Goal: Task Accomplishment & Management: Use online tool/utility

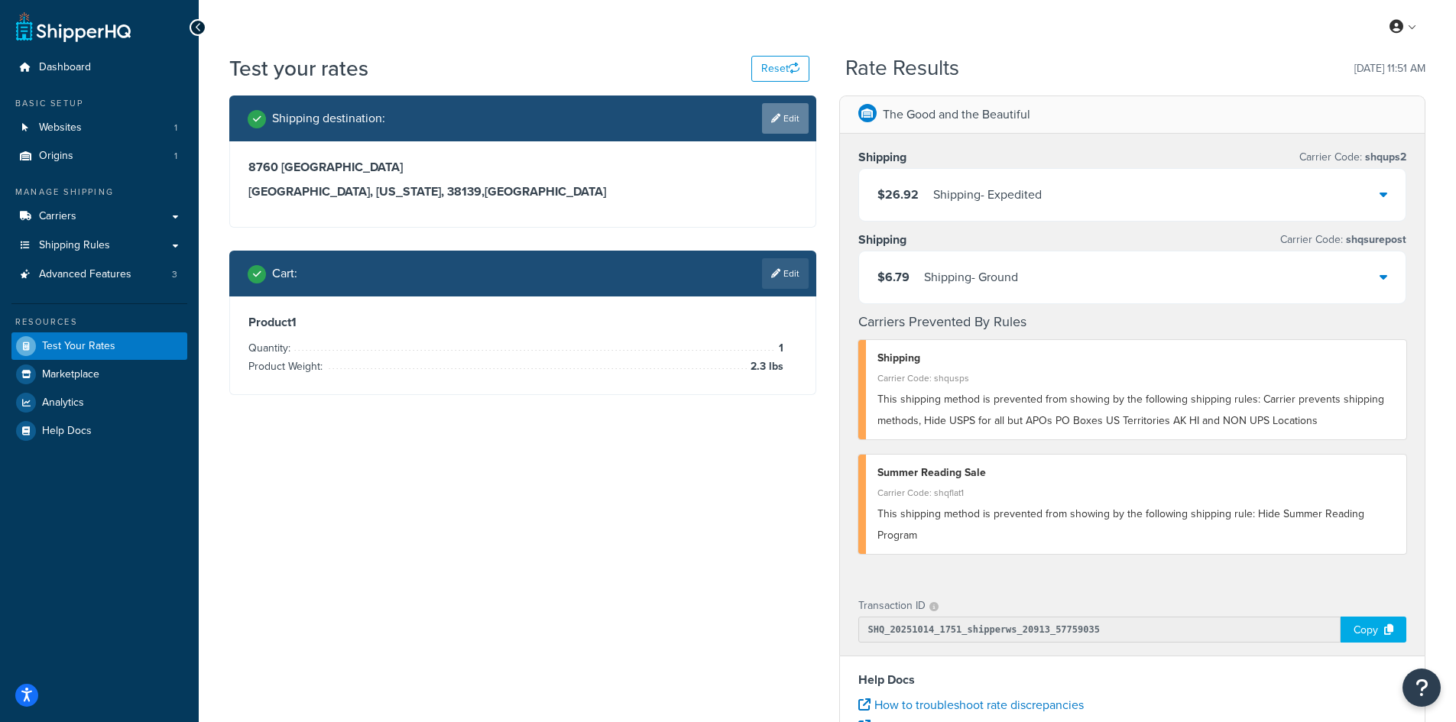
click at [779, 118] on link "Edit" at bounding box center [785, 118] width 47 height 31
select select "TN"
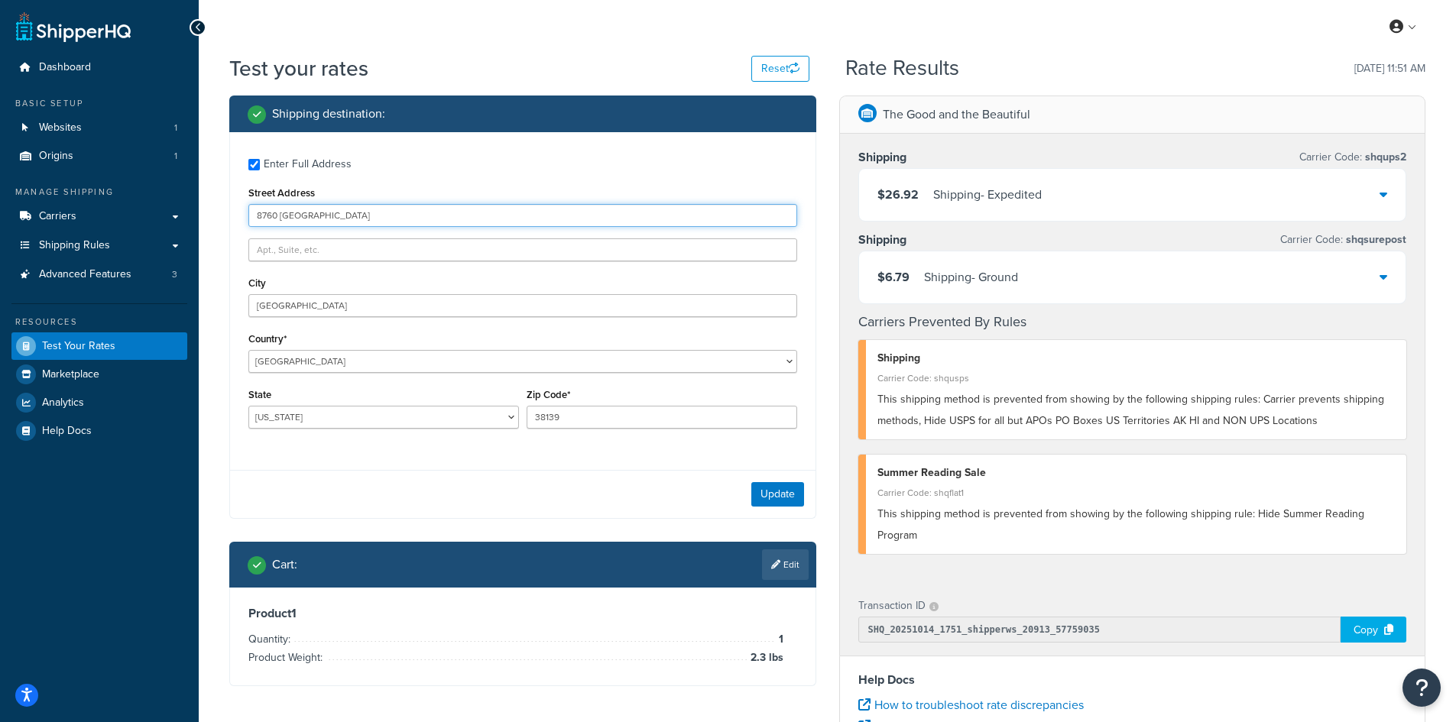
drag, startPoint x: 391, startPoint y: 208, endPoint x: 257, endPoint y: 208, distance: 134.5
click at [257, 208] on input "8760 Monte Carlo Cove" at bounding box center [522, 215] width 549 height 23
paste input "3665 [PERSON_NAME]"
type input "3665 [PERSON_NAME]"
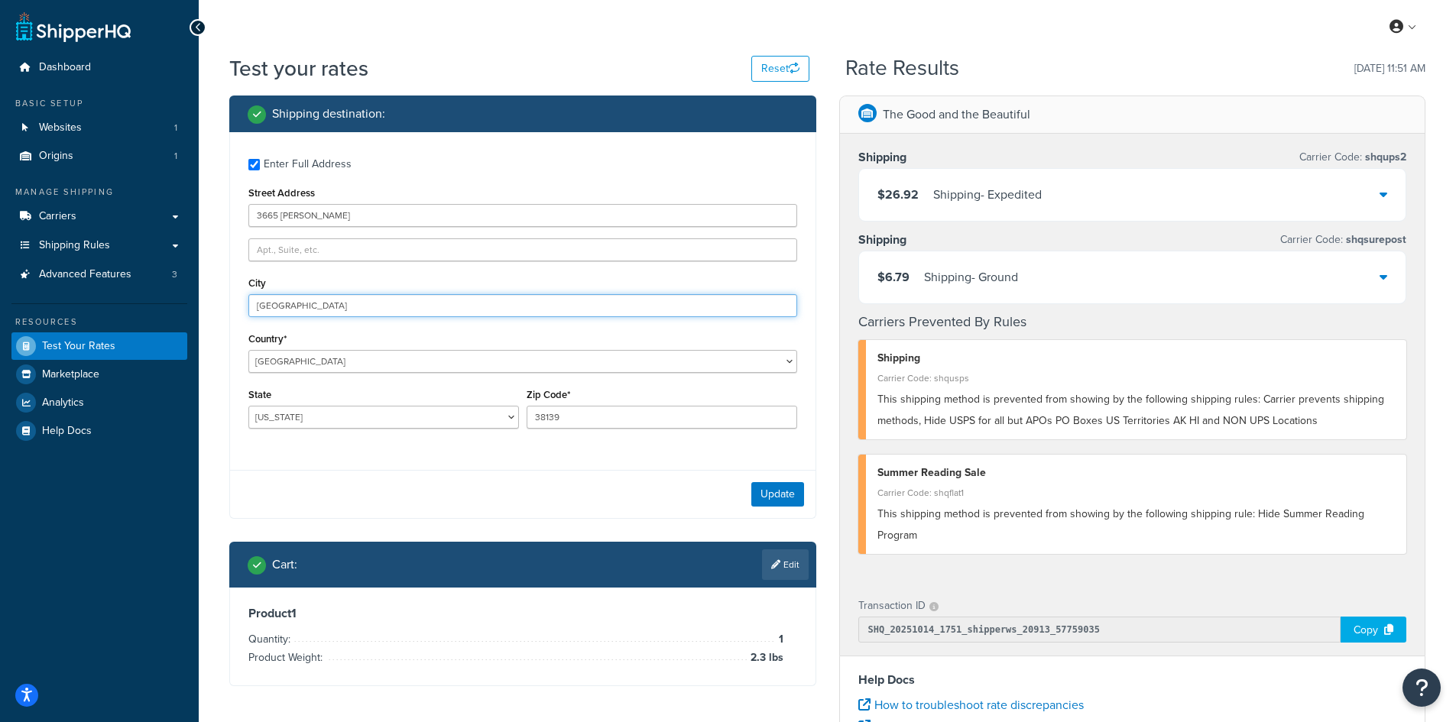
drag, startPoint x: 336, startPoint y: 312, endPoint x: 190, endPoint y: 303, distance: 146.3
click at [190, 303] on div "Dashboard Basic Setup Websites 1 Origins 1 Manage Shipping Carriers Carriers Al…" at bounding box center [728, 557] width 1456 height 1115
paste input "Wahiawa"
type input "Wahiawa"
select select "HI"
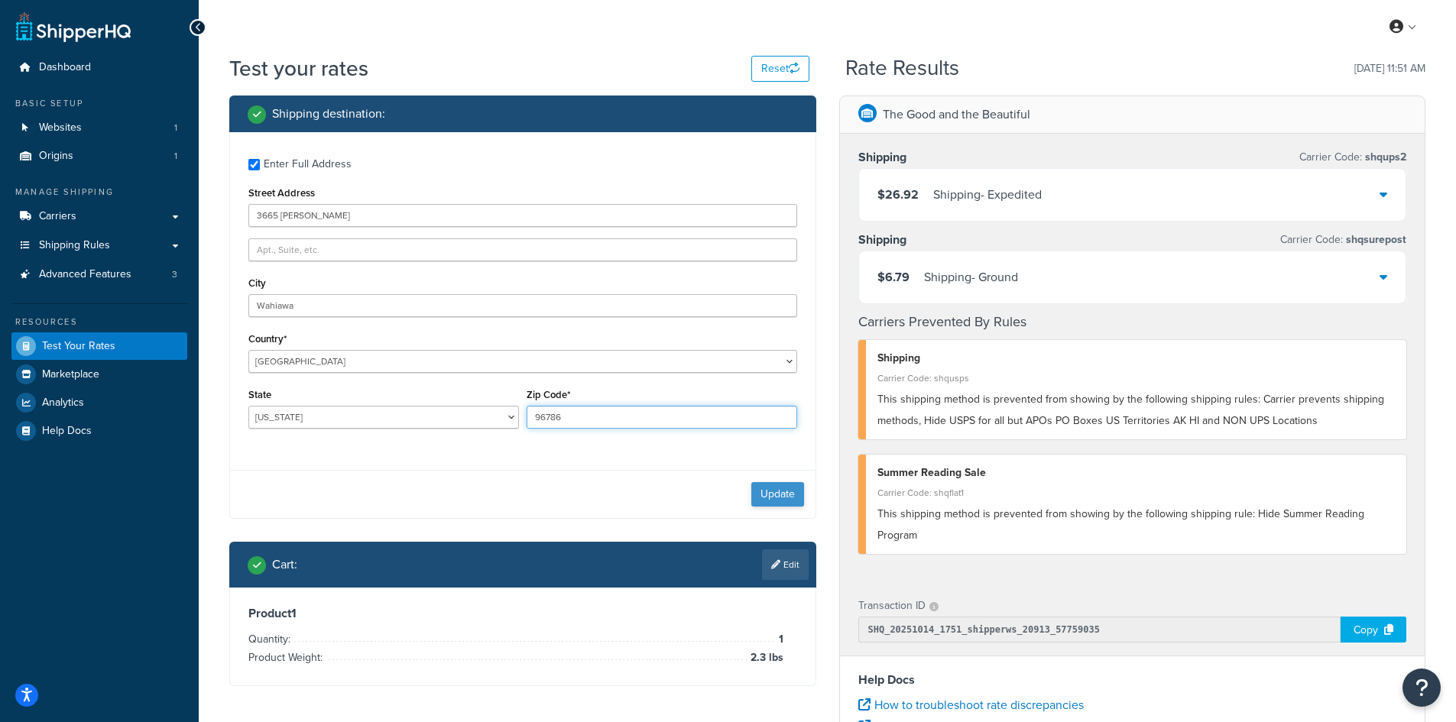
type input "96786"
click at [763, 493] on button "Update" at bounding box center [777, 494] width 53 height 24
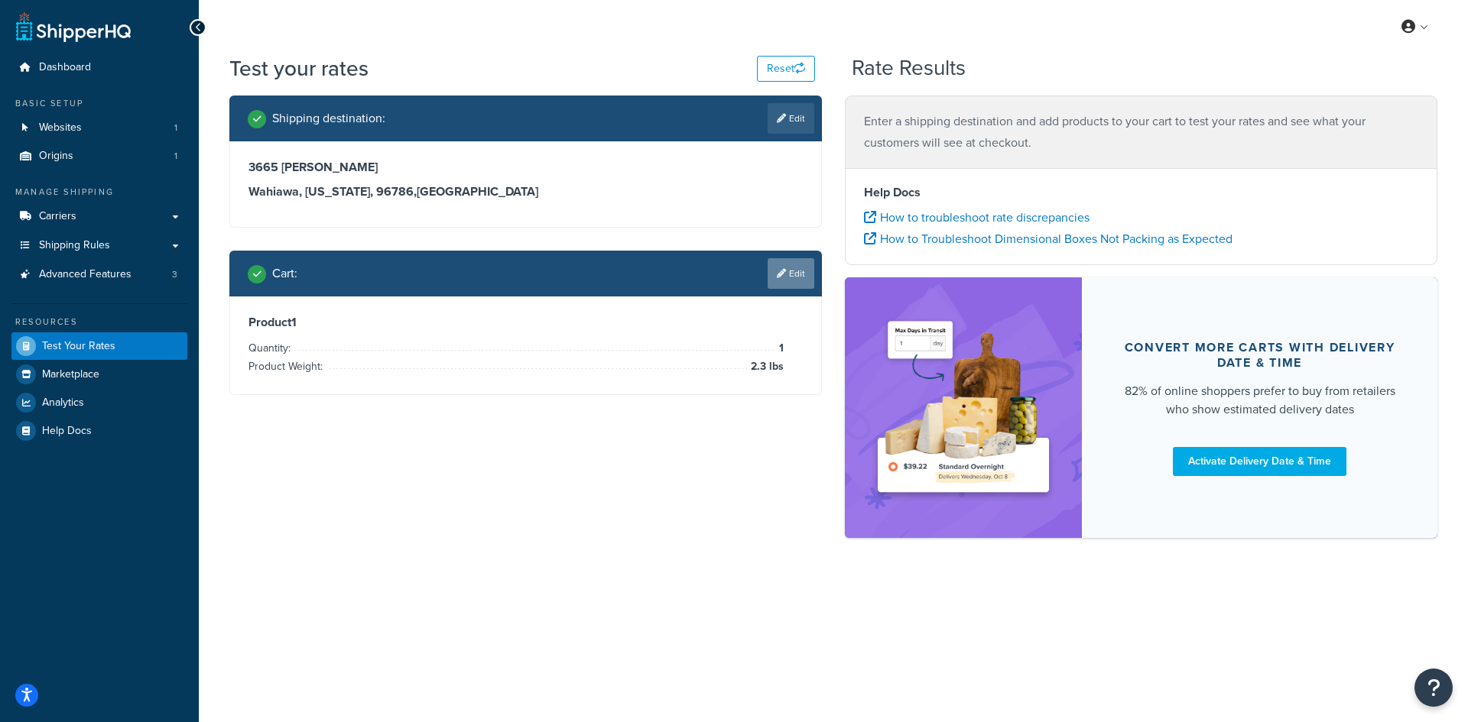
click at [786, 272] on link "Edit" at bounding box center [791, 273] width 47 height 31
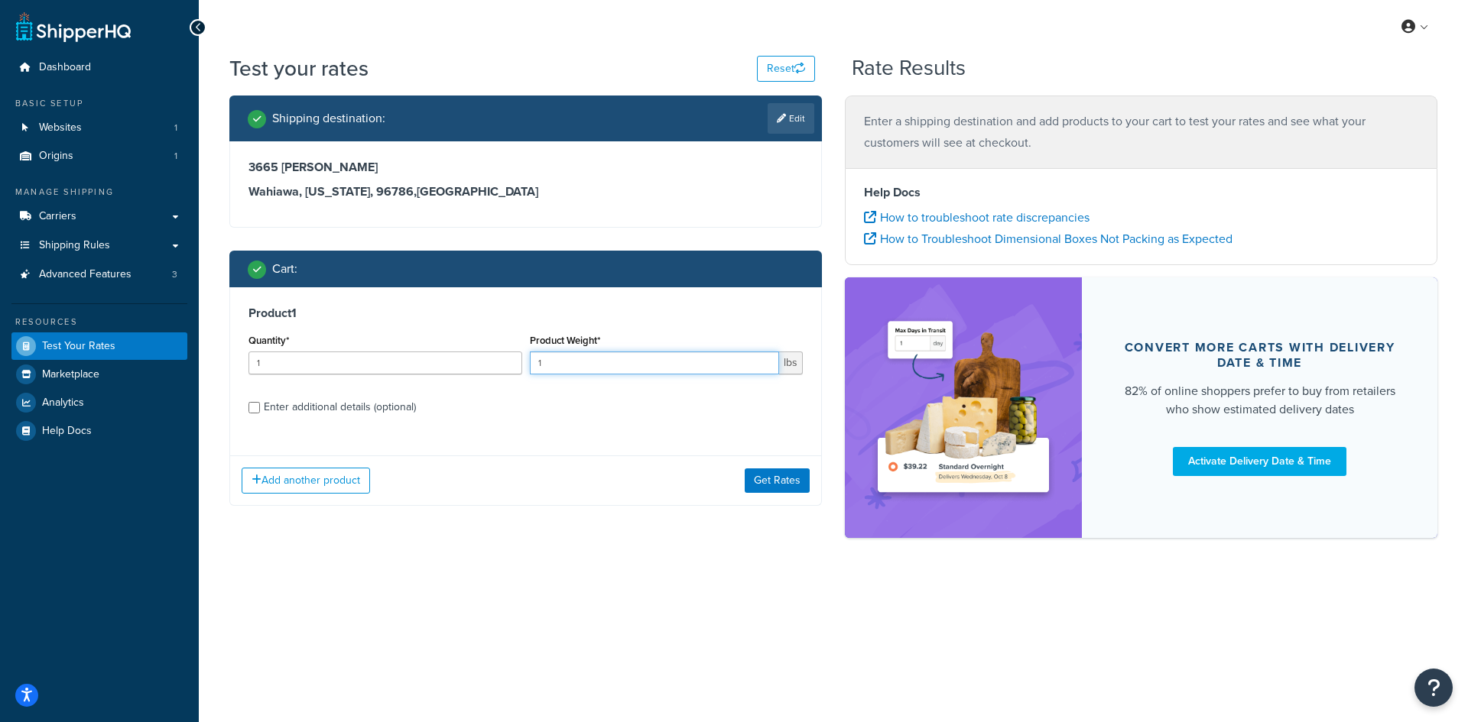
drag, startPoint x: 558, startPoint y: 365, endPoint x: 529, endPoint y: 362, distance: 29.3
click at [530, 362] on input "1" at bounding box center [655, 363] width 250 height 23
type input "7"
click at [781, 470] on button "Get Rates" at bounding box center [777, 481] width 65 height 24
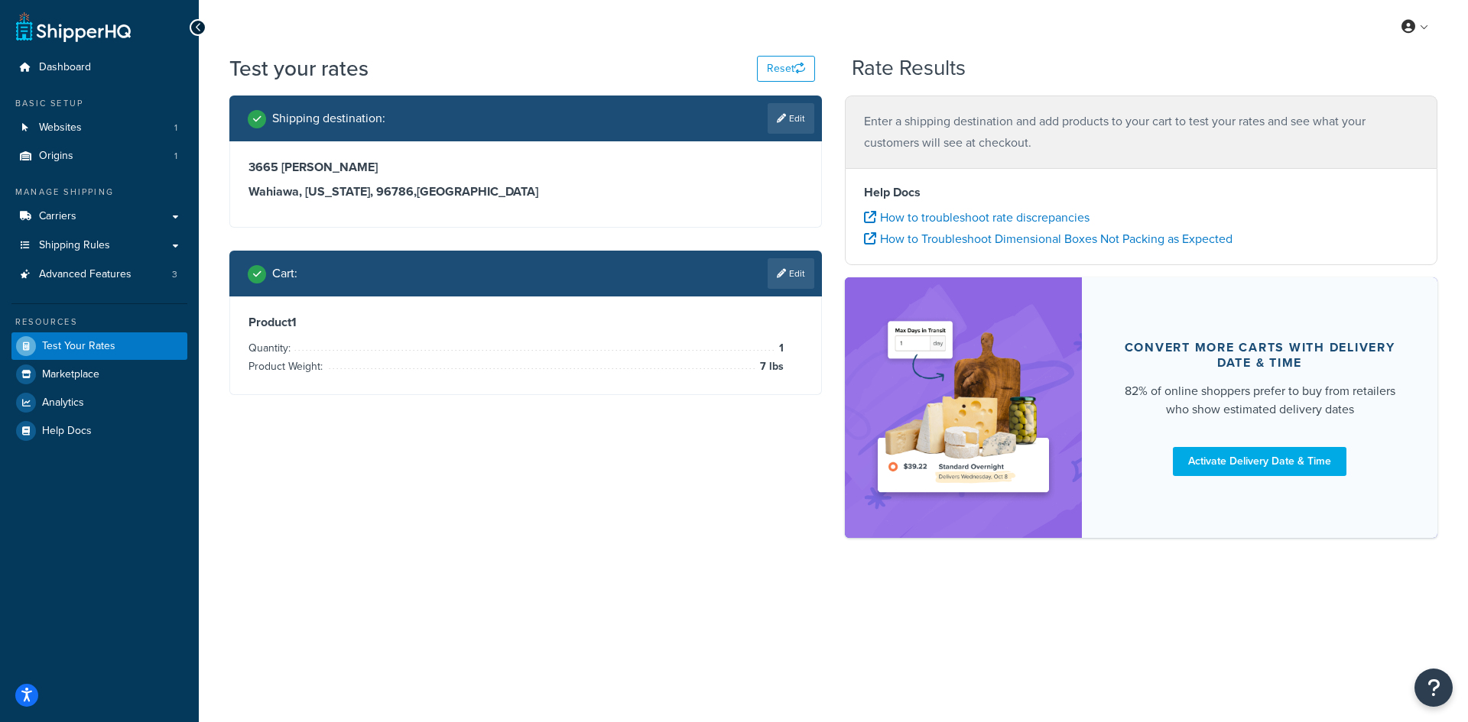
click at [751, 438] on div "Shipping destination : Edit 3665 Sims Ln Wahiawa, Hawaii, 96786 , United States…" at bounding box center [833, 325] width 1231 height 458
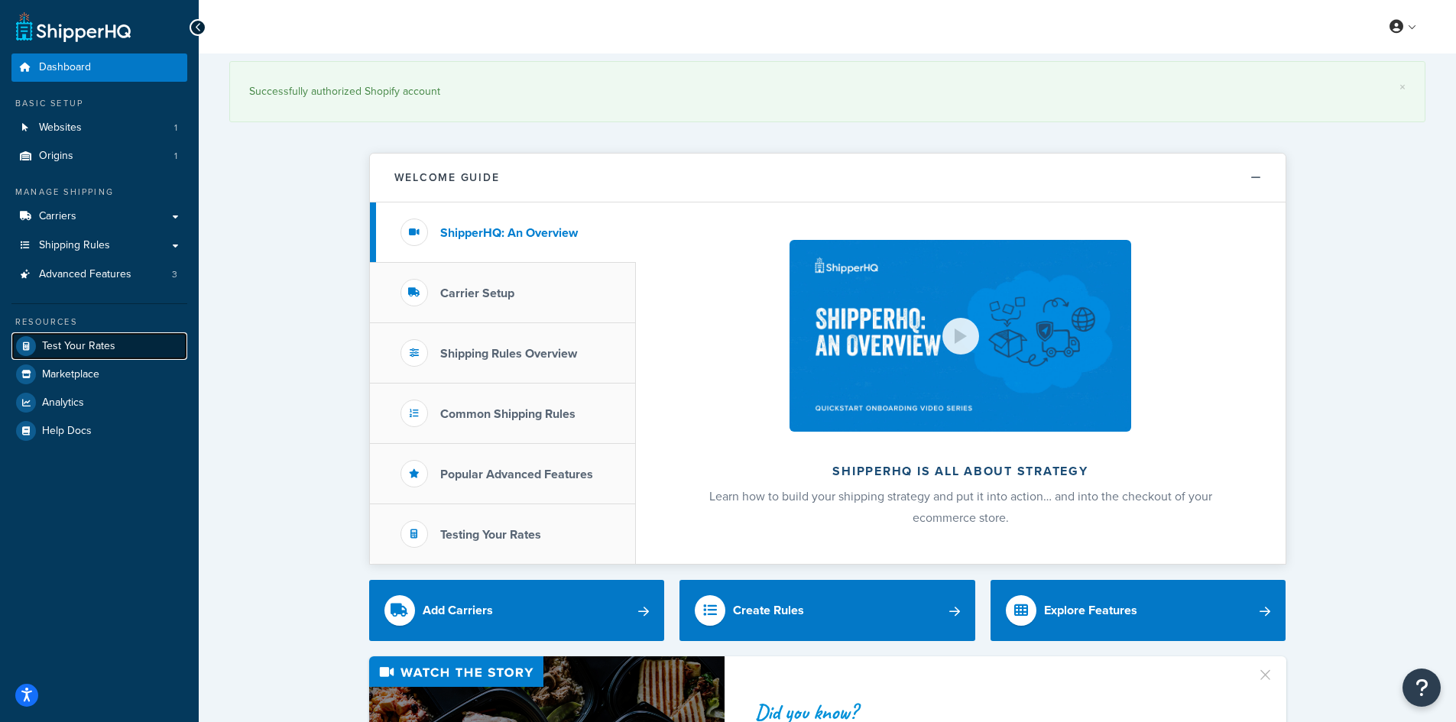
click at [67, 344] on span "Test Your Rates" at bounding box center [78, 346] width 73 height 13
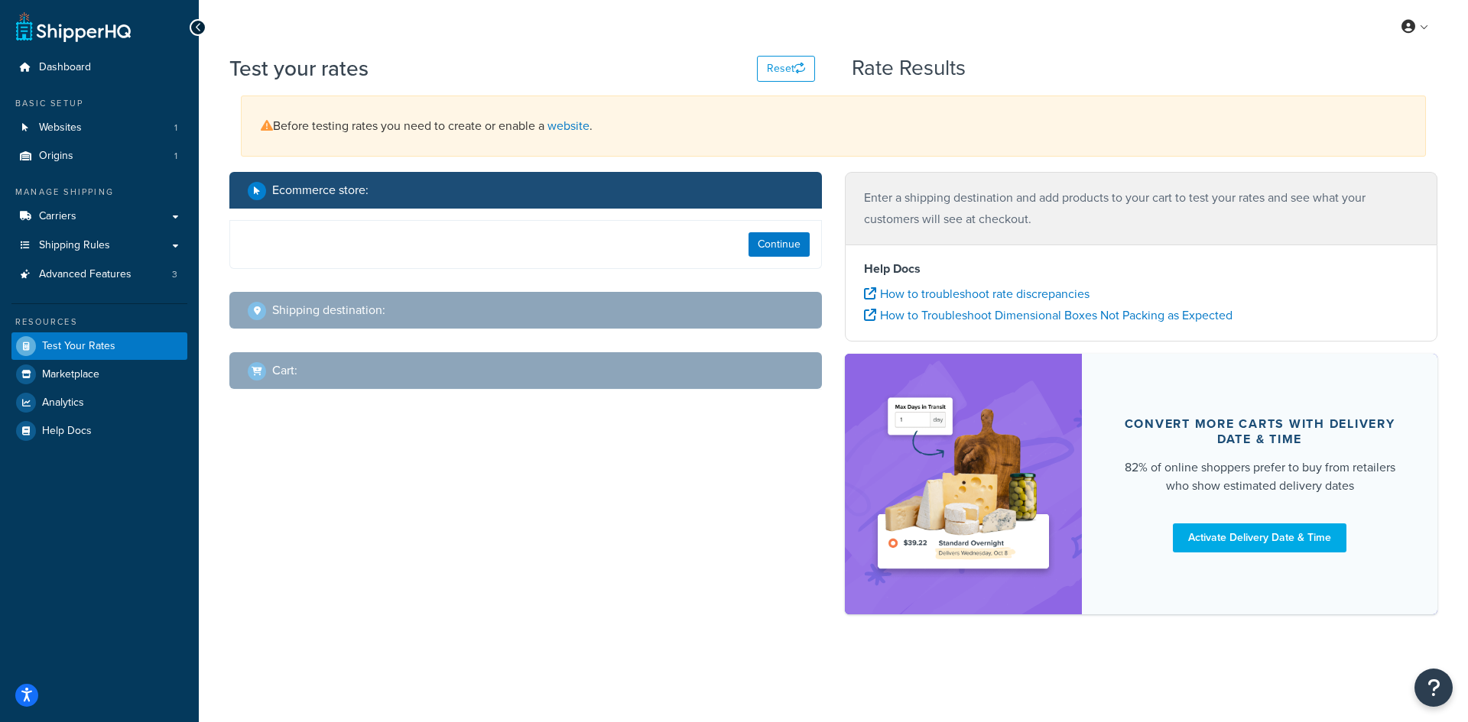
select select "[GEOGRAPHIC_DATA]"
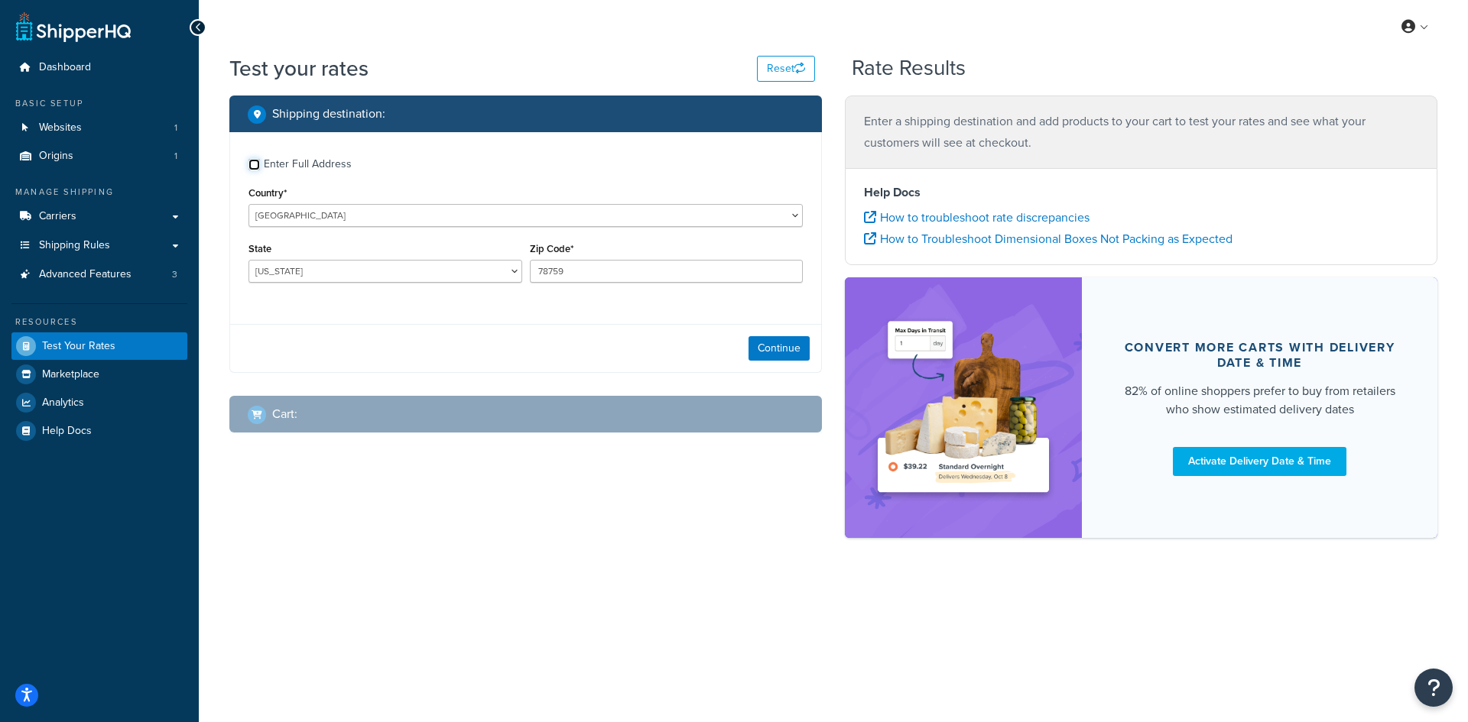
click at [254, 164] on input "Enter Full Address" at bounding box center [253, 164] width 11 height 11
checkbox input "true"
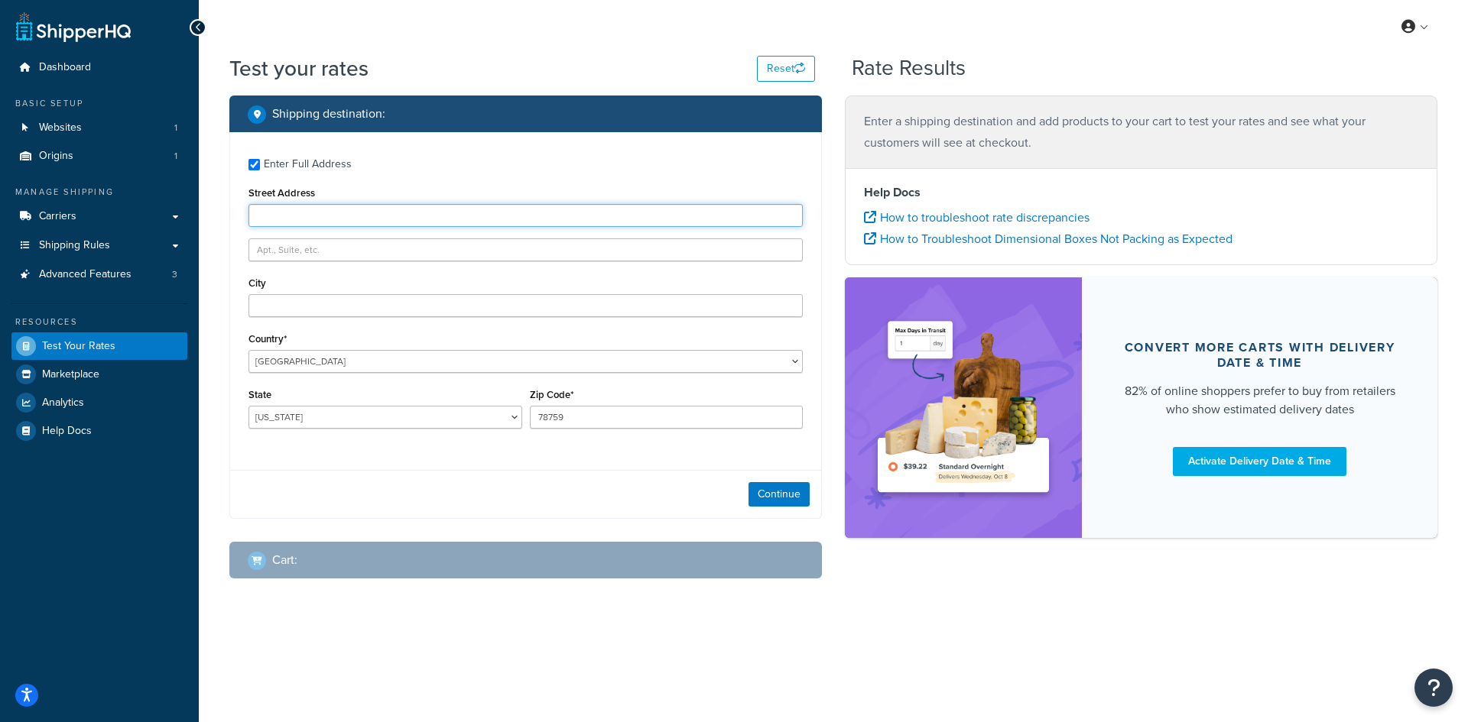
click at [359, 219] on input "Street Address" at bounding box center [525, 215] width 554 height 23
paste input "3665 [PERSON_NAME]"
type input "3665 [PERSON_NAME]"
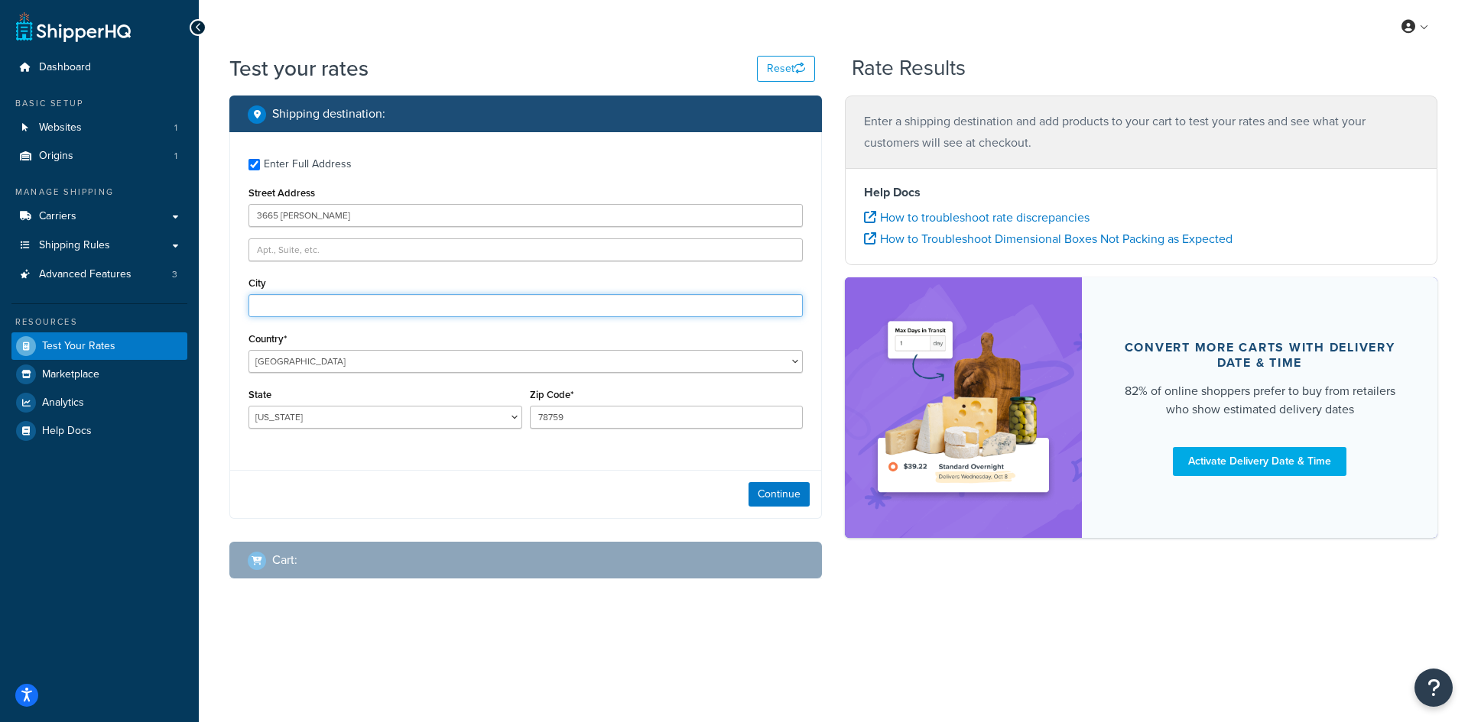
click at [349, 309] on input "City" at bounding box center [525, 305] width 554 height 23
paste input "Wahiawa"
type input "Wahiawa"
select select "HI"
type input "96786"
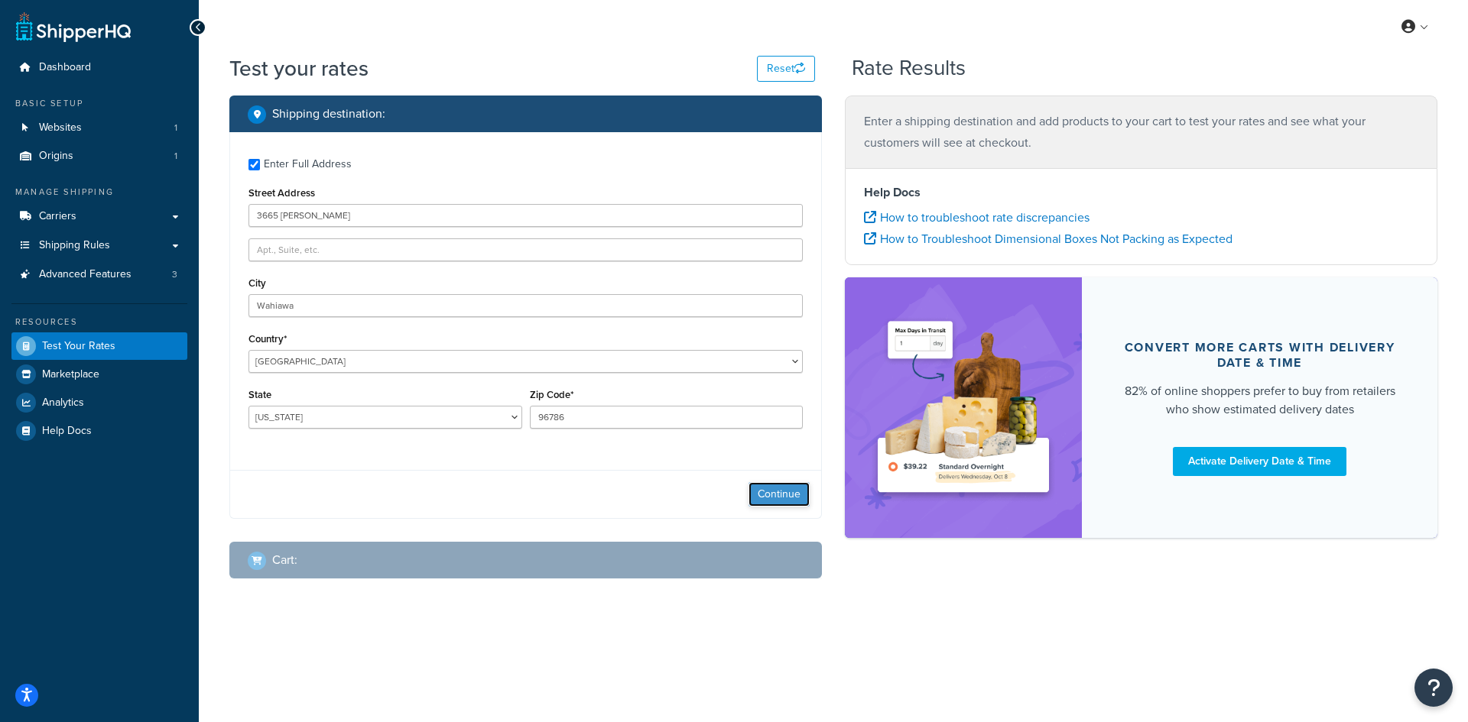
click at [794, 498] on button "Continue" at bounding box center [778, 494] width 61 height 24
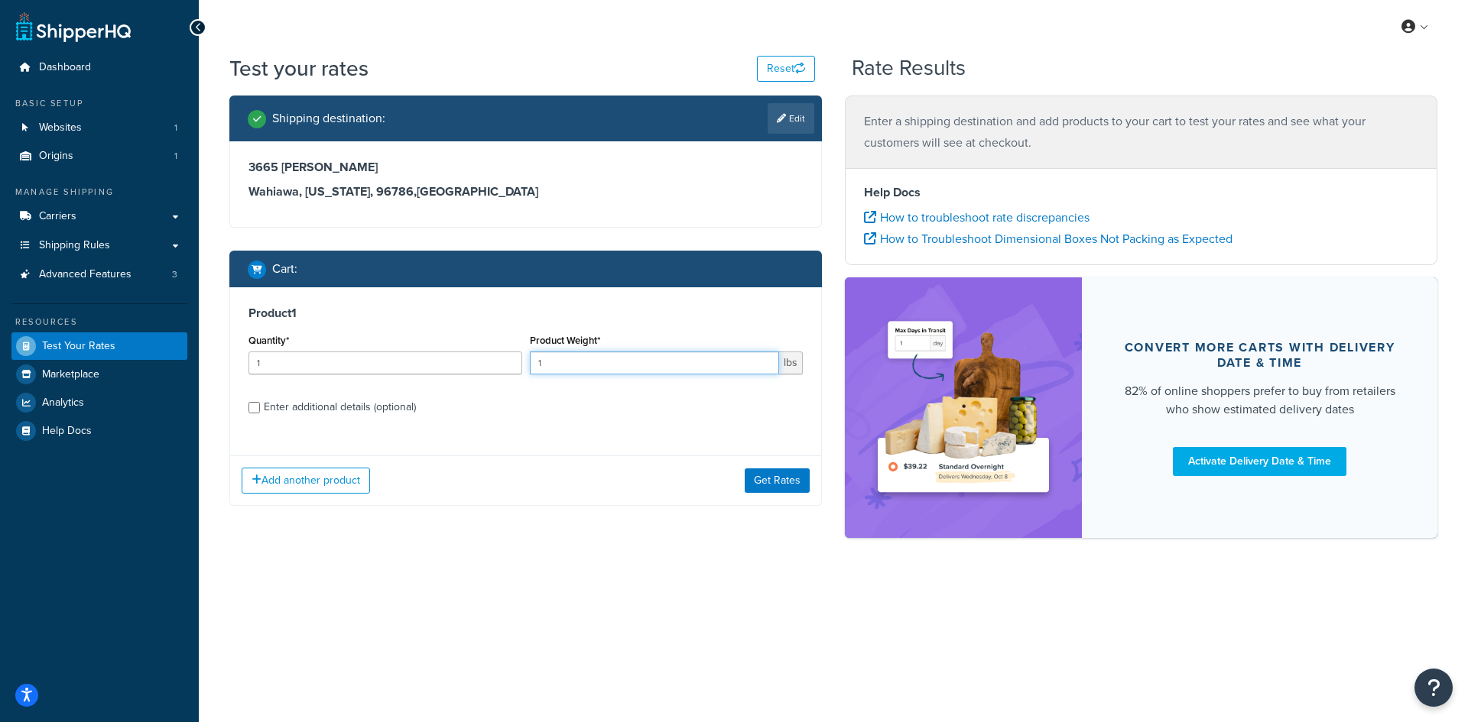
drag, startPoint x: 597, startPoint y: 365, endPoint x: 508, endPoint y: 362, distance: 89.5
click at [508, 362] on div "Quantity* 1 Product Weight* 1 lbs" at bounding box center [526, 358] width 562 height 56
type input "7"
click at [762, 481] on button "Get Rates" at bounding box center [777, 481] width 65 height 24
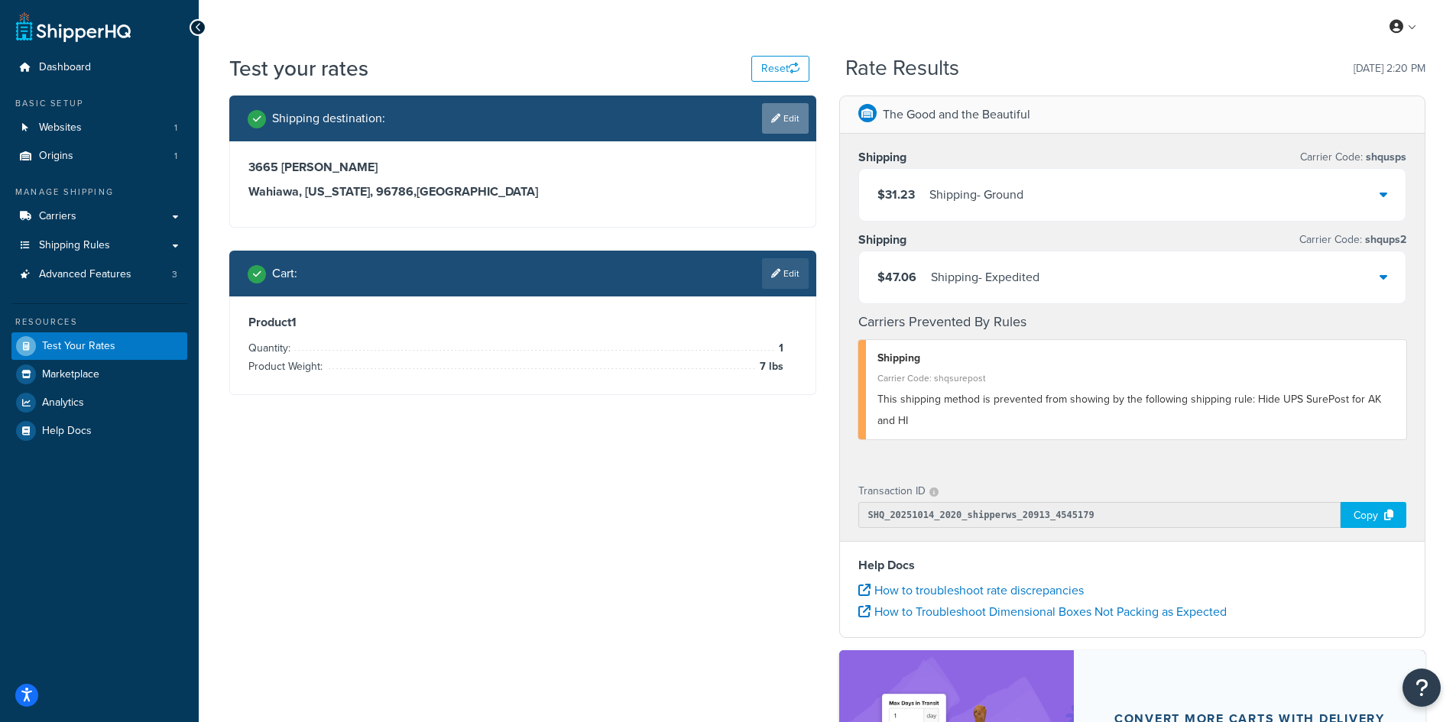
click at [783, 122] on link "Edit" at bounding box center [785, 118] width 47 height 31
select select "HI"
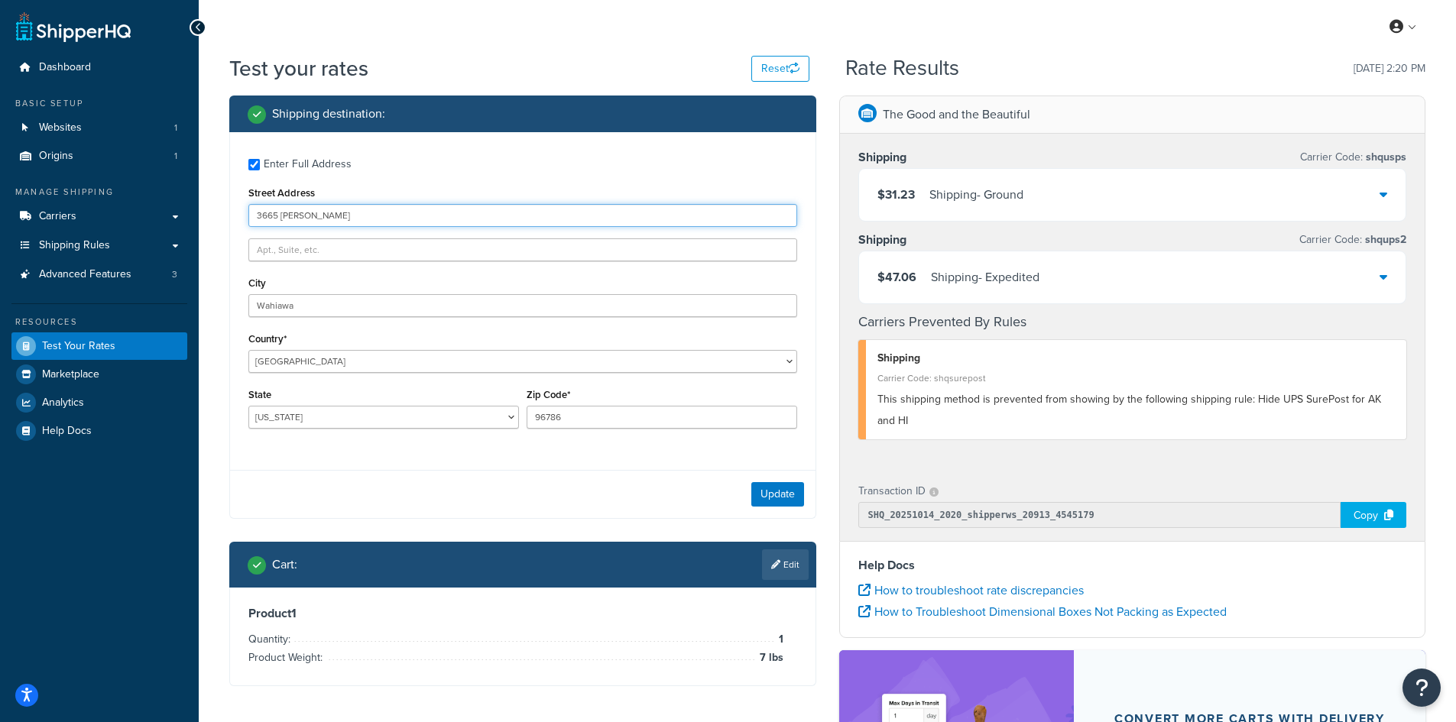
drag, startPoint x: 351, startPoint y: 211, endPoint x: 203, endPoint y: 209, distance: 147.5
click at [203, 209] on div "Test your rates Reset Rate Results [DATE] 2:20 PM Shipping destination : Enter …" at bounding box center [828, 508] width 1258 height 909
paste input "[STREET_ADDRESS][PERSON_NAME]"
type input "[STREET_ADDRESS][PERSON_NAME]"
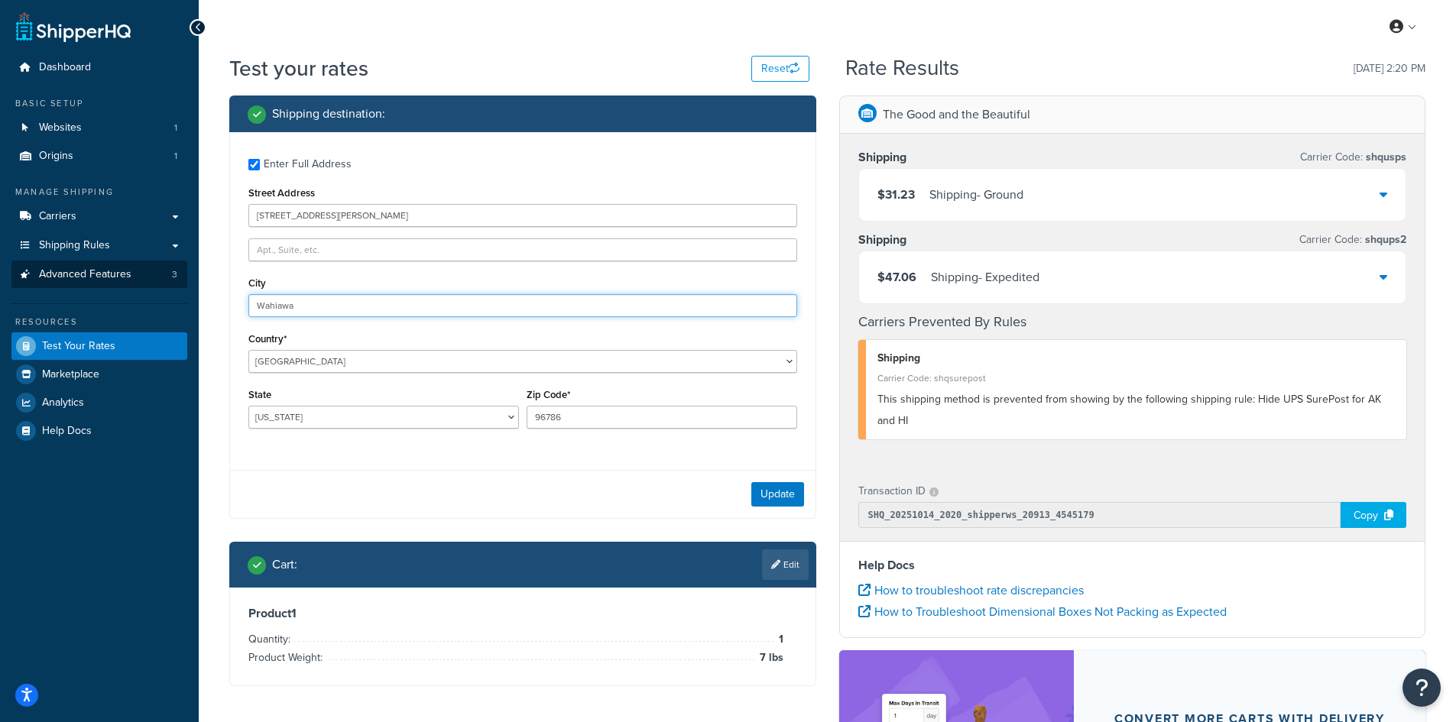
drag, startPoint x: 318, startPoint y: 303, endPoint x: 167, endPoint y: 288, distance: 152.1
click at [167, 288] on div "Dashboard Basic Setup Websites 1 Origins 1 Manage Shipping Carriers Carriers Al…" at bounding box center [728, 500] width 1456 height 1001
paste input "DALLAS"
type input "DALLAS"
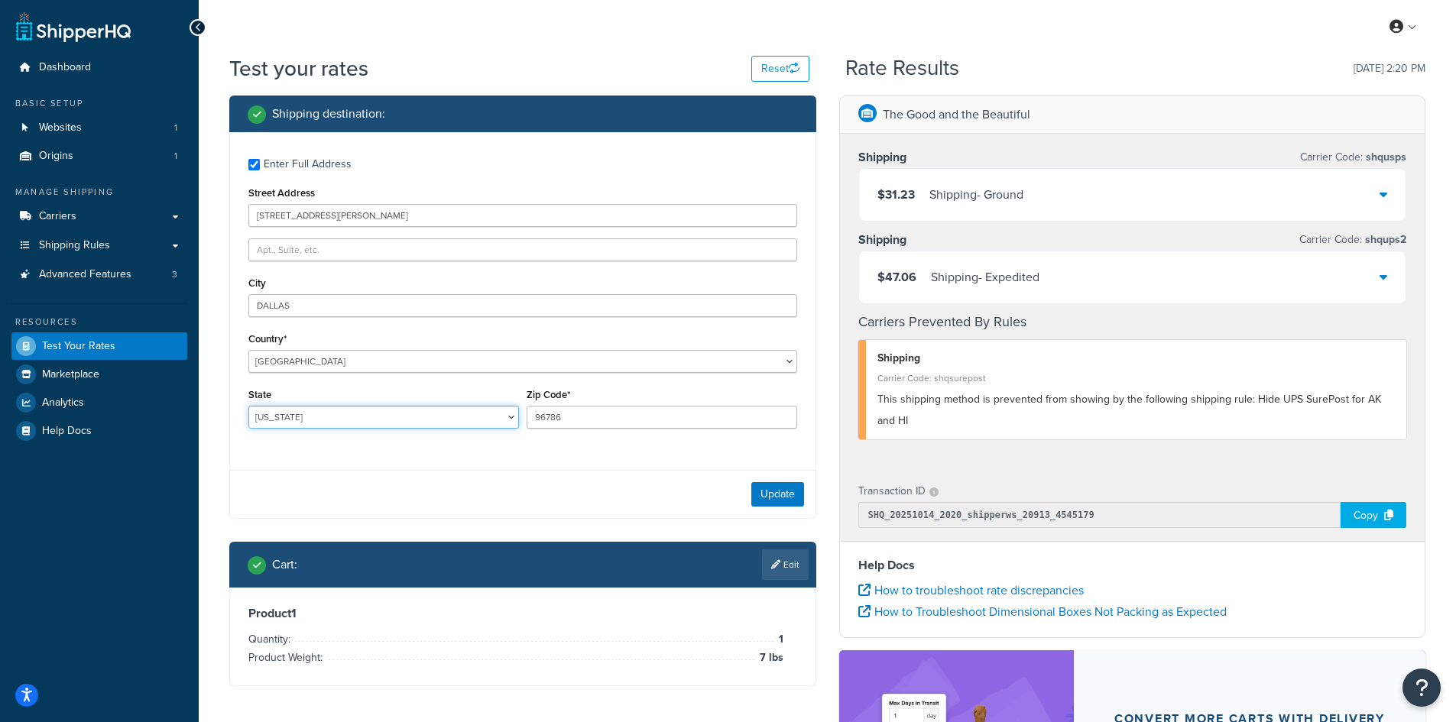
select select "GA"
type input "30132"
click at [768, 493] on button "Update" at bounding box center [777, 494] width 53 height 24
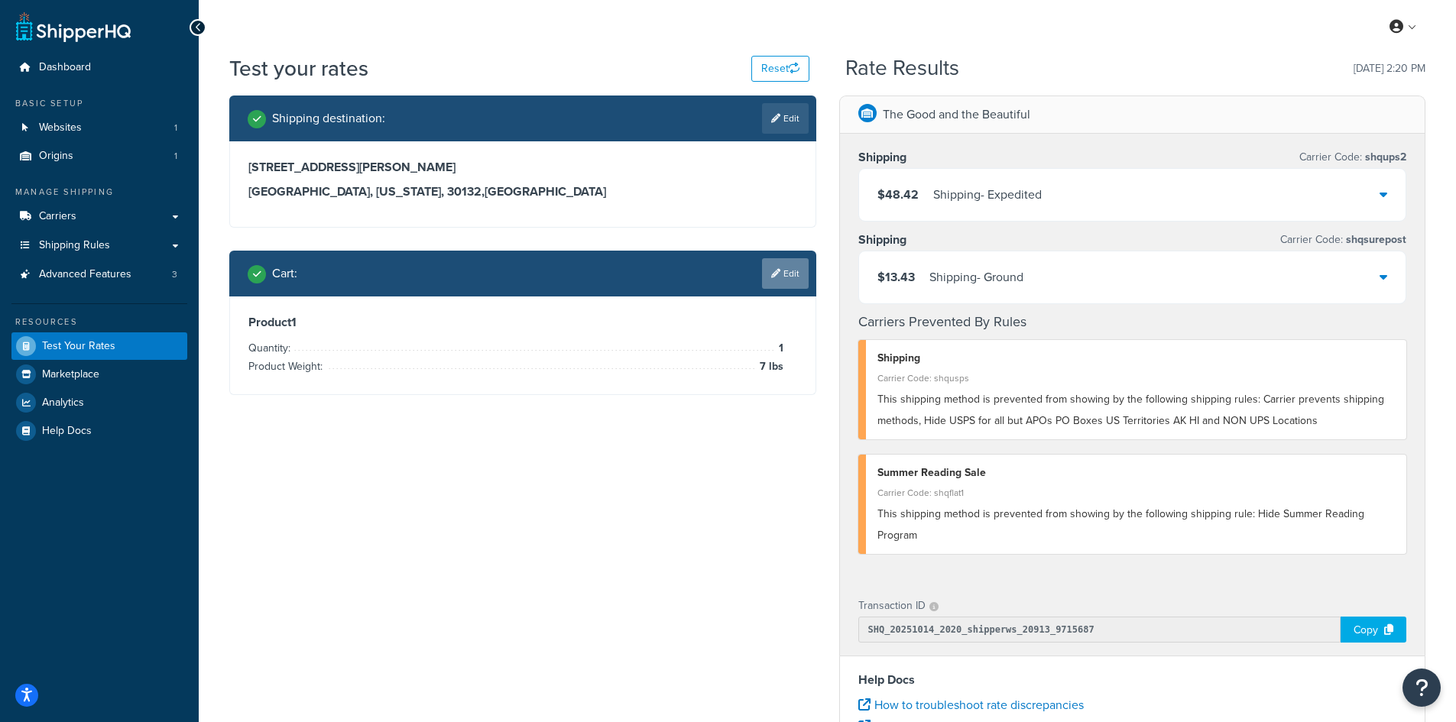
click at [781, 268] on link "Edit" at bounding box center [785, 273] width 47 height 31
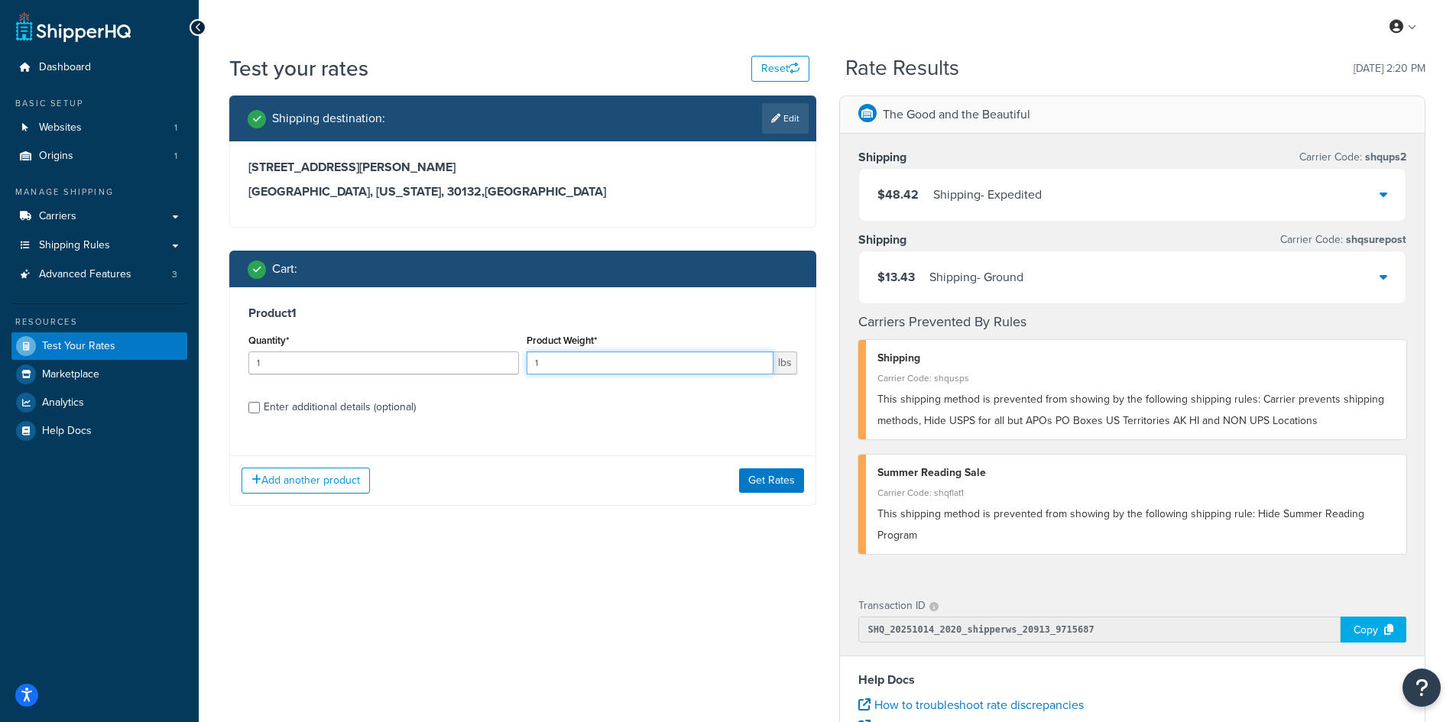
drag, startPoint x: 573, startPoint y: 365, endPoint x: 477, endPoint y: 359, distance: 95.7
click at [477, 359] on div "Quantity* 1 Product Weight* 1 lbs" at bounding box center [523, 358] width 557 height 56
type input "9.3"
click at [771, 480] on button "Get Rates" at bounding box center [771, 481] width 65 height 24
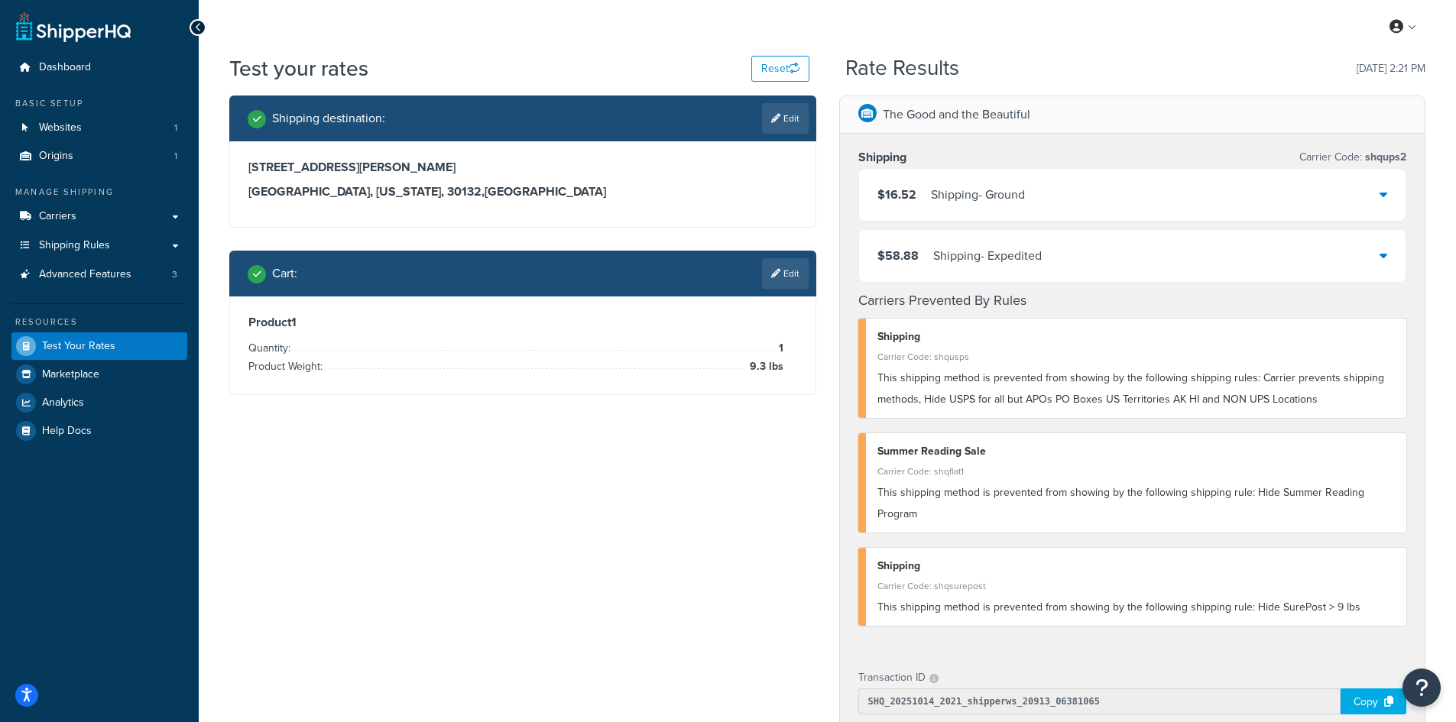
click at [777, 123] on icon at bounding box center [775, 118] width 9 height 9
select select "GA"
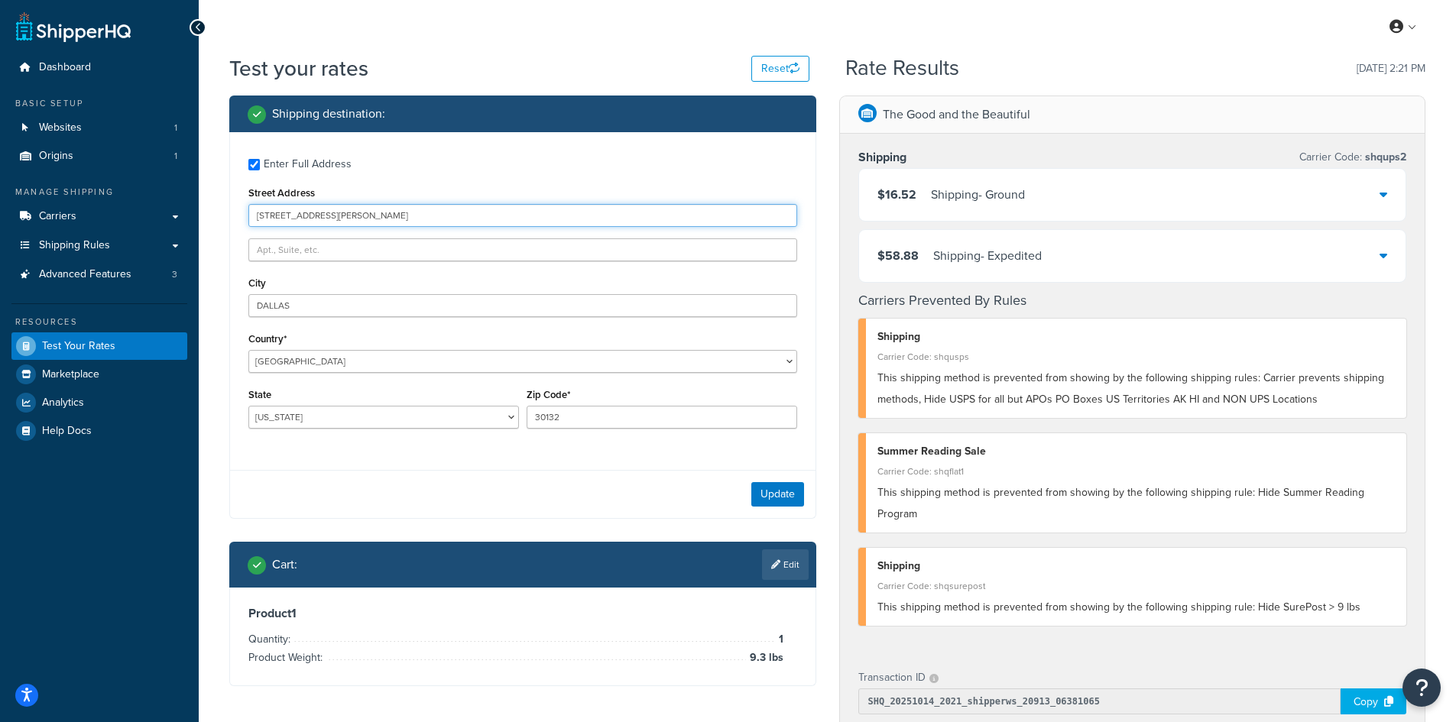
drag, startPoint x: 391, startPoint y: 214, endPoint x: 218, endPoint y: 209, distance: 172.8
click at [217, 209] on div "Test your rates Reset Rate Results [DATE] 2:21 PM Shipping destination : Enter …" at bounding box center [828, 601] width 1258 height 1095
paste input "967 [PERSON_NAME] St"
type input "967 [PERSON_NAME] St"
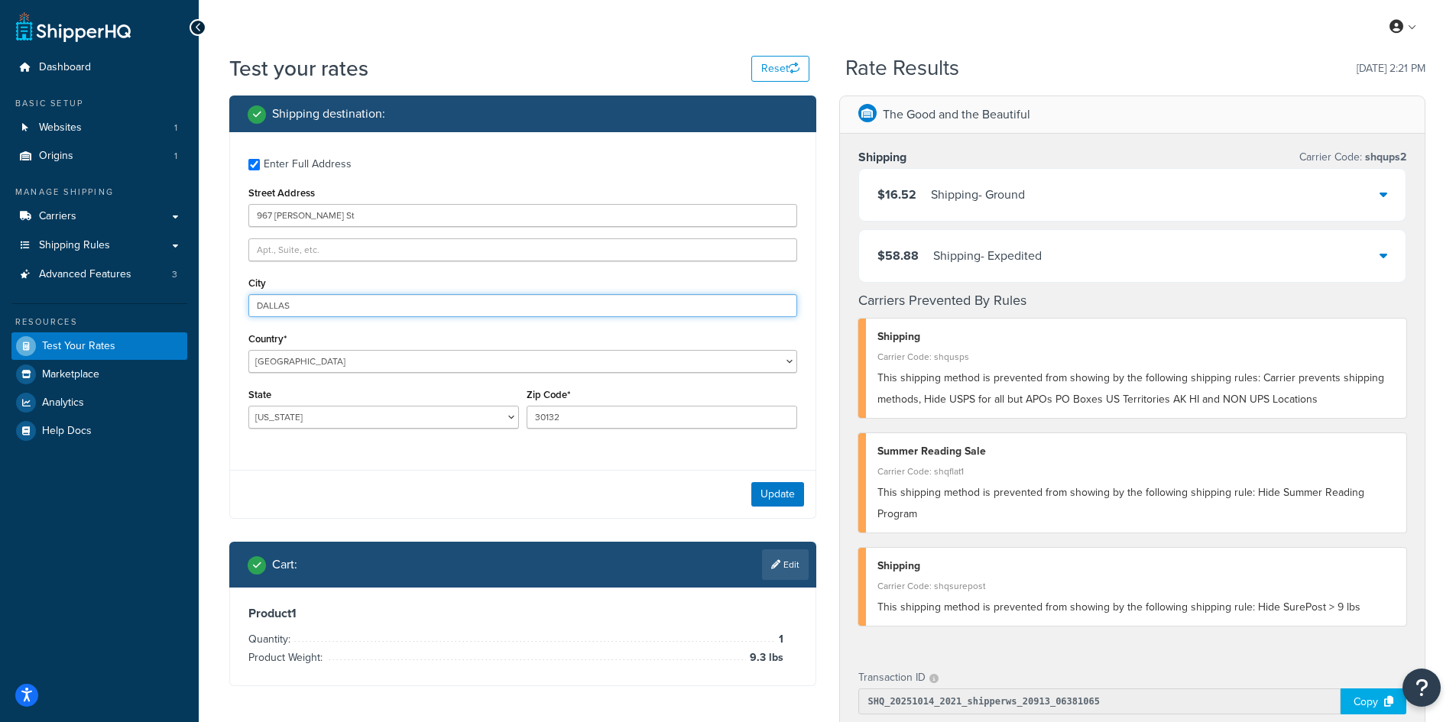
drag, startPoint x: 327, startPoint y: 305, endPoint x: 216, endPoint y: 304, distance: 111.6
click at [216, 304] on div "Test your rates Reset Rate Results [DATE] 2:21 PM Shipping destination : Enter …" at bounding box center [828, 601] width 1258 height 1095
paste input "Liberty"
type input "Liberty"
select select "MO"
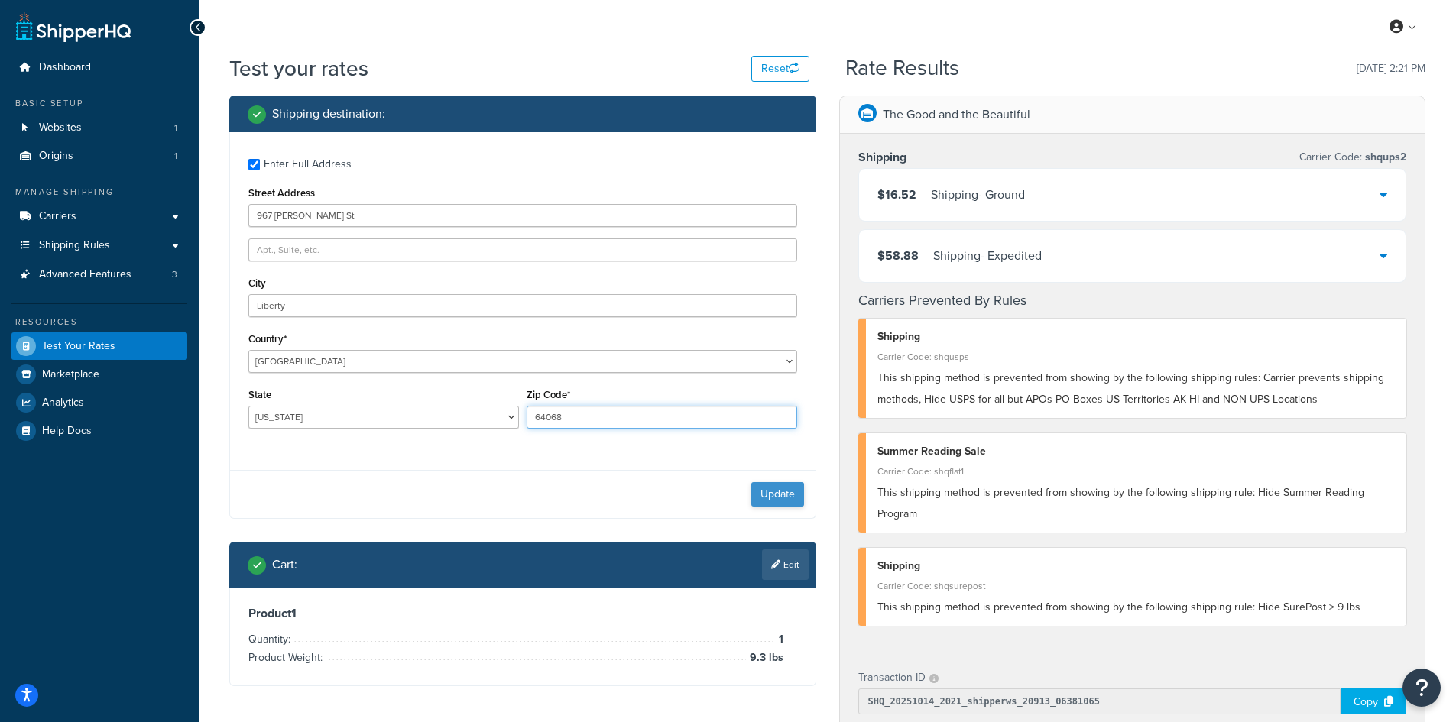
type input "64068"
click at [773, 492] on button "Update" at bounding box center [777, 494] width 53 height 24
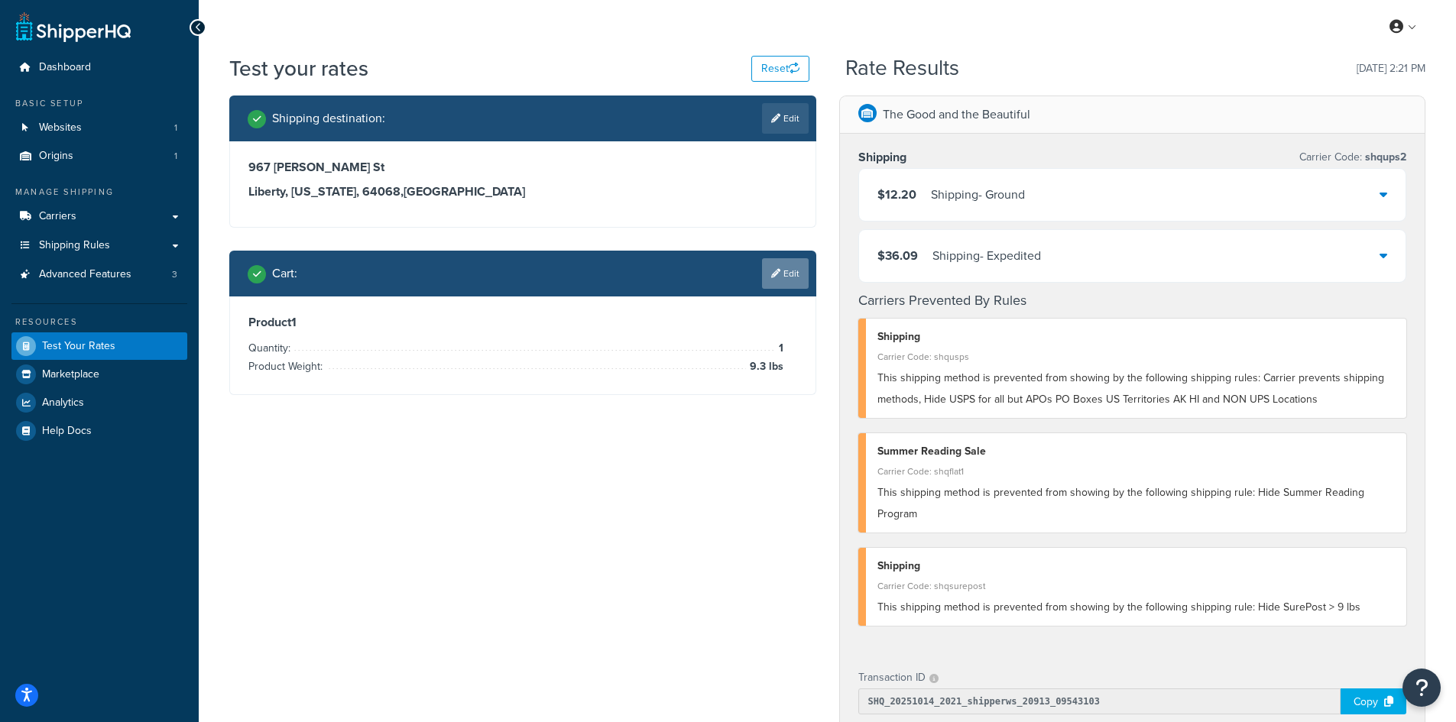
click at [779, 266] on link "Edit" at bounding box center [785, 273] width 47 height 31
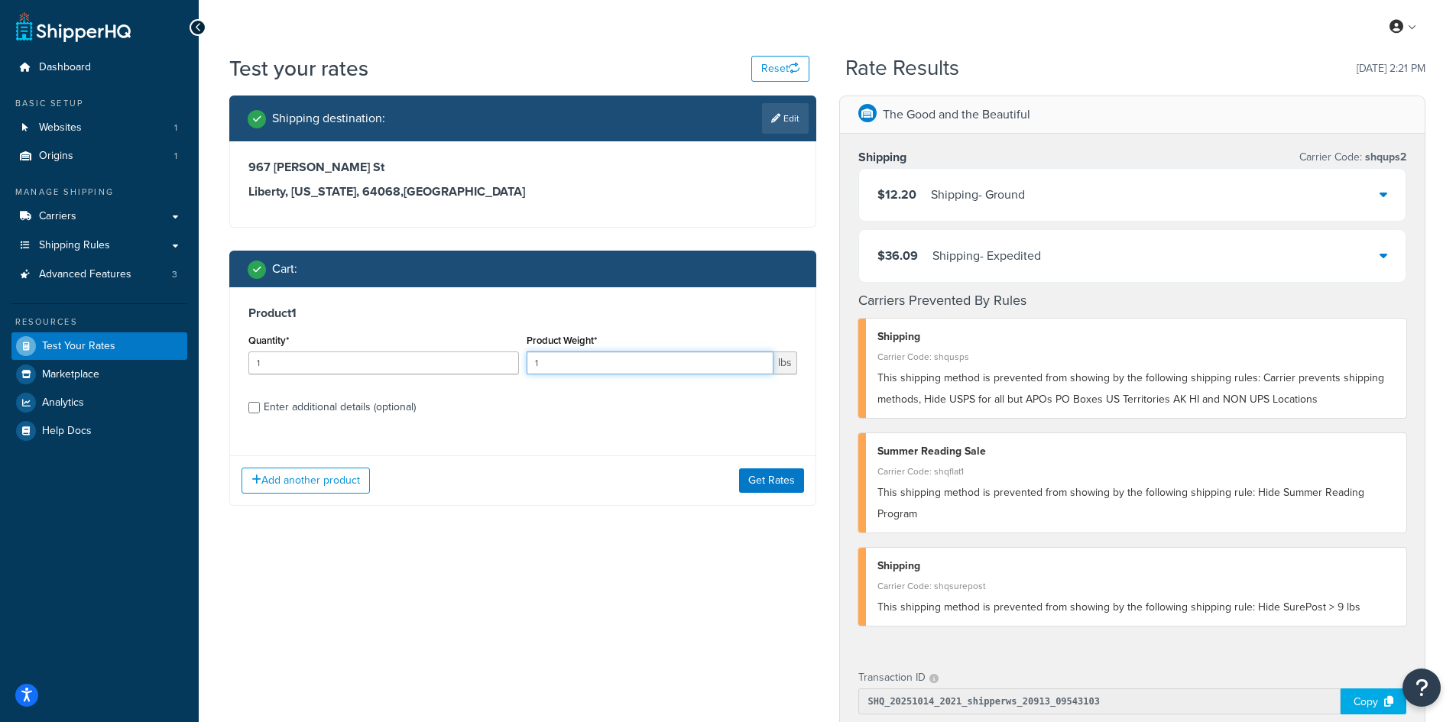
drag, startPoint x: 550, startPoint y: 367, endPoint x: 532, endPoint y: 362, distance: 18.9
click at [532, 362] on input "1" at bounding box center [650, 363] width 247 height 23
type input "10.1"
click at [765, 475] on button "Get Rates" at bounding box center [771, 481] width 65 height 24
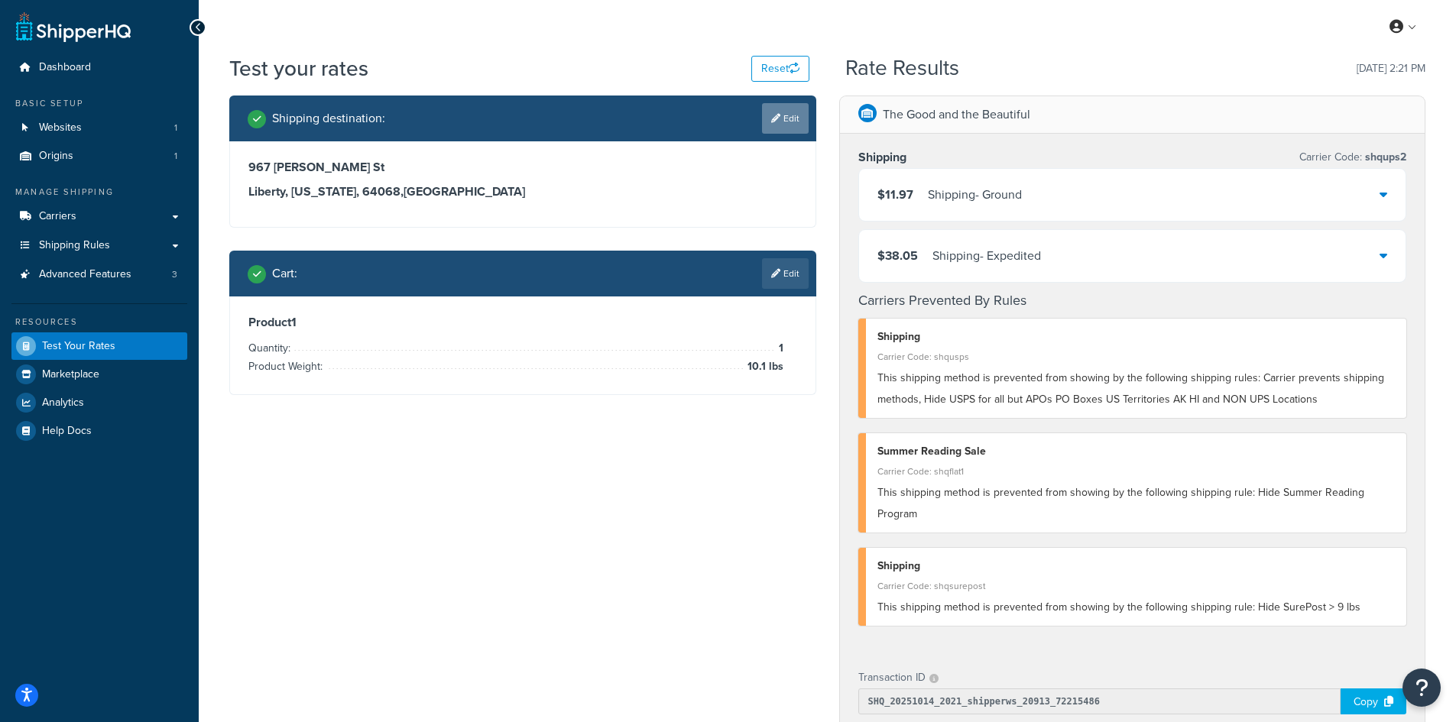
click at [806, 113] on link "Edit" at bounding box center [785, 118] width 47 height 31
select select "MO"
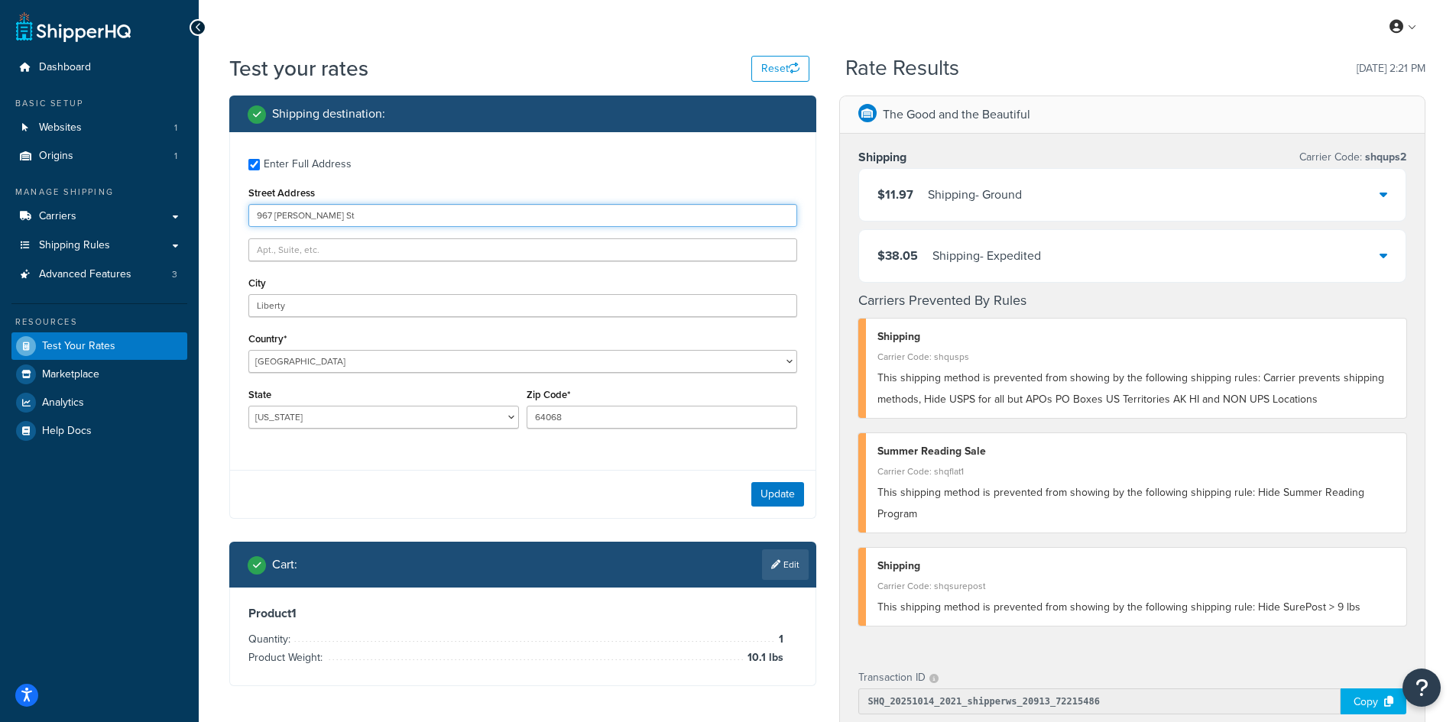
drag, startPoint x: 266, startPoint y: 215, endPoint x: 234, endPoint y: 215, distance: 32.1
click at [234, 215] on div "Enter Full Address Street Address [GEOGRAPHIC_DATA][PERSON_NAME] Country* [GEOG…" at bounding box center [523, 295] width 586 height 326
paste input "6719 105th Trail N"
type input "6719 105th Trail N"
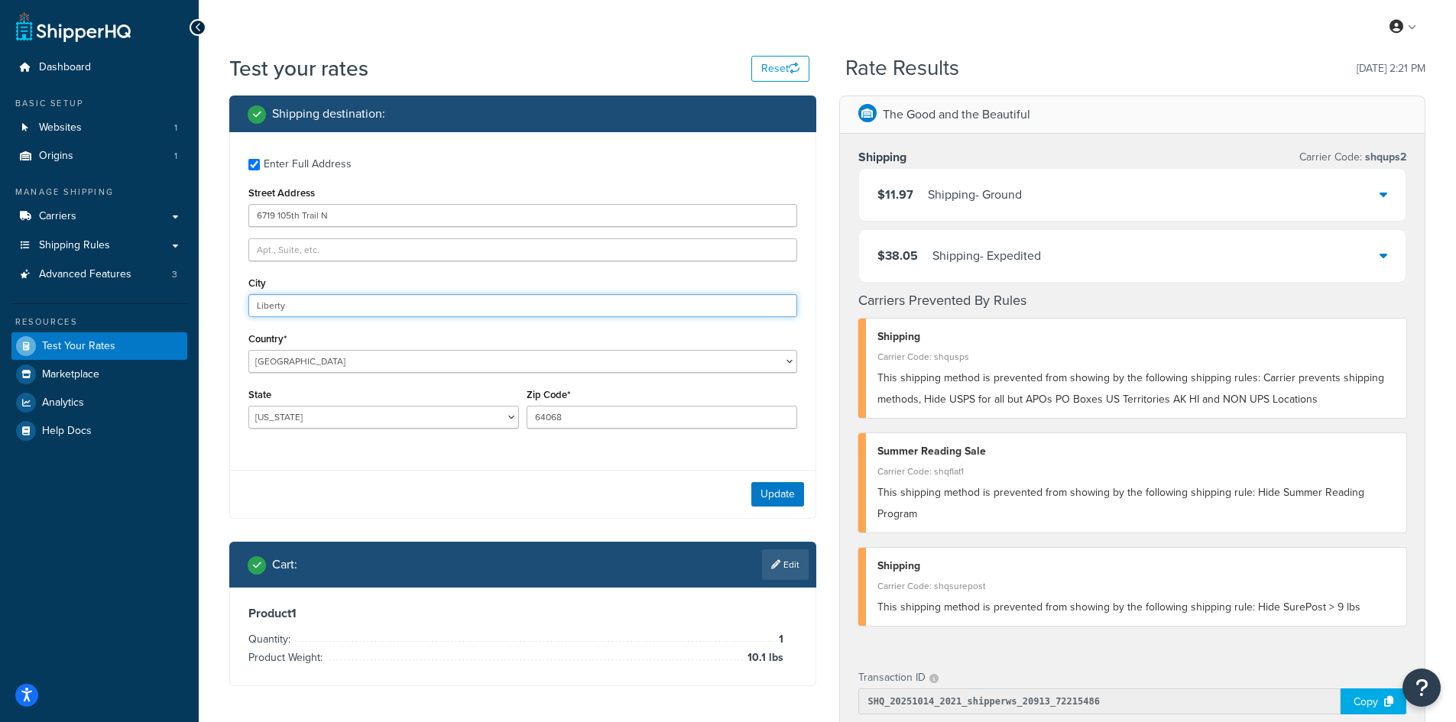
drag, startPoint x: 318, startPoint y: 310, endPoint x: 198, endPoint y: 297, distance: 120.7
click at [198, 297] on div "Dashboard Basic Setup Websites 1 Origins 1 Manage Shipping Carriers Carriers Al…" at bounding box center [728, 593] width 1456 height 1187
paste input "[GEOGRAPHIC_DATA]"
type input "[GEOGRAPHIC_DATA]"
select select "MN"
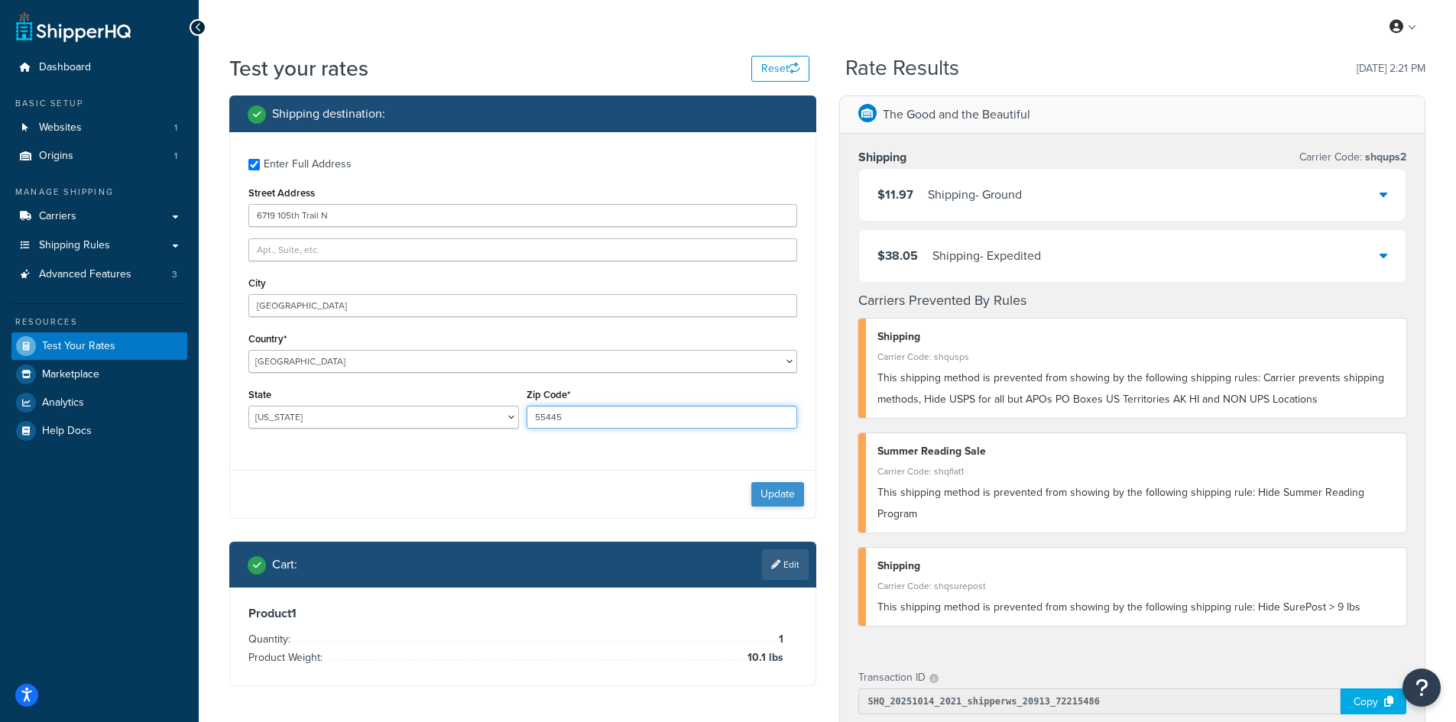
type input "55445"
click at [781, 492] on button "Update" at bounding box center [777, 494] width 53 height 24
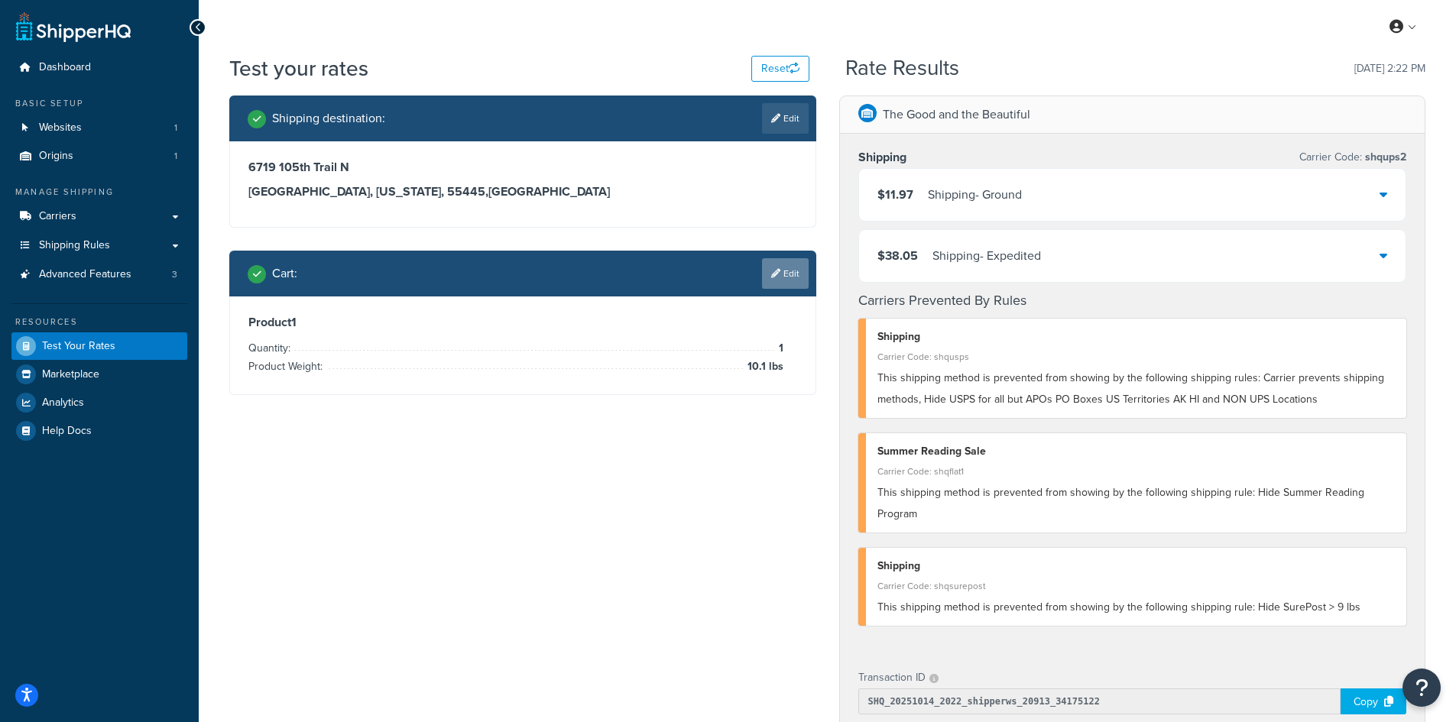
click at [786, 273] on link "Edit" at bounding box center [785, 273] width 47 height 31
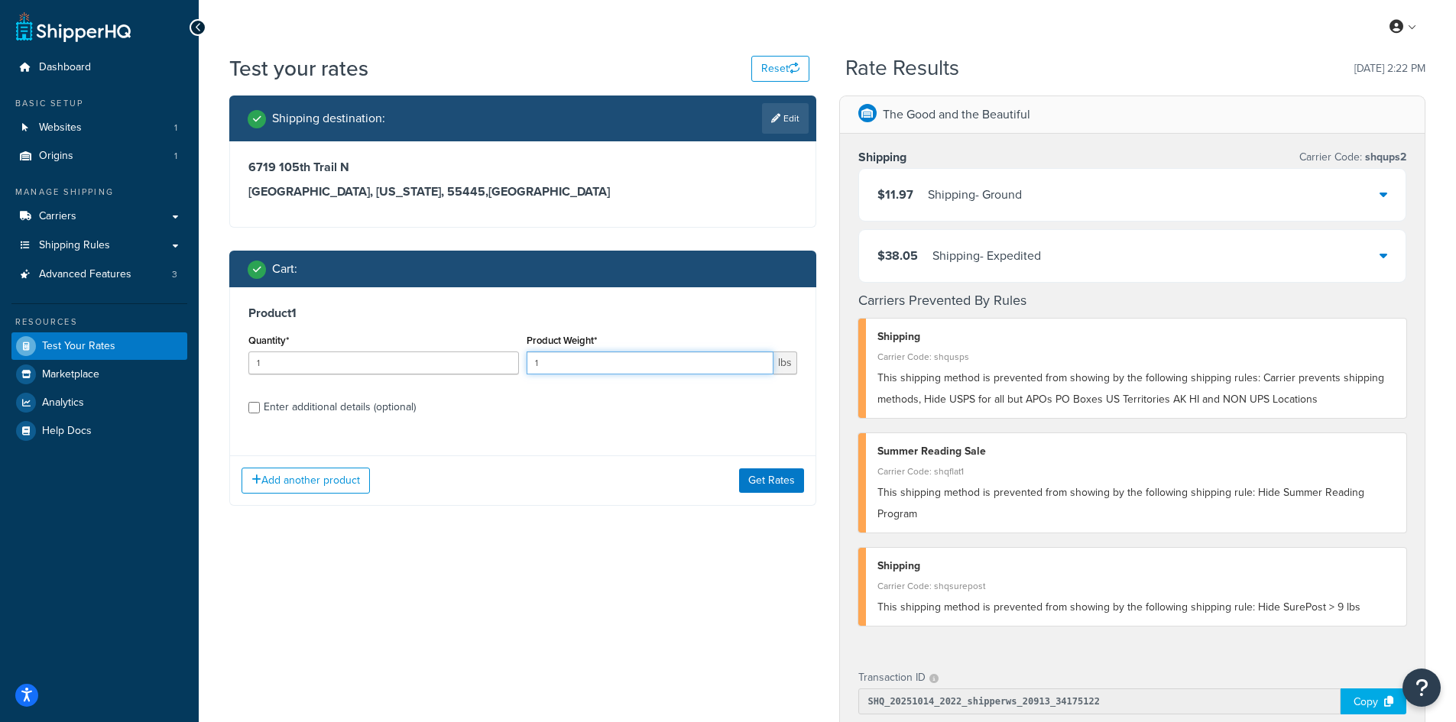
drag, startPoint x: 542, startPoint y: 362, endPoint x: 518, endPoint y: 361, distance: 24.5
click at [518, 361] on div "Quantity* 1 Product Weight* 1 lbs" at bounding box center [523, 358] width 557 height 56
type input "3.8"
click at [771, 475] on button "Get Rates" at bounding box center [771, 481] width 65 height 24
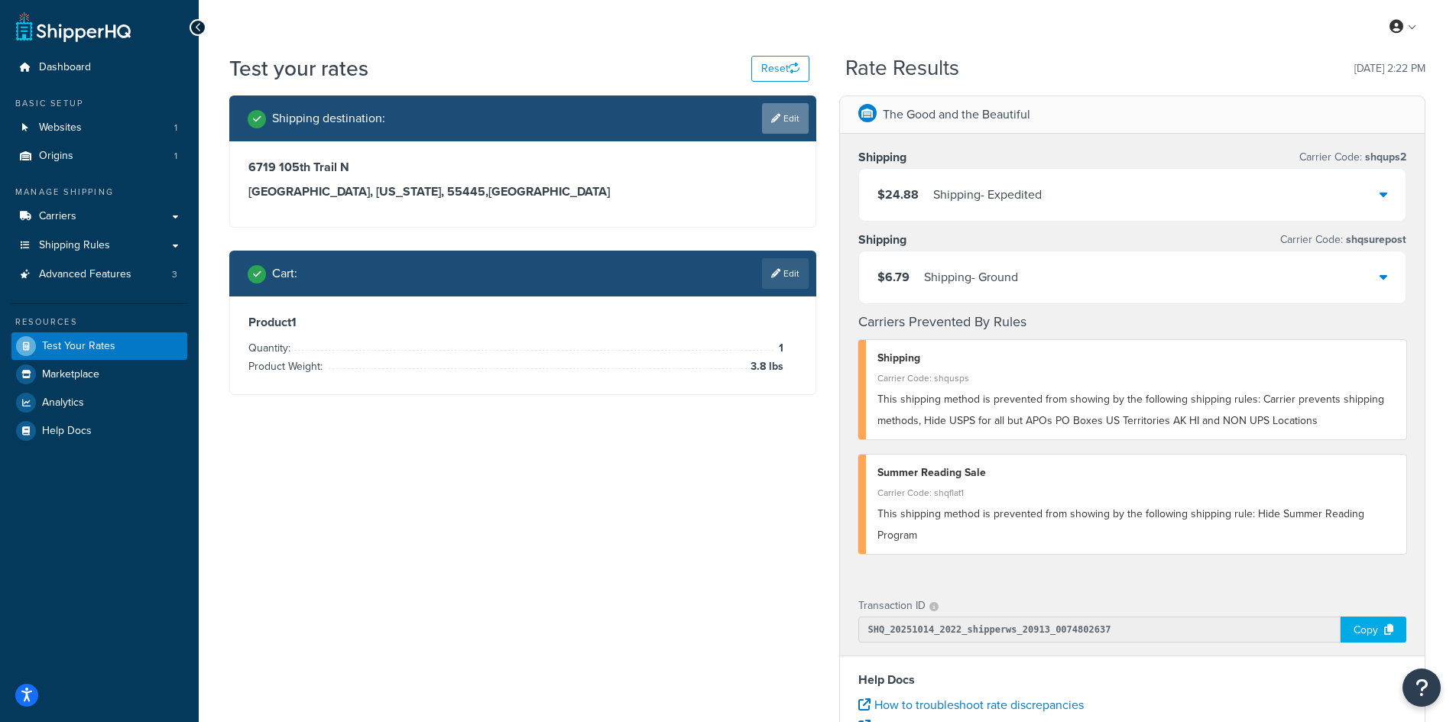
click at [779, 118] on link "Edit" at bounding box center [785, 118] width 47 height 31
select select "MN"
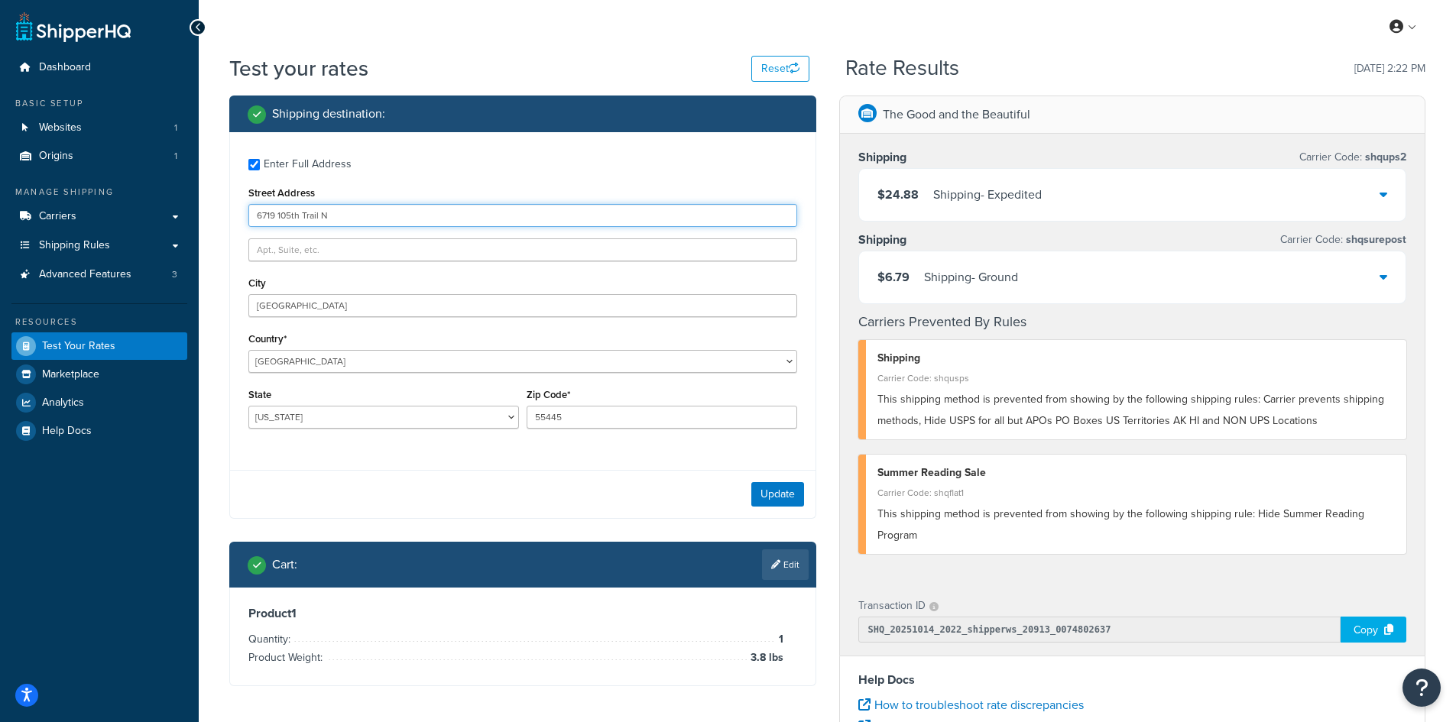
drag, startPoint x: 347, startPoint y: 216, endPoint x: 240, endPoint y: 214, distance: 107.0
click at [240, 214] on div "Enter Full Address Street Address [GEOGRAPHIC_DATA] Country* [GEOGRAPHIC_DATA] …" at bounding box center [523, 295] width 586 height 326
paste input "[STREET_ADDRESS]"
type input "[STREET_ADDRESS]"
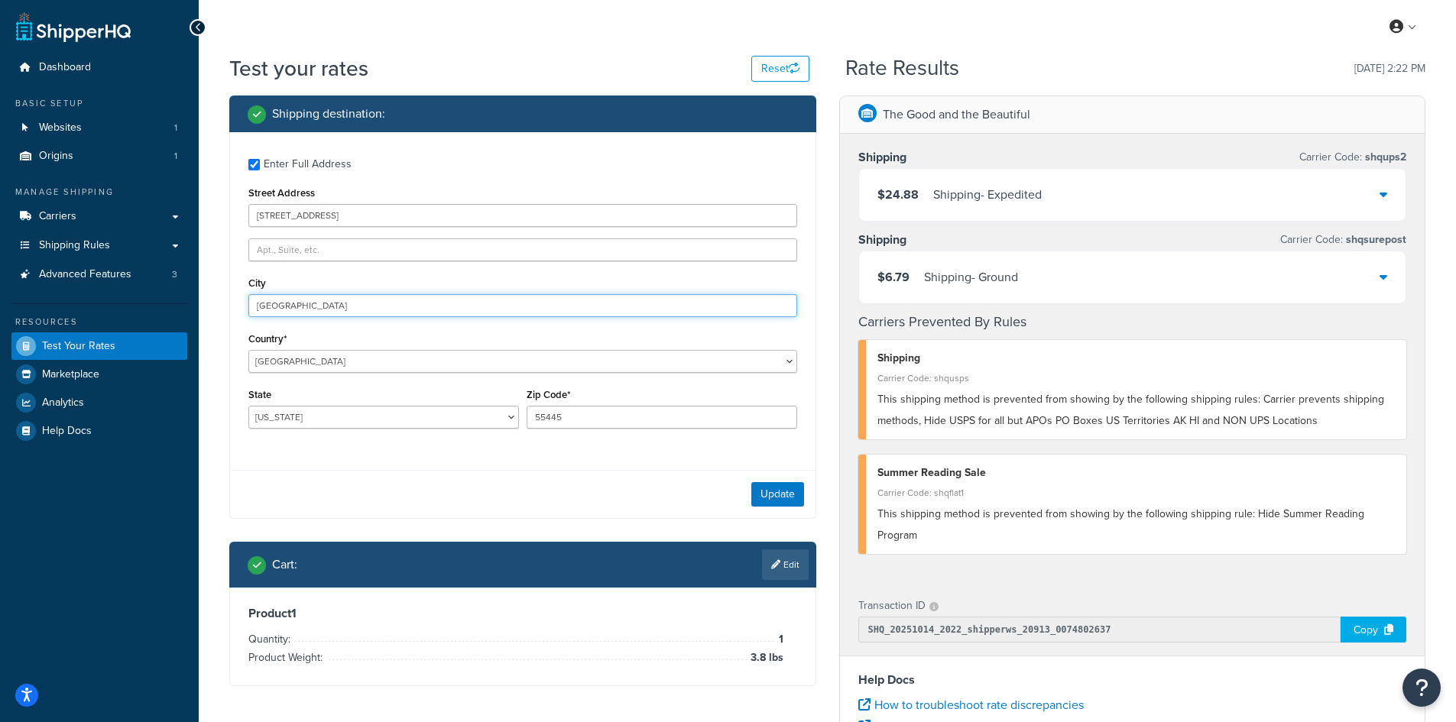
drag, startPoint x: 352, startPoint y: 306, endPoint x: 189, endPoint y: 294, distance: 164.0
click at [189, 294] on div "Dashboard Basic Setup Websites 1 Origins 1 Manage Shipping Carriers Carriers Al…" at bounding box center [728, 557] width 1456 height 1115
paste input "[GEOGRAPHIC_DATA]"
type input "[GEOGRAPHIC_DATA]"
select select "NY"
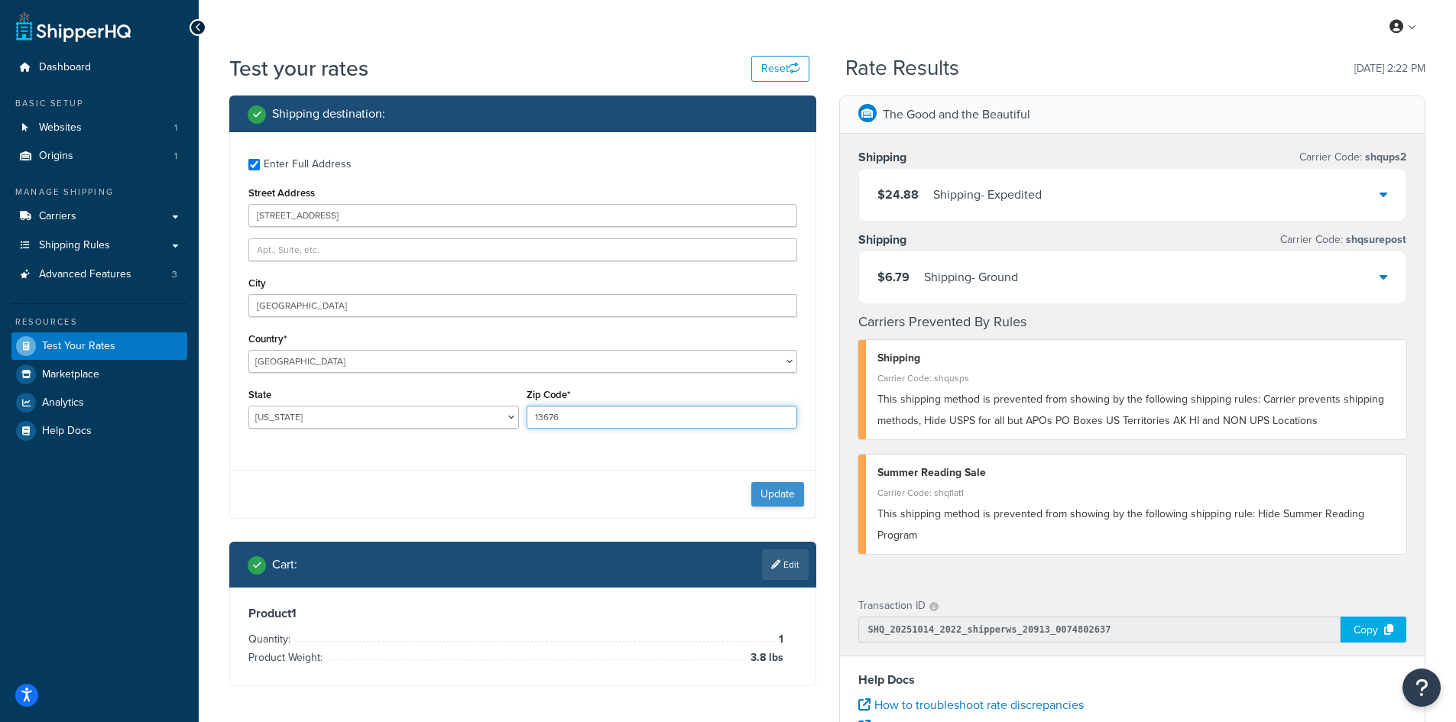
type input "13676"
click at [775, 498] on button "Update" at bounding box center [777, 494] width 53 height 24
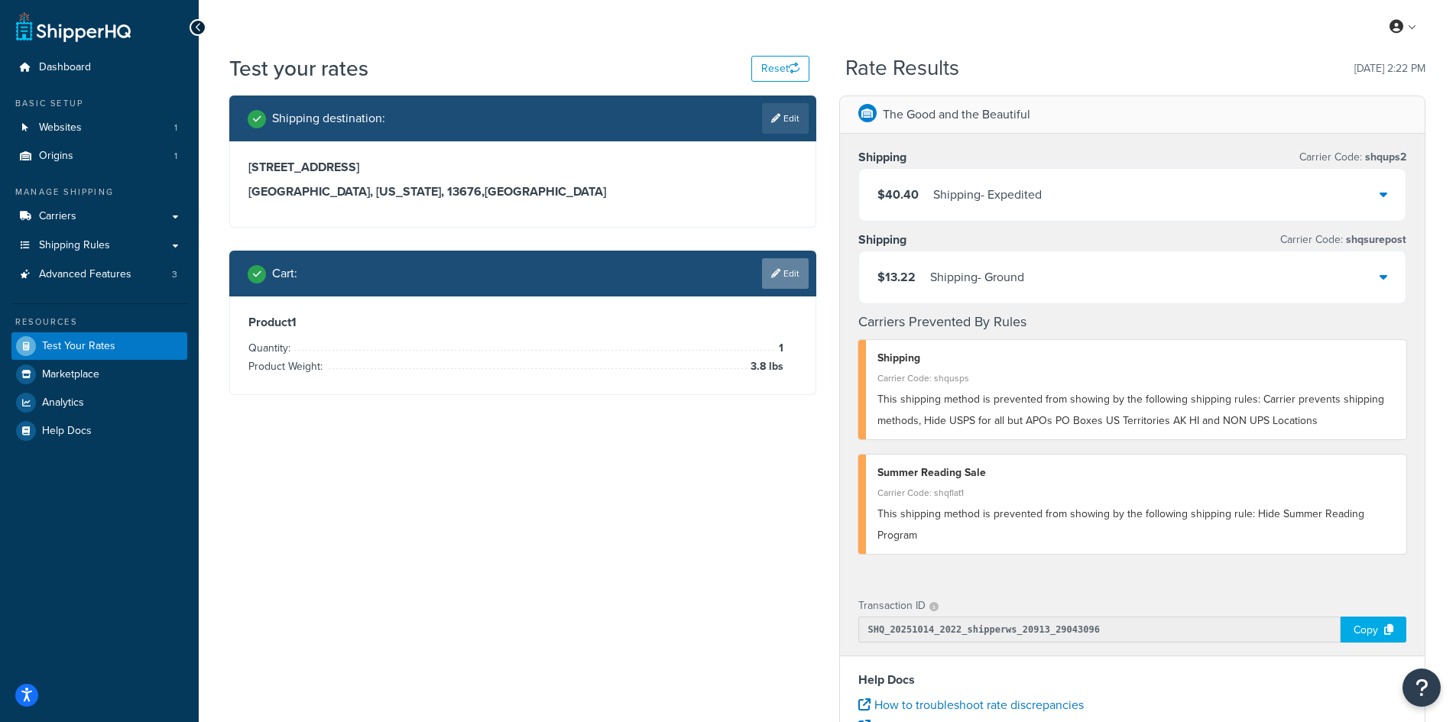
click at [784, 268] on link "Edit" at bounding box center [785, 273] width 47 height 31
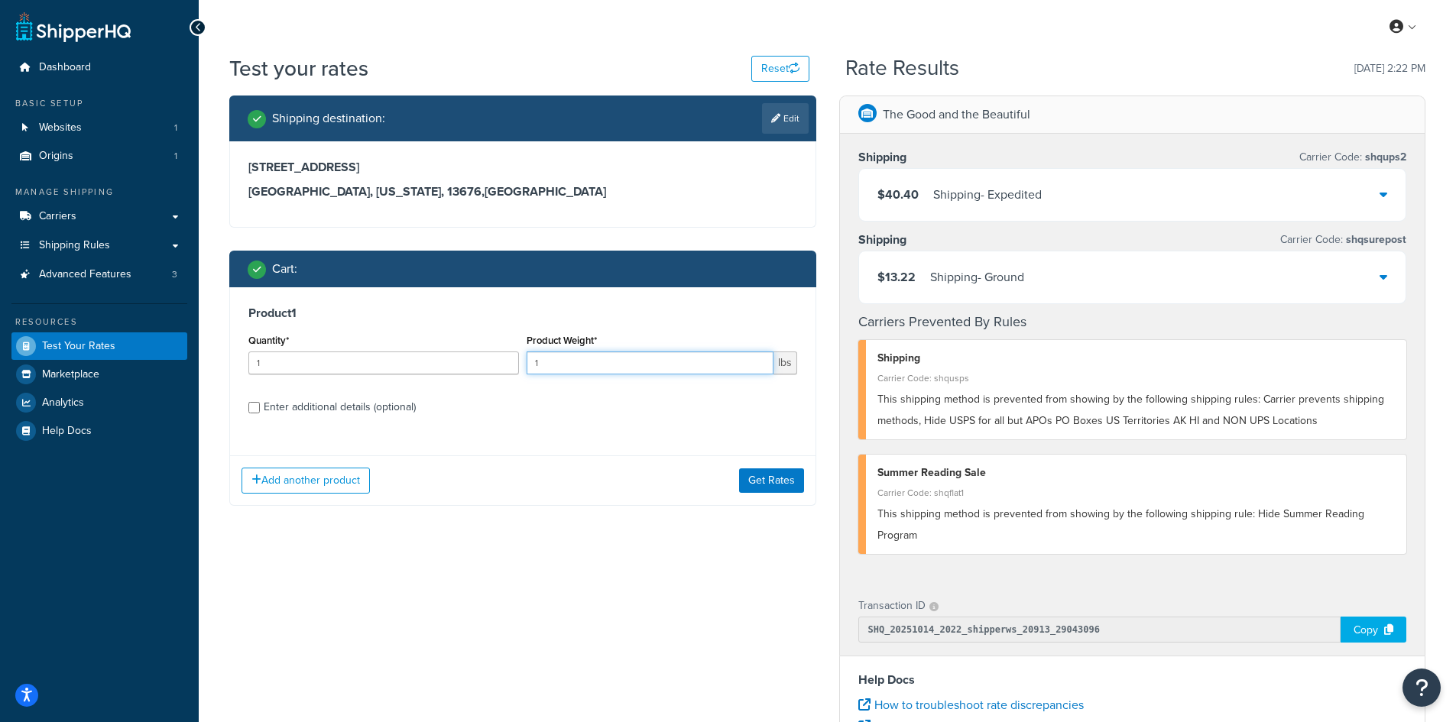
drag, startPoint x: 550, startPoint y: 362, endPoint x: 493, endPoint y: 361, distance: 56.6
click at [493, 361] on div "Quantity* 1 Product Weight* 1 lbs" at bounding box center [523, 358] width 557 height 56
type input "11.2"
click at [774, 479] on button "Get Rates" at bounding box center [771, 481] width 65 height 24
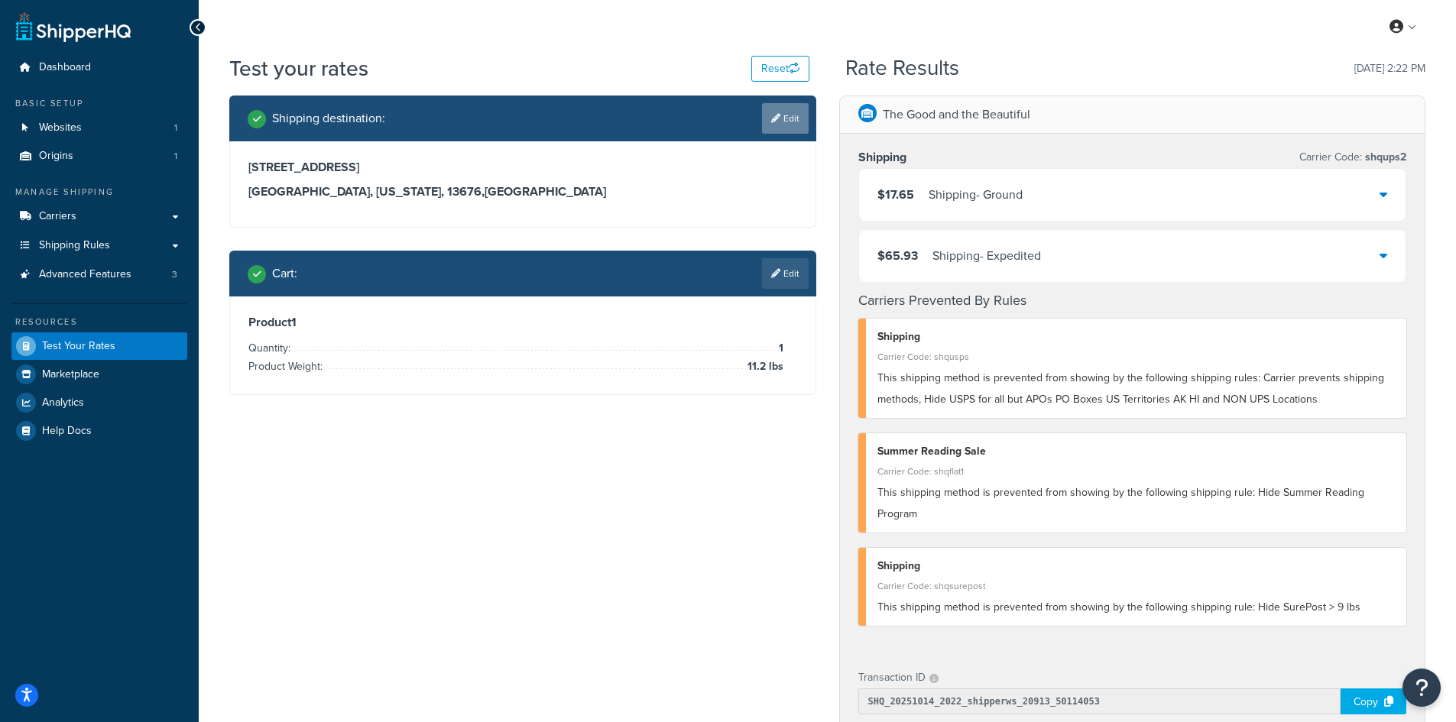
click at [775, 116] on icon at bounding box center [775, 118] width 9 height 9
select select "NY"
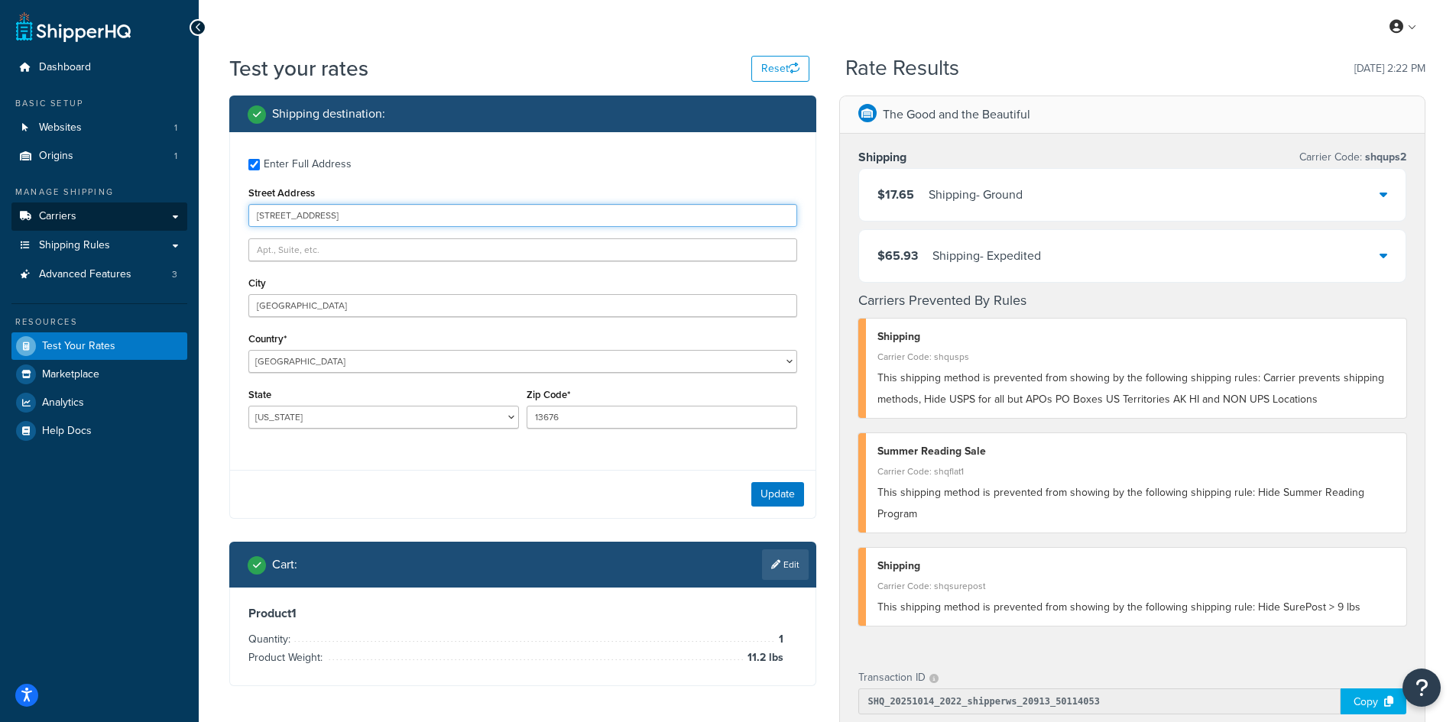
drag, startPoint x: 377, startPoint y: 214, endPoint x: 142, endPoint y: 210, distance: 234.7
click at [142, 210] on div "Dashboard Basic Setup Websites 1 Origins 1 Manage Shipping Carriers Carriers Al…" at bounding box center [728, 593] width 1456 height 1187
paste input "[STREET_ADDRESS][US_STATE]"
type input "[STREET_ADDRESS][US_STATE]"
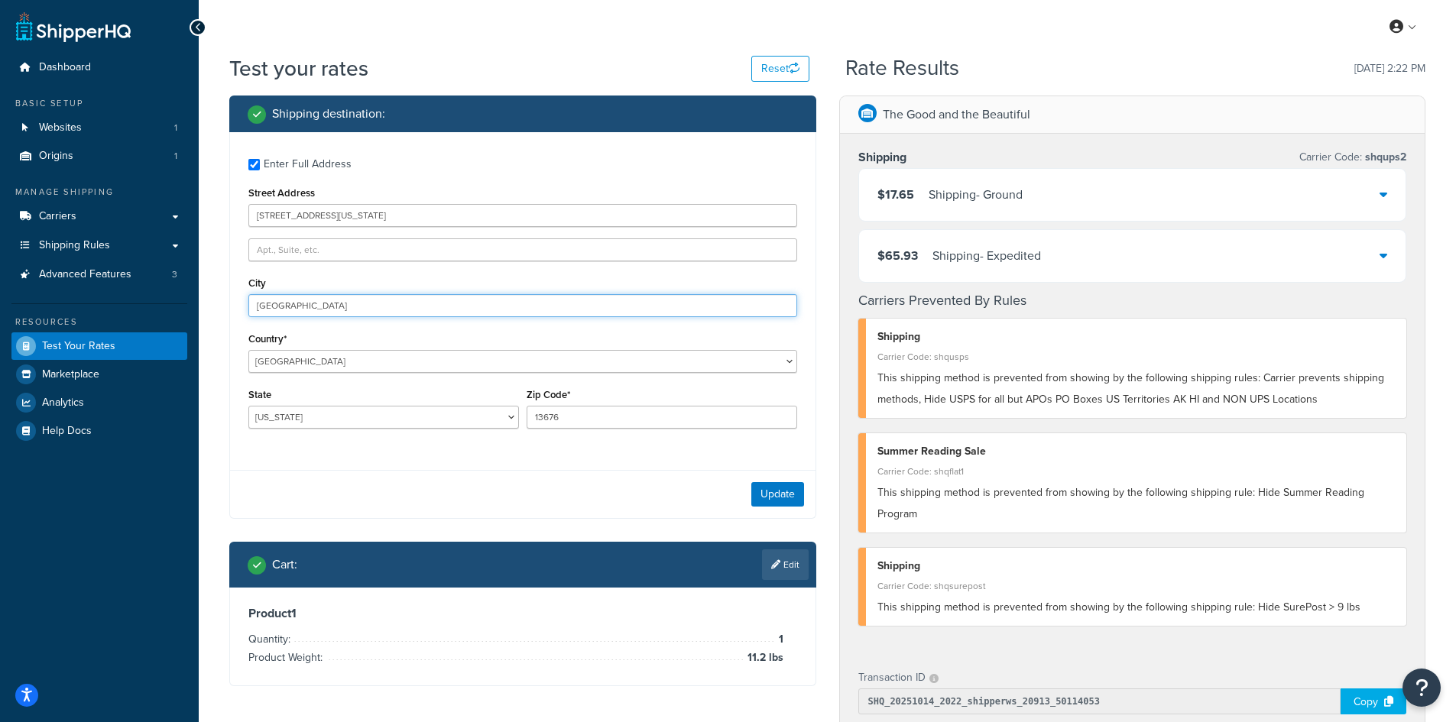
drag, startPoint x: 207, startPoint y: 293, endPoint x: 198, endPoint y: 293, distance: 9.2
click at [198, 293] on div "Dashboard Basic Setup Websites 1 Origins 1 Manage Shipping Carriers Carriers Al…" at bounding box center [728, 593] width 1456 height 1187
paste input "Waynesboro"
type input "Waynesboro"
select select "GA"
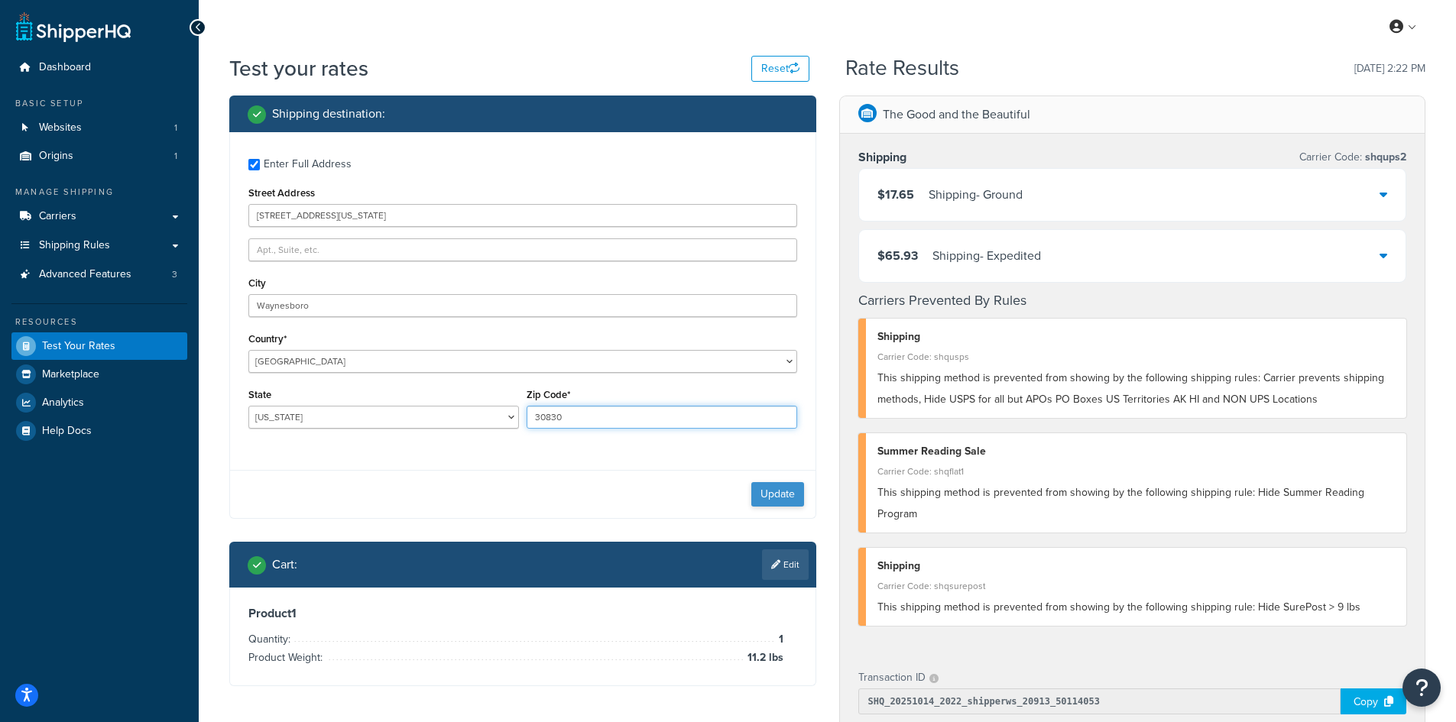
type input "30830"
click at [771, 500] on button "Update" at bounding box center [777, 494] width 53 height 24
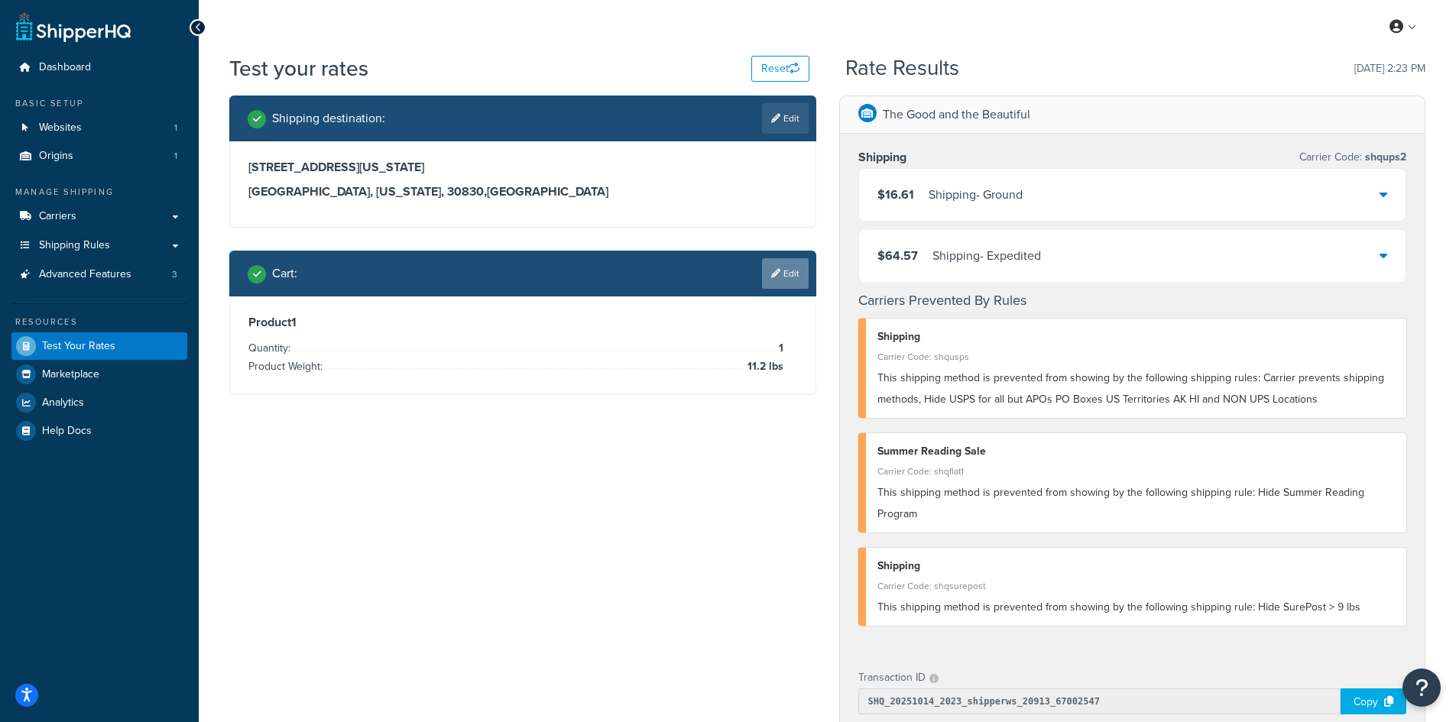
click at [779, 275] on link "Edit" at bounding box center [785, 273] width 47 height 31
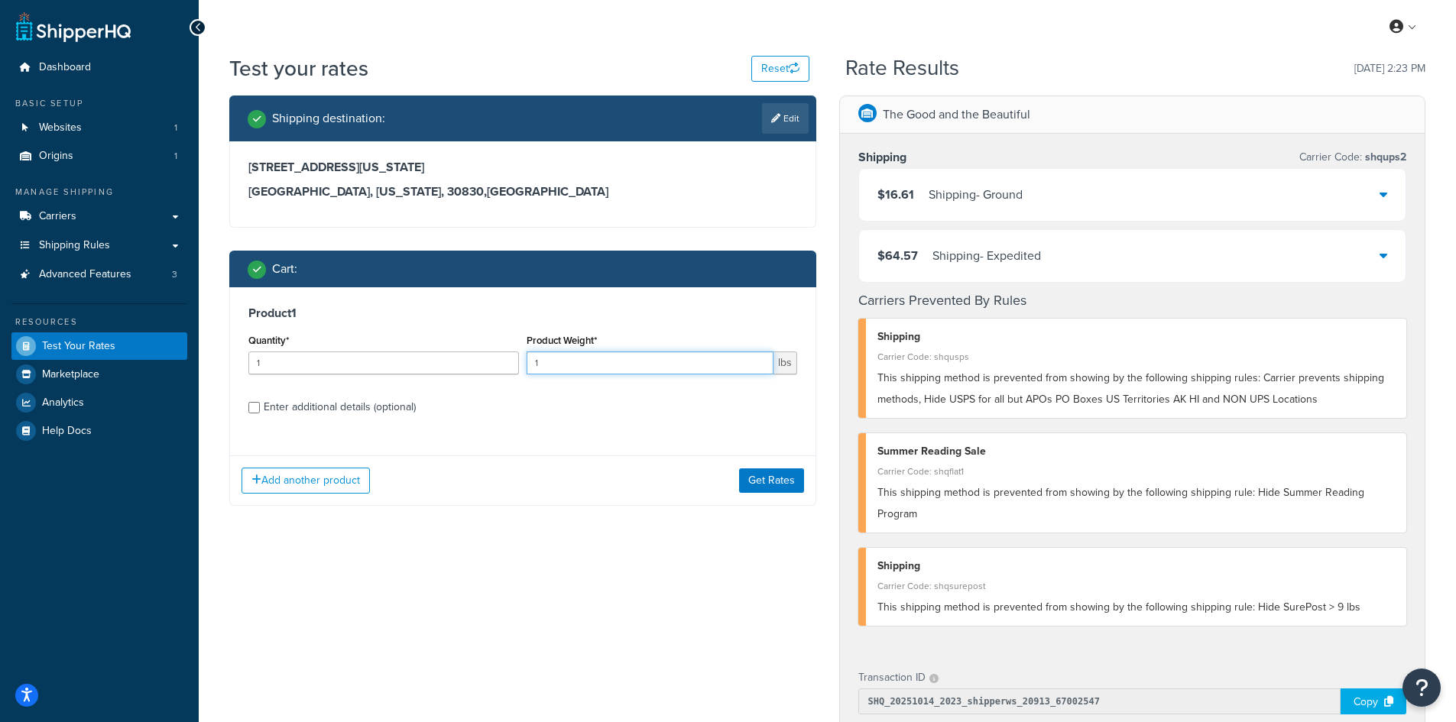
drag, startPoint x: 546, startPoint y: 364, endPoint x: 511, endPoint y: 357, distance: 35.1
click at [511, 357] on div "Quantity* 1 Product Weight* 1 lbs" at bounding box center [523, 358] width 557 height 56
type input "7.1"
click at [768, 474] on button "Get Rates" at bounding box center [771, 481] width 65 height 24
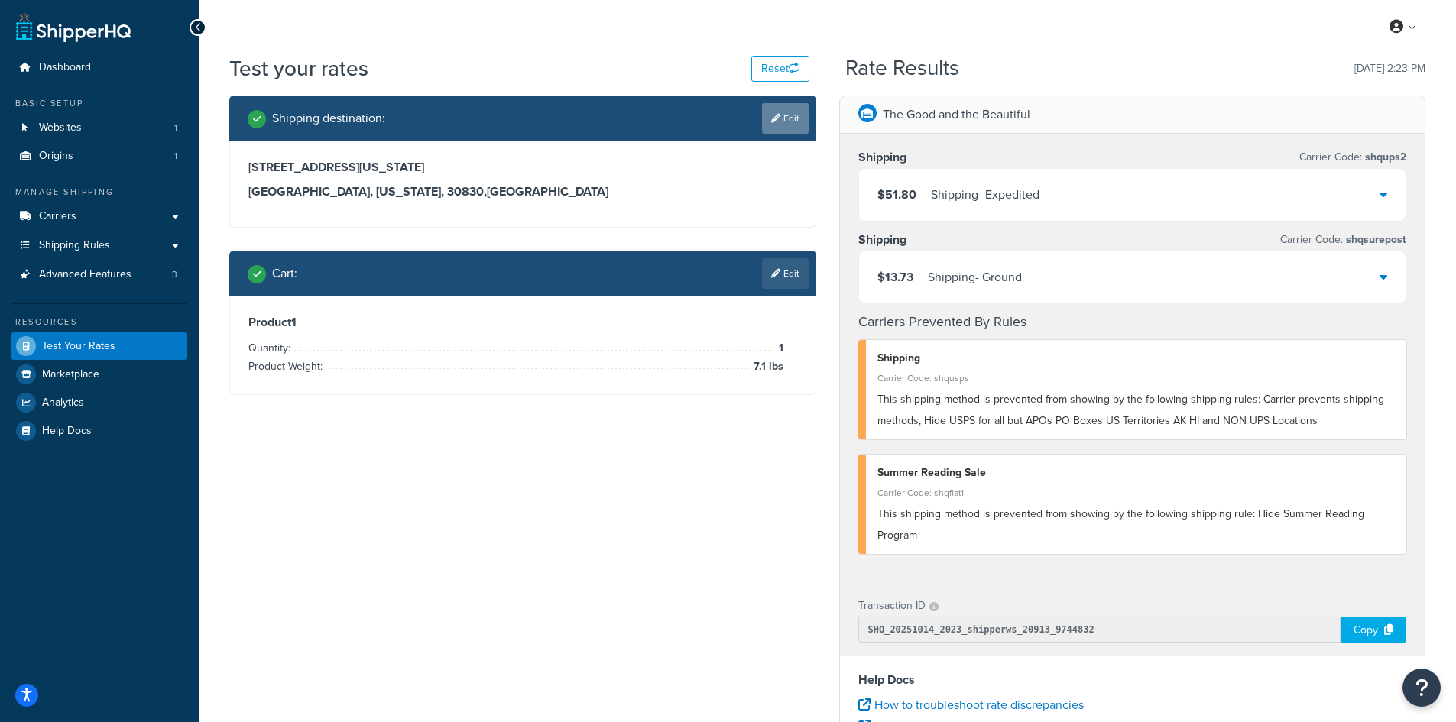
click at [790, 108] on link "Edit" at bounding box center [785, 118] width 47 height 31
select select "GA"
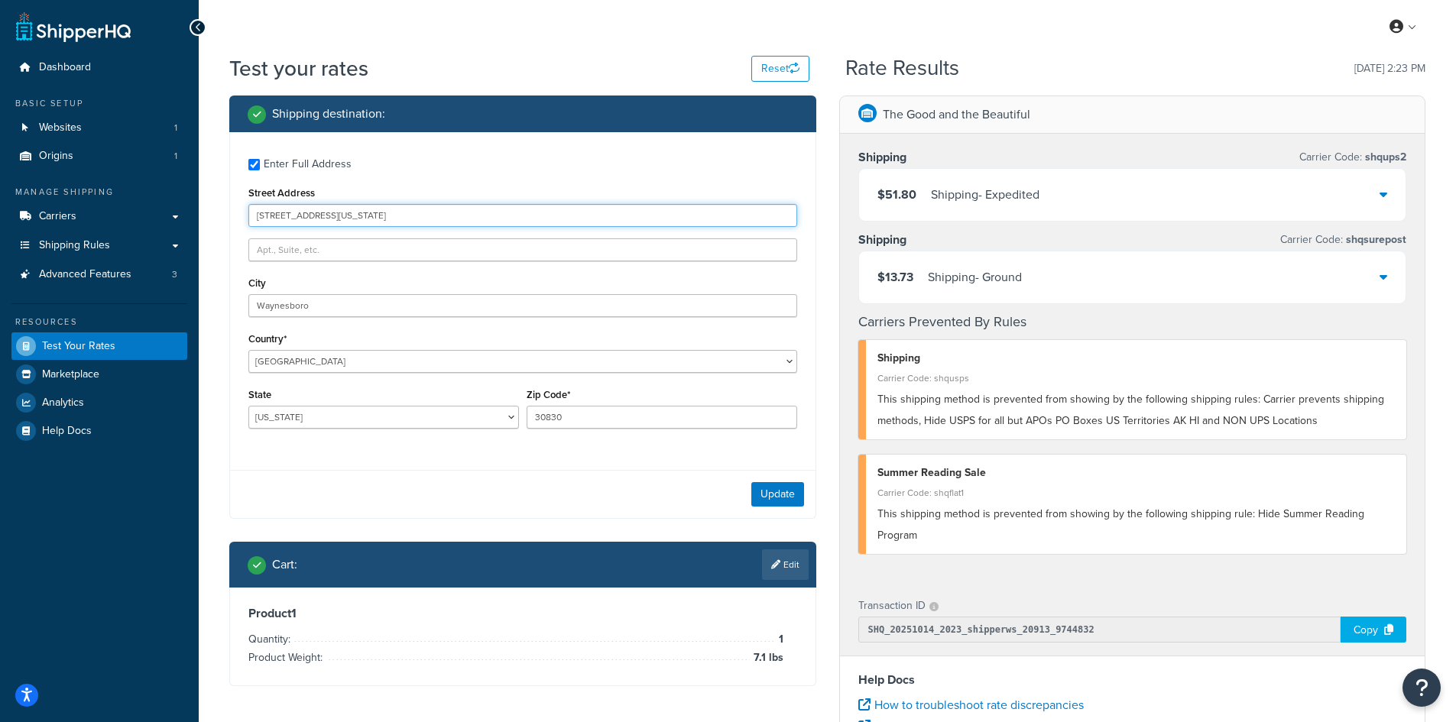
drag, startPoint x: 363, startPoint y: 216, endPoint x: 197, endPoint y: 202, distance: 166.5
click at [197, 202] on div "Dashboard Basic Setup Websites 1 Origins 1 Manage Shipping Carriers Carriers Al…" at bounding box center [728, 557] width 1456 height 1115
paste input "[STREET_ADDRESS]"
type input "[STREET_ADDRESS]"
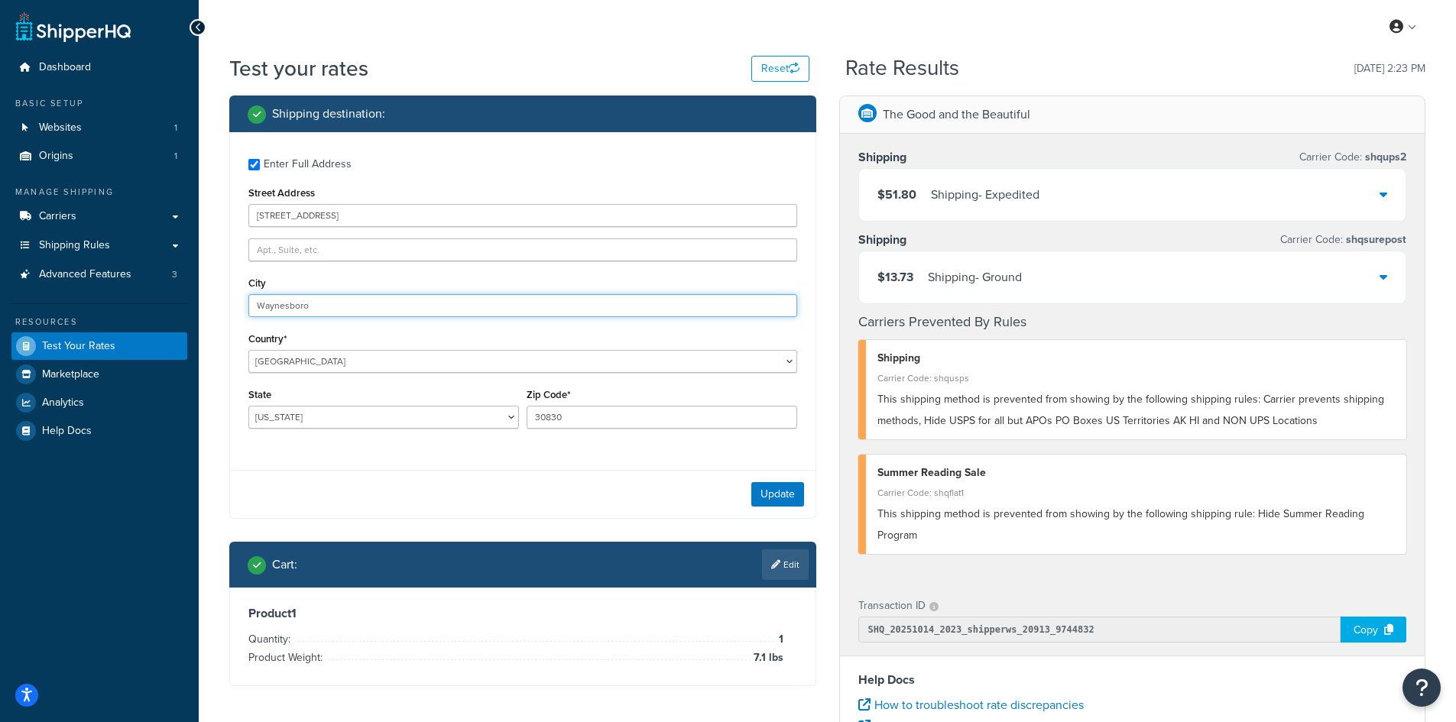
drag, startPoint x: 335, startPoint y: 306, endPoint x: 237, endPoint y: 304, distance: 97.9
click at [237, 304] on div "Enter Full Address Street Address [GEOGRAPHIC_DATA] Country* [GEOGRAPHIC_DATA] …" at bounding box center [523, 295] width 586 height 326
paste input "Rockwall"
type input "Rockwall"
select select "[GEOGRAPHIC_DATA]"
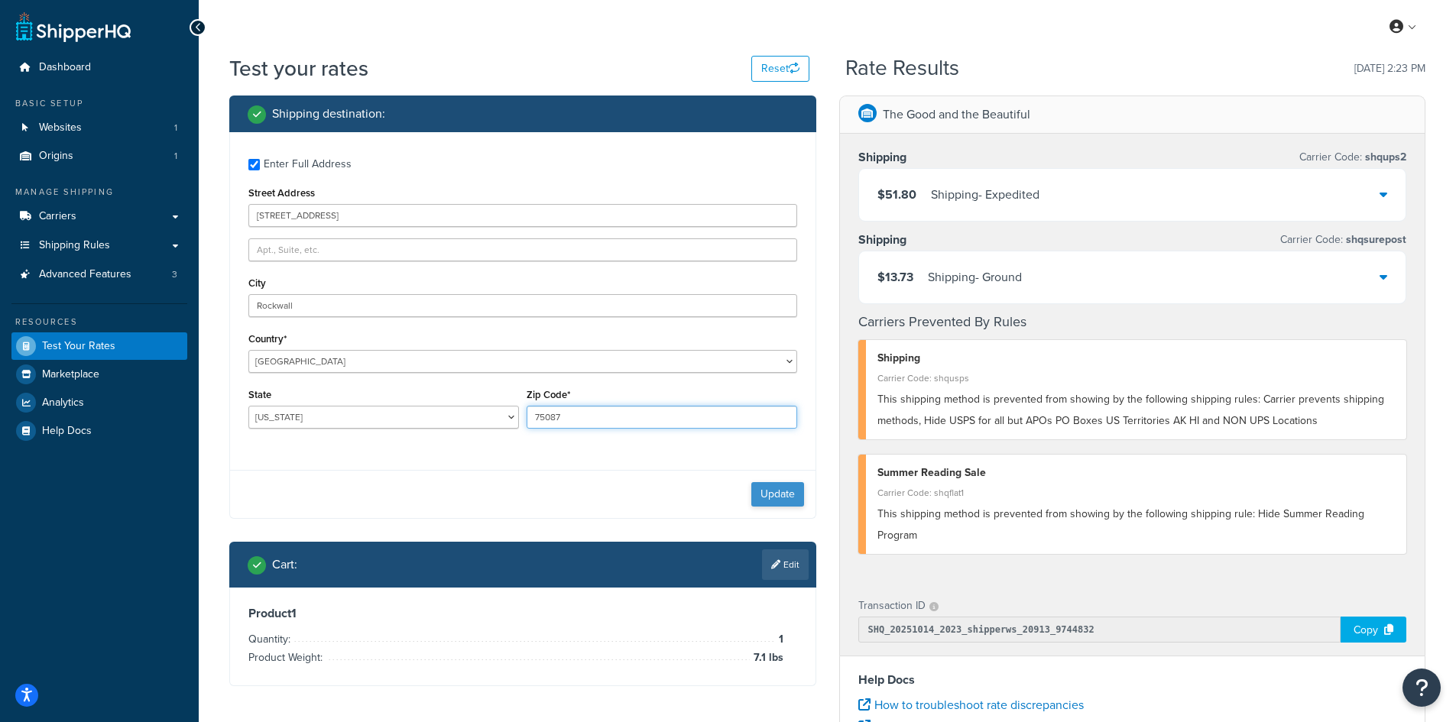
type input "75087"
click at [781, 503] on button "Update" at bounding box center [777, 494] width 53 height 24
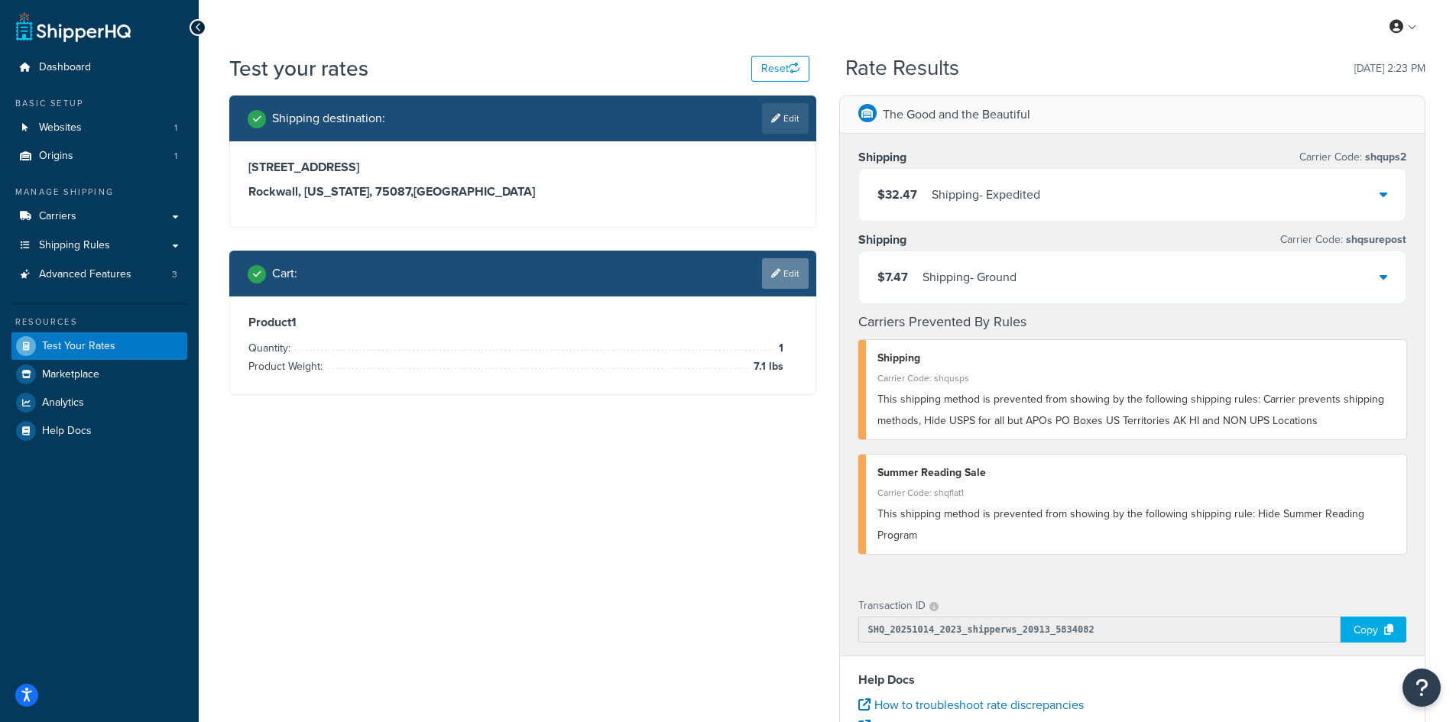
click at [785, 266] on link "Edit" at bounding box center [785, 273] width 47 height 31
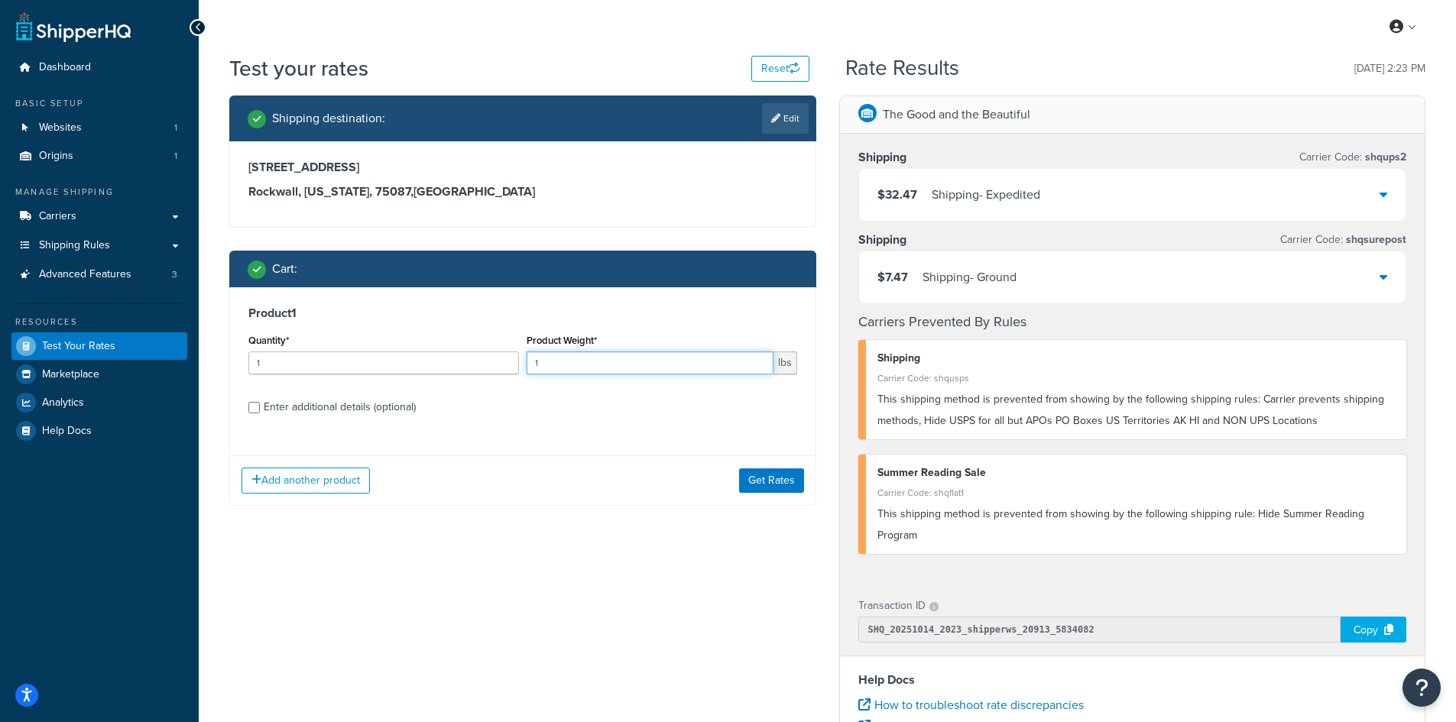
drag, startPoint x: 547, startPoint y: 368, endPoint x: 529, endPoint y: 365, distance: 18.5
click at [529, 365] on input "1" at bounding box center [650, 363] width 247 height 23
type input "10.5"
click at [781, 479] on button "Get Rates" at bounding box center [771, 481] width 65 height 24
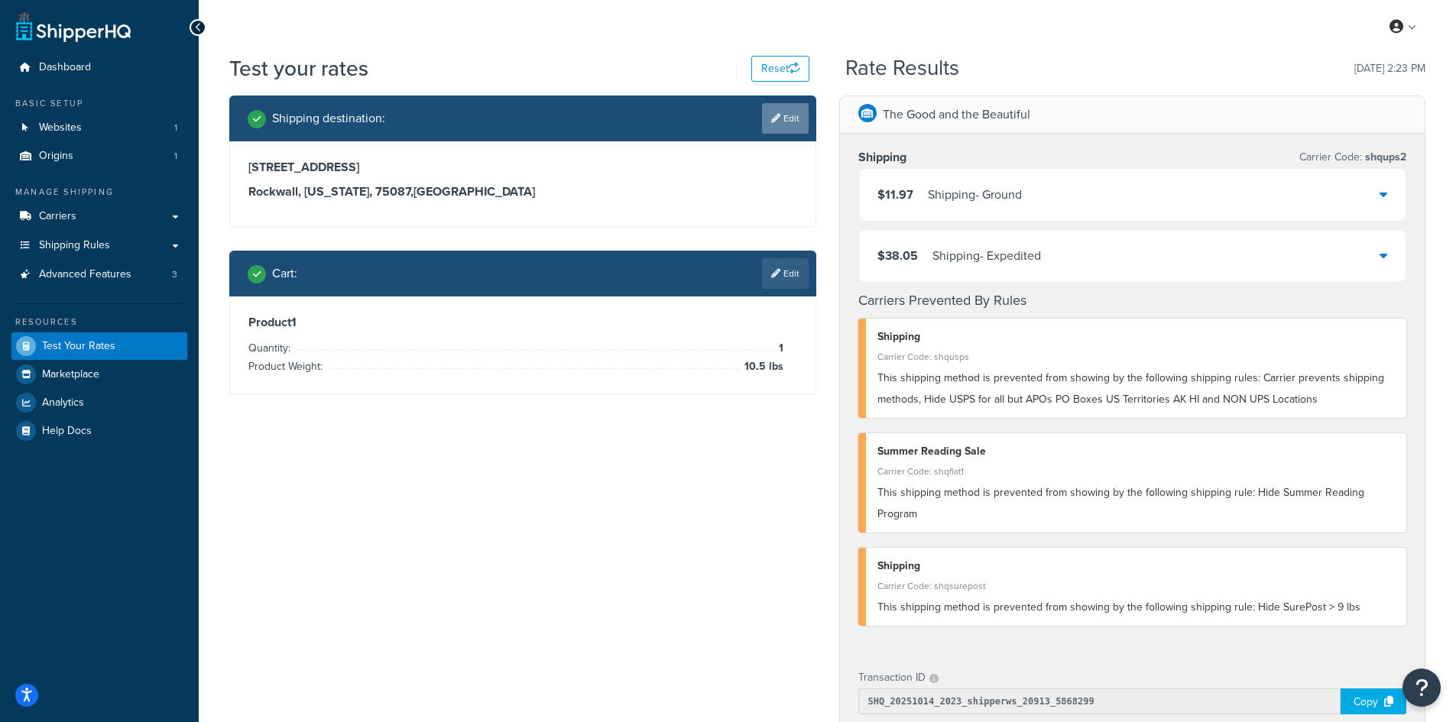
click at [787, 122] on link "Edit" at bounding box center [785, 118] width 47 height 31
select select "[GEOGRAPHIC_DATA]"
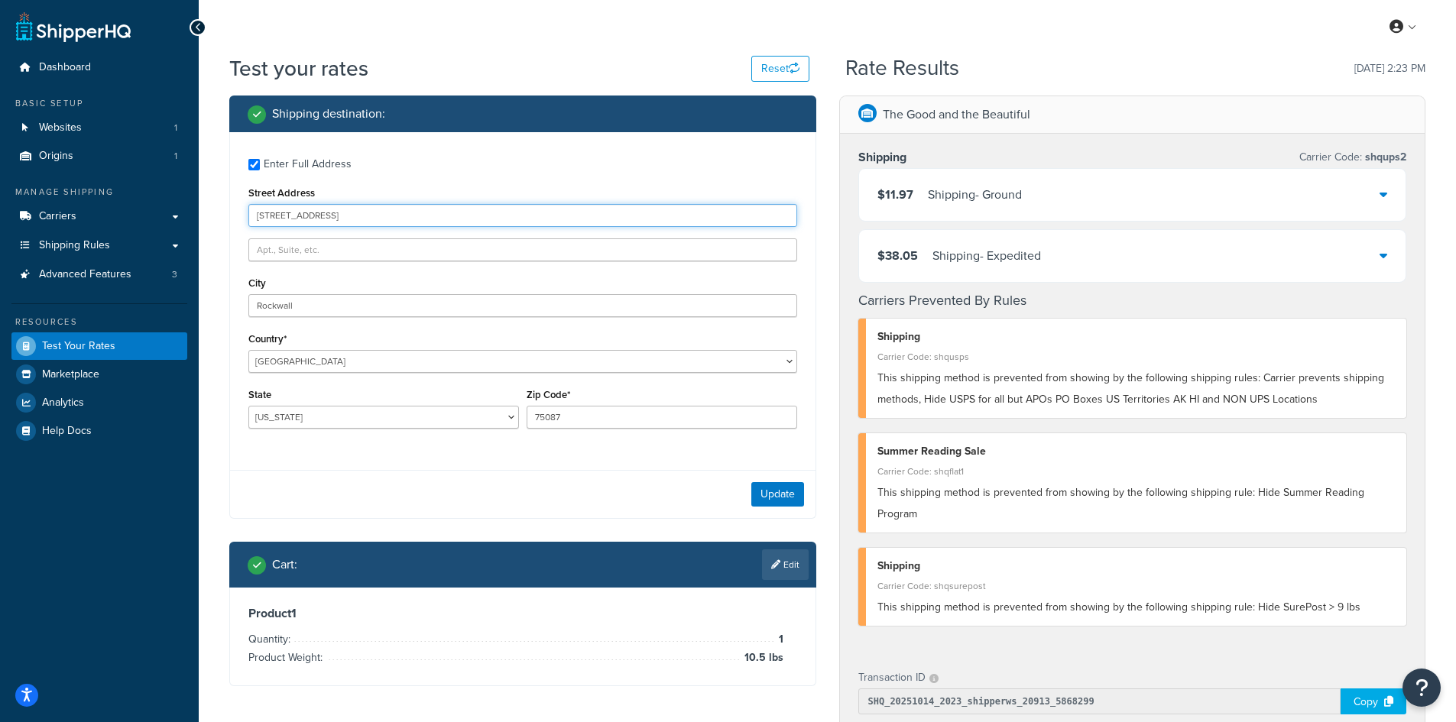
drag, startPoint x: 389, startPoint y: 218, endPoint x: 193, endPoint y: 208, distance: 196.7
click at [193, 208] on div "Dashboard Basic Setup Websites 1 Origins 1 Manage Shipping Carriers Carriers Al…" at bounding box center [728, 593] width 1456 height 1187
paste input "5943 [PERSON_NAME][GEOGRAPHIC_DATA]"
type input "[STREET_ADDRESS][PERSON_NAME]"
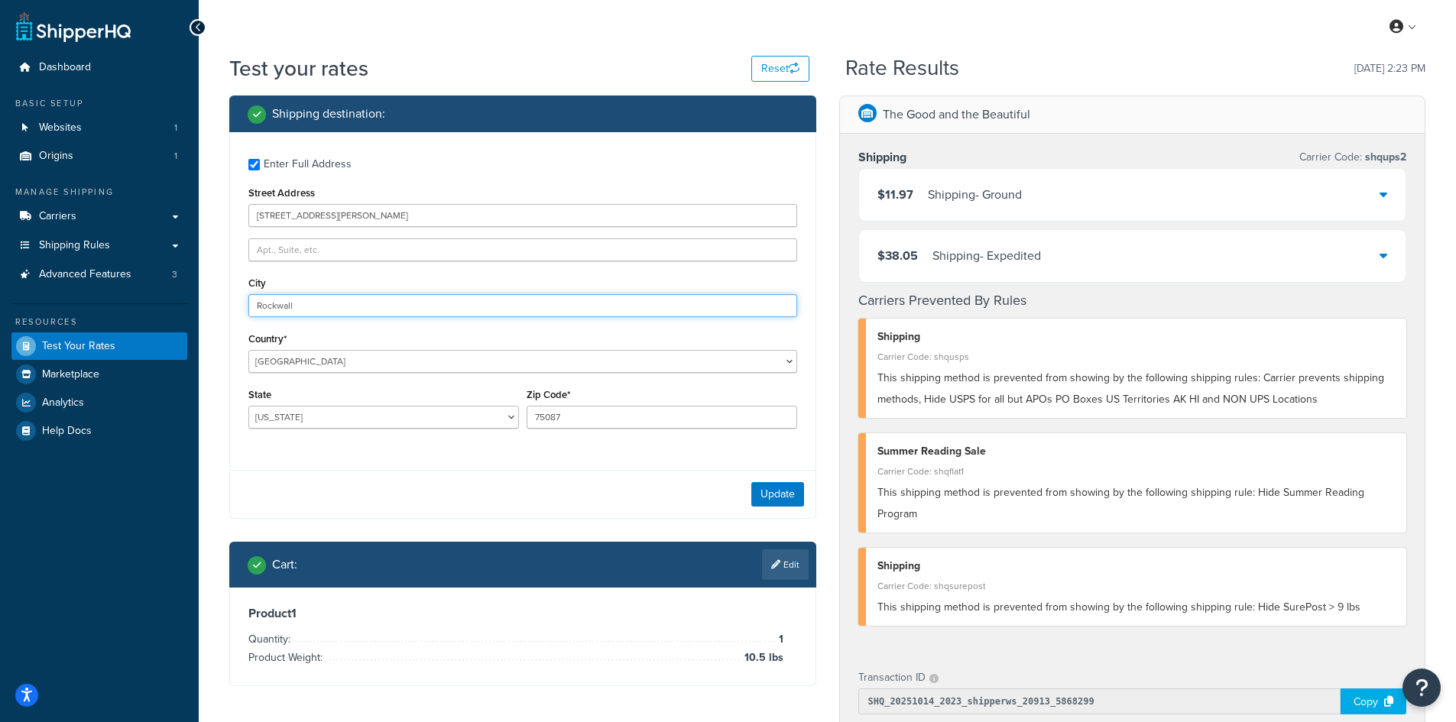
drag, startPoint x: 368, startPoint y: 311, endPoint x: 219, endPoint y: 302, distance: 150.1
click at [219, 302] on div "Shipping destination : Enter Full Address Street Address [STREET_ADDRESS][PERSO…" at bounding box center [523, 403] width 610 height 614
paste input "Powhatan"
type input "Powhatan"
select select "VA"
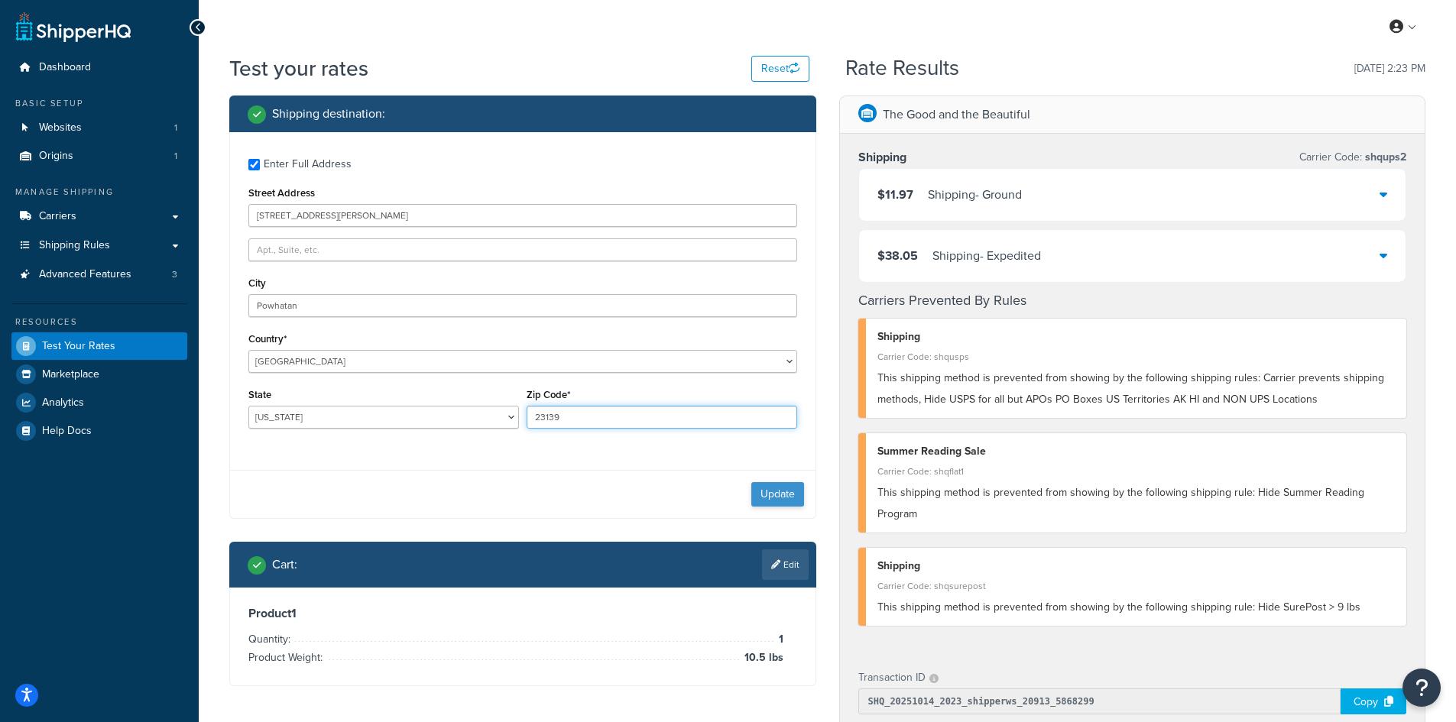
type input "23139"
click at [777, 488] on button "Update" at bounding box center [777, 494] width 53 height 24
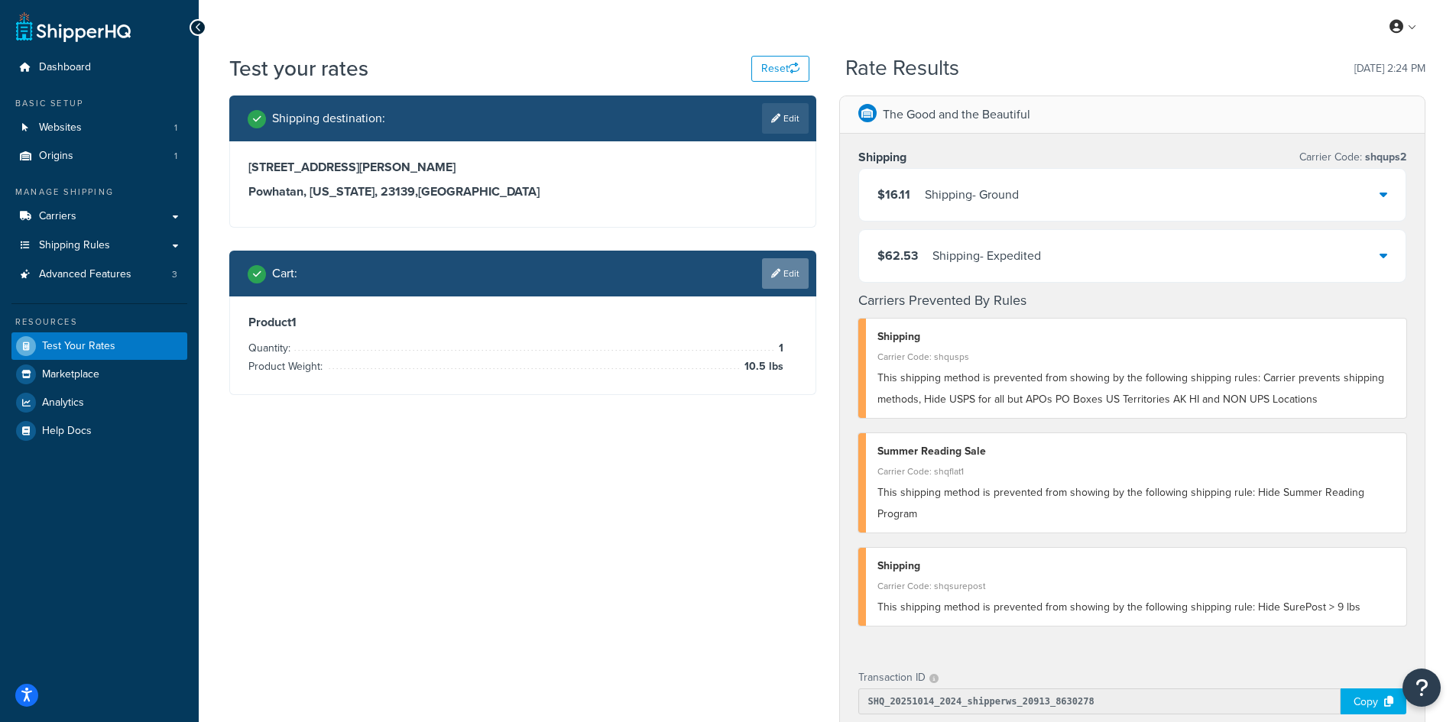
click at [786, 274] on link "Edit" at bounding box center [785, 273] width 47 height 31
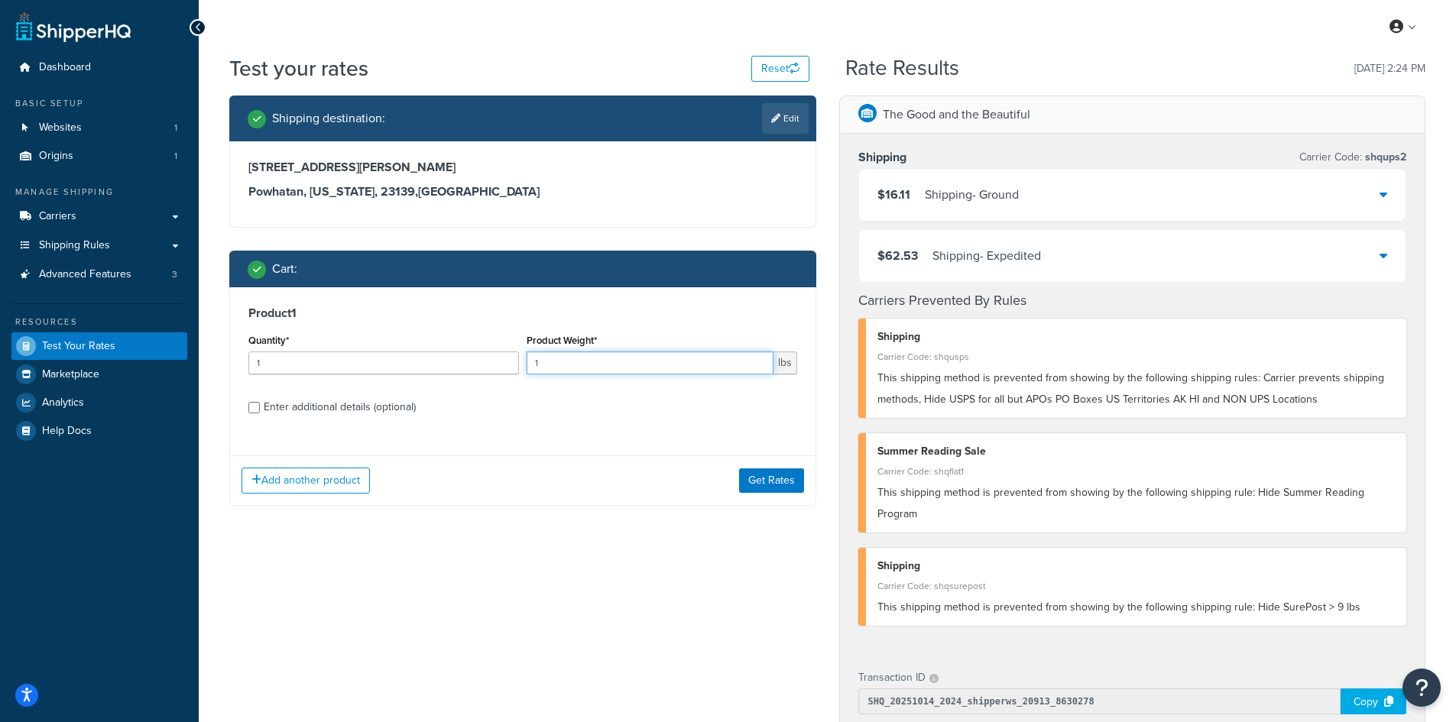
drag, startPoint x: 553, startPoint y: 367, endPoint x: 525, endPoint y: 360, distance: 28.4
click at [525, 360] on div "Product Weight* 1 lbs" at bounding box center [662, 358] width 278 height 56
type input "9"
type input "10"
click at [751, 485] on button "Get Rates" at bounding box center [771, 481] width 65 height 24
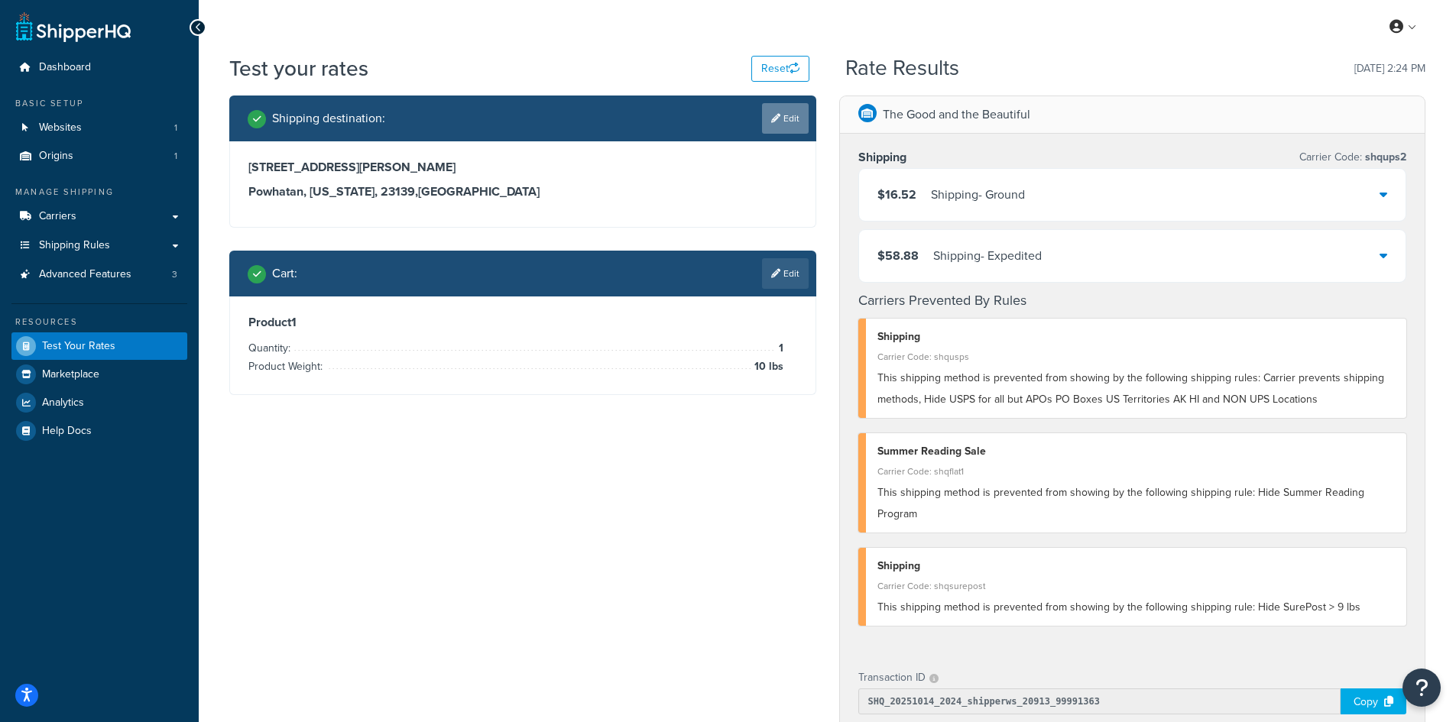
click at [794, 112] on link "Edit" at bounding box center [785, 118] width 47 height 31
select select "VA"
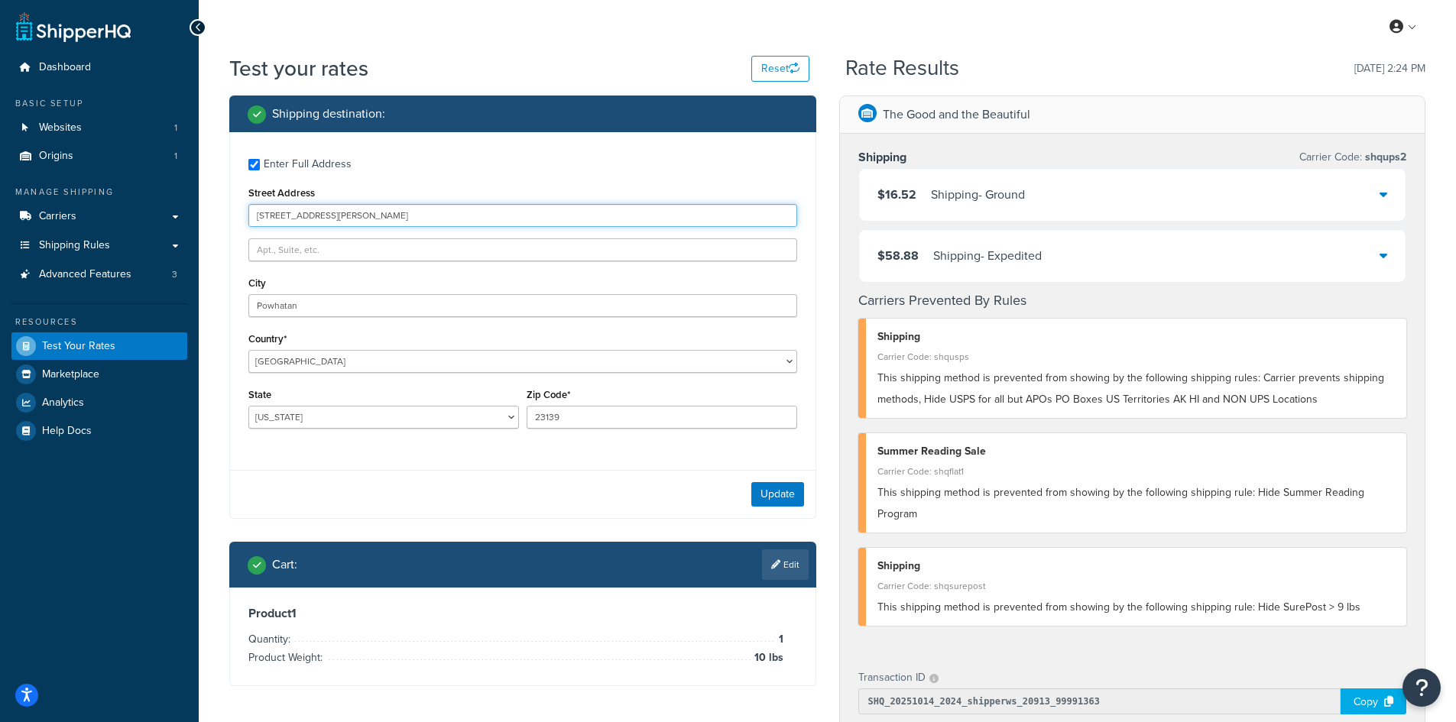
drag, startPoint x: 437, startPoint y: 223, endPoint x: 189, endPoint y: 216, distance: 248.5
click at [189, 216] on div "Dashboard Basic Setup Websites 1 Origins 1 Manage Shipping Carriers Carriers Al…" at bounding box center [728, 593] width 1456 height 1187
paste input "1936 [PERSON_NAME]"
type input "[STREET_ADDRESS][PERSON_NAME]"
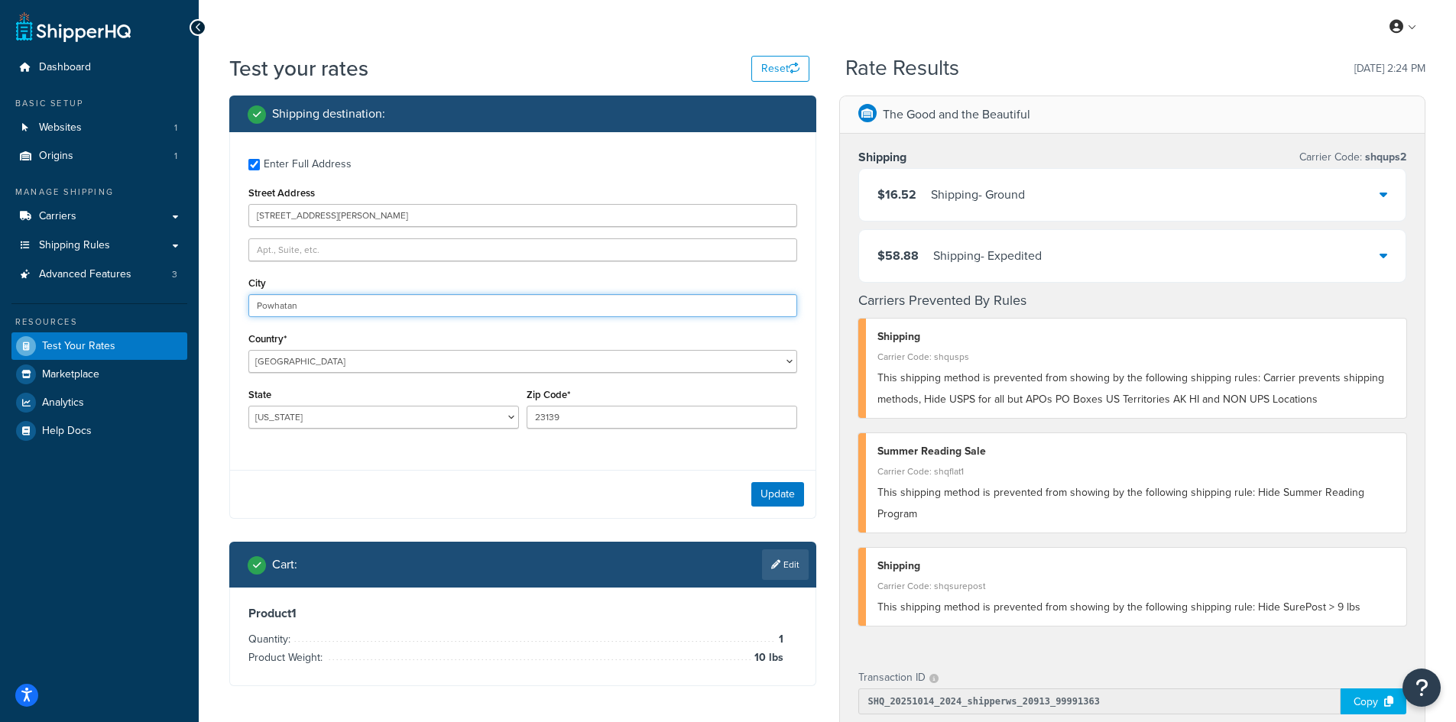
drag, startPoint x: 320, startPoint y: 305, endPoint x: 215, endPoint y: 298, distance: 105.0
click at [215, 298] on div "Test your rates Reset Rate Results [DATE] 2:24 PM Shipping destination : Enter …" at bounding box center [828, 601] width 1258 height 1095
paste input "Beloit"
type input "Beloit"
select select "WI"
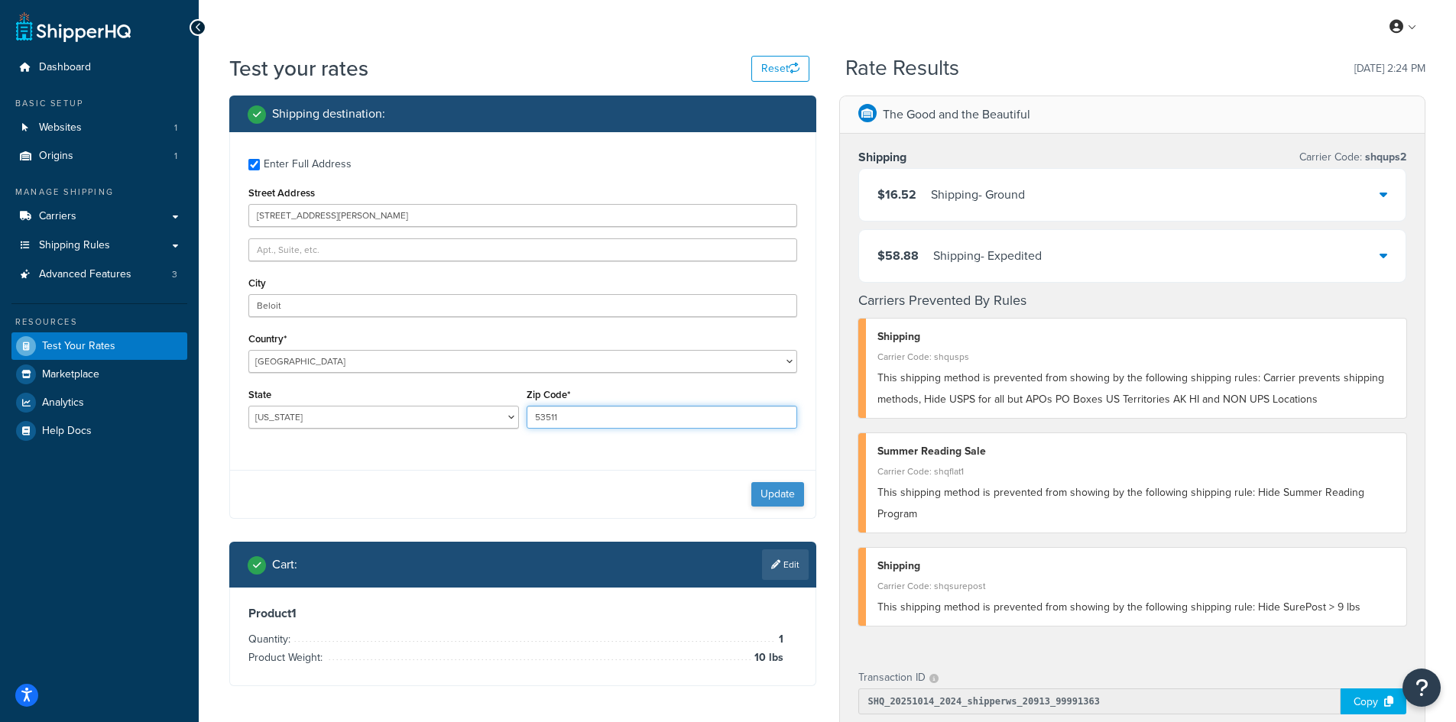
type input "53511"
click at [768, 498] on button "Update" at bounding box center [777, 494] width 53 height 24
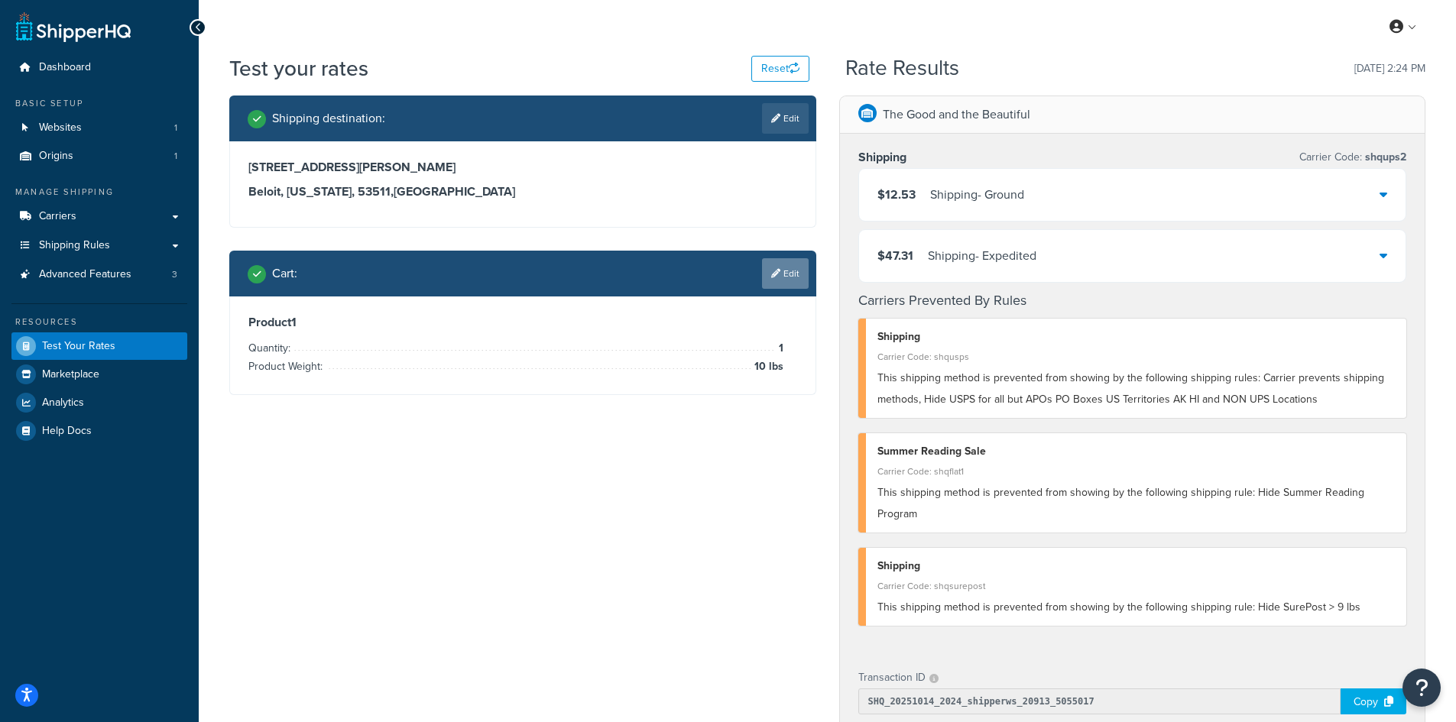
click at [777, 276] on icon at bounding box center [775, 273] width 9 height 9
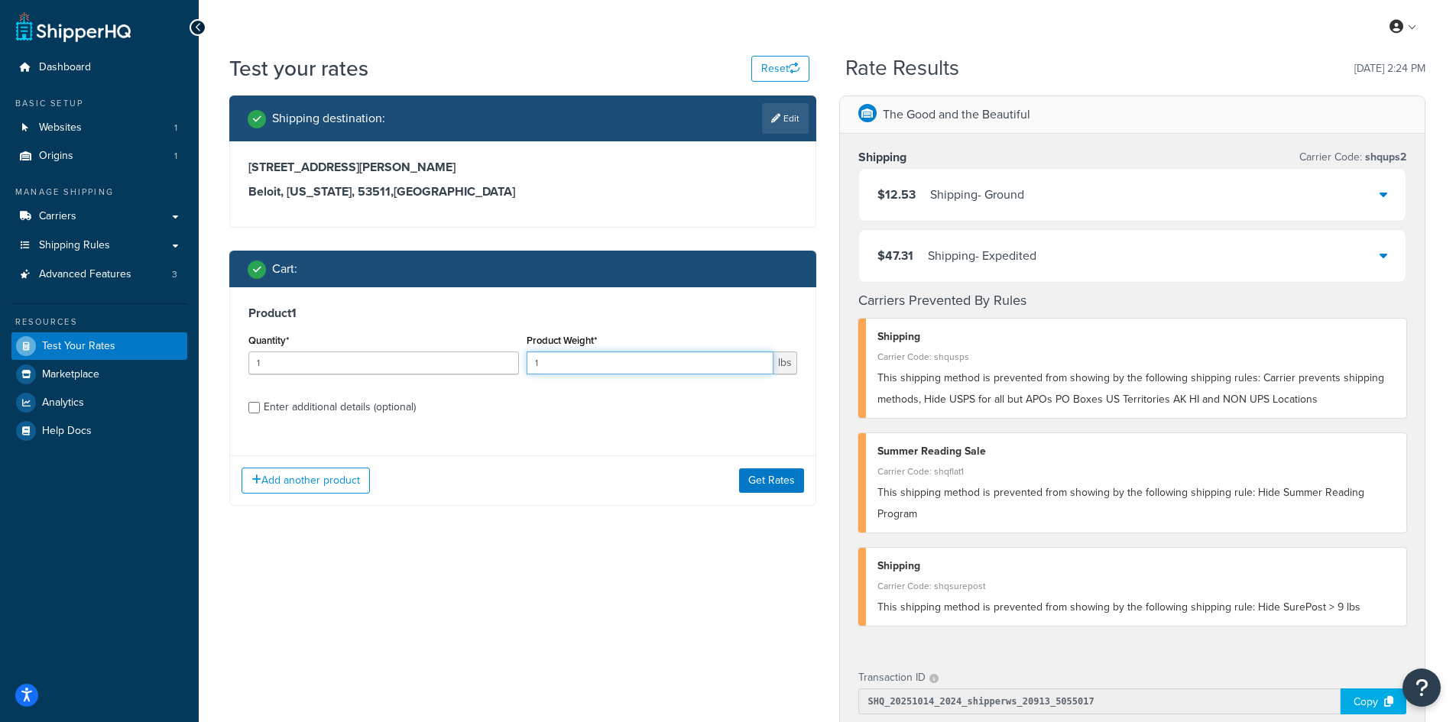
drag, startPoint x: 553, startPoint y: 365, endPoint x: 505, endPoint y: 362, distance: 49.0
click at [505, 362] on div "Quantity* 1 Product Weight* 1 lbs" at bounding box center [523, 358] width 557 height 56
type input "9.3"
click at [790, 476] on button "Get Rates" at bounding box center [771, 481] width 65 height 24
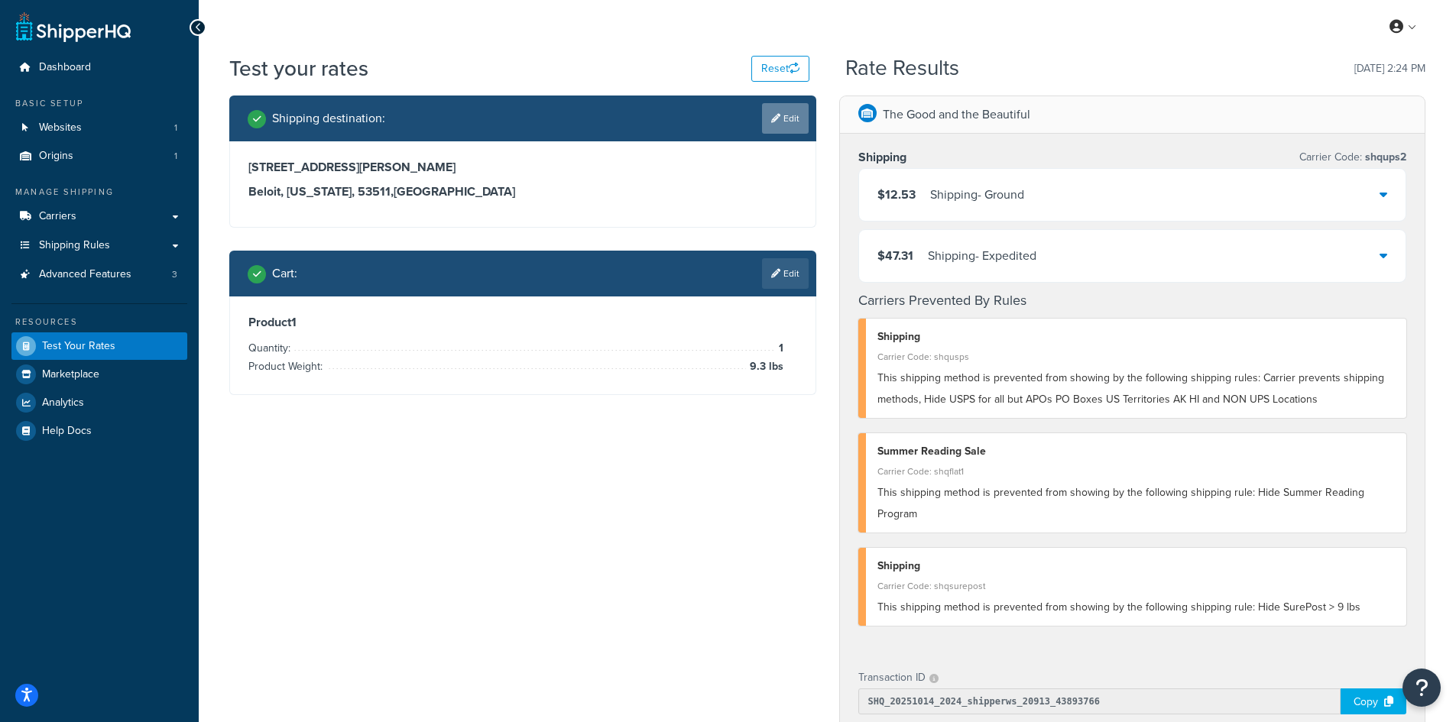
click at [781, 118] on link "Edit" at bounding box center [785, 118] width 47 height 31
select select "WI"
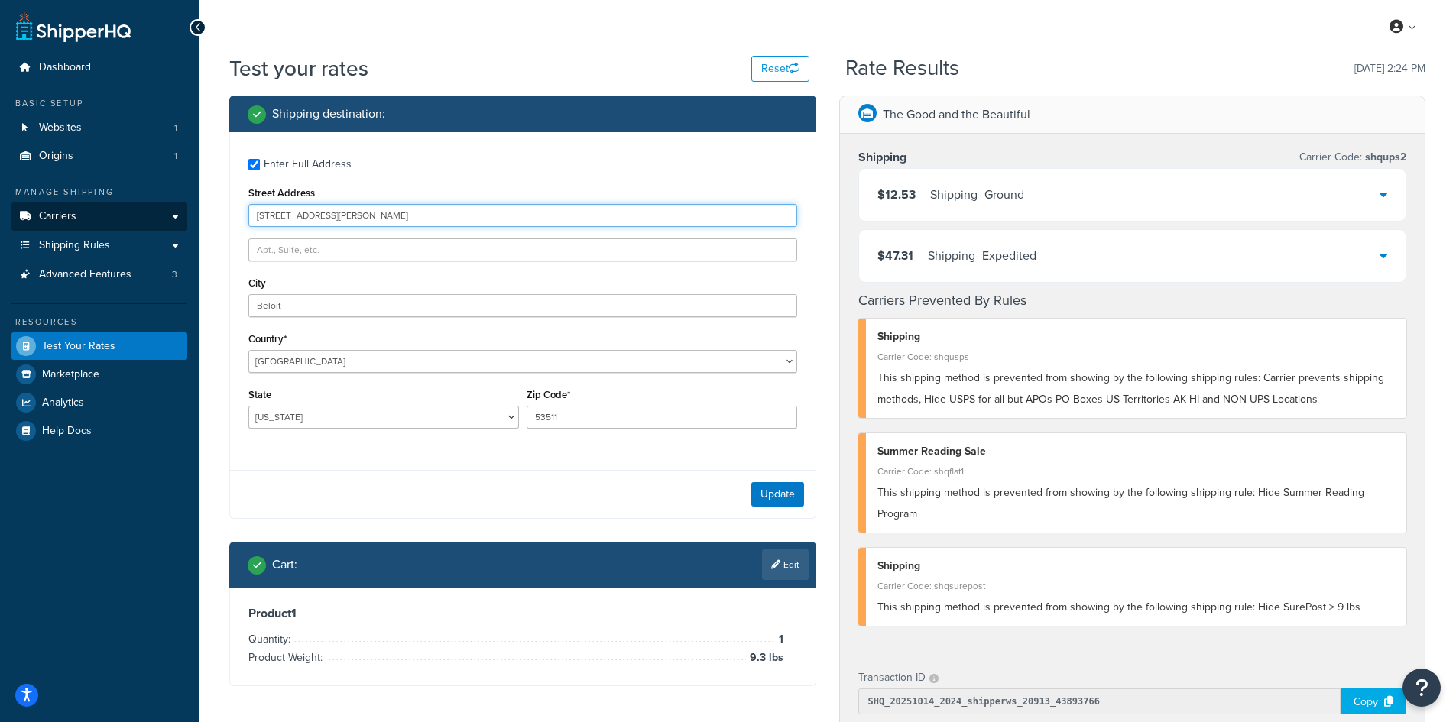
drag, startPoint x: 402, startPoint y: 217, endPoint x: 175, endPoint y: 216, distance: 227.0
click at [175, 216] on div "Dashboard Basic Setup Websites 1 Origins 1 Manage Shipping Carriers Carriers Al…" at bounding box center [728, 593] width 1456 height 1187
paste input "655 Stag Run Dr"
type input "655 Stag Run Dr"
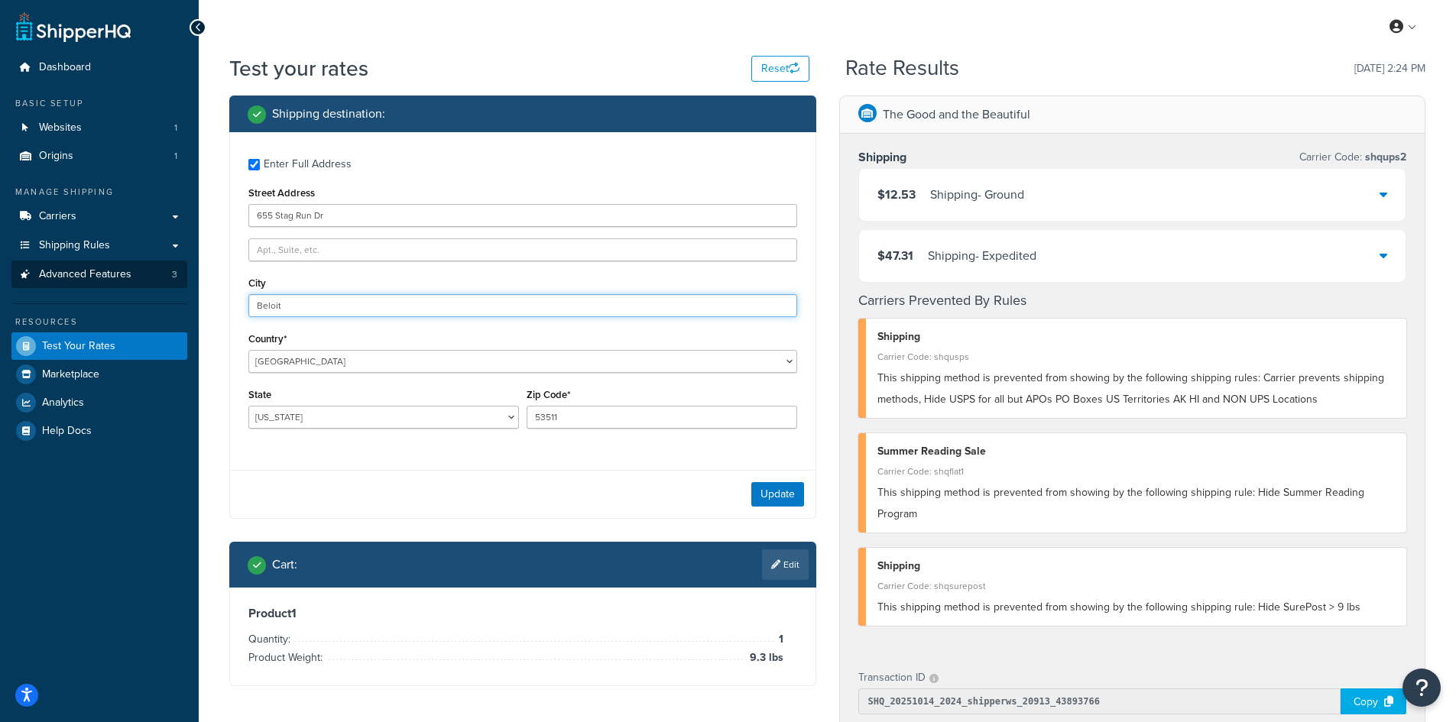
drag, startPoint x: 305, startPoint y: 304, endPoint x: 183, endPoint y: 285, distance: 123.0
click at [183, 285] on div "Dashboard Basic Setup Websites 1 Origins 1 Manage Shipping Carriers Carriers Al…" at bounding box center [728, 593] width 1456 height 1187
paste input "[GEOGRAPHIC_DATA]"
type input "[GEOGRAPHIC_DATA]"
select select "GA"
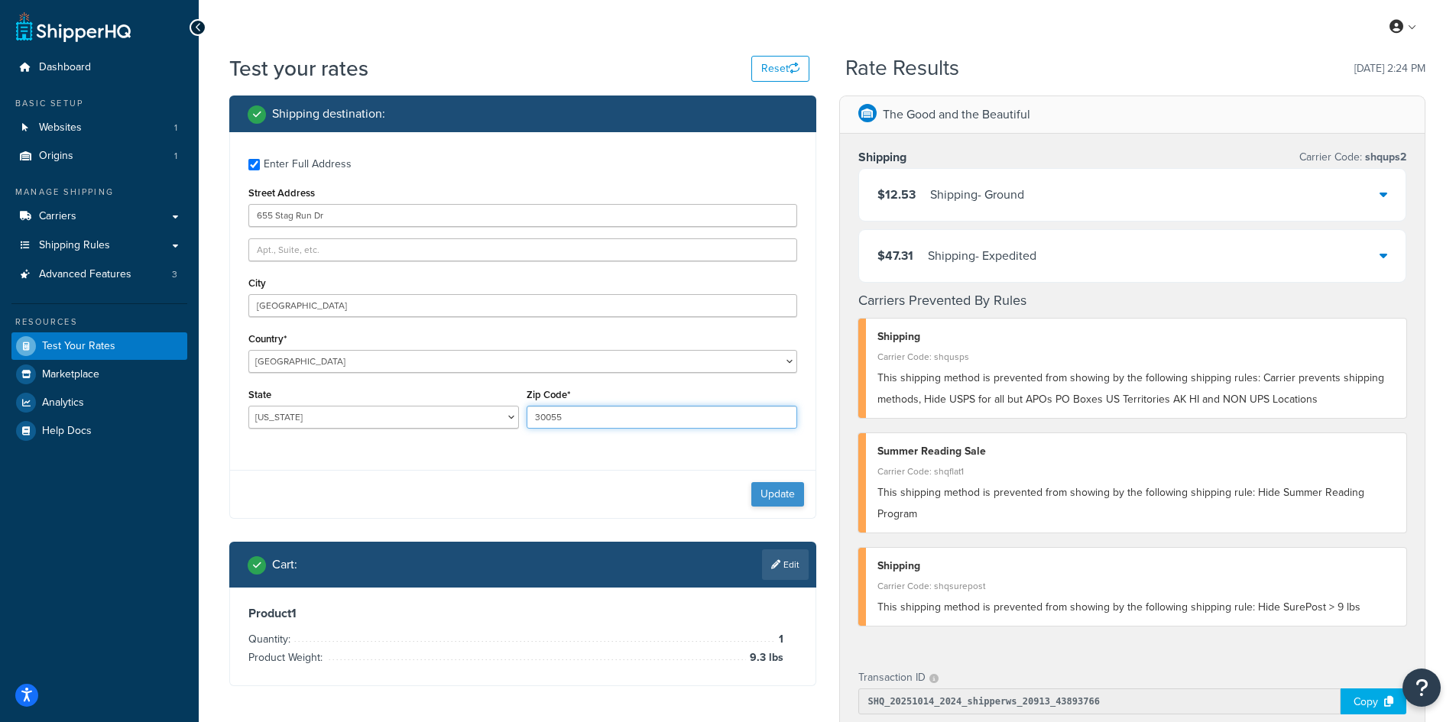
type input "30055"
click at [789, 497] on button "Update" at bounding box center [777, 494] width 53 height 24
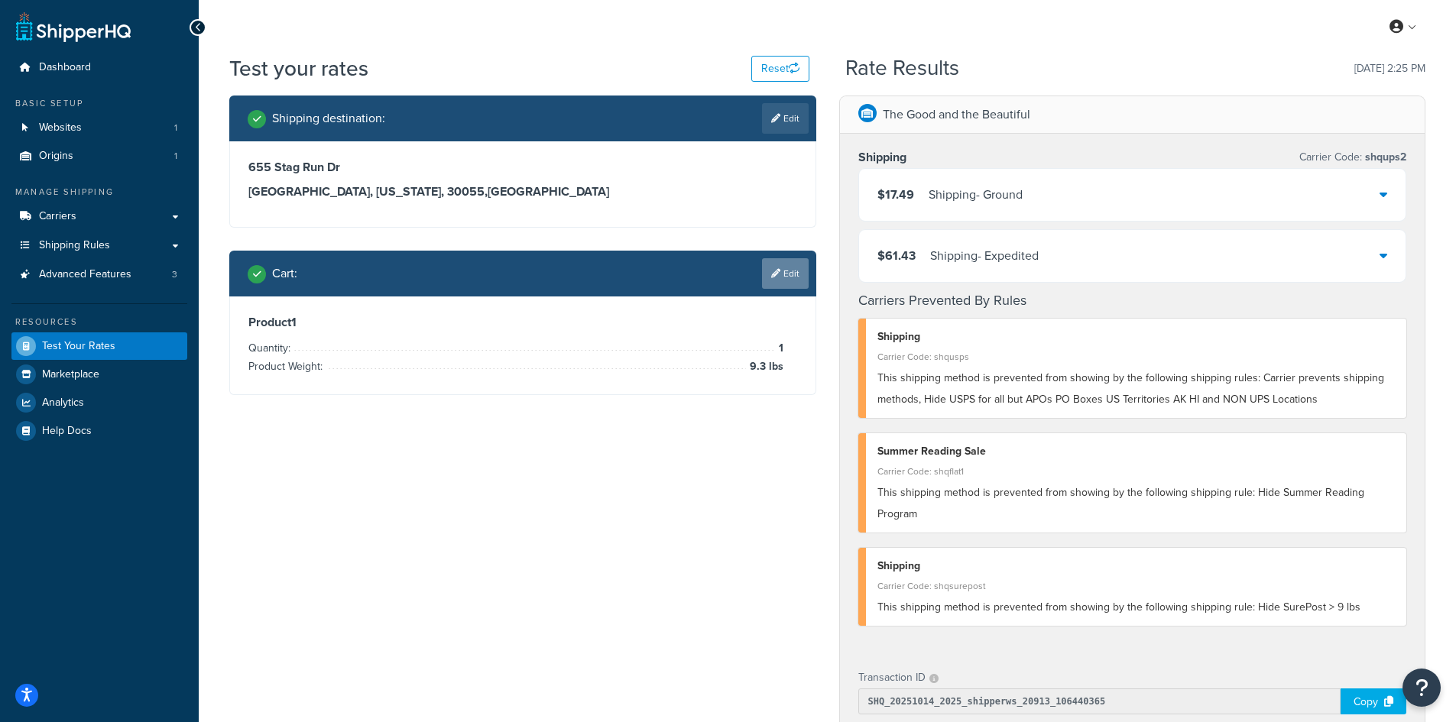
click at [785, 269] on link "Edit" at bounding box center [785, 273] width 47 height 31
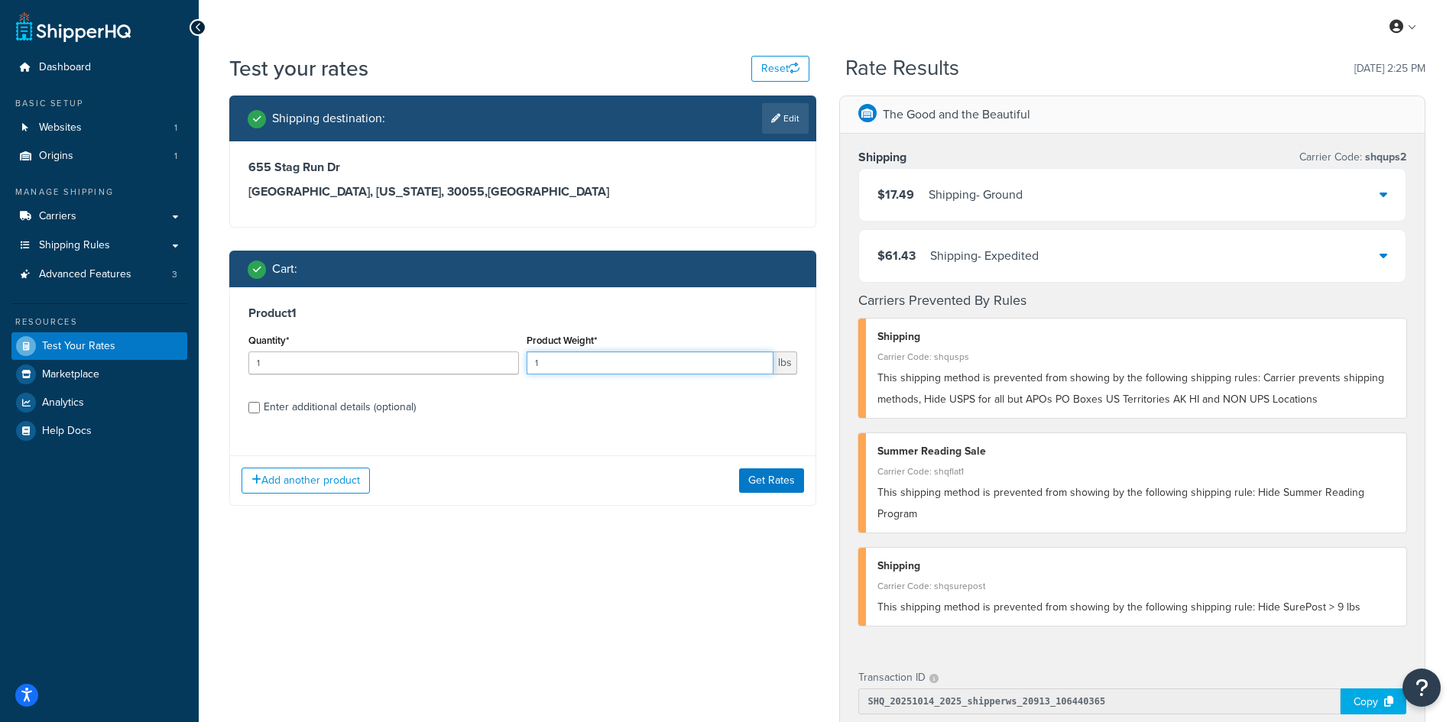
drag, startPoint x: 560, startPoint y: 359, endPoint x: 518, endPoint y: 354, distance: 42.4
click at [518, 354] on div "Quantity* 1 Product Weight* 1 lbs" at bounding box center [523, 358] width 557 height 56
type input "7.9"
click at [771, 481] on button "Get Rates" at bounding box center [771, 481] width 65 height 24
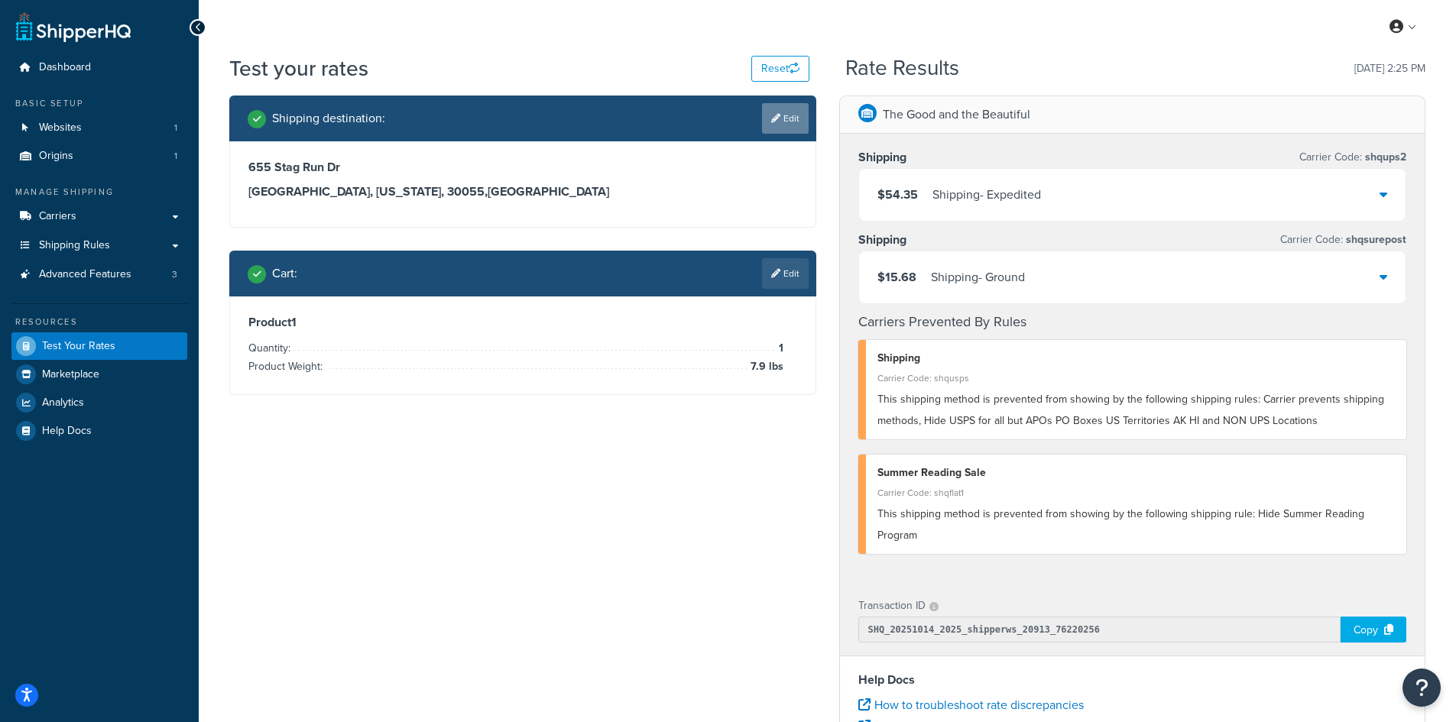
click at [797, 119] on link "Edit" at bounding box center [785, 118] width 47 height 31
select select "GA"
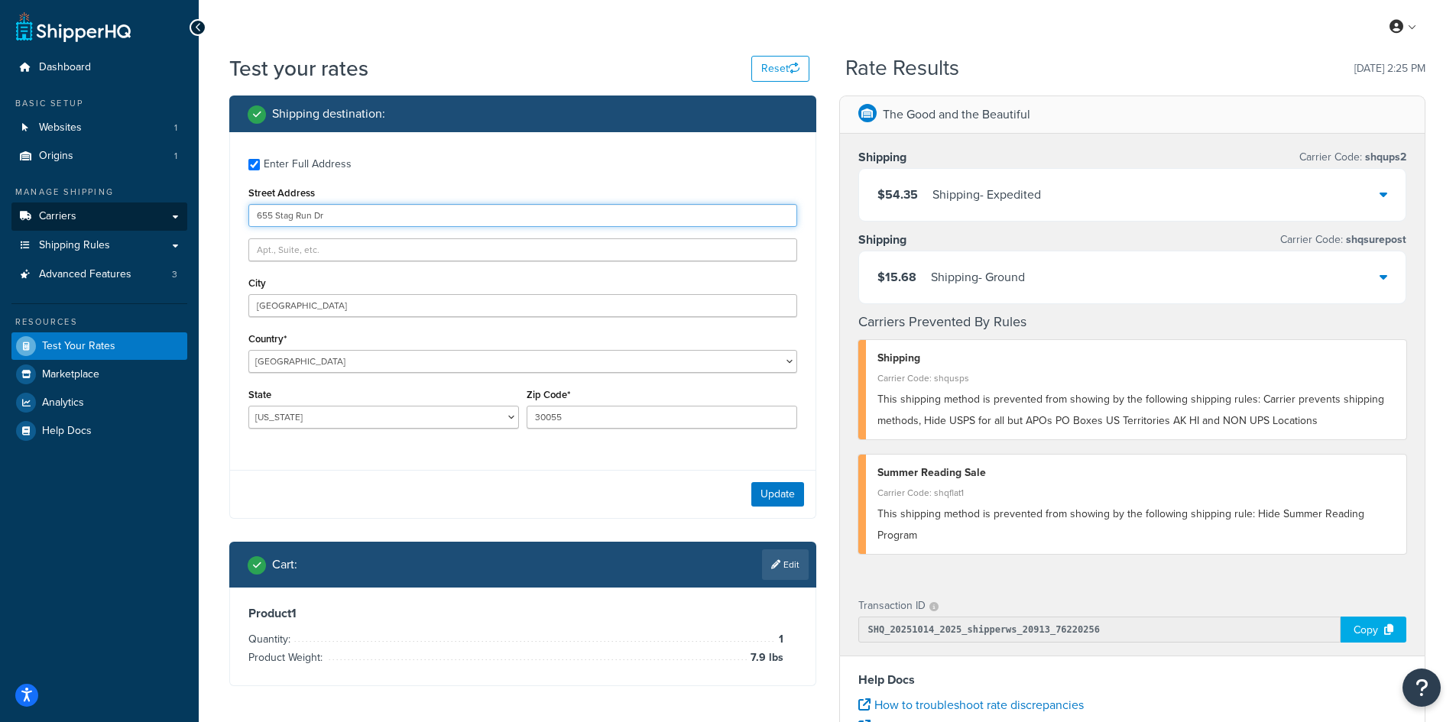
drag, startPoint x: 404, startPoint y: 215, endPoint x: 164, endPoint y: 213, distance: 240.8
click at [164, 213] on div "Dashboard Basic Setup Websites 1 Origins 1 Manage Shipping Carriers Carriers Al…" at bounding box center [728, 557] width 1456 height 1115
paste input "30 [GEOGRAPHIC_DATA]"
type input "[STREET_ADDRESS]"
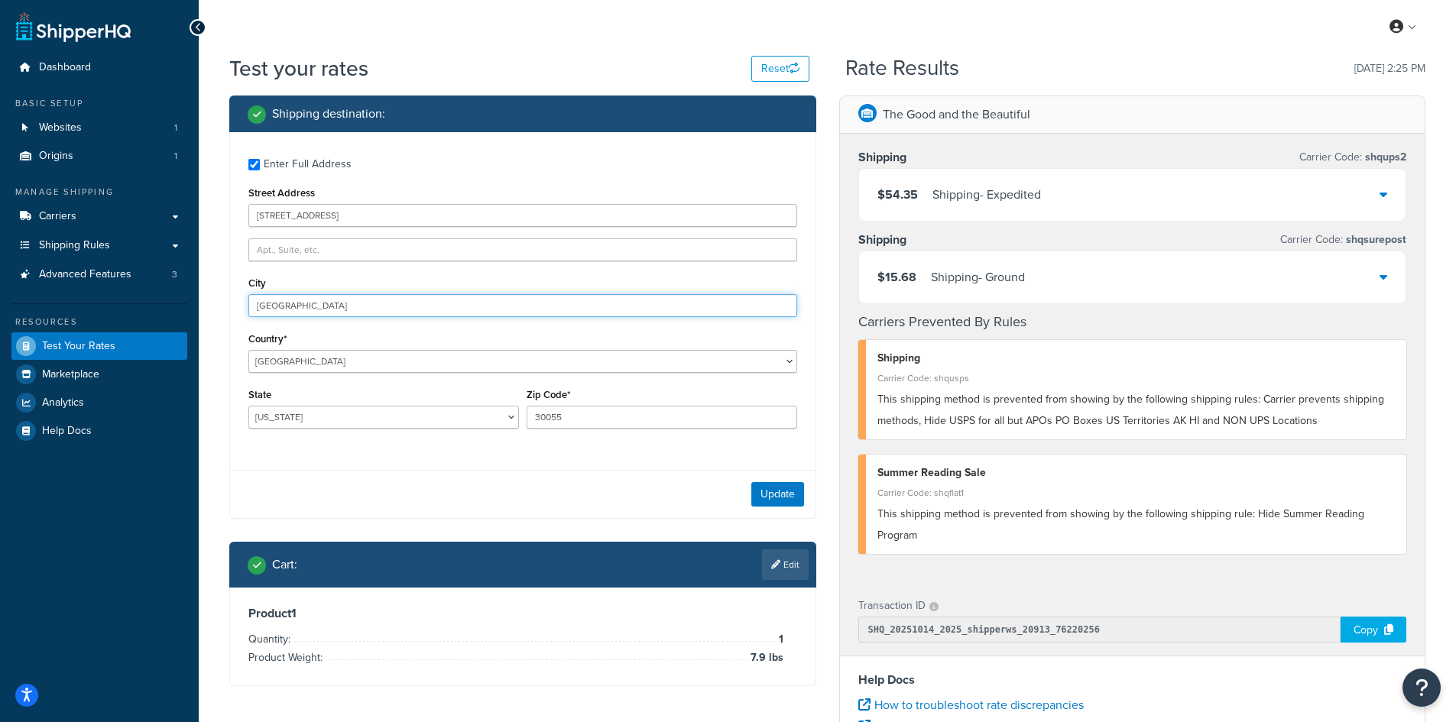
drag, startPoint x: 332, startPoint y: 304, endPoint x: 161, endPoint y: 304, distance: 171.2
click at [161, 304] on div "Dashboard Basic Setup Websites 1 Origins 1 Manage Shipping Carriers Carriers Al…" at bounding box center [728, 557] width 1456 height 1115
paste input "Newaygo"
type input "Newaygo"
select select "MI"
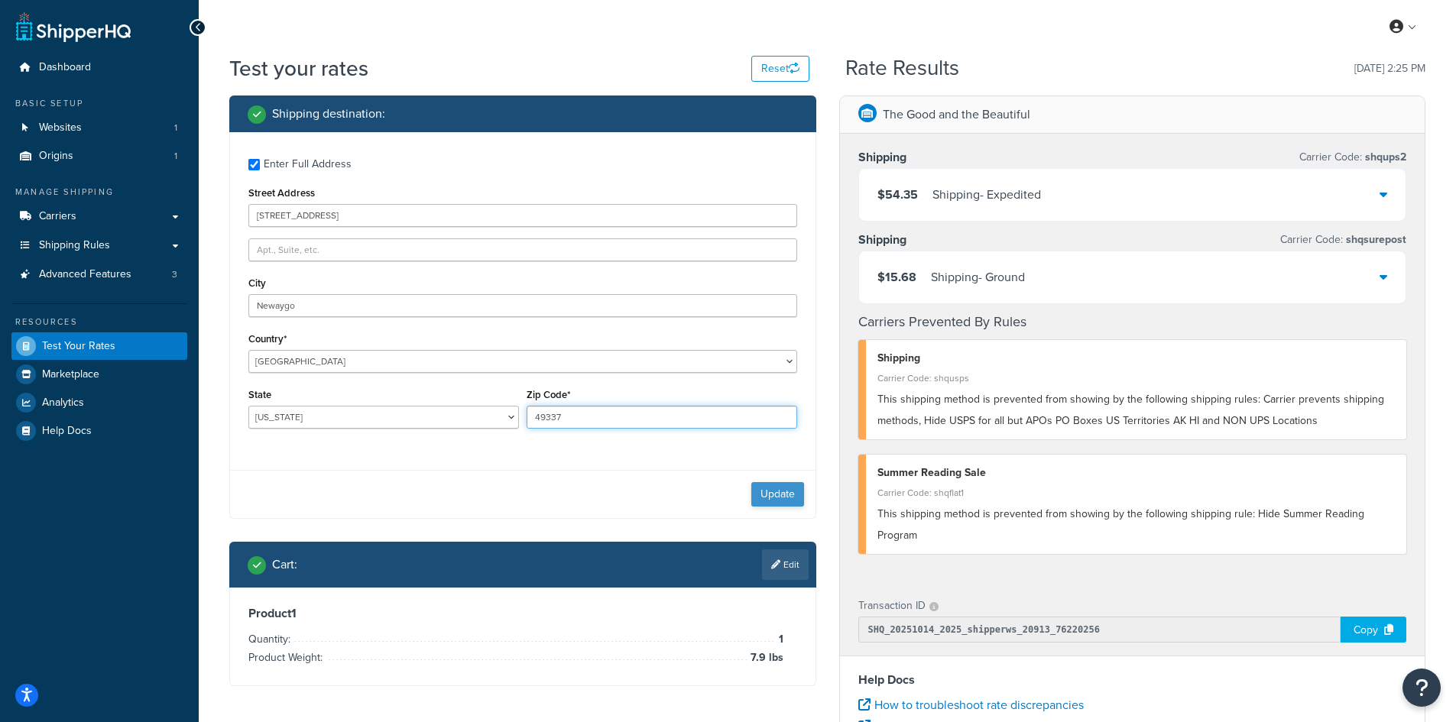
type input "49337"
click at [782, 496] on button "Update" at bounding box center [777, 494] width 53 height 24
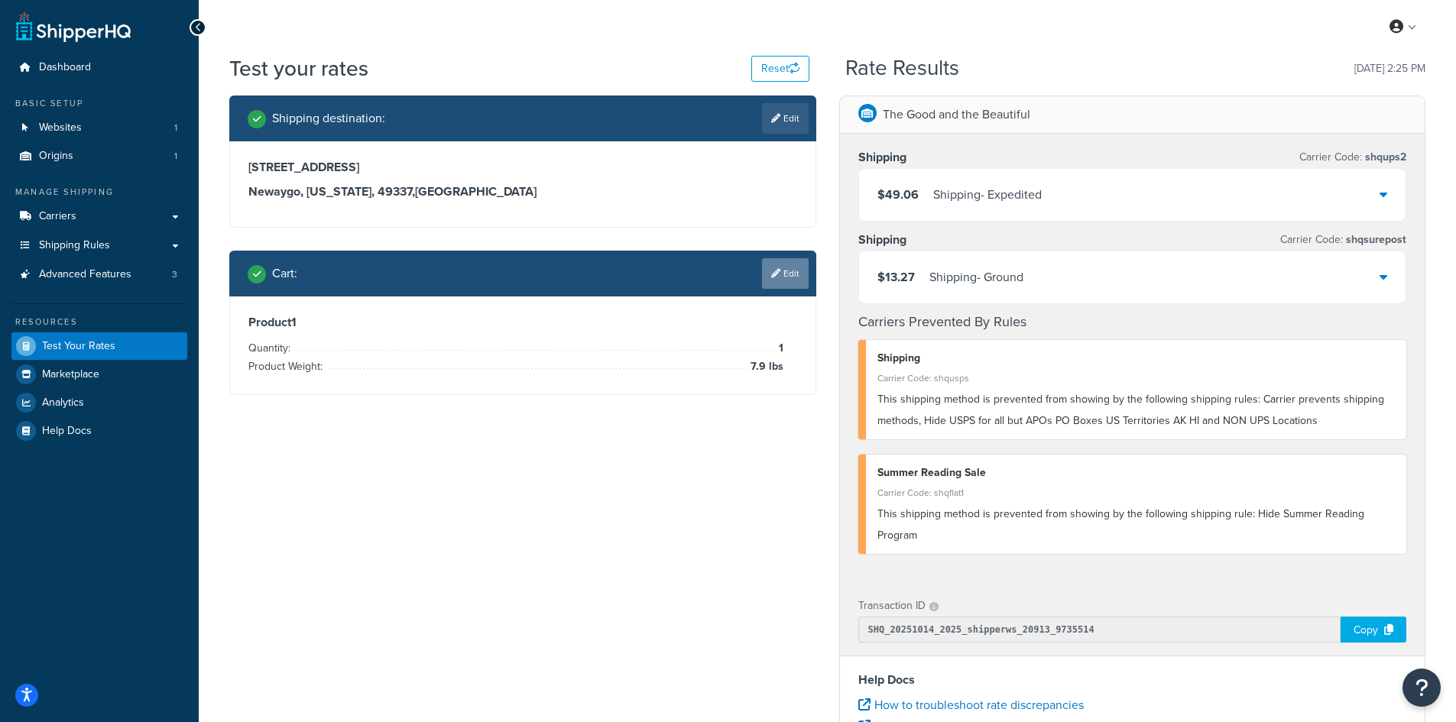
click at [784, 268] on link "Edit" at bounding box center [785, 273] width 47 height 31
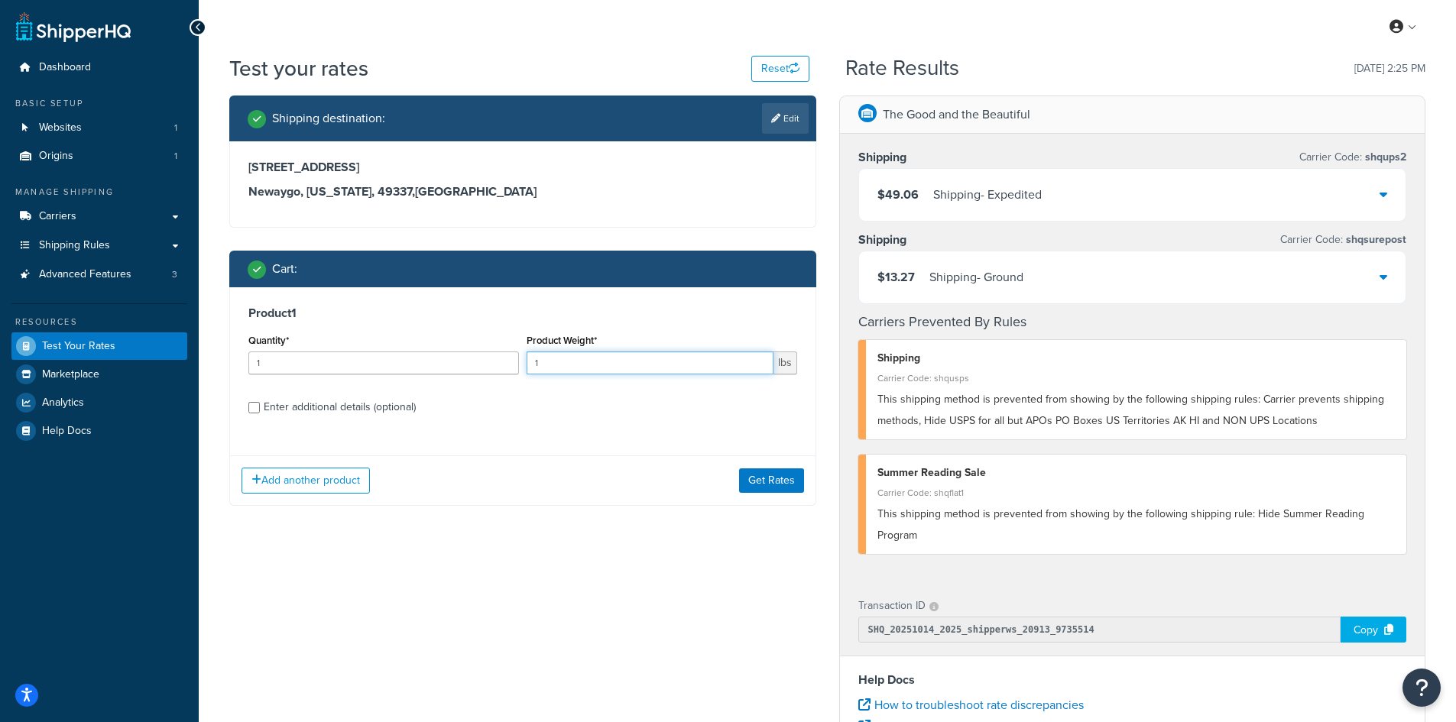
drag, startPoint x: 557, startPoint y: 358, endPoint x: 523, endPoint y: 359, distance: 34.4
click at [523, 359] on div "Product Weight* 1 lbs" at bounding box center [662, 358] width 278 height 56
type input "8.3"
click at [795, 482] on button "Get Rates" at bounding box center [771, 481] width 65 height 24
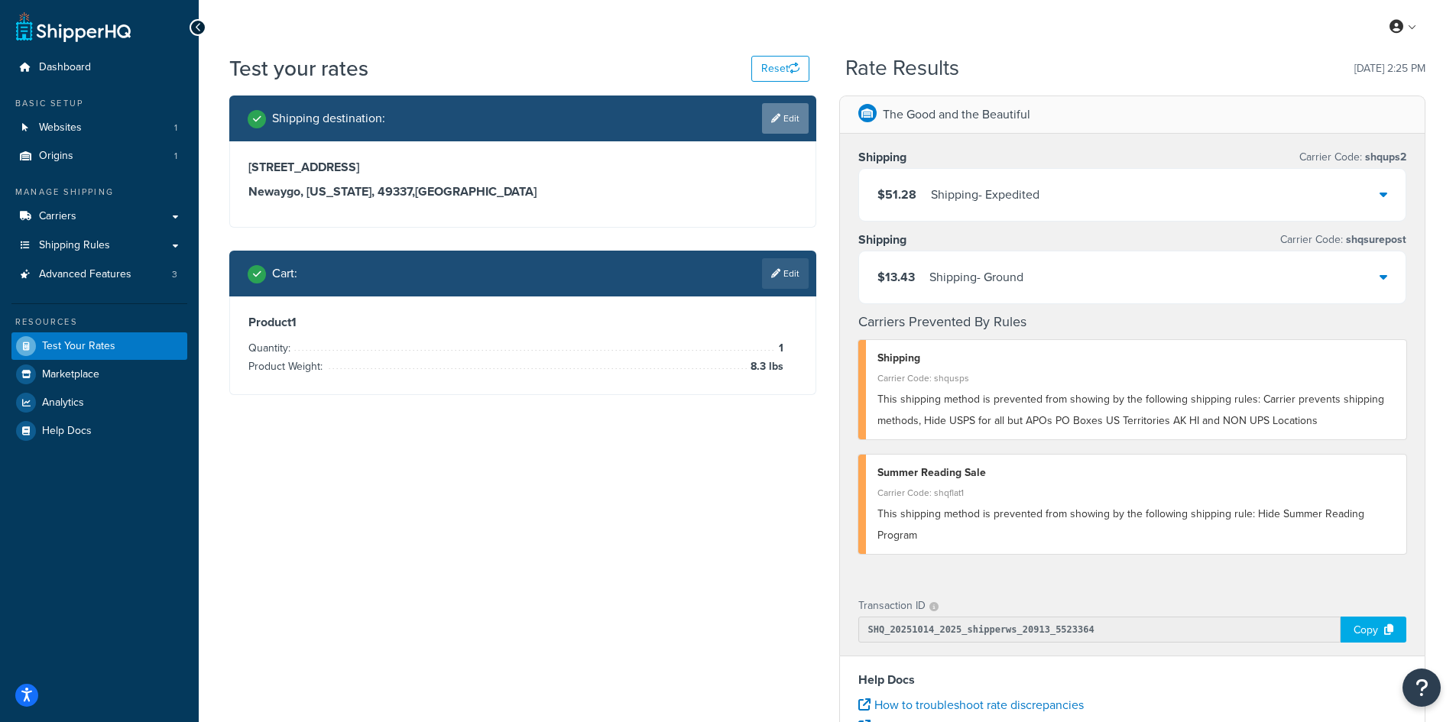
click at [775, 121] on icon at bounding box center [775, 118] width 9 height 9
select select "MI"
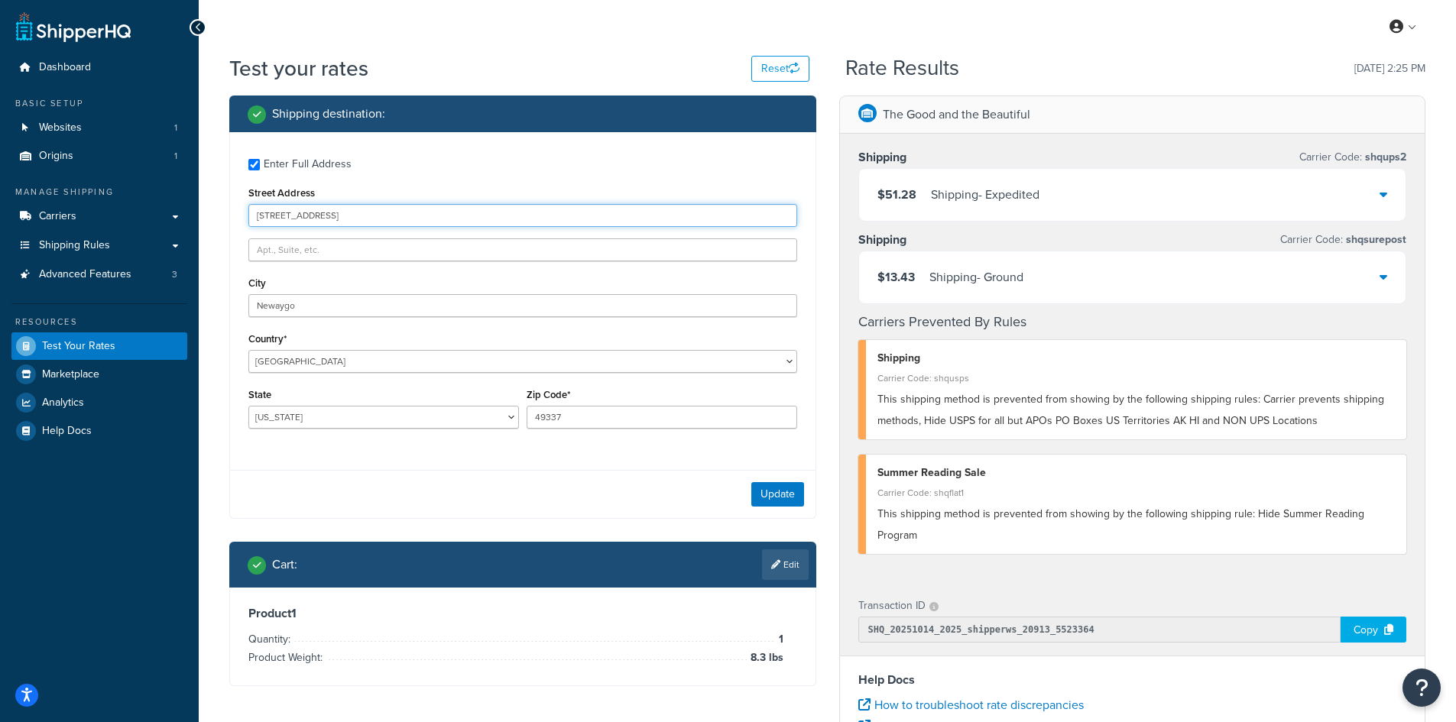
drag, startPoint x: 349, startPoint y: 221, endPoint x: 203, endPoint y: 203, distance: 147.9
click at [203, 203] on div "Test your rates Reset Rate Results [DATE] 2:25 PM Shipping destination : Enter …" at bounding box center [828, 566] width 1258 height 1024
paste input "[STREET_ADDRESS]"
type input "[STREET_ADDRESS]"
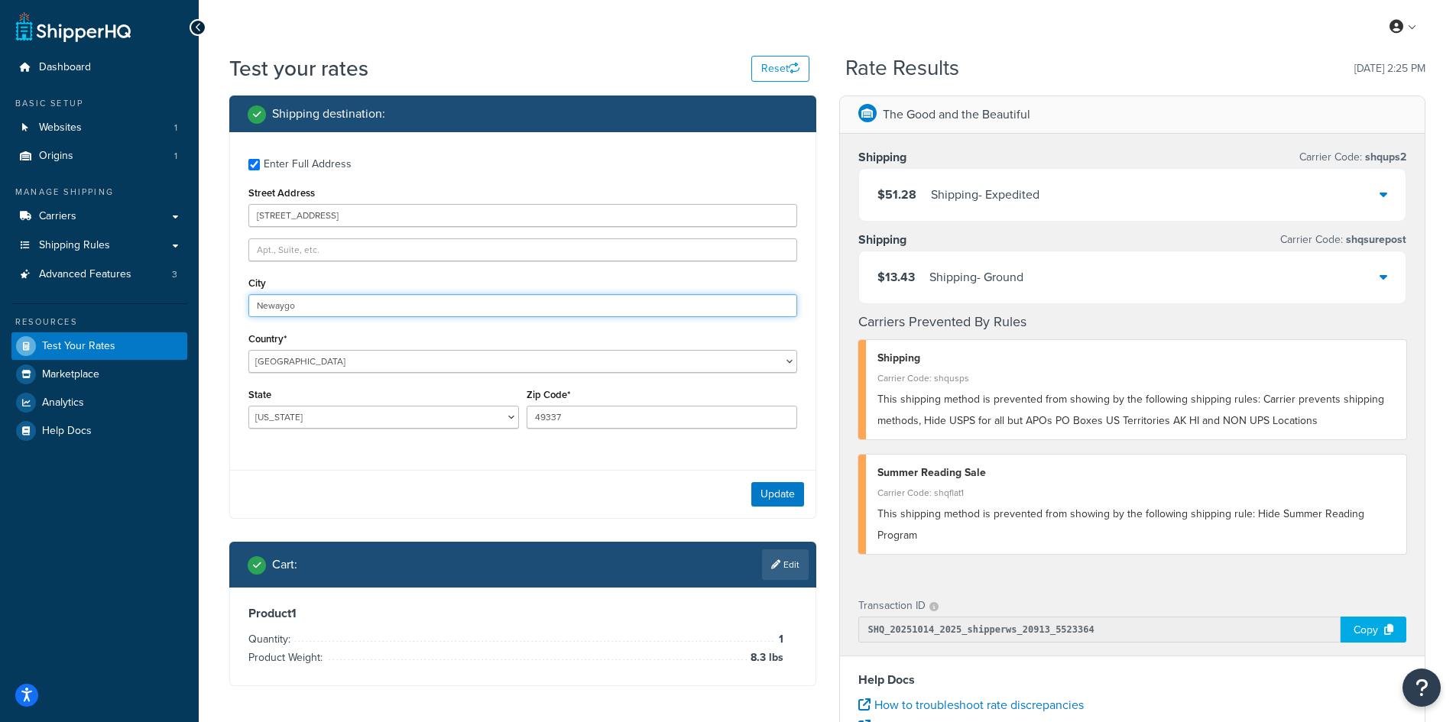
drag, startPoint x: 350, startPoint y: 304, endPoint x: 210, endPoint y: 290, distance: 140.6
click at [210, 290] on div "Test your rates Reset Rate Results [DATE] 2:25 PM Shipping destination : Enter …" at bounding box center [828, 566] width 1258 height 1024
paste input "Whitefish"
type input "Whitefish"
select select "MT"
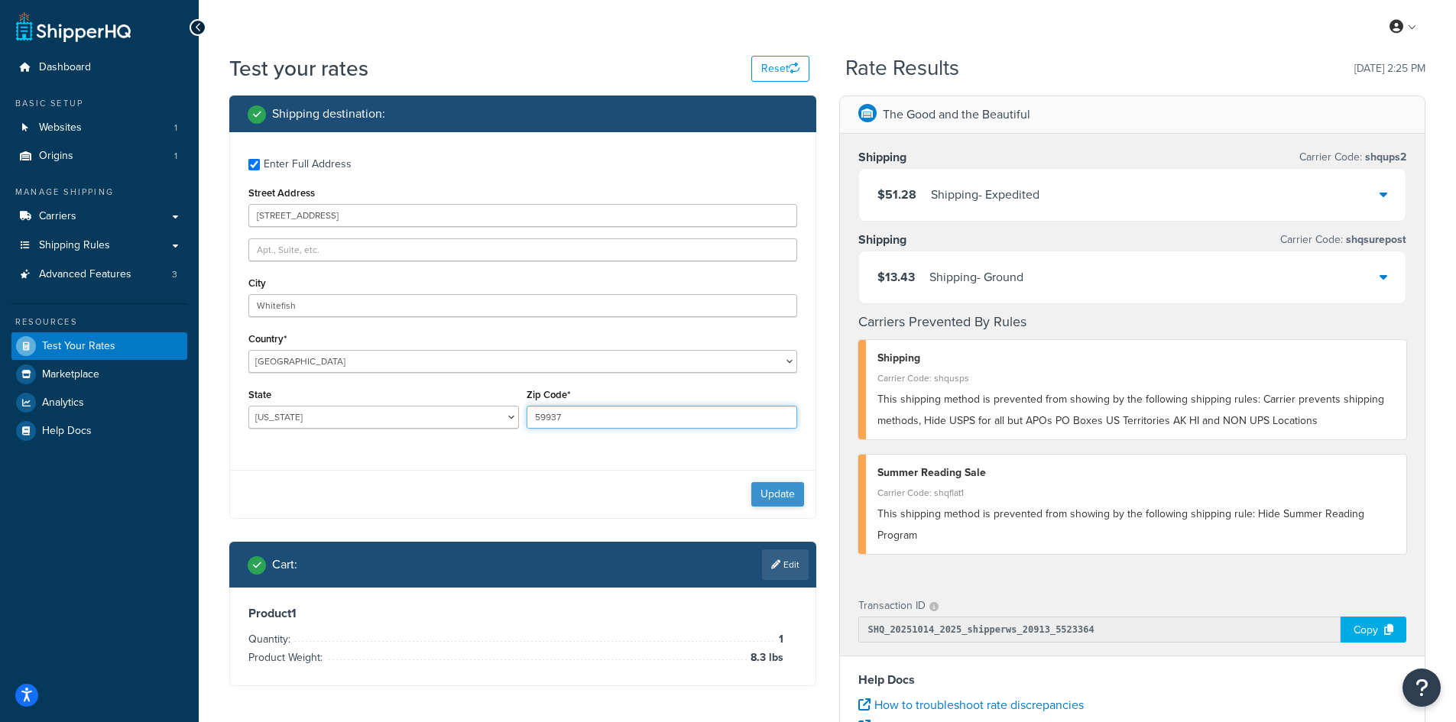
type input "59937"
click at [791, 488] on button "Update" at bounding box center [777, 494] width 53 height 24
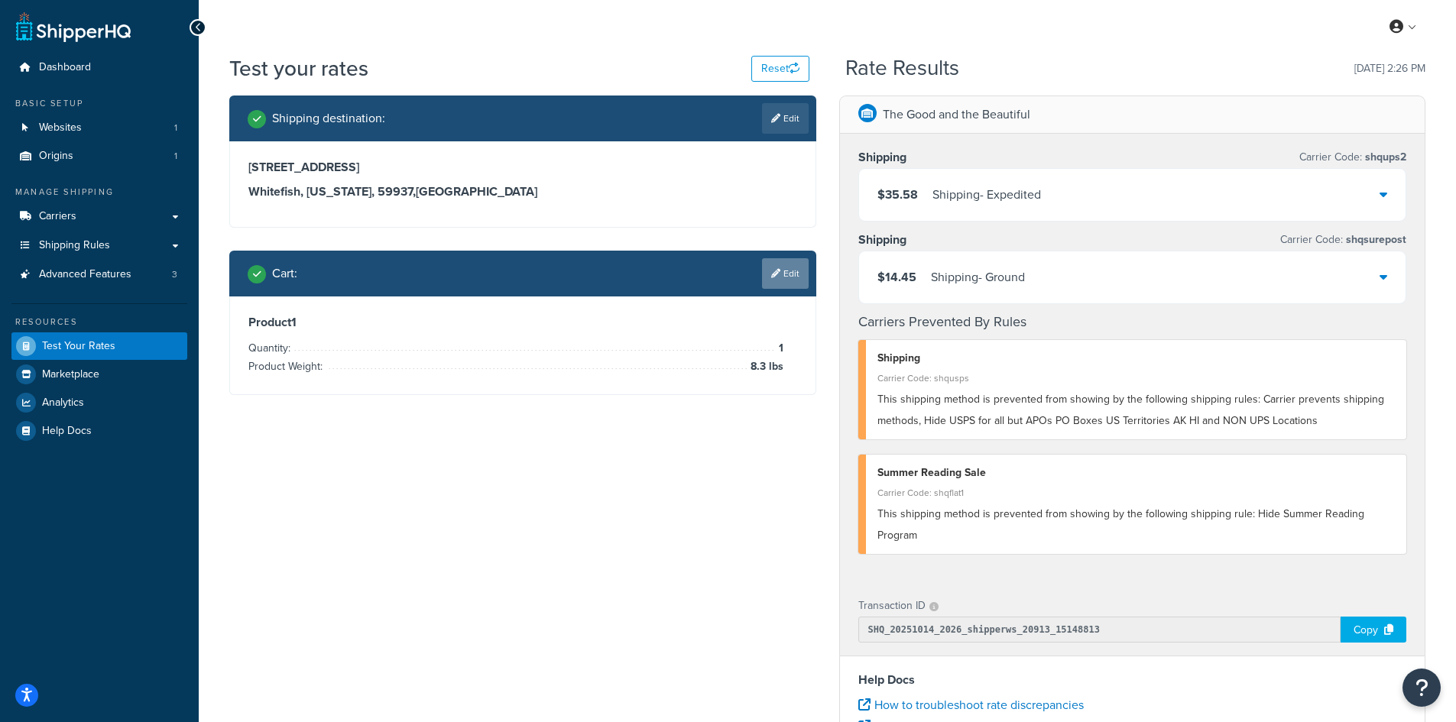
click at [790, 277] on link "Edit" at bounding box center [785, 273] width 47 height 31
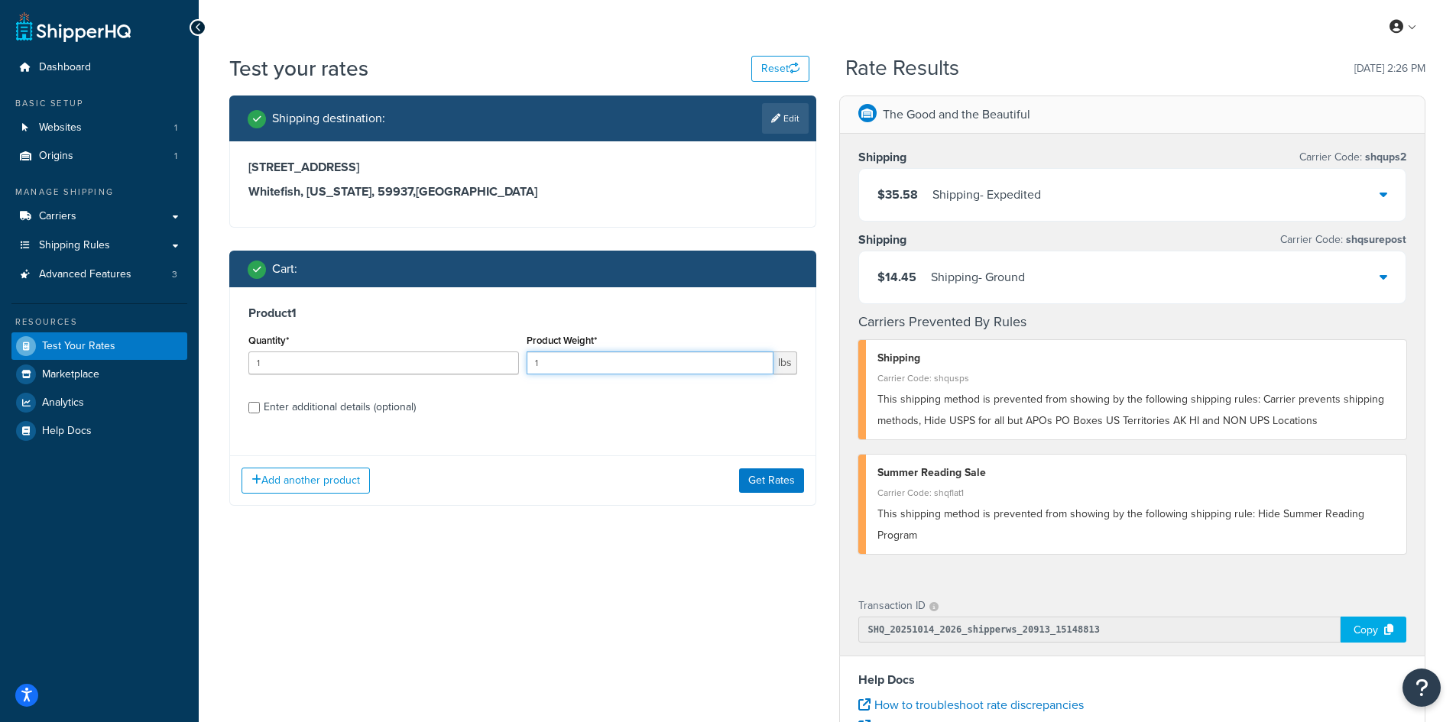
drag, startPoint x: 559, startPoint y: 362, endPoint x: 508, endPoint y: 362, distance: 50.5
click at [508, 362] on div "Quantity* 1 Product Weight* 1 lbs" at bounding box center [523, 358] width 557 height 56
type input "2.2"
click at [772, 477] on button "Get Rates" at bounding box center [771, 481] width 65 height 24
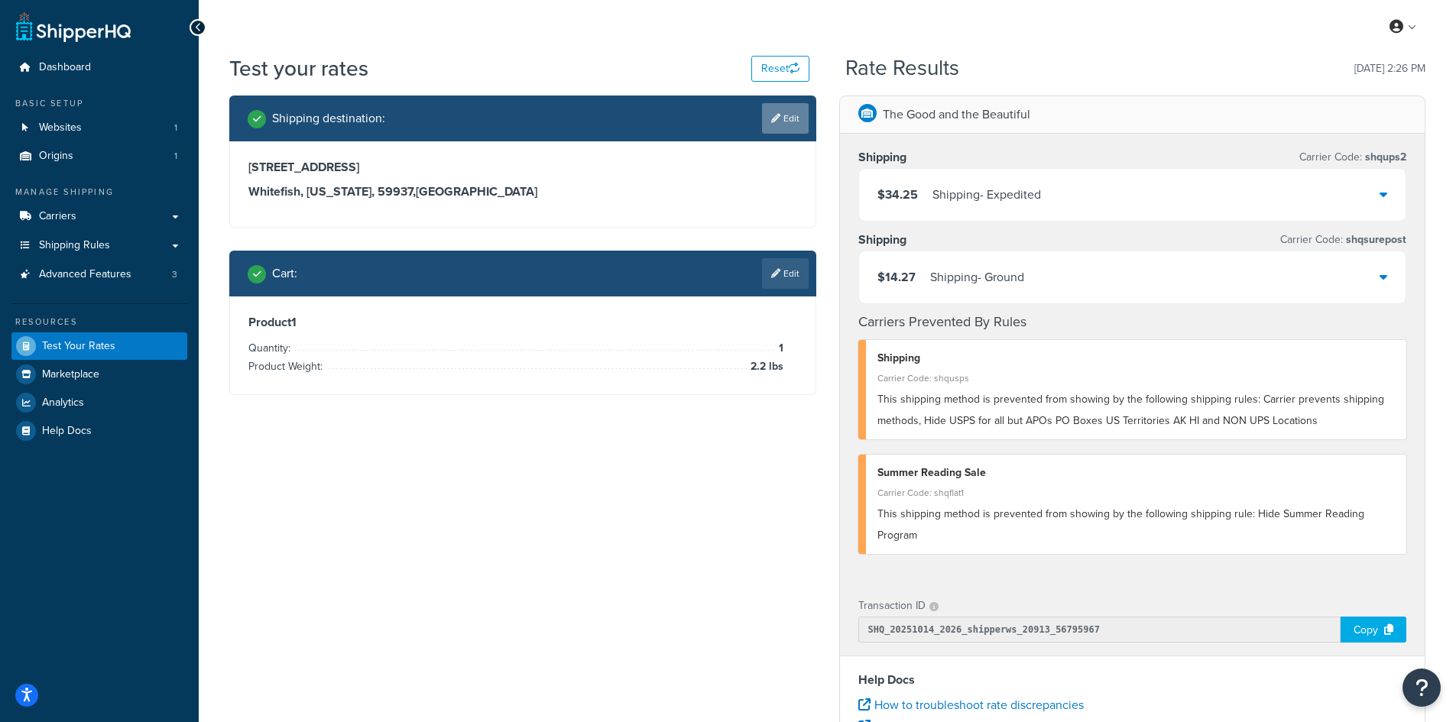
click at [791, 119] on link "Edit" at bounding box center [785, 118] width 47 height 31
select select "MT"
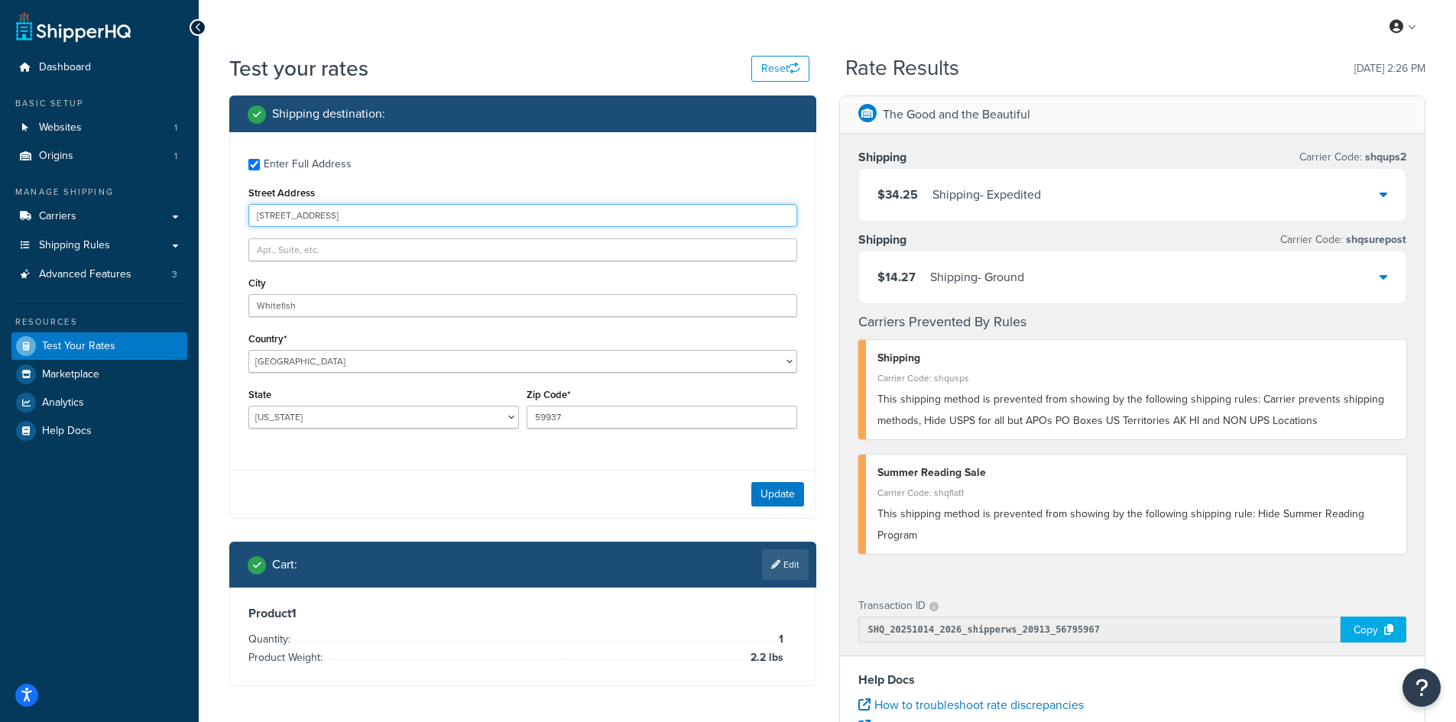
drag, startPoint x: 369, startPoint y: 216, endPoint x: 226, endPoint y: 216, distance: 143.0
click at [226, 216] on div "Shipping destination : Enter Full Address Street Address [STREET_ADDRESS] [GEOG…" at bounding box center [523, 403] width 610 height 614
paste input "620 N [PERSON_NAME]"
type input "[STREET_ADDRESS][PERSON_NAME]"
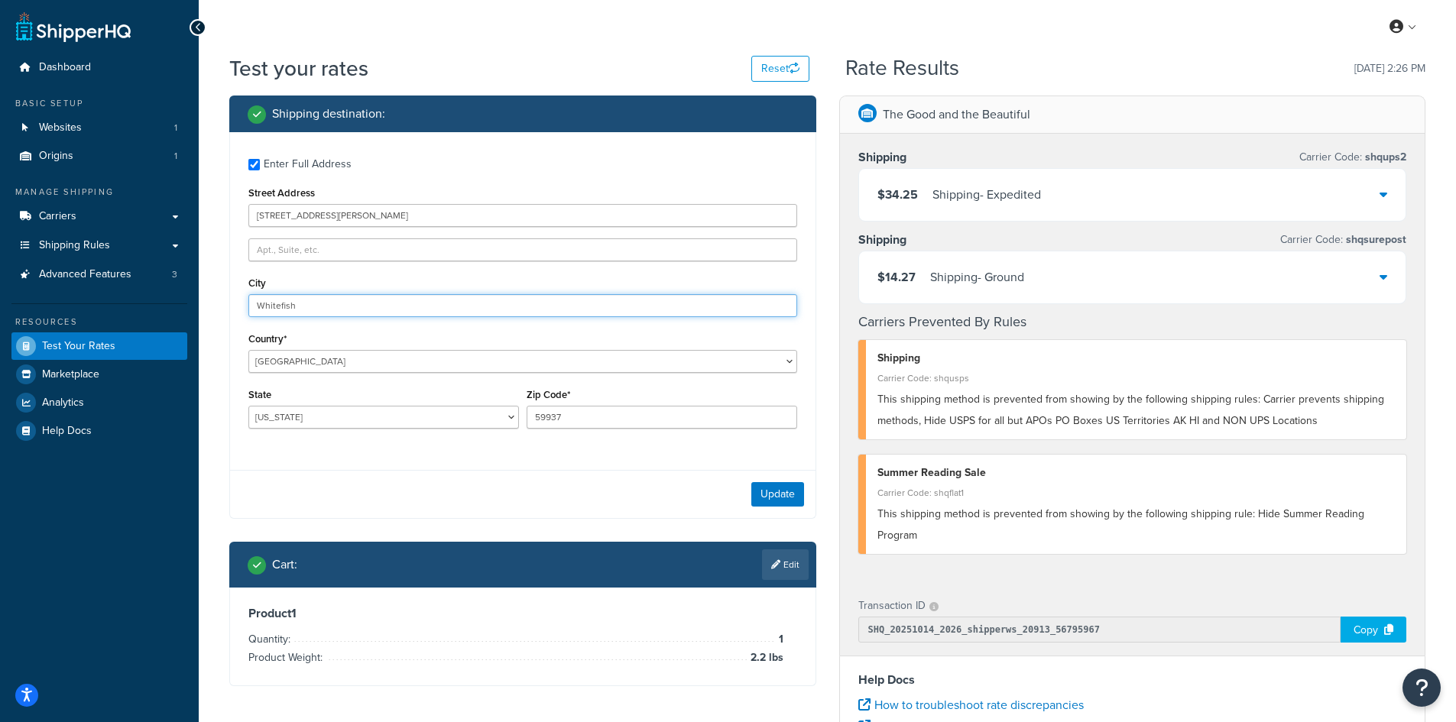
drag, startPoint x: 316, startPoint y: 303, endPoint x: 221, endPoint y: 301, distance: 94.8
click at [221, 301] on div "Shipping destination : Enter Full Address Street Address [STREET_ADDRESS][PERSO…" at bounding box center [523, 403] width 610 height 614
paste input "[PERSON_NAME]"
type input "[PERSON_NAME]"
select select "AZ"
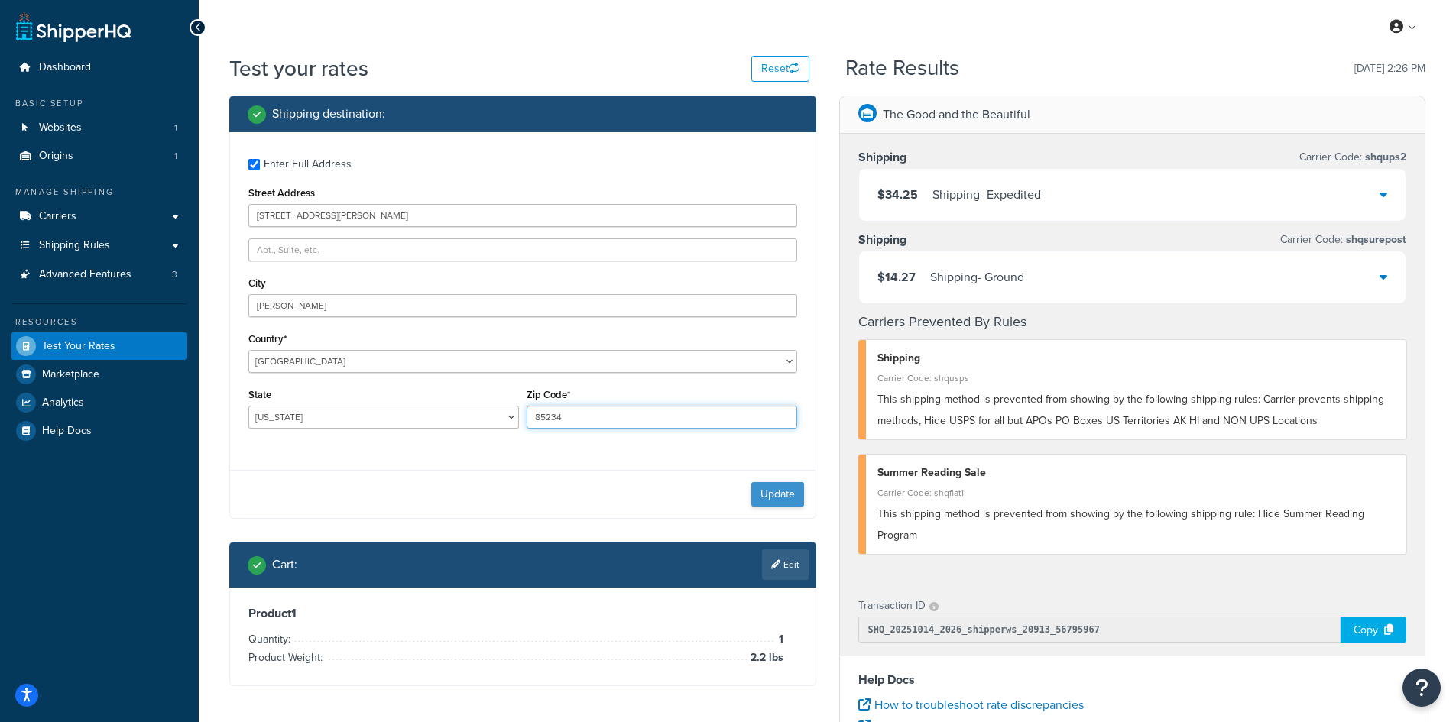
type input "85234"
click at [766, 492] on button "Update" at bounding box center [777, 494] width 53 height 24
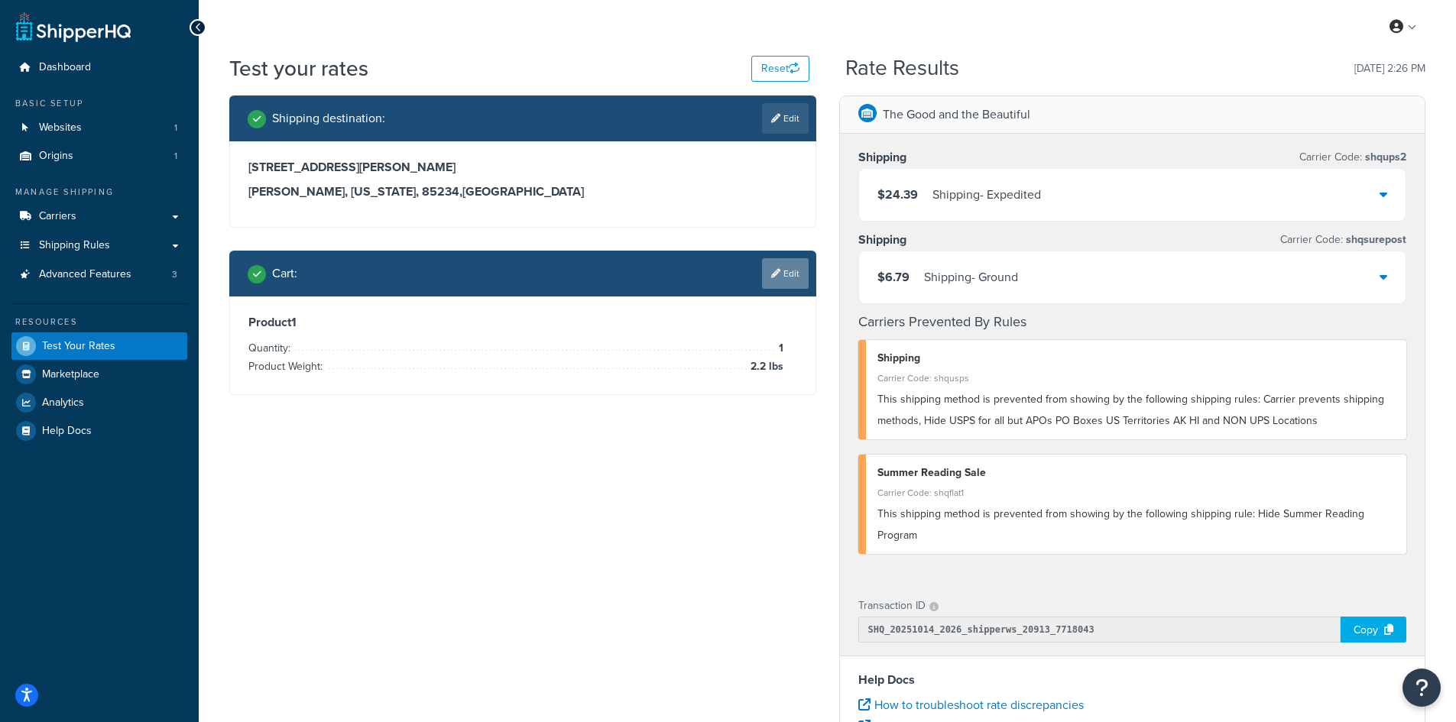
click at [786, 274] on link "Edit" at bounding box center [785, 273] width 47 height 31
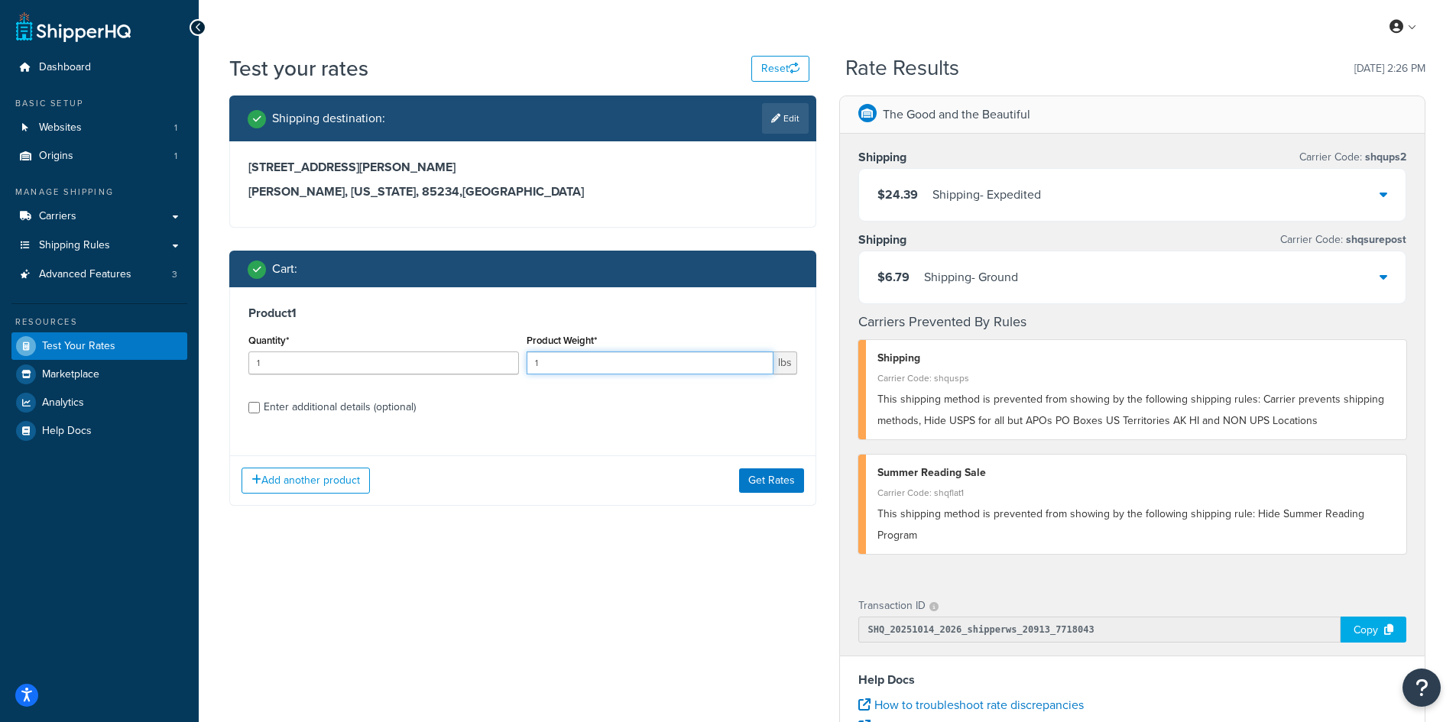
drag, startPoint x: 554, startPoint y: 365, endPoint x: 527, endPoint y: 362, distance: 27.8
click at [527, 362] on input "1" at bounding box center [650, 363] width 247 height 23
type input "8.7"
click at [768, 487] on button "Get Rates" at bounding box center [771, 481] width 65 height 24
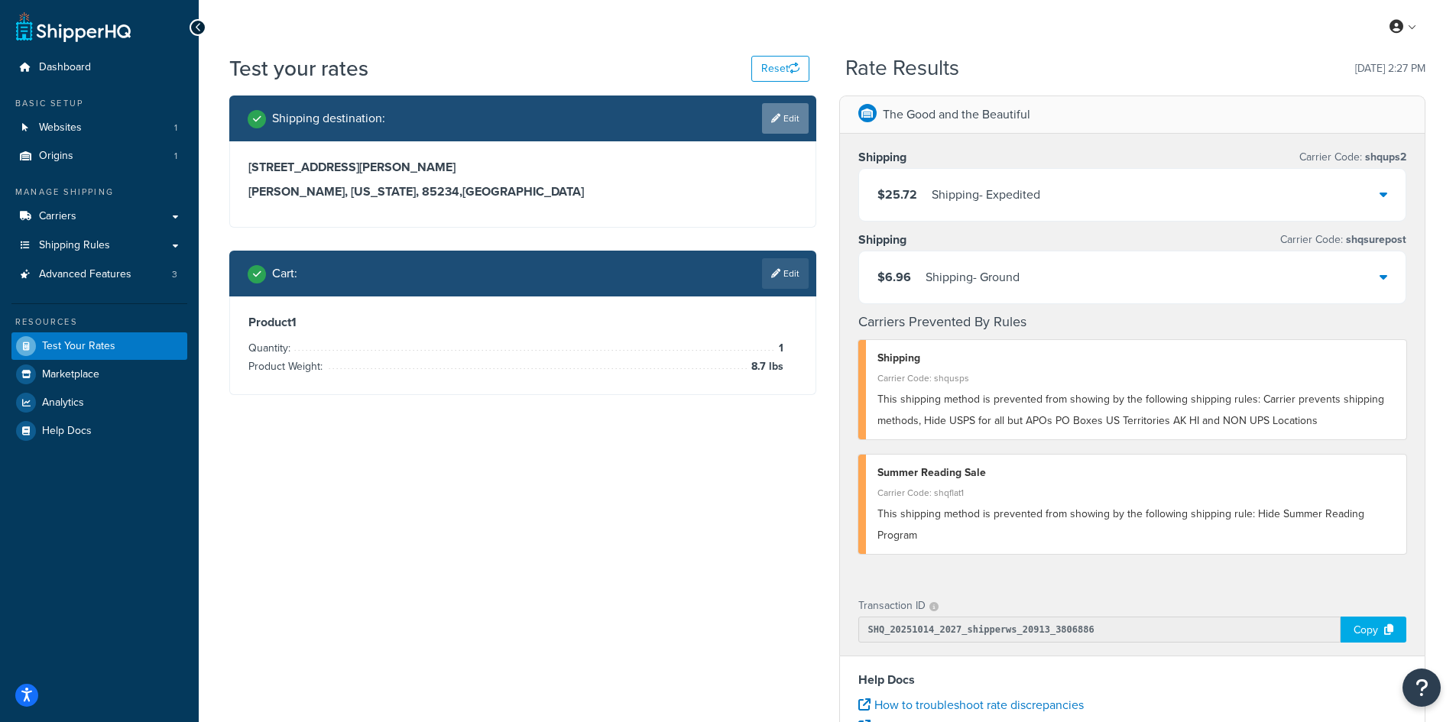
click at [771, 120] on icon at bounding box center [775, 118] width 9 height 9
select select "AZ"
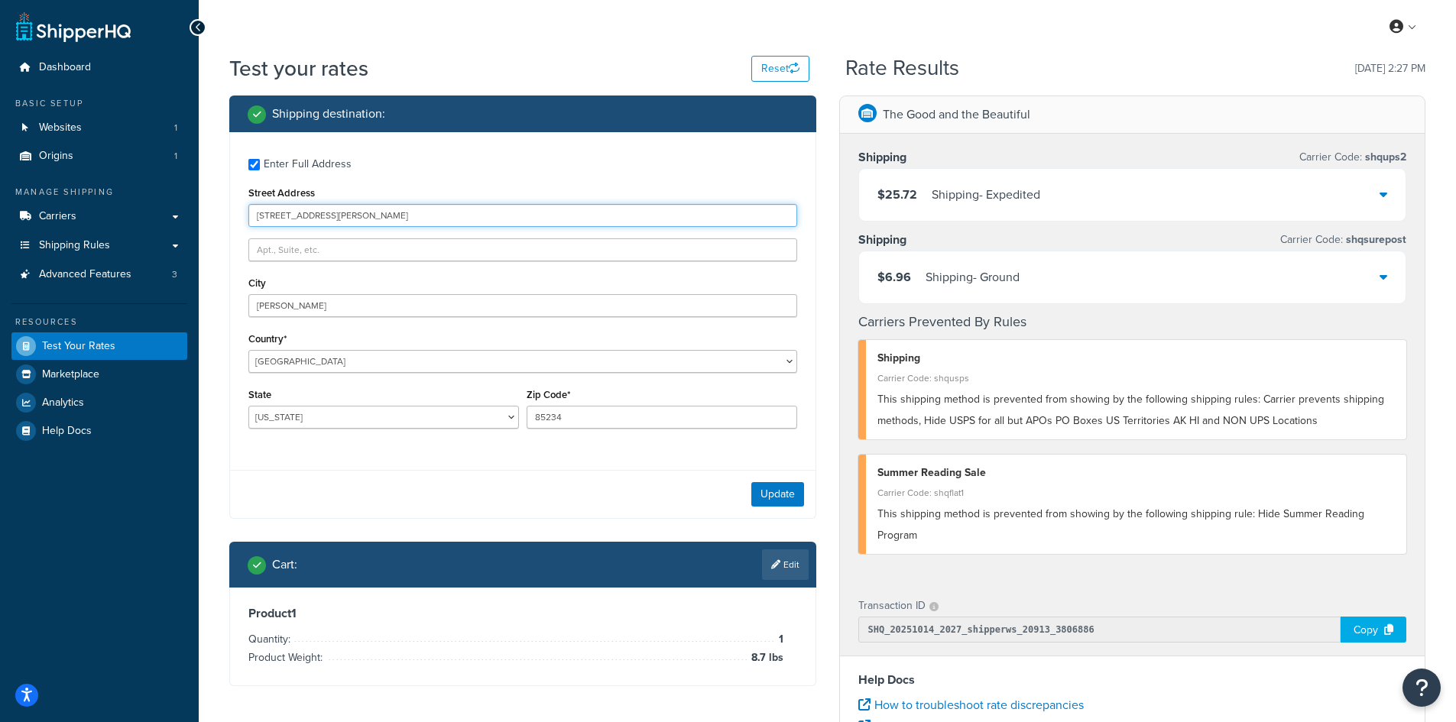
drag, startPoint x: 387, startPoint y: 219, endPoint x: 249, endPoint y: 212, distance: 137.8
click at [249, 212] on input "[STREET_ADDRESS][PERSON_NAME]" at bounding box center [522, 215] width 549 height 23
paste input "[STREET_ADDRESS][PERSON_NAME]"
type input "[STREET_ADDRESS][PERSON_NAME]"
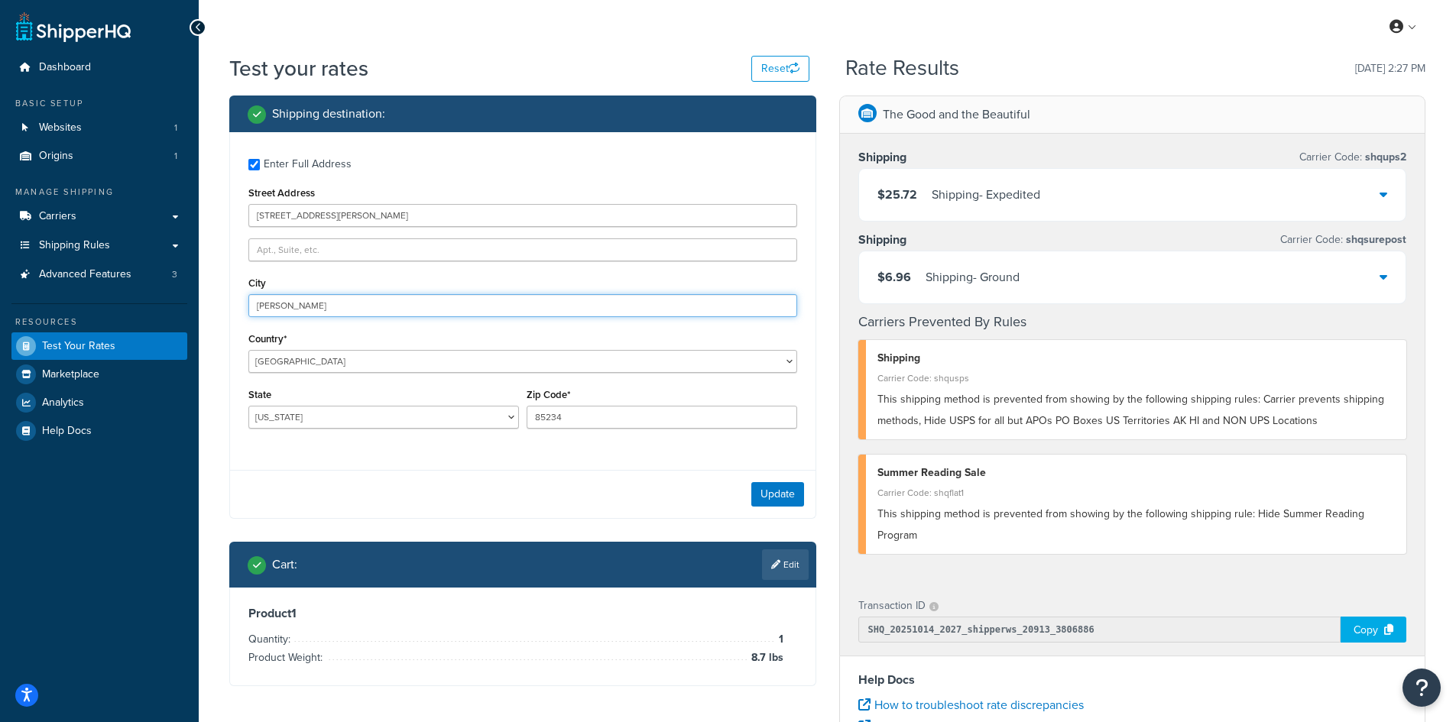
drag, startPoint x: 329, startPoint y: 310, endPoint x: 190, endPoint y: 303, distance: 138.5
click at [190, 303] on div "Dashboard Basic Setup Websites 1 Origins 1 Manage Shipping Carriers Carriers Al…" at bounding box center [728, 557] width 1456 height 1115
paste input "Haven"
type input "Haven"
select select "KS"
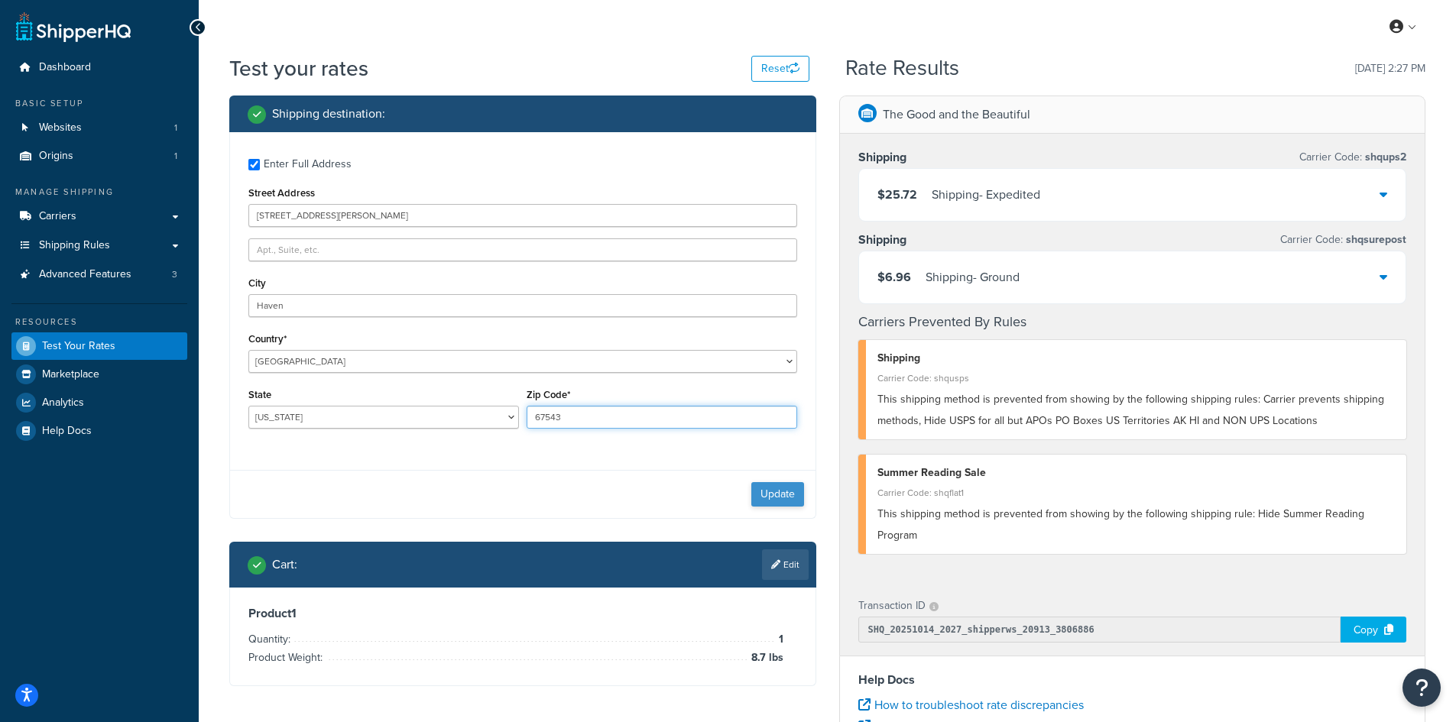
type input "67543"
click at [781, 498] on button "Update" at bounding box center [777, 494] width 53 height 24
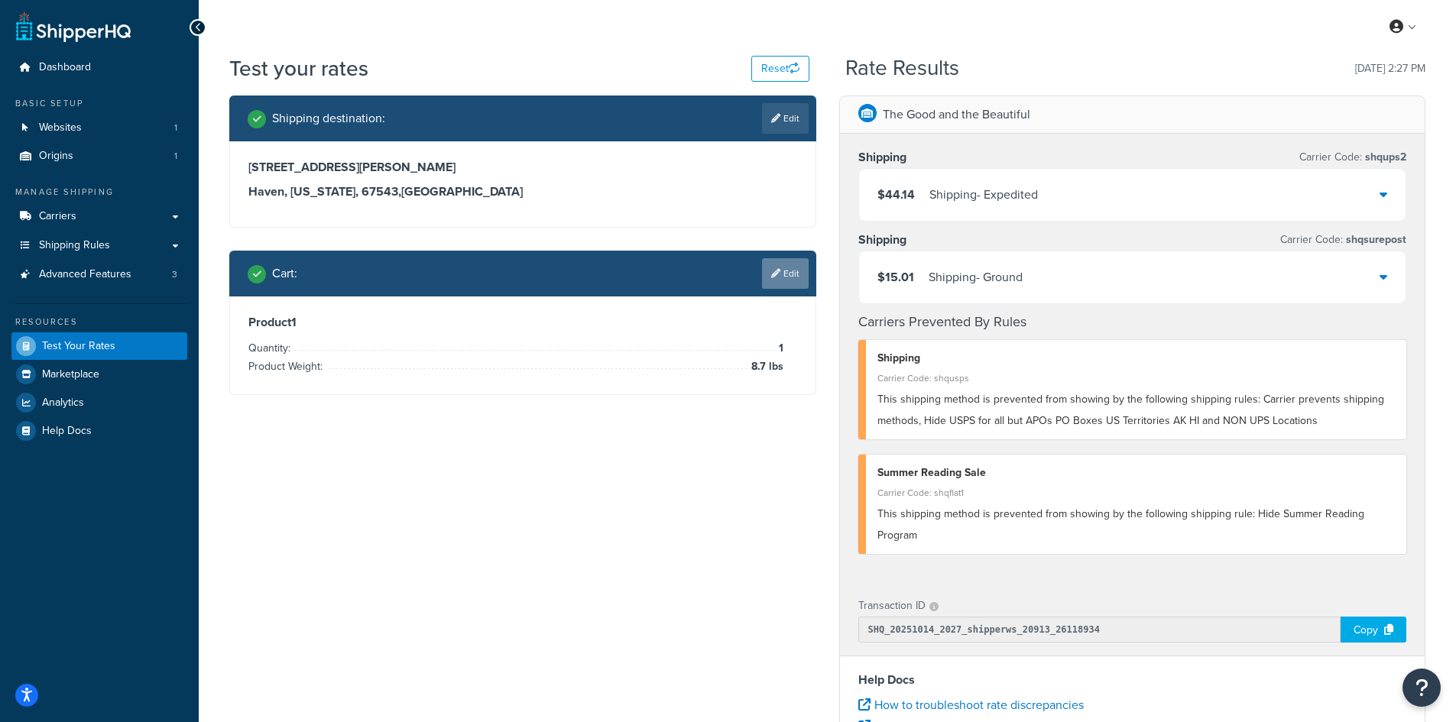
click at [773, 284] on link "Edit" at bounding box center [785, 273] width 47 height 31
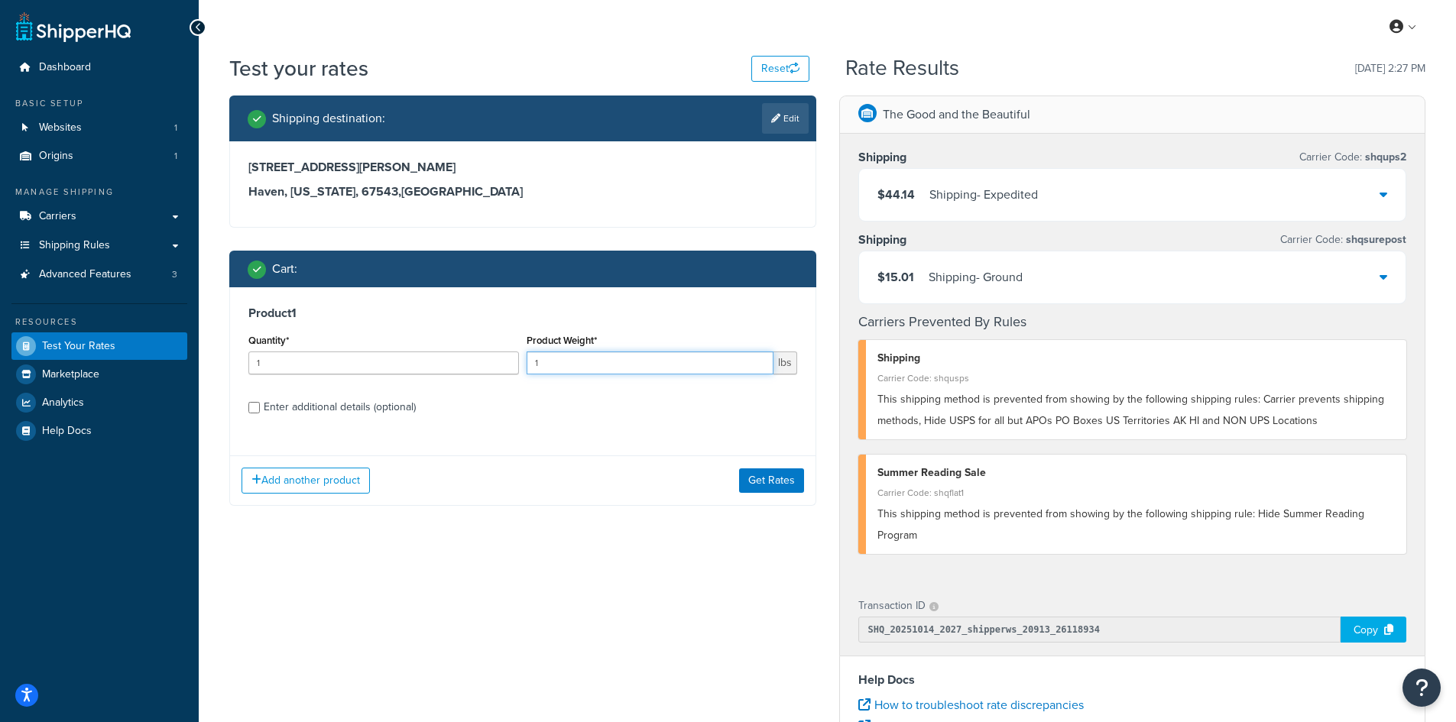
drag, startPoint x: 563, startPoint y: 367, endPoint x: 520, endPoint y: 365, distance: 42.9
click at [520, 365] on div "Quantity* 1 Product Weight* 1 lbs" at bounding box center [523, 358] width 557 height 56
type input "10"
click at [754, 482] on button "Get Rates" at bounding box center [771, 481] width 65 height 24
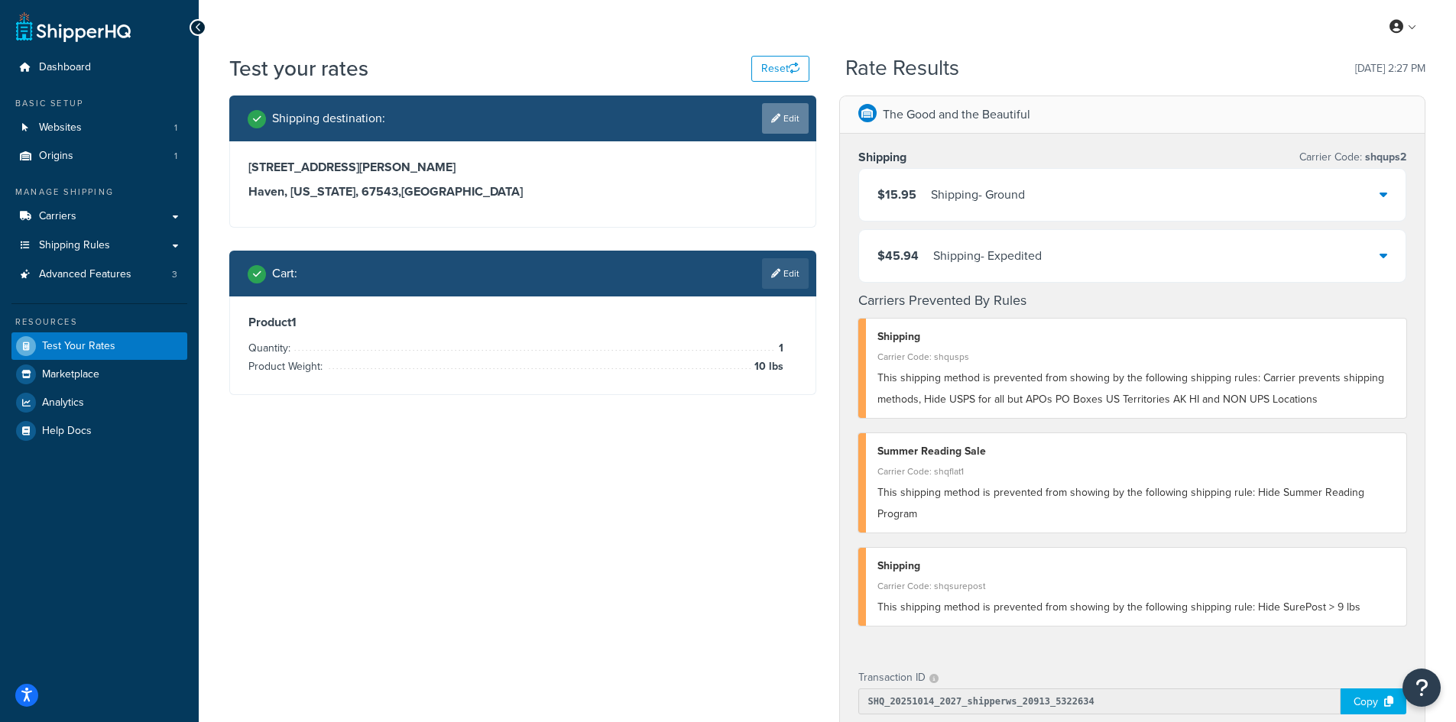
click at [784, 117] on link "Edit" at bounding box center [785, 118] width 47 height 31
select select "KS"
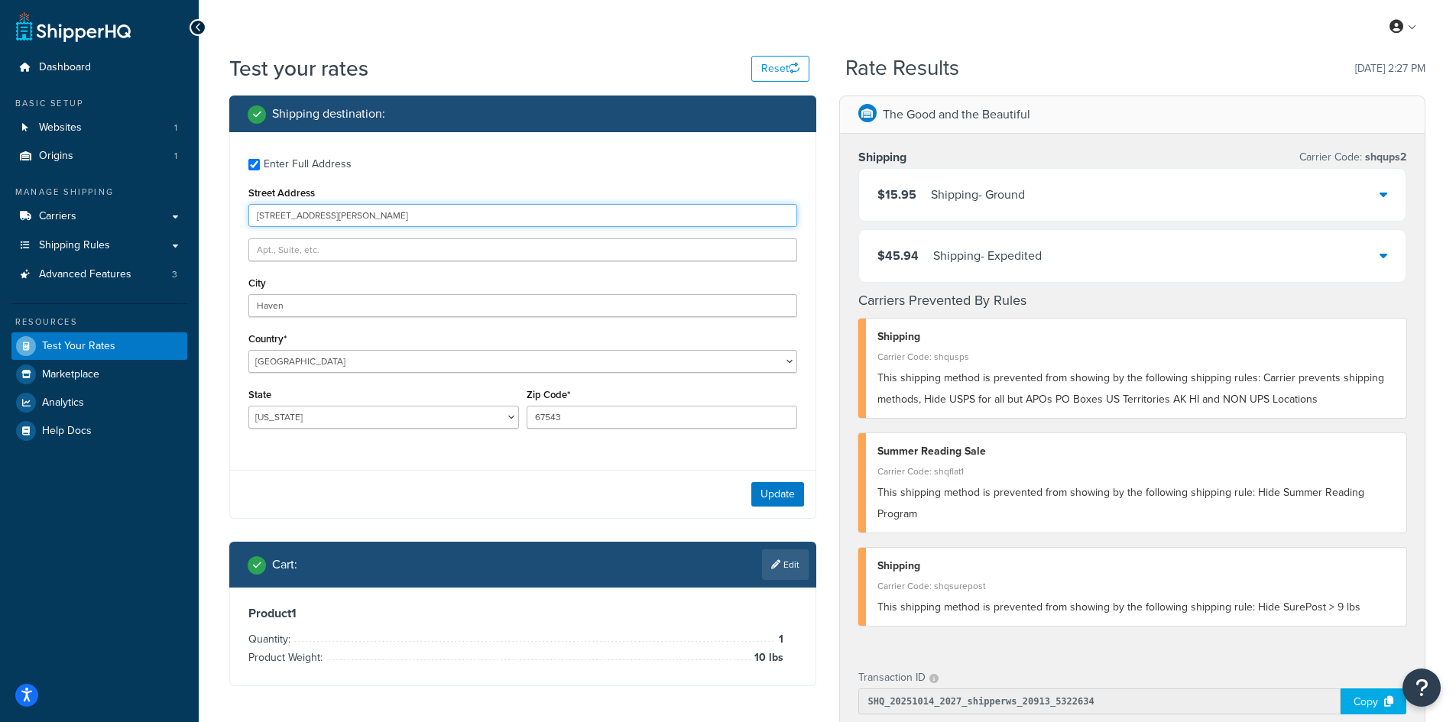
drag, startPoint x: 414, startPoint y: 214, endPoint x: 246, endPoint y: 212, distance: 168.2
click at [246, 212] on div "Enter Full Address Street Address [STREET_ADDRESS][PERSON_NAME] [GEOGRAPHIC_DAT…" at bounding box center [523, 295] width 586 height 326
paste input "[STREET_ADDRESS]"
type input "[STREET_ADDRESS]"
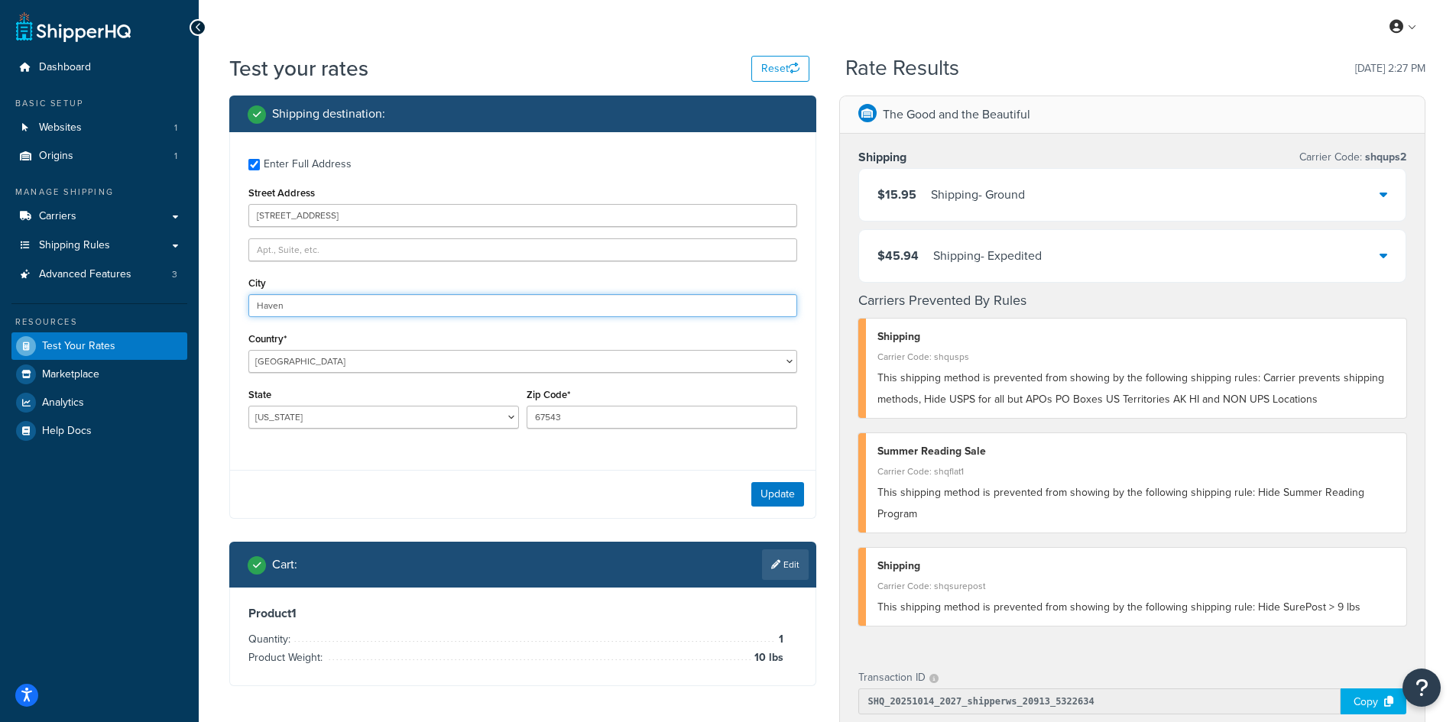
drag, startPoint x: 353, startPoint y: 304, endPoint x: 190, endPoint y: 303, distance: 163.6
click at [190, 303] on div "Dashboard Basic Setup Websites 1 Origins 1 Manage Shipping Carriers Carriers Al…" at bounding box center [728, 593] width 1456 height 1187
paste input "Conroe"
type input "Conroe"
select select "[GEOGRAPHIC_DATA]"
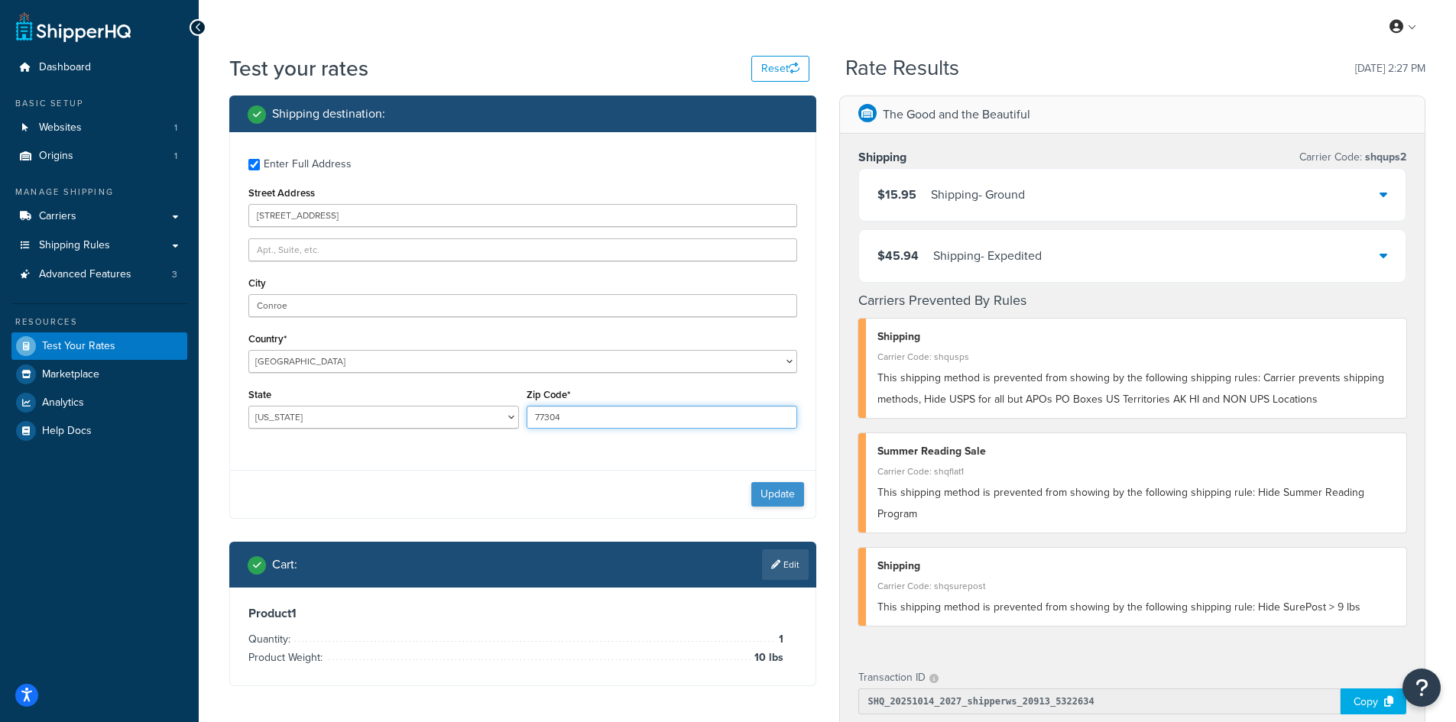
type input "77304"
click at [784, 493] on button "Update" at bounding box center [777, 494] width 53 height 24
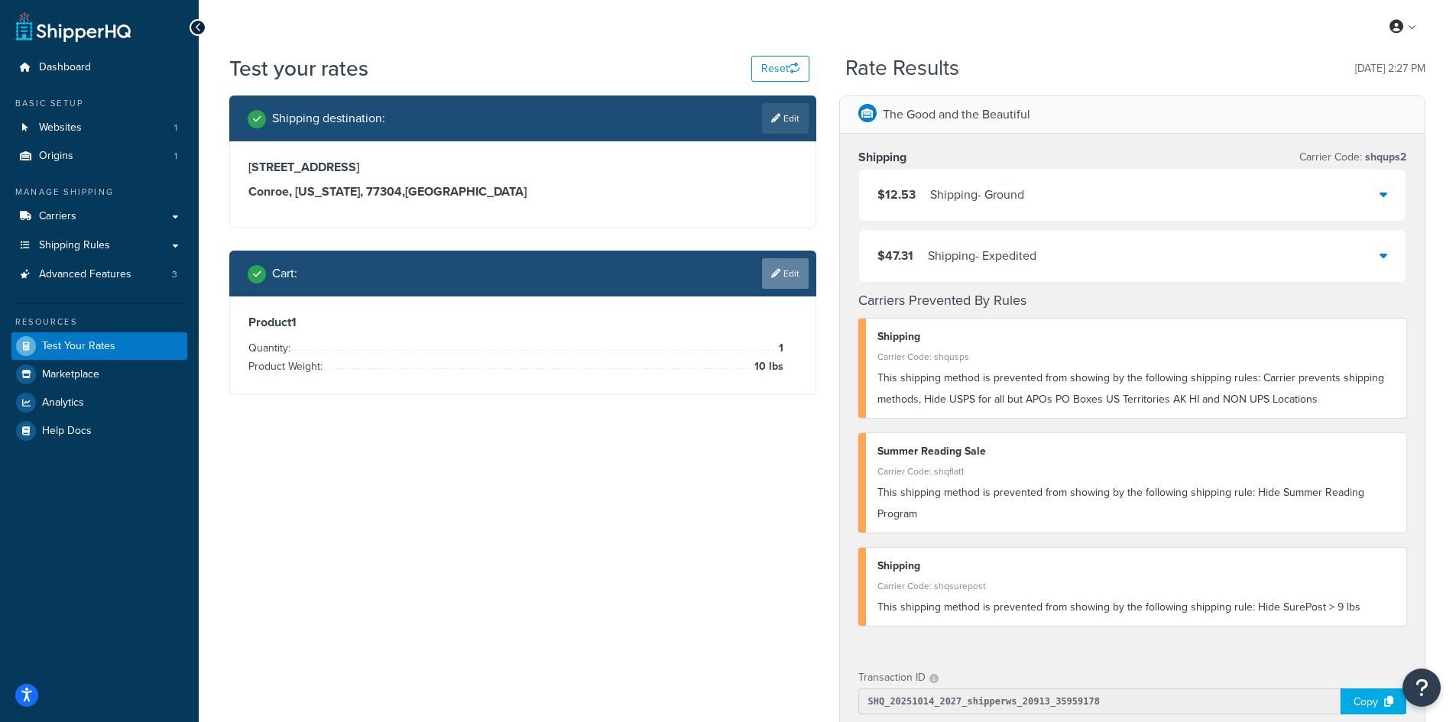
click at [781, 286] on link "Edit" at bounding box center [785, 273] width 47 height 31
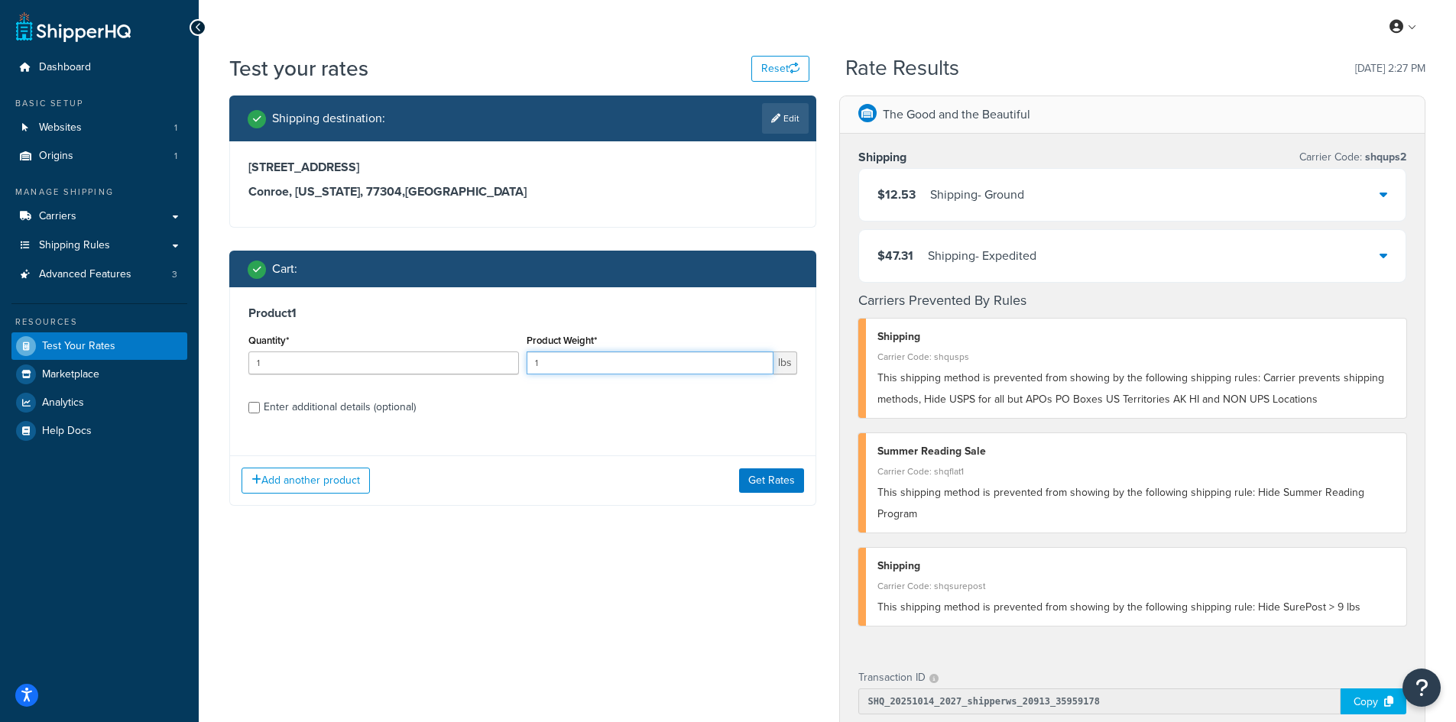
drag, startPoint x: 553, startPoint y: 365, endPoint x: 522, endPoint y: 363, distance: 31.4
click at [523, 363] on div "Product Weight* 1 lbs" at bounding box center [662, 358] width 278 height 56
type input "10.4"
click at [768, 478] on button "Get Rates" at bounding box center [771, 481] width 65 height 24
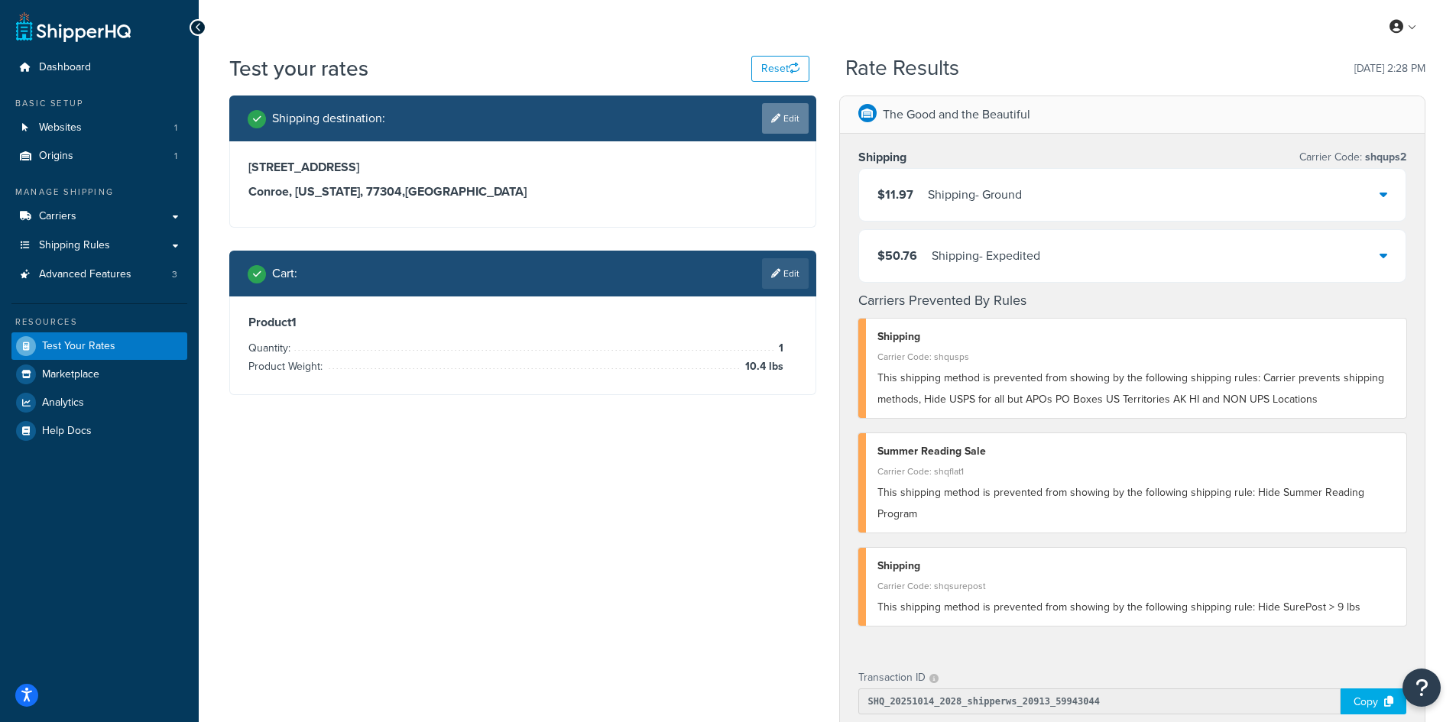
click at [774, 121] on icon at bounding box center [775, 118] width 9 height 9
select select "[GEOGRAPHIC_DATA]"
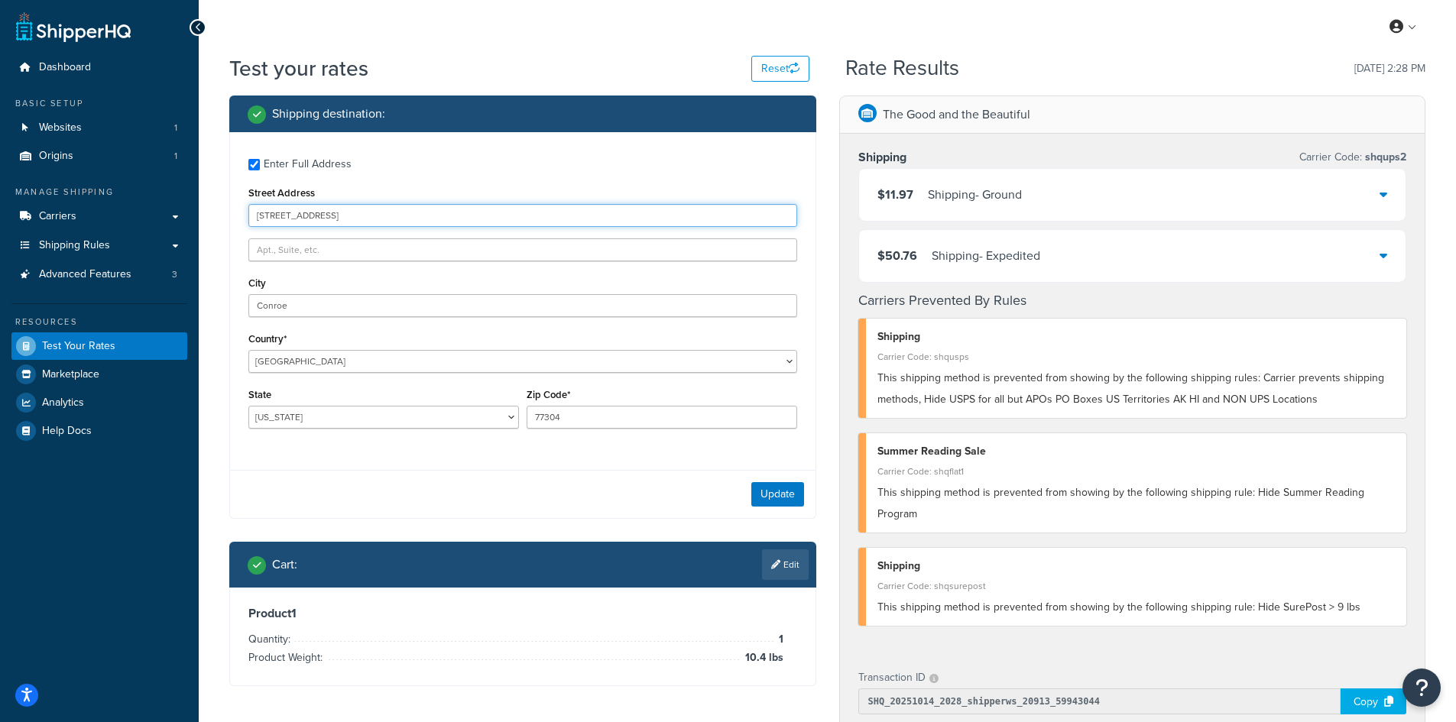
drag, startPoint x: 381, startPoint y: 216, endPoint x: 204, endPoint y: 209, distance: 176.8
click at [204, 209] on div "Test your rates Reset Rate Results [DATE] 2:28 PM Shipping destination : Enter …" at bounding box center [828, 601] width 1258 height 1095
paste input "[STREET_ADDRESS]"
type input "[STREET_ADDRESS]"
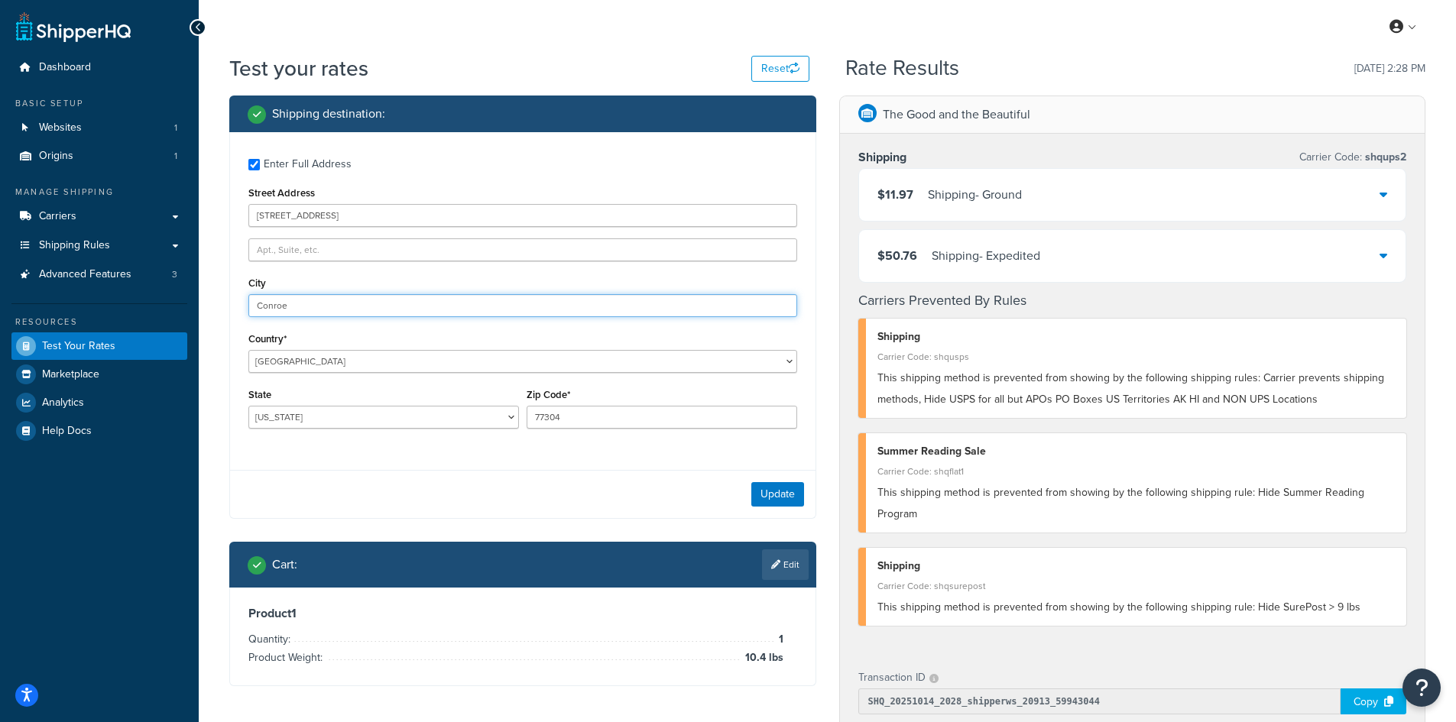
drag, startPoint x: 313, startPoint y: 302, endPoint x: 210, endPoint y: 294, distance: 102.7
click at [210, 294] on div "Test your rates Reset Rate Results [DATE] 2:28 PM Shipping destination : Enter …" at bounding box center [828, 601] width 1258 height 1095
paste input "Livonia"
type input "Livonia"
select select "MI"
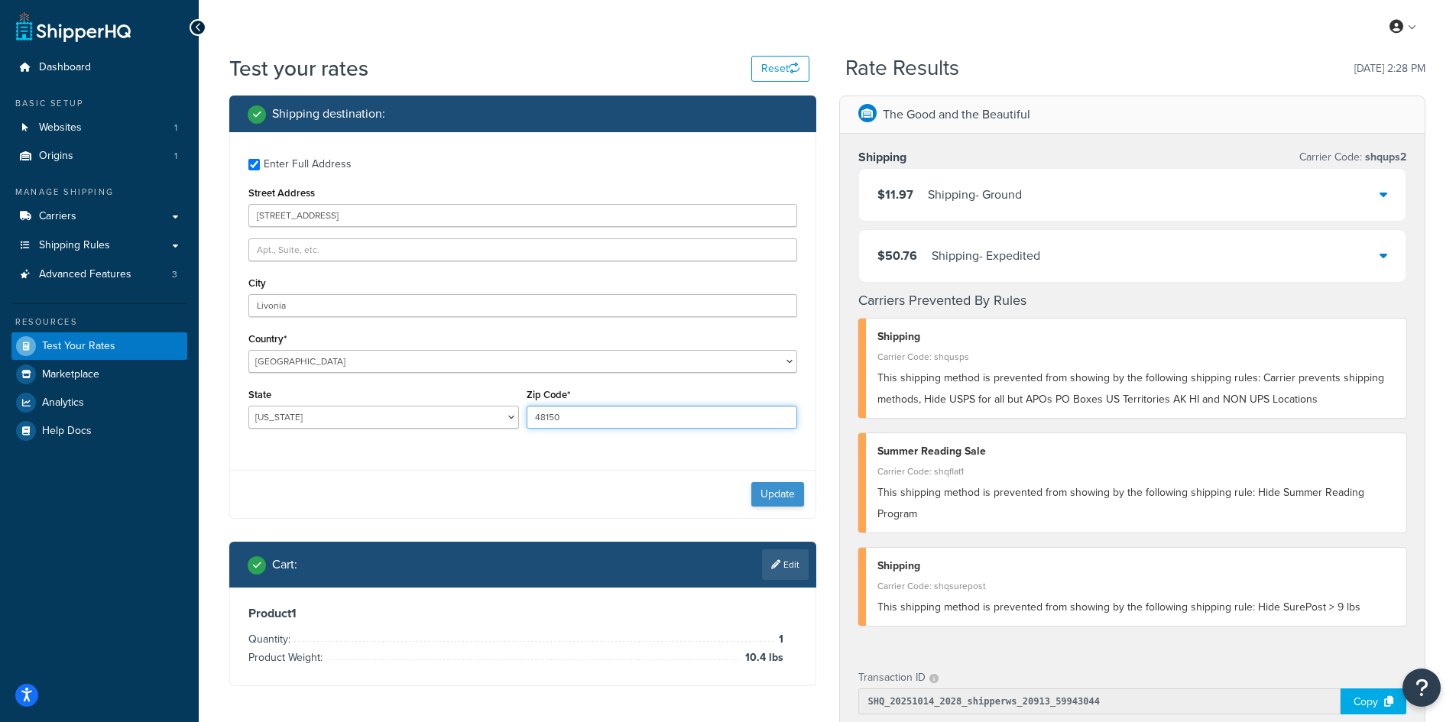
type input "48150"
click at [795, 485] on button "Update" at bounding box center [777, 494] width 53 height 24
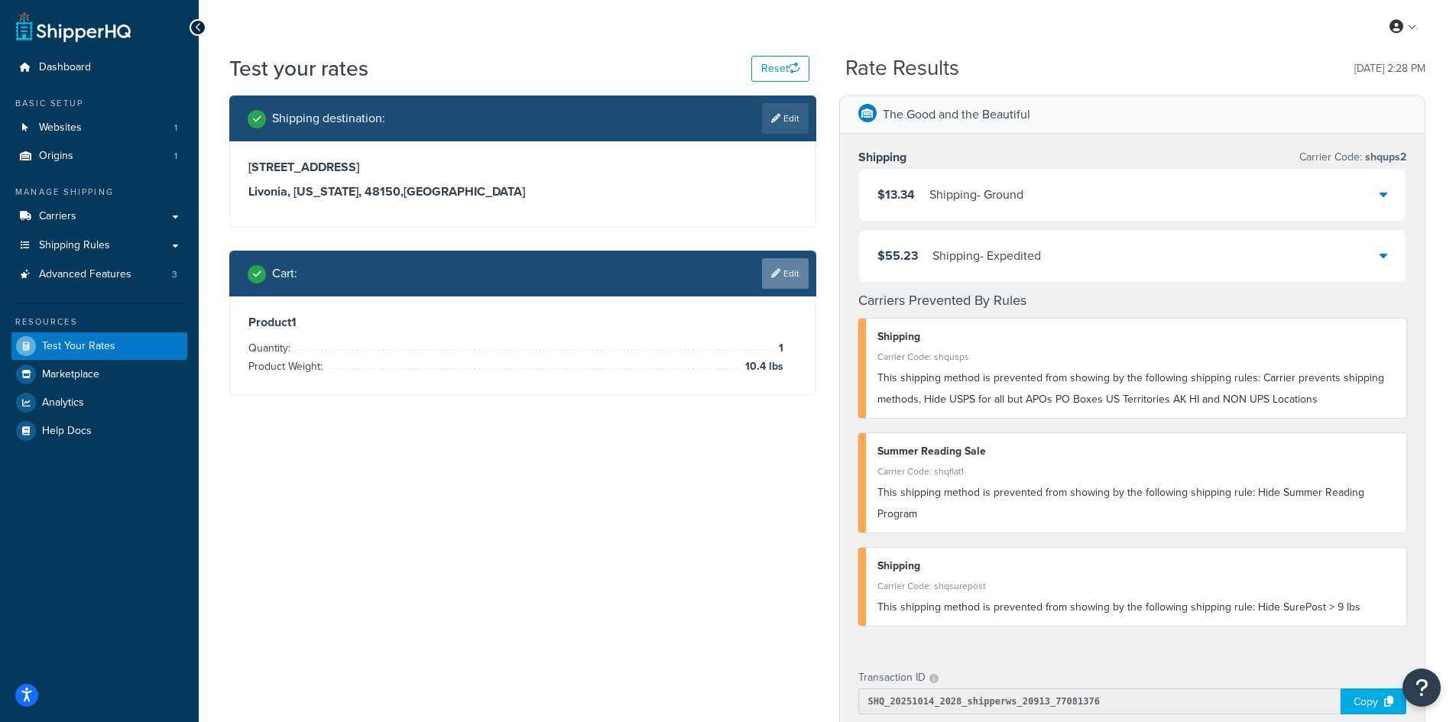
click at [775, 282] on link "Edit" at bounding box center [785, 273] width 47 height 31
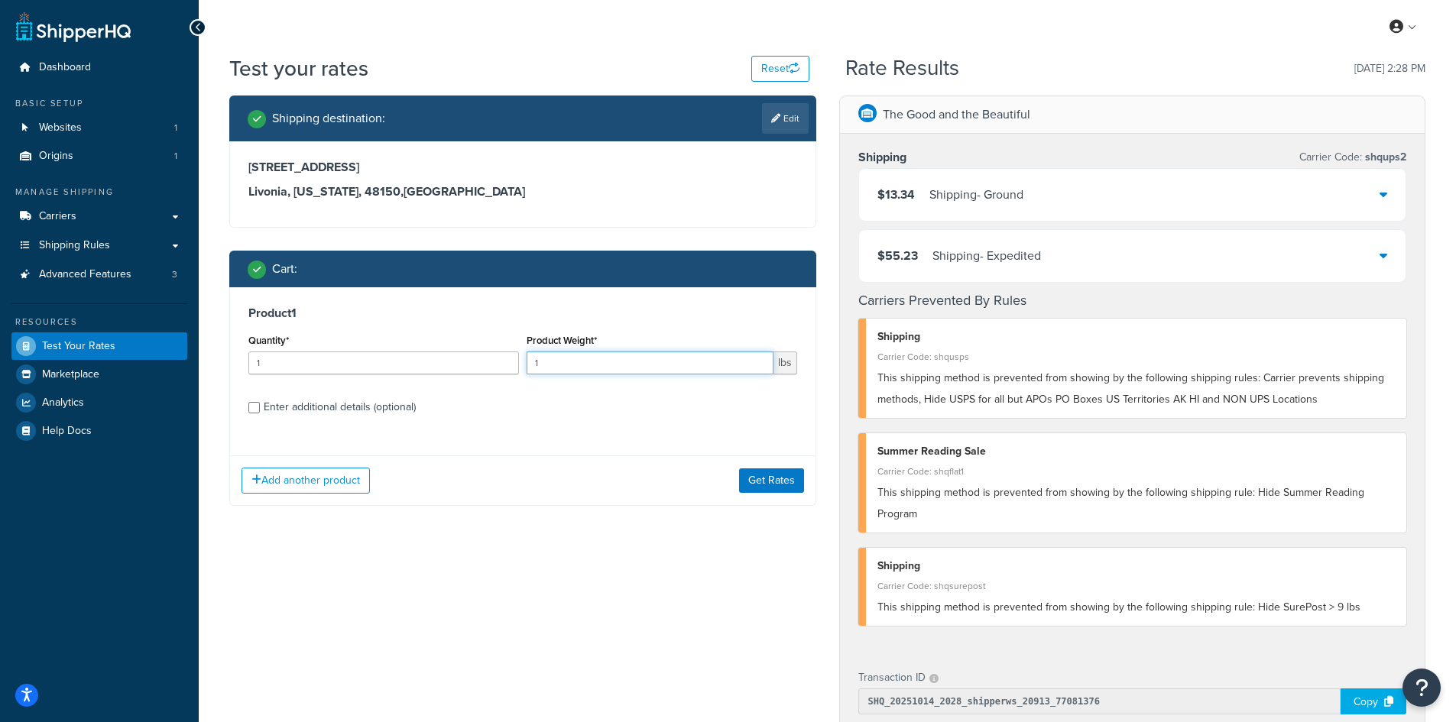
drag, startPoint x: 555, startPoint y: 365, endPoint x: 532, endPoint y: 362, distance: 23.0
click at [532, 362] on input "1" at bounding box center [650, 363] width 247 height 23
type input "7"
type input "8"
click at [772, 481] on button "Get Rates" at bounding box center [771, 481] width 65 height 24
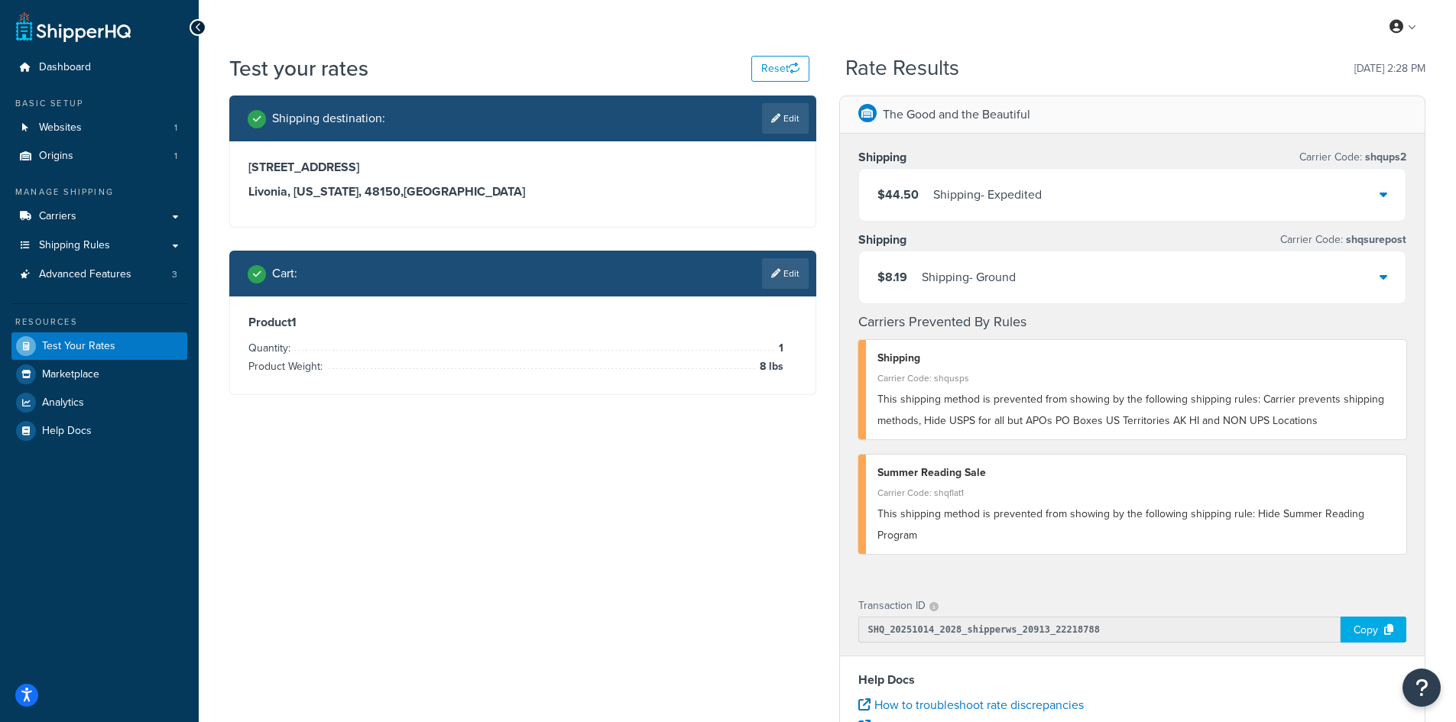
click at [807, 125] on link "Edit" at bounding box center [785, 118] width 47 height 31
select select "MI"
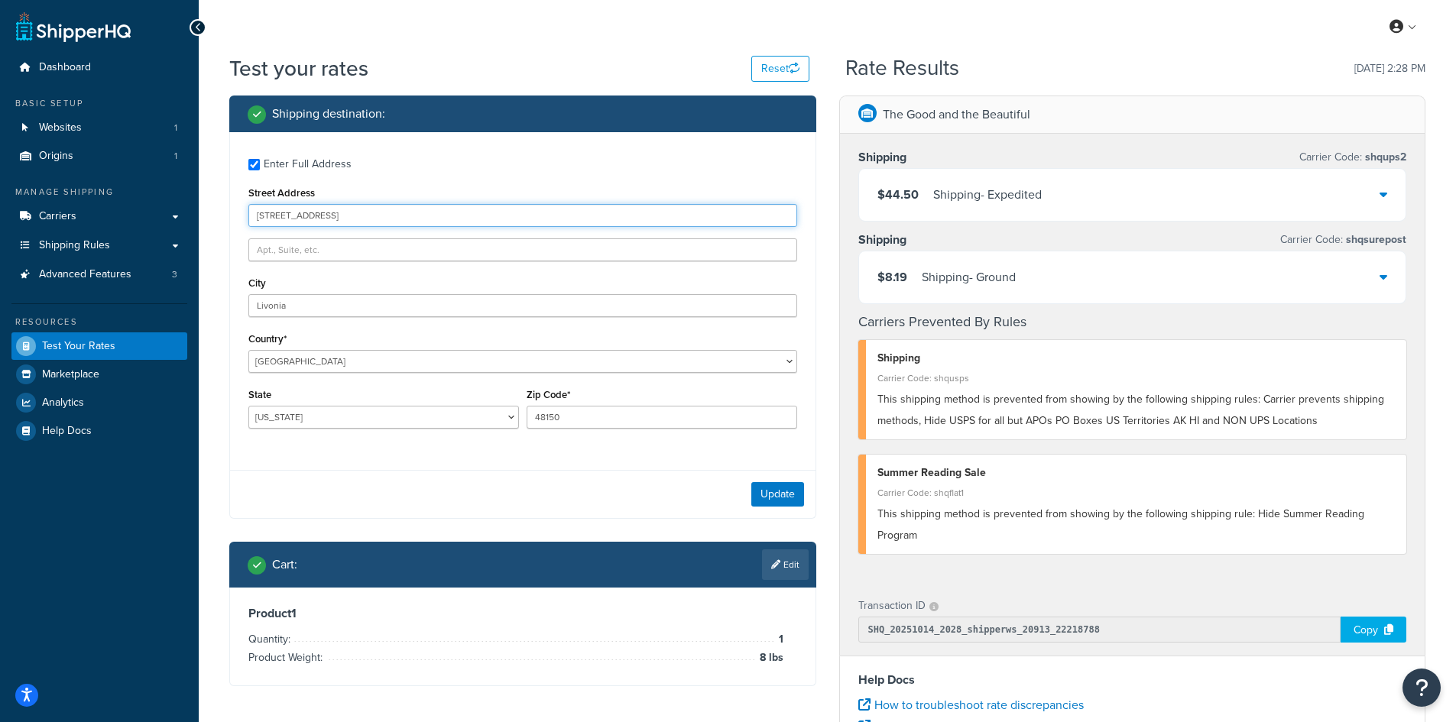
drag, startPoint x: 391, startPoint y: 219, endPoint x: 197, endPoint y: 218, distance: 193.4
click at [197, 218] on div "Dashboard Basic Setup Websites 1 Origins 1 Manage Shipping Carriers Carriers Al…" at bounding box center [728, 557] width 1456 height 1115
paste input "[STREET_ADDRESS]"
type input "[STREET_ADDRESS]"
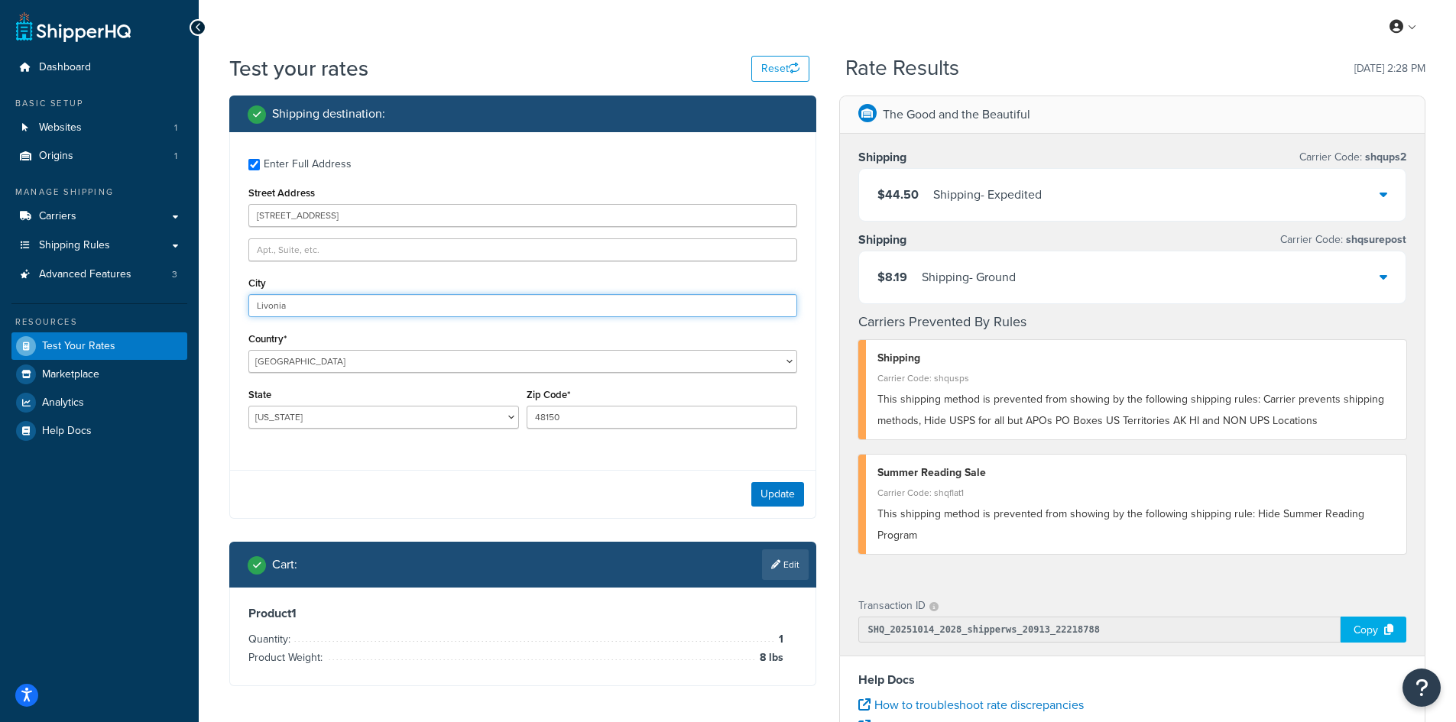
drag, startPoint x: 192, startPoint y: 304, endPoint x: 177, endPoint y: 304, distance: 14.5
click at [177, 304] on div "Dashboard Basic Setup Websites 1 Origins 1 Manage Shipping Carriers Carriers Al…" at bounding box center [728, 557] width 1456 height 1115
paste input "[GEOGRAPHIC_DATA][PERSON_NAME]"
type input "[GEOGRAPHIC_DATA][PERSON_NAME]"
select select "CA"
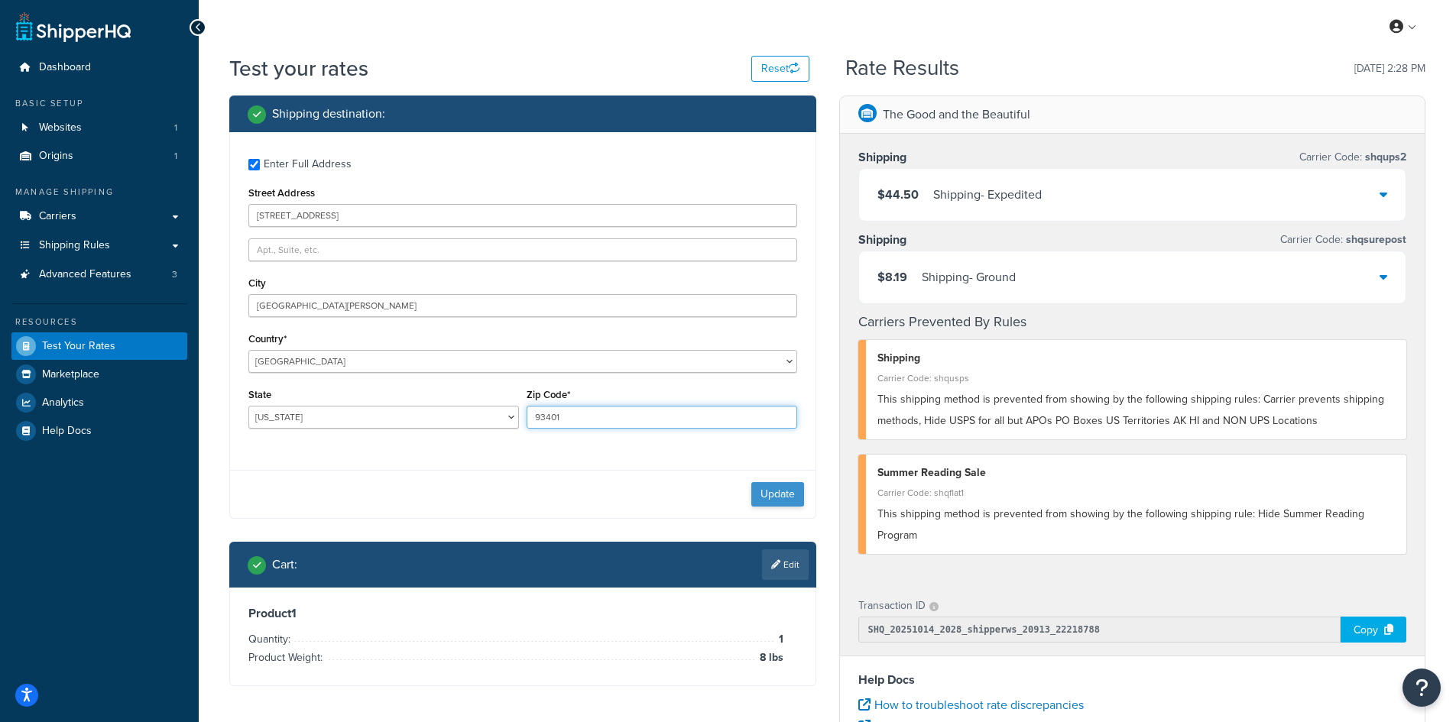
type input "93401"
click at [774, 490] on button "Update" at bounding box center [777, 494] width 53 height 24
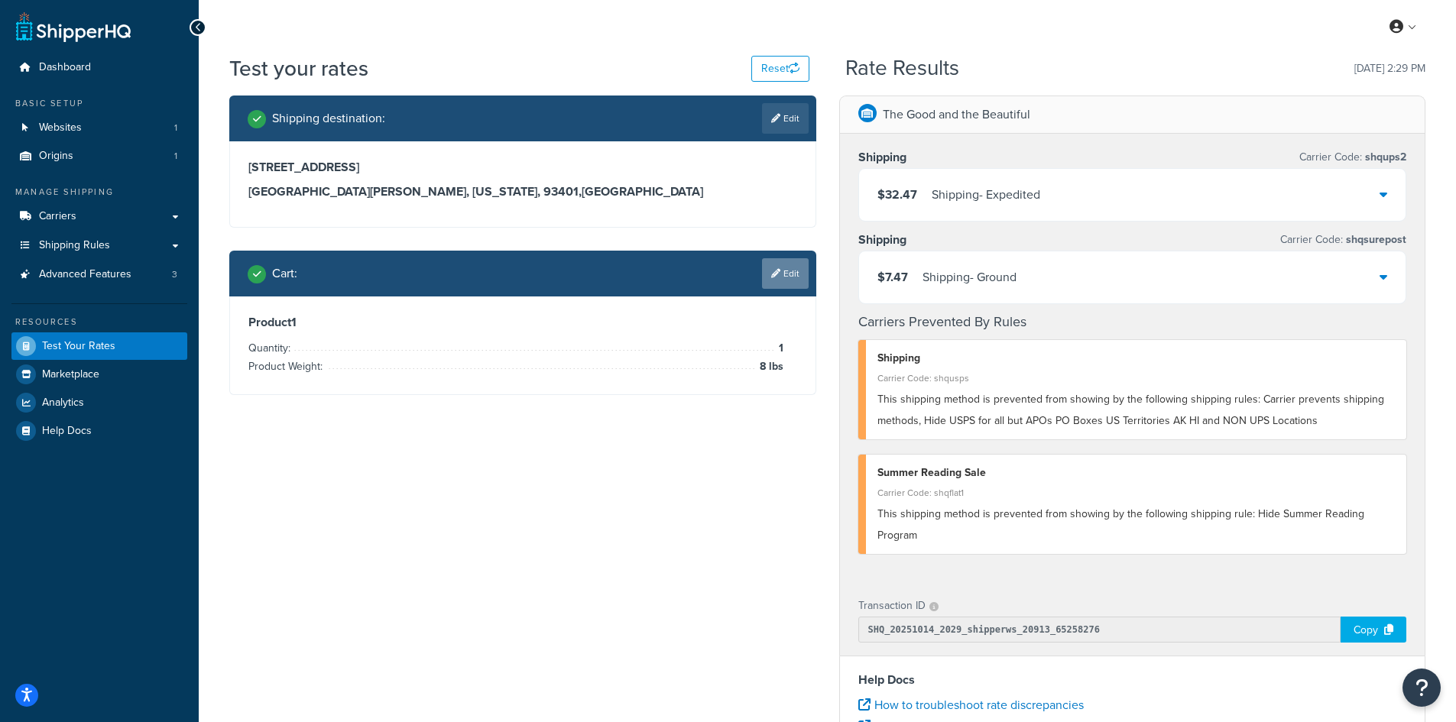
click at [792, 271] on link "Edit" at bounding box center [785, 273] width 47 height 31
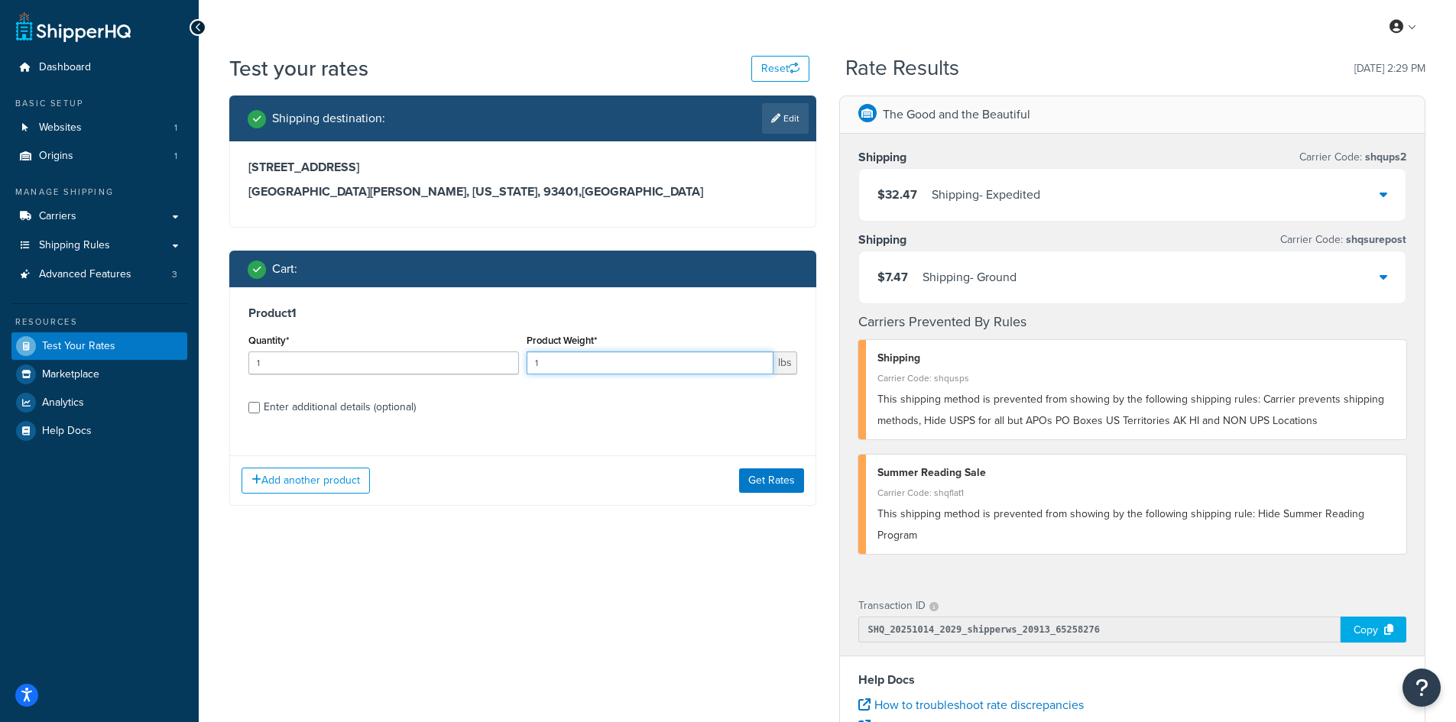
drag, startPoint x: 544, startPoint y: 364, endPoint x: 513, endPoint y: 359, distance: 31.0
click at [513, 359] on div "Quantity* 1 Product Weight* 1 lbs" at bounding box center [523, 358] width 557 height 56
type input "7.7"
click at [777, 475] on button "Get Rates" at bounding box center [771, 481] width 65 height 24
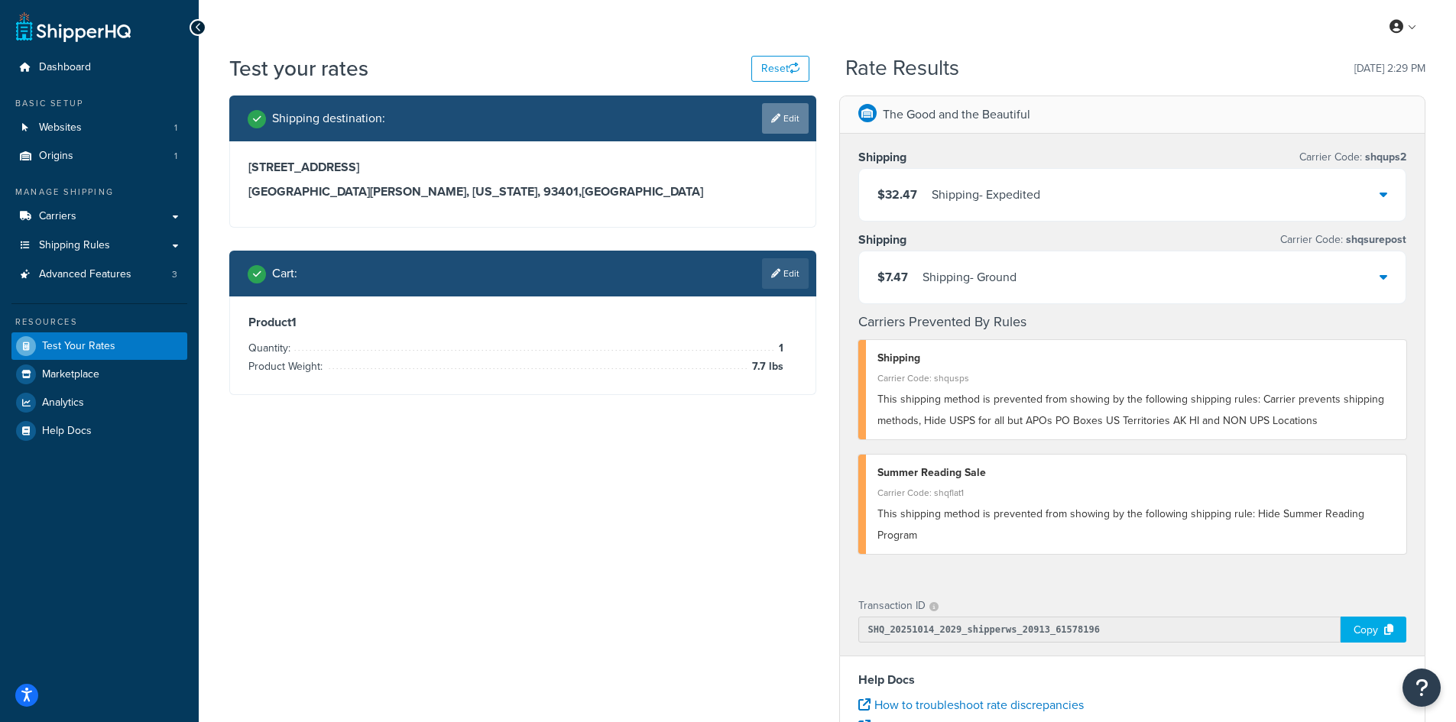
click at [785, 123] on link "Edit" at bounding box center [785, 118] width 47 height 31
select select "CA"
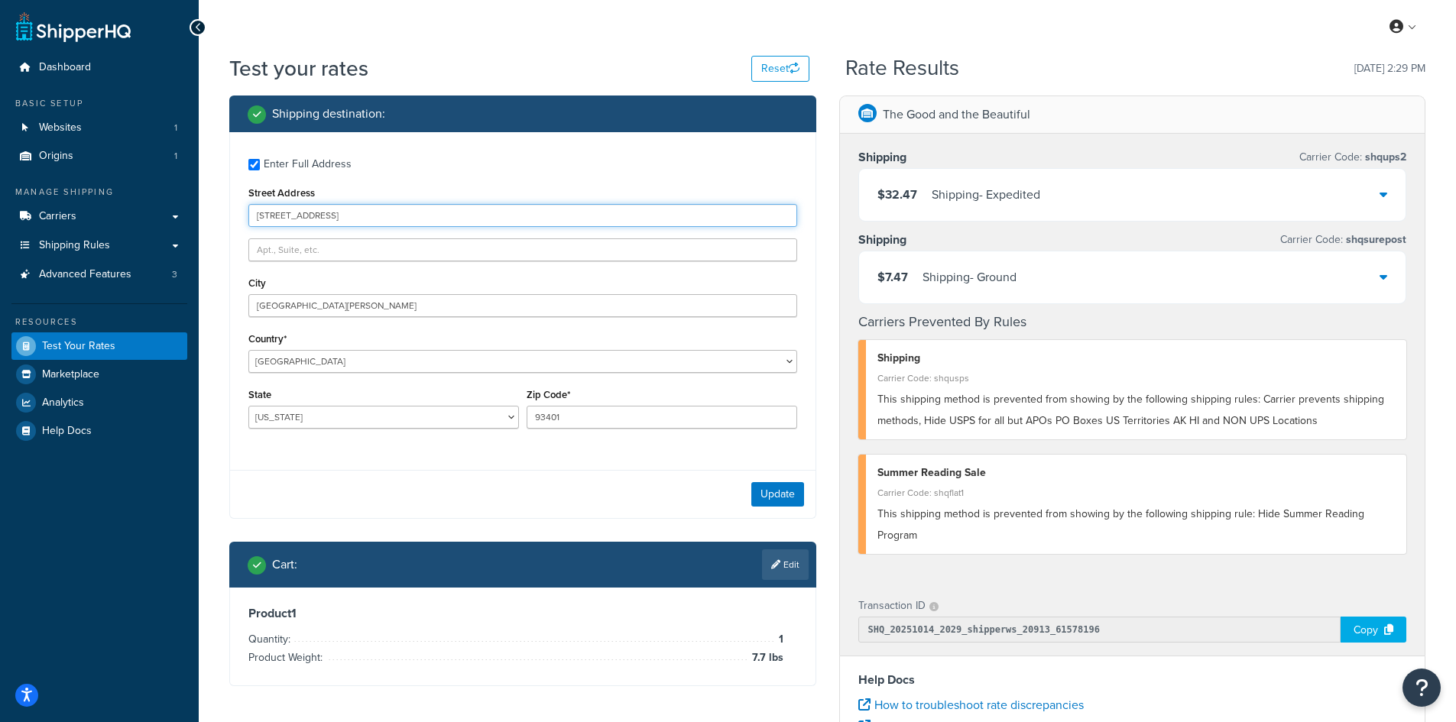
drag, startPoint x: 388, startPoint y: 219, endPoint x: 190, endPoint y: 202, distance: 198.7
click at [190, 202] on div "Dashboard Basic Setup Websites 1 Origins 1 Manage Shipping Carriers Carriers Al…" at bounding box center [728, 557] width 1456 height 1115
paste input "[STREET_ADDRESS]"
type input "[STREET_ADDRESS]"
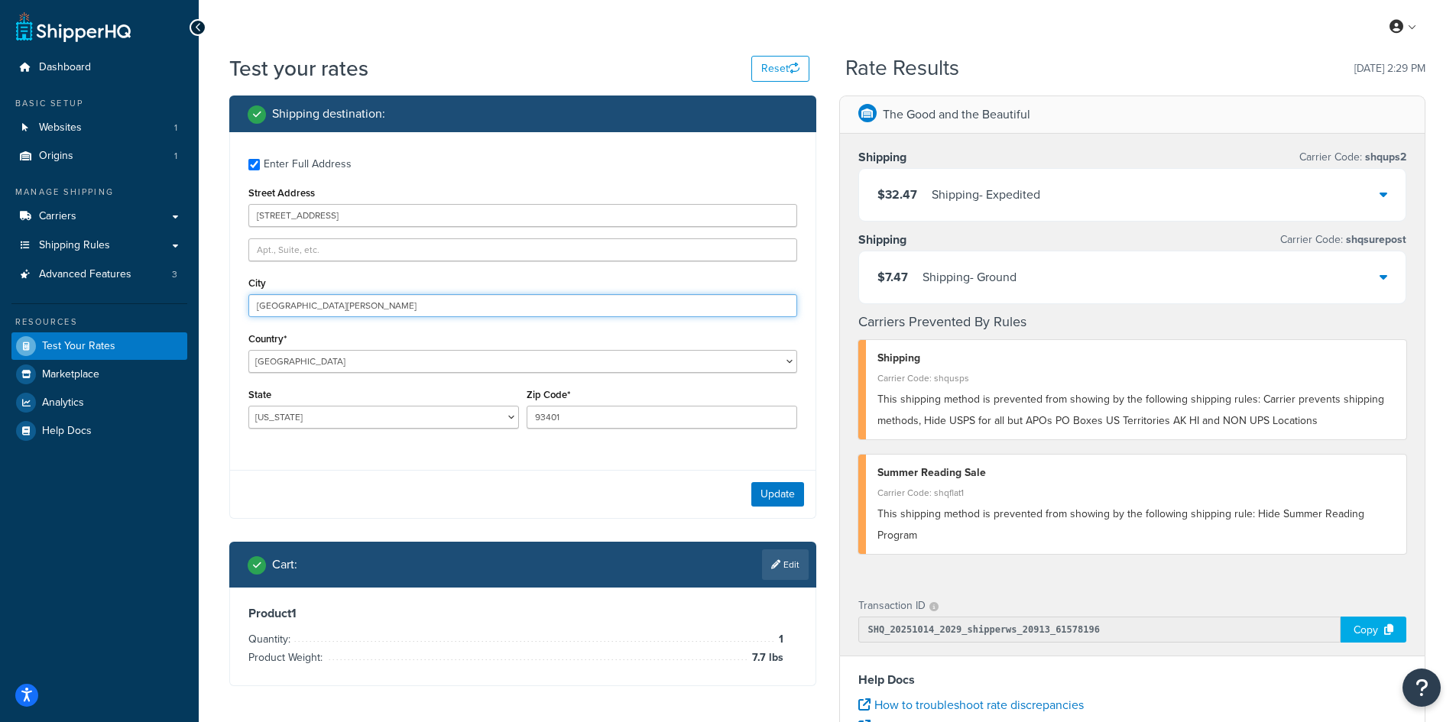
drag, startPoint x: 232, startPoint y: 305, endPoint x: 220, endPoint y: 305, distance: 12.2
click at [220, 305] on div "Shipping destination : Enter Full Address Street Address [STREET_ADDRESS][PERSO…" at bounding box center [523, 403] width 610 height 614
paste input "[GEOGRAPHIC_DATA]"
type input "[GEOGRAPHIC_DATA]"
select select "AL"
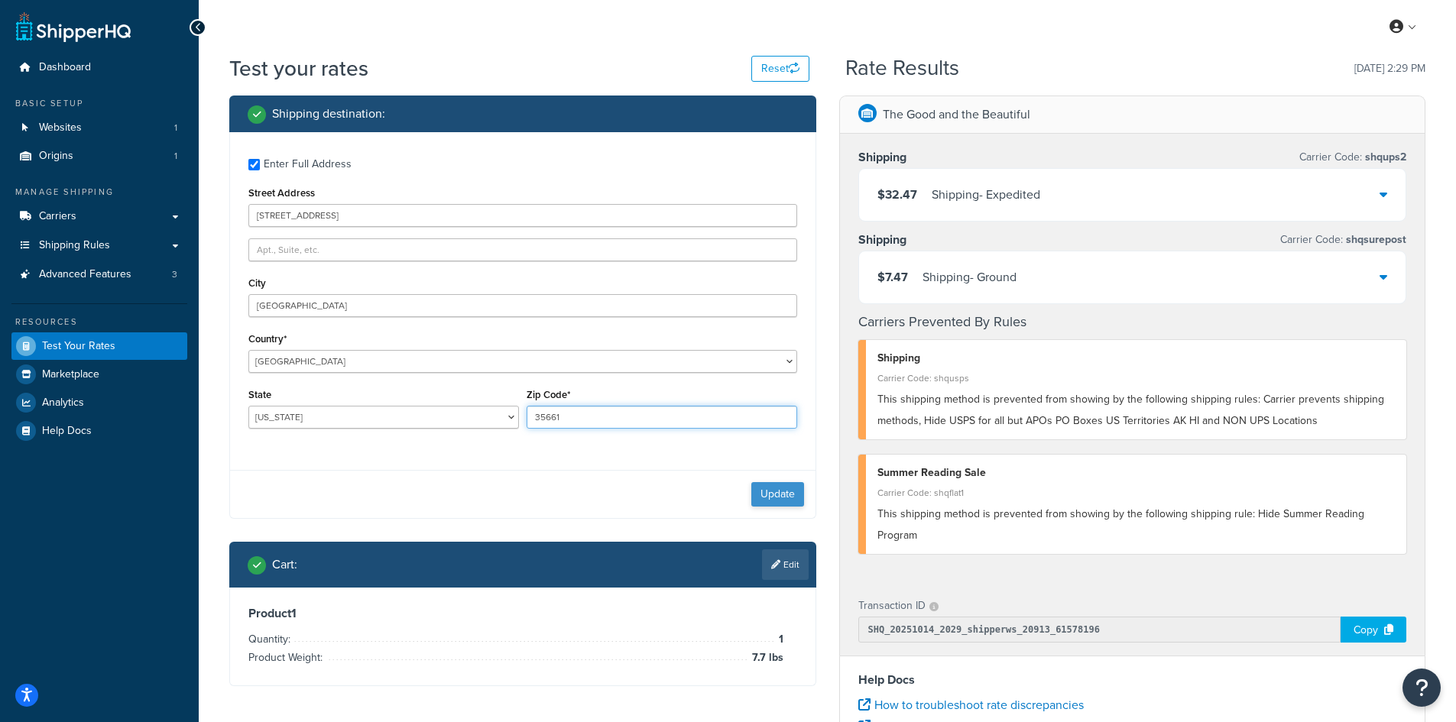
type input "35661"
click at [777, 498] on button "Update" at bounding box center [777, 494] width 53 height 24
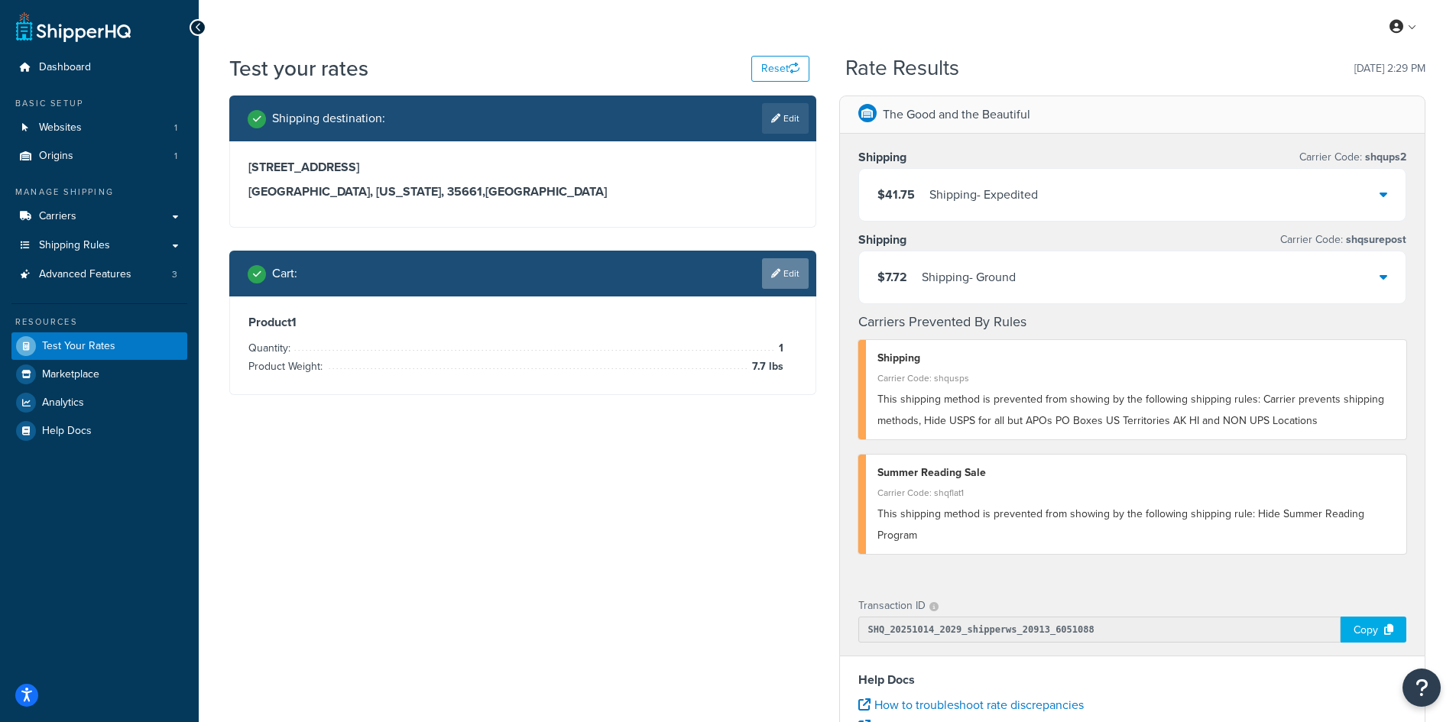
click at [786, 275] on link "Edit" at bounding box center [785, 273] width 47 height 31
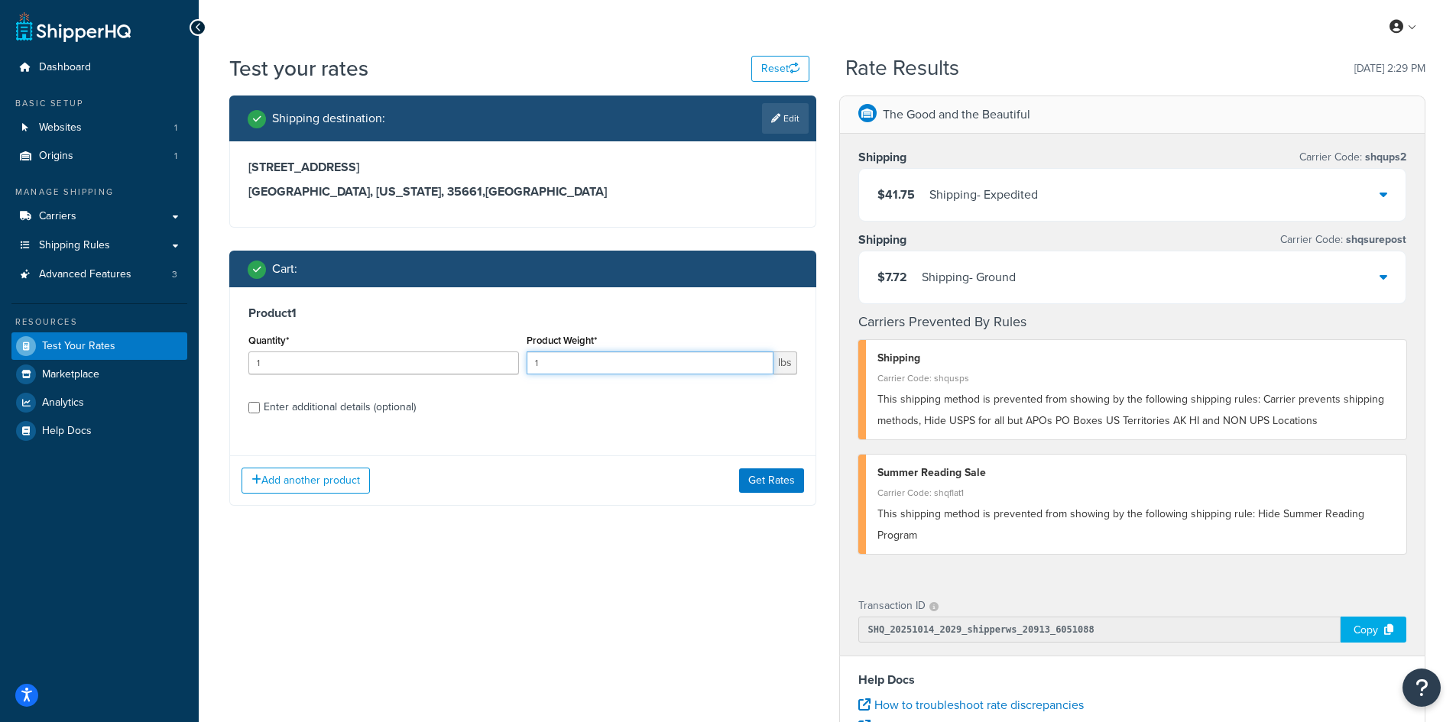
drag, startPoint x: 528, startPoint y: 362, endPoint x: 508, endPoint y: 362, distance: 19.9
click at [508, 362] on div "Quantity* 1 Product Weight* 1 lbs" at bounding box center [523, 358] width 557 height 56
type input "4.9"
click at [784, 480] on button "Get Rates" at bounding box center [771, 481] width 65 height 24
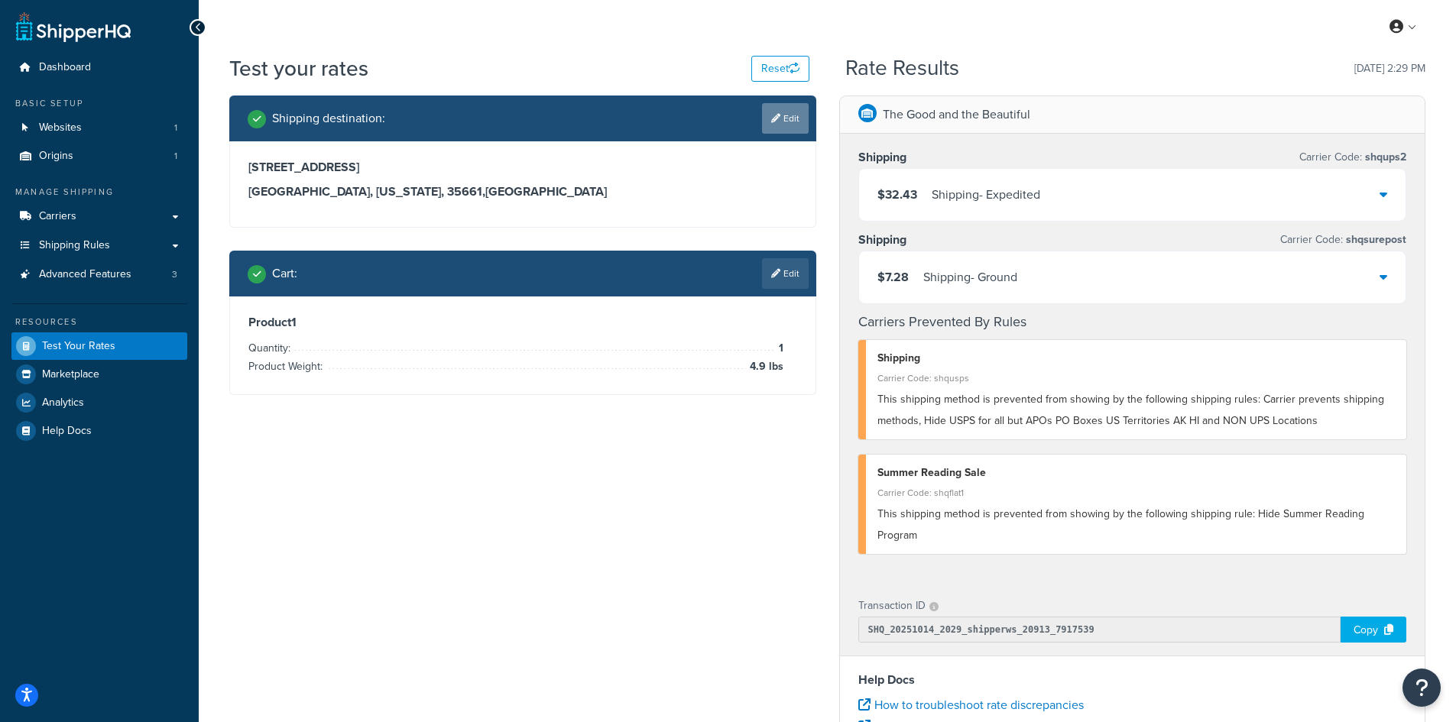
click at [777, 119] on icon at bounding box center [775, 118] width 9 height 9
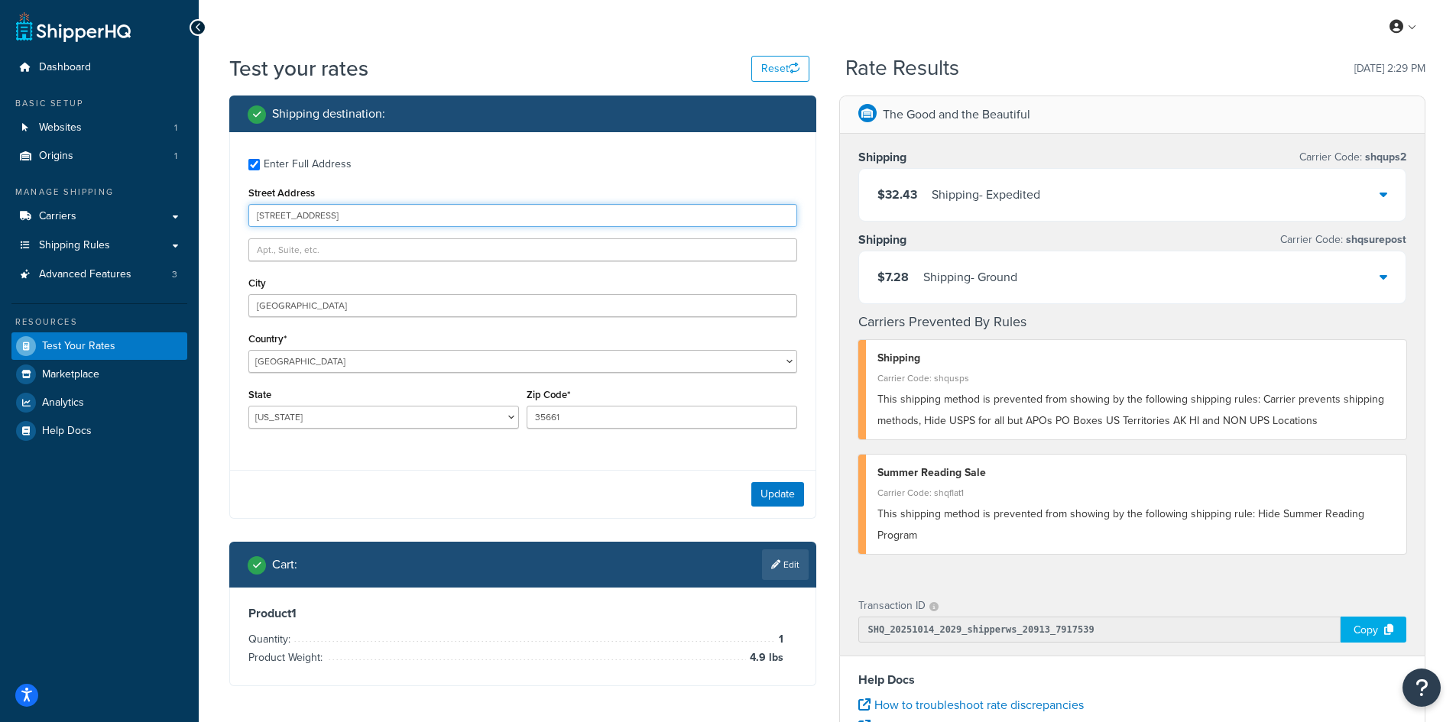
drag, startPoint x: 362, startPoint y: 215, endPoint x: 209, endPoint y: 204, distance: 152.5
click at [209, 204] on div "Test your rates Reset Rate Results [DATE] 2:29 PM Shipping destination : Enter …" at bounding box center [828, 566] width 1258 height 1024
paste input "[STREET_ADDRESS][PERSON_NAME]"
type input "[STREET_ADDRESS][PERSON_NAME]"
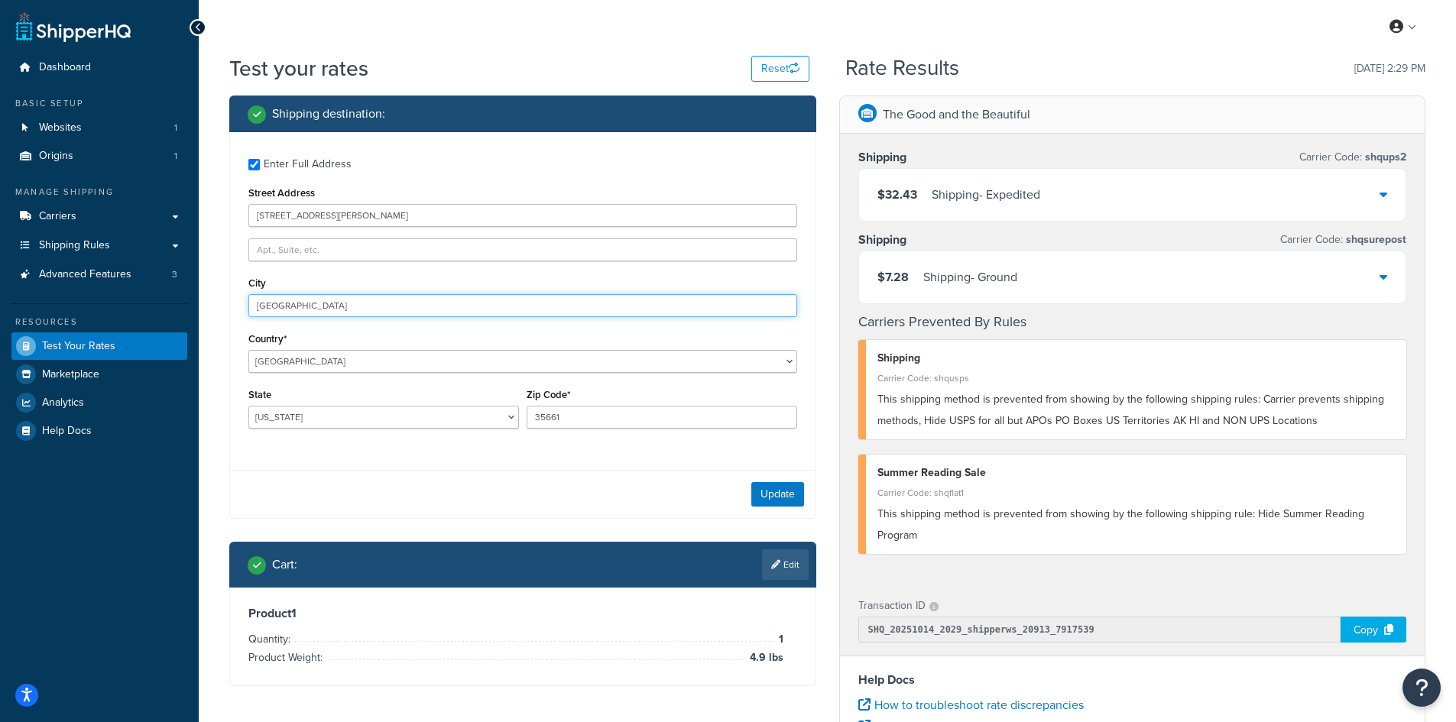
drag, startPoint x: 339, startPoint y: 306, endPoint x: 229, endPoint y: 300, distance: 110.3
click at [229, 300] on div "Shipping destination : Enter Full Address Street Address [STREET_ADDRESS][PERSO…" at bounding box center [523, 403] width 610 height 614
paste input "[PERSON_NAME]"
type input "Midland"
select select "MI"
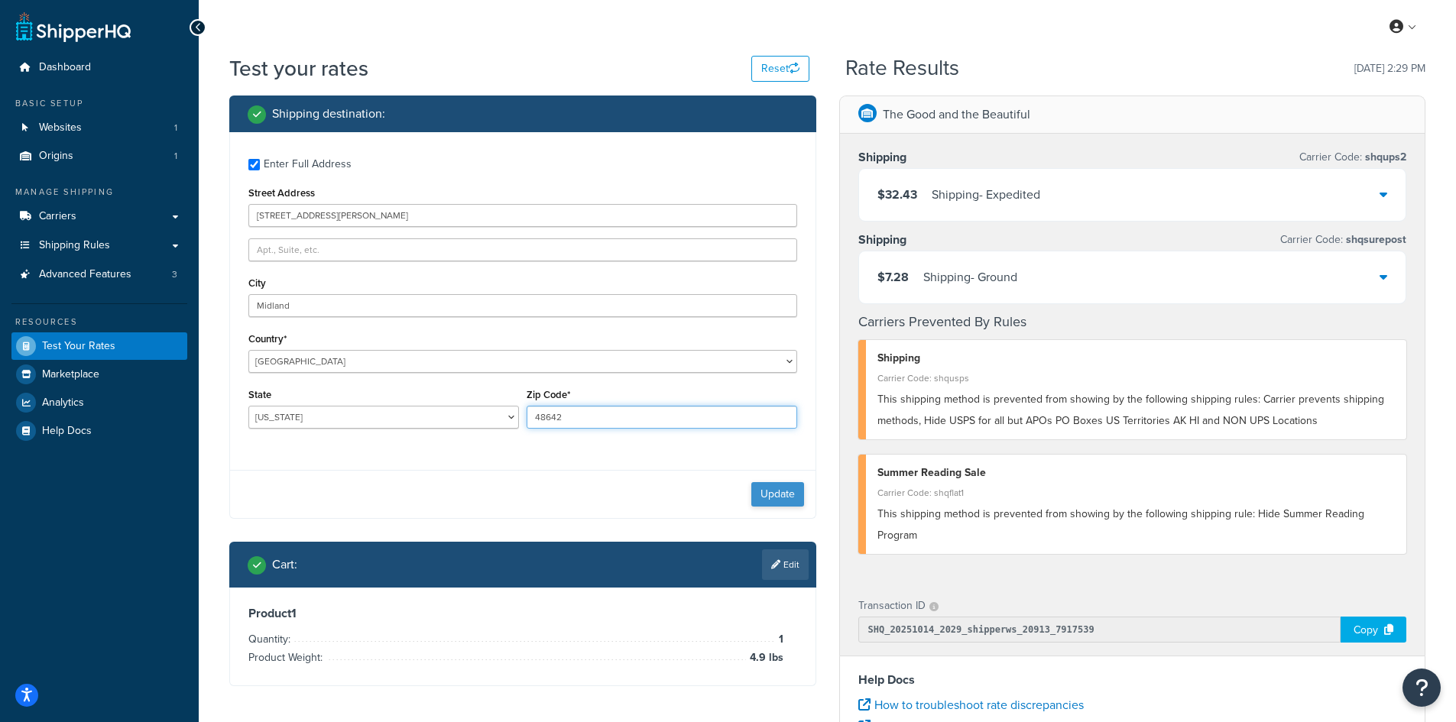
type input "48642"
click at [780, 496] on button "Update" at bounding box center [777, 494] width 53 height 24
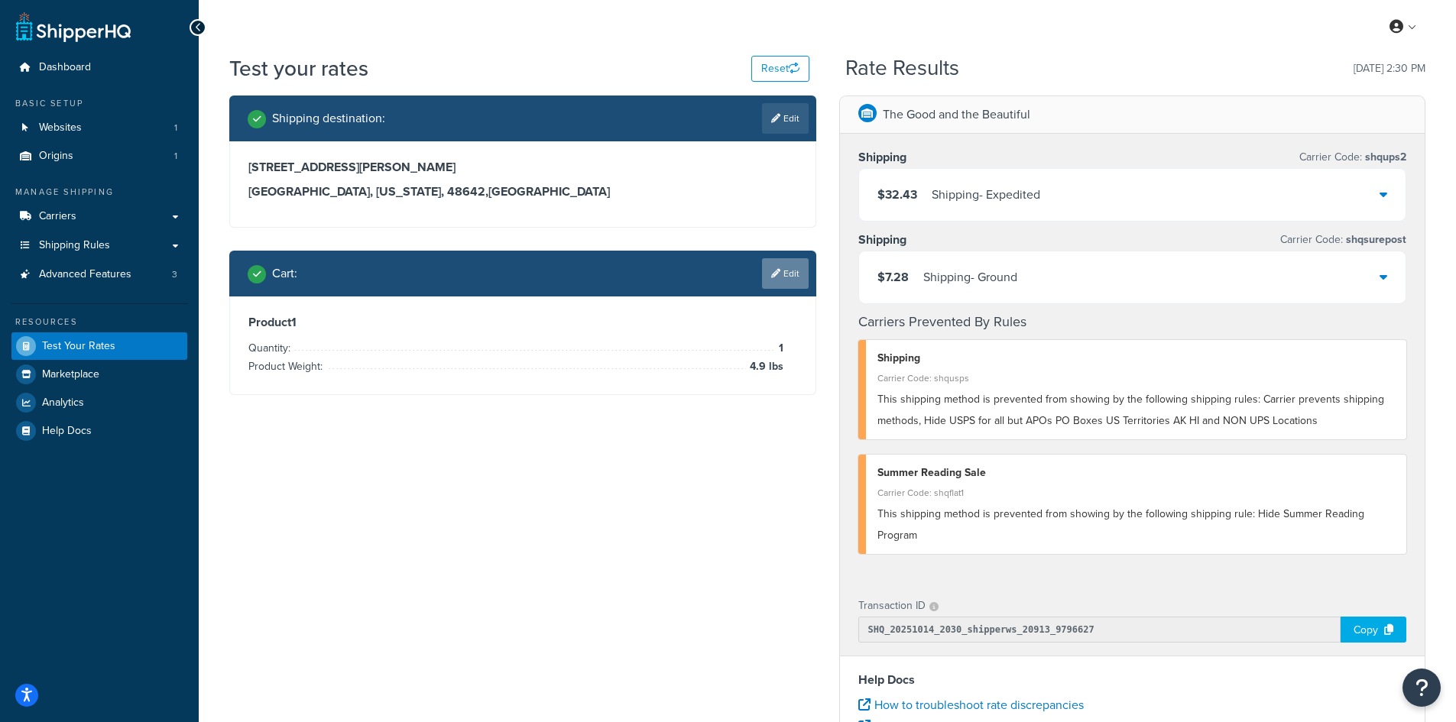
click at [773, 273] on icon at bounding box center [775, 273] width 9 height 9
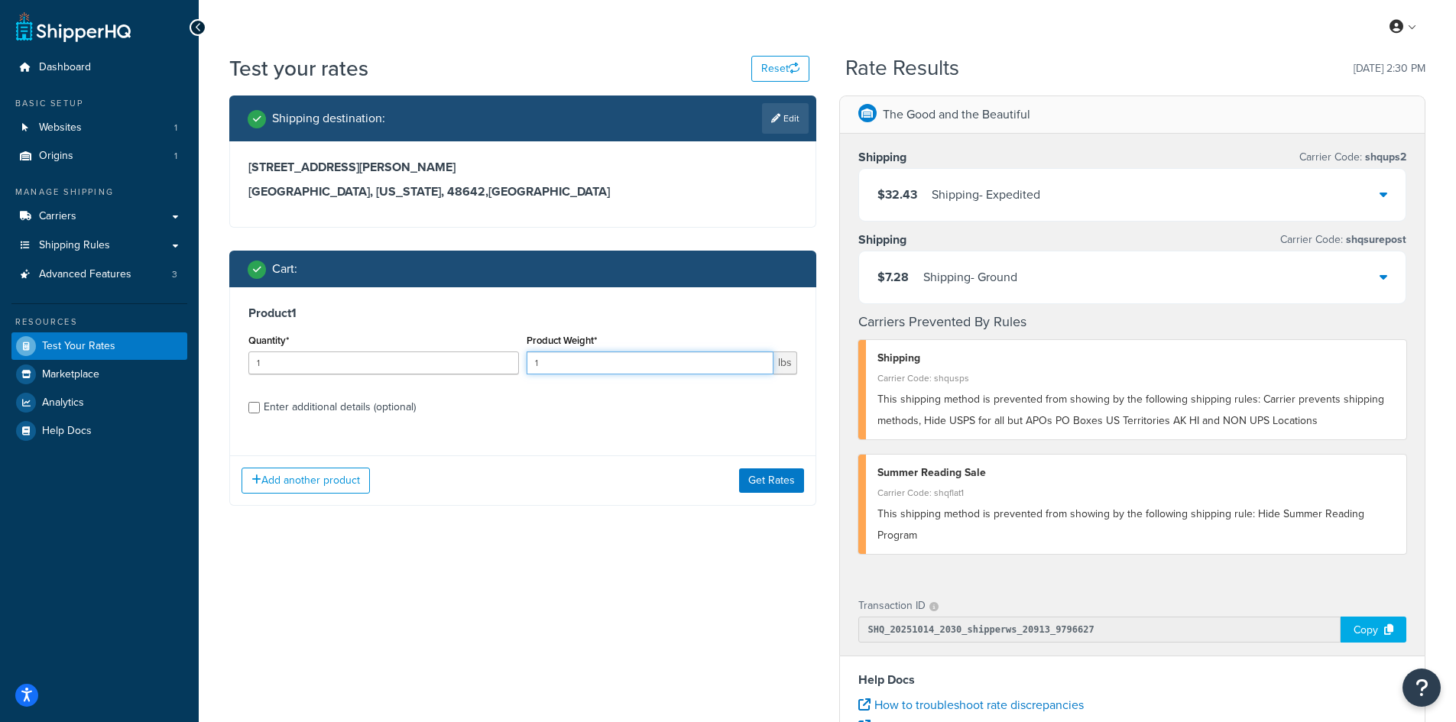
drag, startPoint x: 570, startPoint y: 359, endPoint x: 534, endPoint y: 359, distance: 36.7
click at [534, 359] on input "1" at bounding box center [650, 363] width 247 height 23
type input "9.3"
click at [784, 475] on button "Get Rates" at bounding box center [771, 481] width 65 height 24
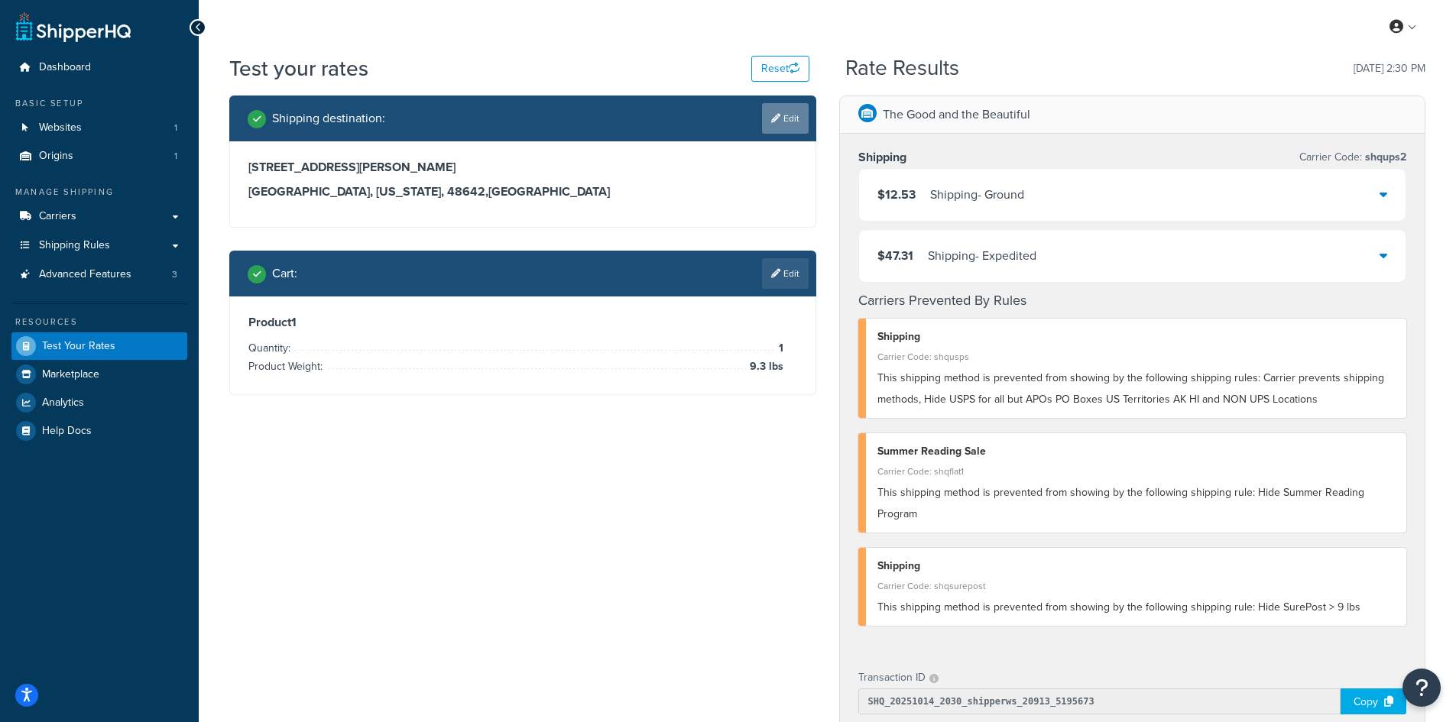
click at [787, 114] on link "Edit" at bounding box center [785, 118] width 47 height 31
select select "MI"
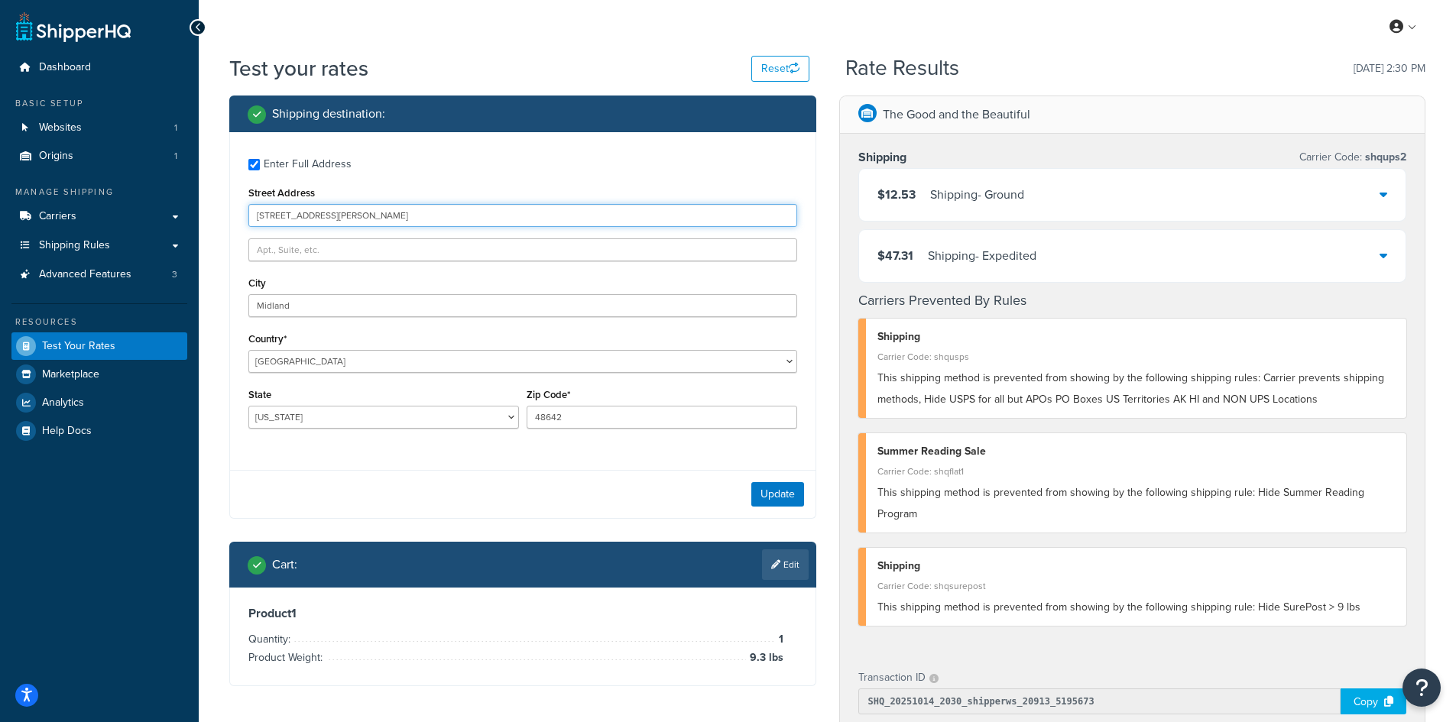
drag, startPoint x: 414, startPoint y: 221, endPoint x: 222, endPoint y: 208, distance: 192.3
click at [222, 208] on div "Shipping destination : Enter Full Address Street Address [STREET_ADDRESS][PERSO…" at bounding box center [523, 403] width 610 height 614
paste input "571 E [PERSON_NAME]"
type input "3571 E [PERSON_NAME]"
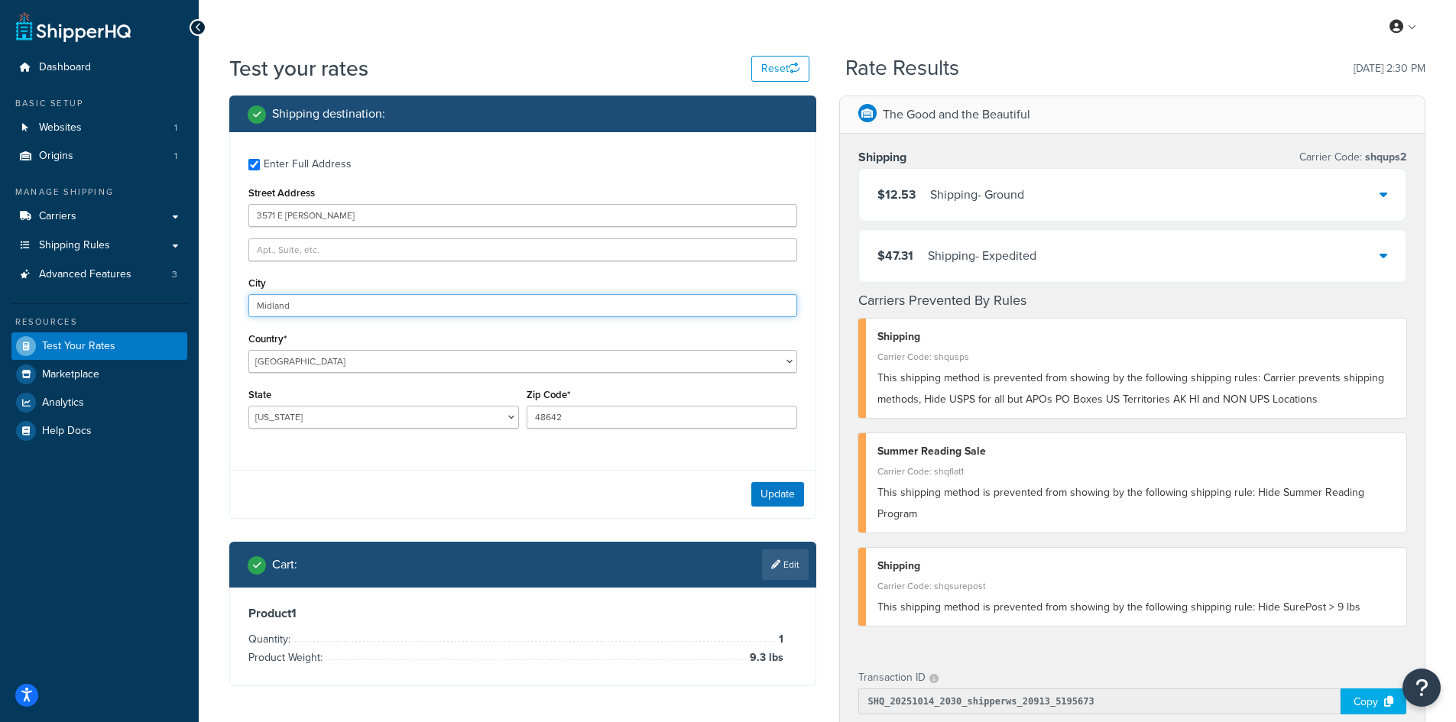
drag, startPoint x: 352, startPoint y: 303, endPoint x: 207, endPoint y: 300, distance: 145.3
click at [207, 300] on div "Test your rates Reset Rate Results [DATE] 2:30 PM Shipping destination : Enter …" at bounding box center [828, 601] width 1258 height 1095
paste input "Free Soil"
type input "Free Soil"
drag, startPoint x: 621, startPoint y: 418, endPoint x: 492, endPoint y: 414, distance: 129.2
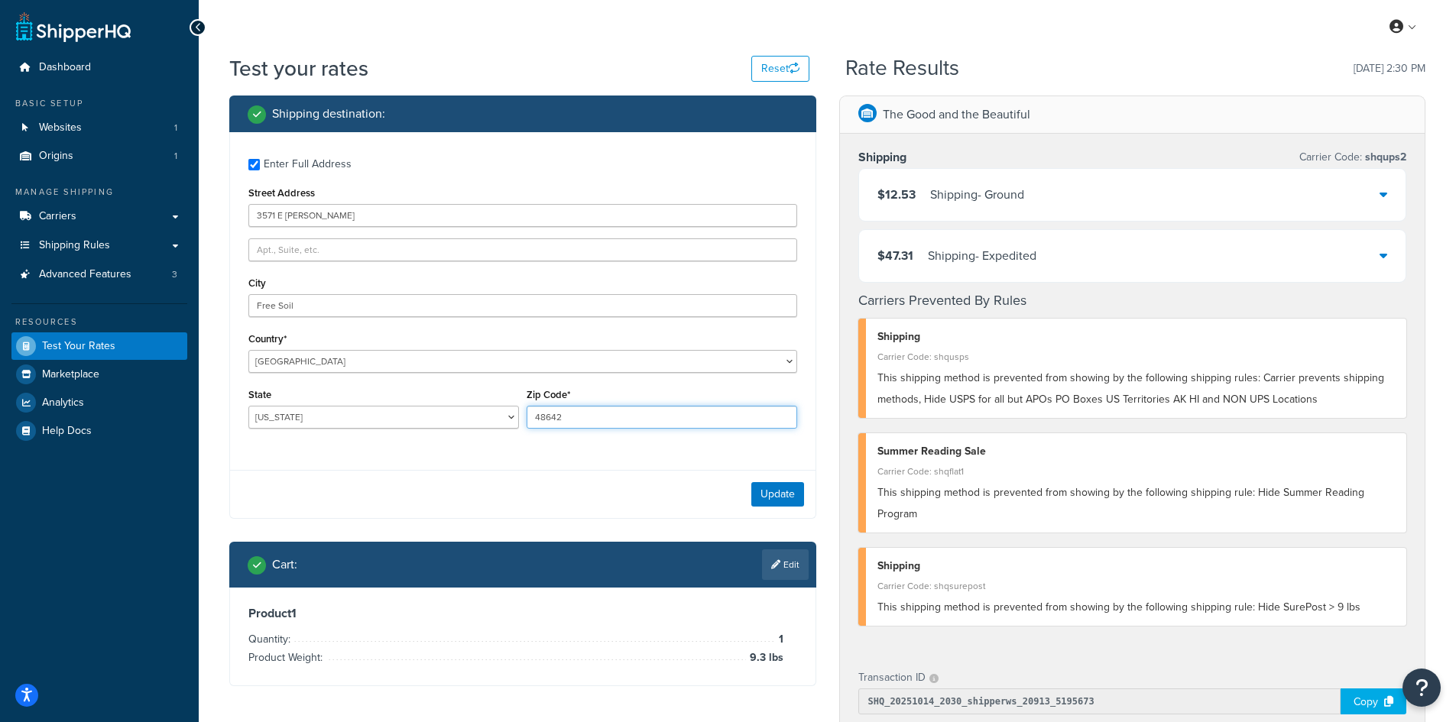
click at [492, 414] on div "State [US_STATE] [US_STATE] [US_STATE] [US_STATE] [US_STATE] Armed Forces Ameri…" at bounding box center [523, 413] width 557 height 56
type input "49411"
click at [792, 495] on button "Update" at bounding box center [777, 494] width 53 height 24
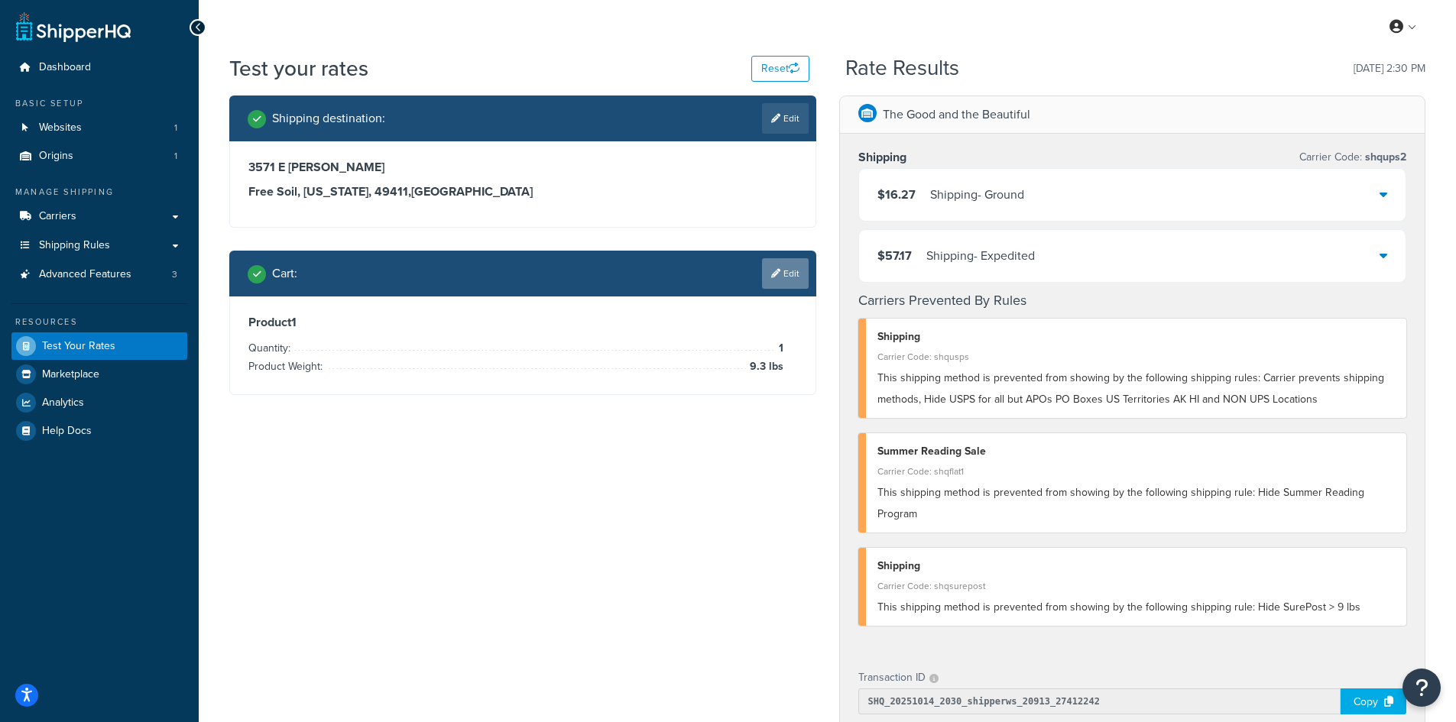
click at [786, 281] on link "Edit" at bounding box center [785, 273] width 47 height 31
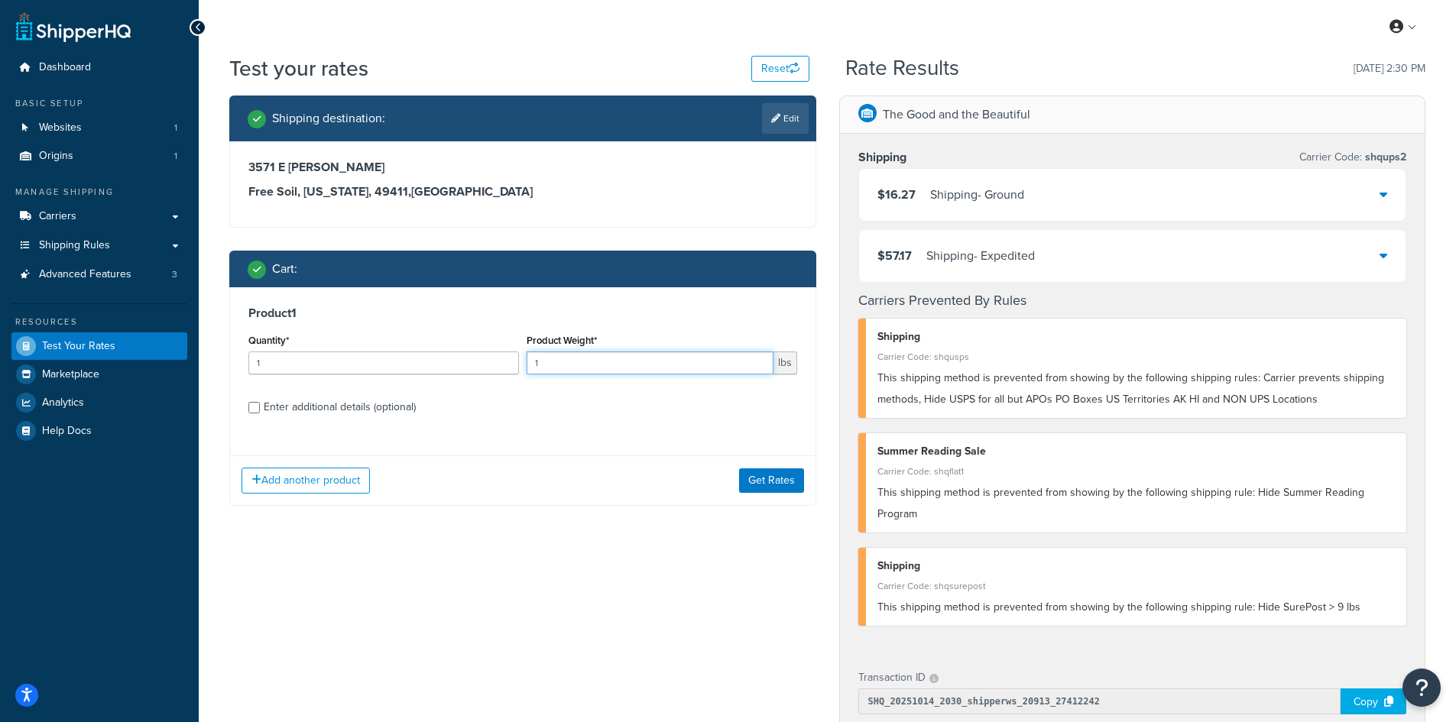
drag, startPoint x: 556, startPoint y: 362, endPoint x: 518, endPoint y: 363, distance: 38.2
click at [518, 363] on div "Quantity* 1 Product Weight* 1 lbs" at bounding box center [523, 358] width 557 height 56
type input "7.8"
click at [777, 479] on button "Get Rates" at bounding box center [771, 481] width 65 height 24
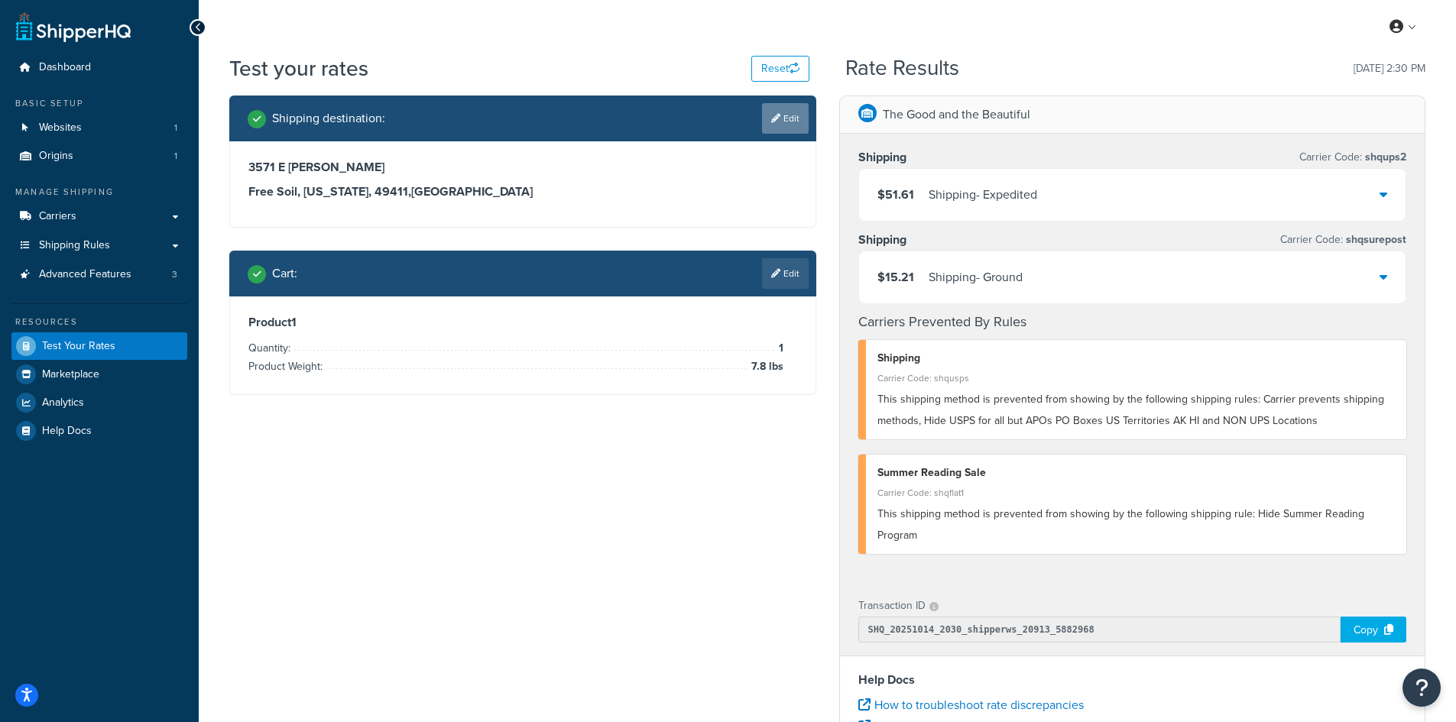
click at [783, 122] on link "Edit" at bounding box center [785, 118] width 47 height 31
select select "MI"
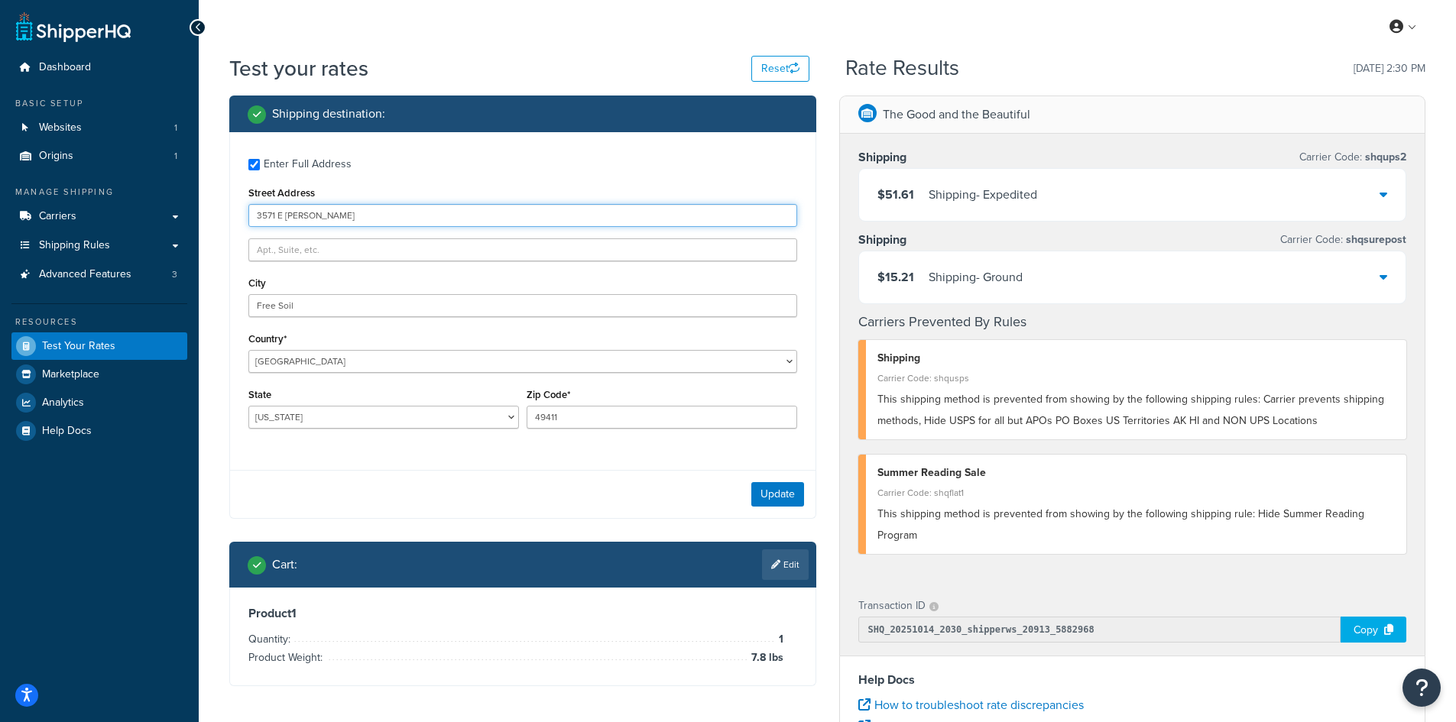
drag, startPoint x: 389, startPoint y: 213, endPoint x: 214, endPoint y: 209, distance: 175.1
click at [214, 209] on div "Test your rates Reset Rate Results [DATE] 2:30 PM Shipping destination : Enter …" at bounding box center [828, 566] width 1258 height 1024
paste input "[STREET_ADDRESS]"
type input "[STREET_ADDRESS]"
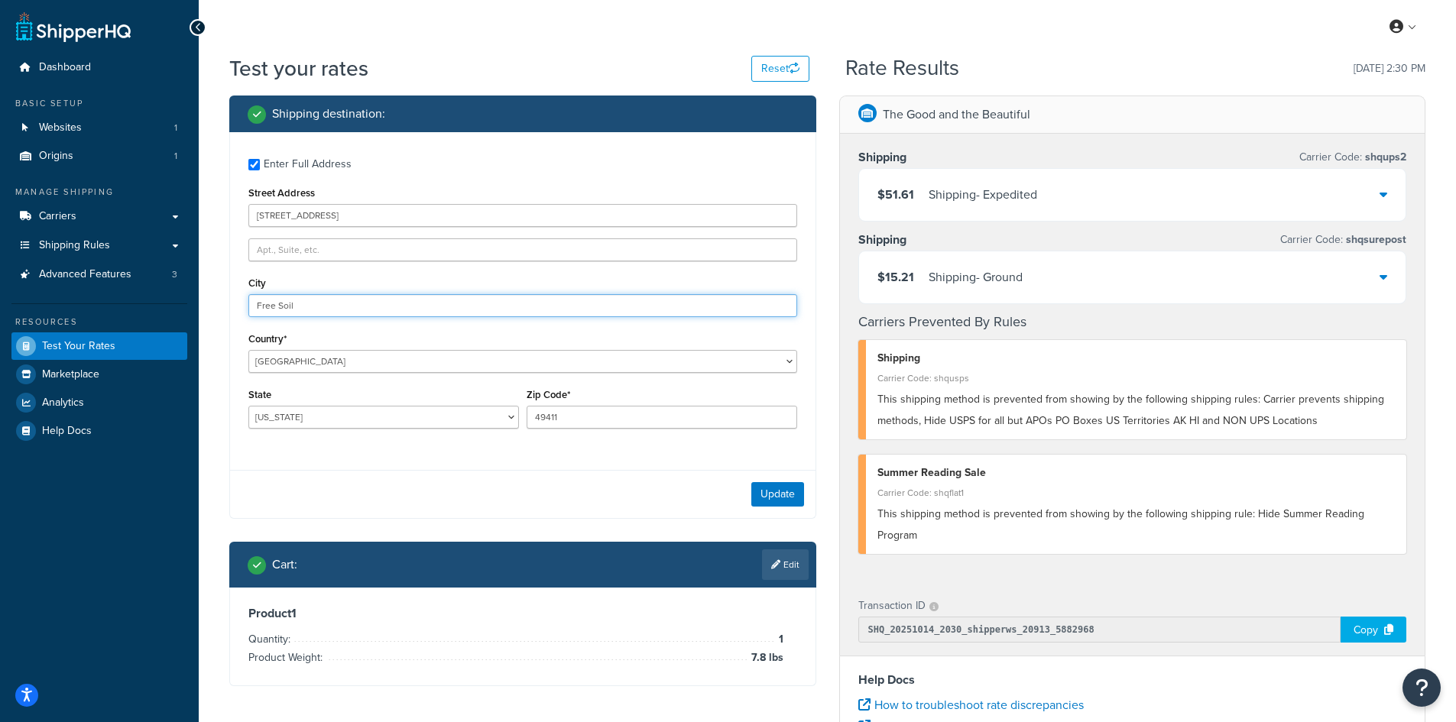
drag, startPoint x: 323, startPoint y: 304, endPoint x: 182, endPoint y: 295, distance: 141.0
click at [182, 295] on div "Dashboard Basic Setup Websites 1 Origins 1 Manage Shipping Carriers Carriers Al…" at bounding box center [728, 557] width 1456 height 1115
paste input "Akron"
type input "Akron"
select select "OH"
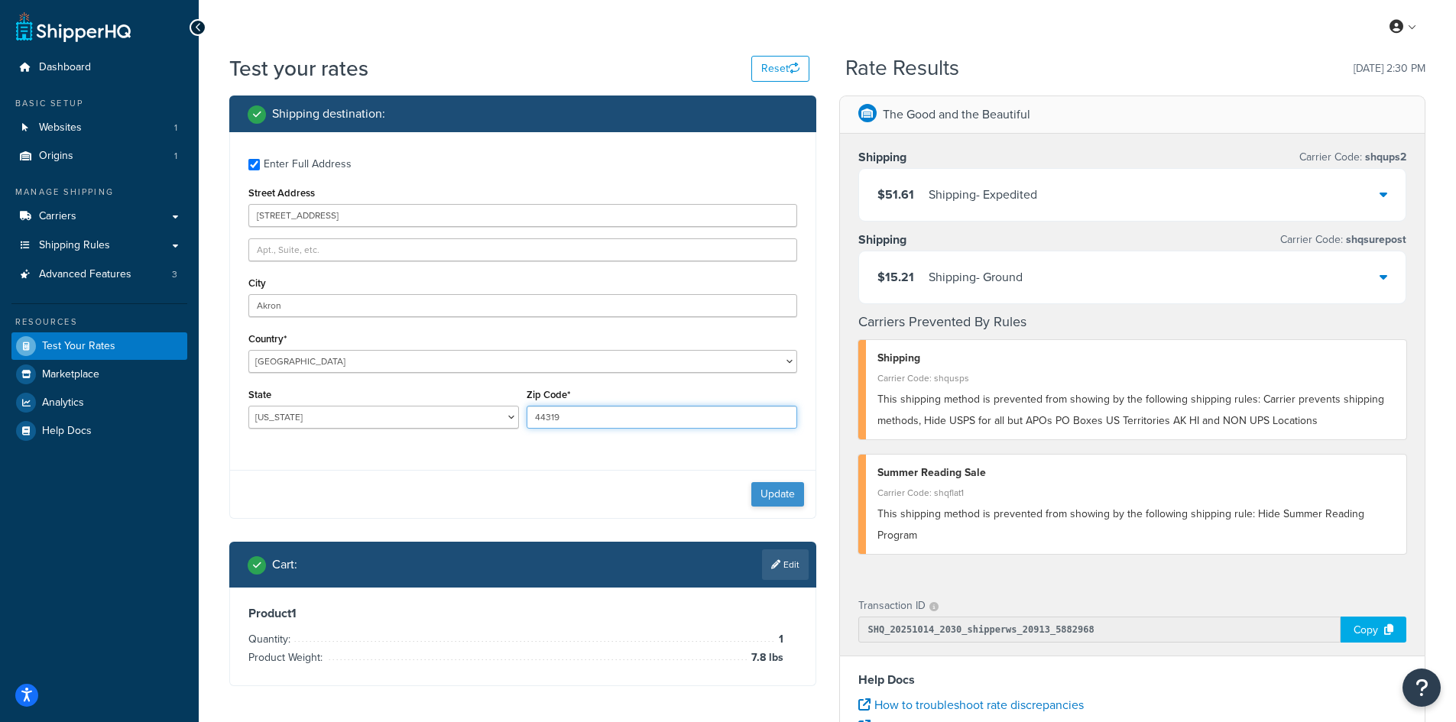
type input "44319"
click at [781, 483] on button "Update" at bounding box center [777, 494] width 53 height 24
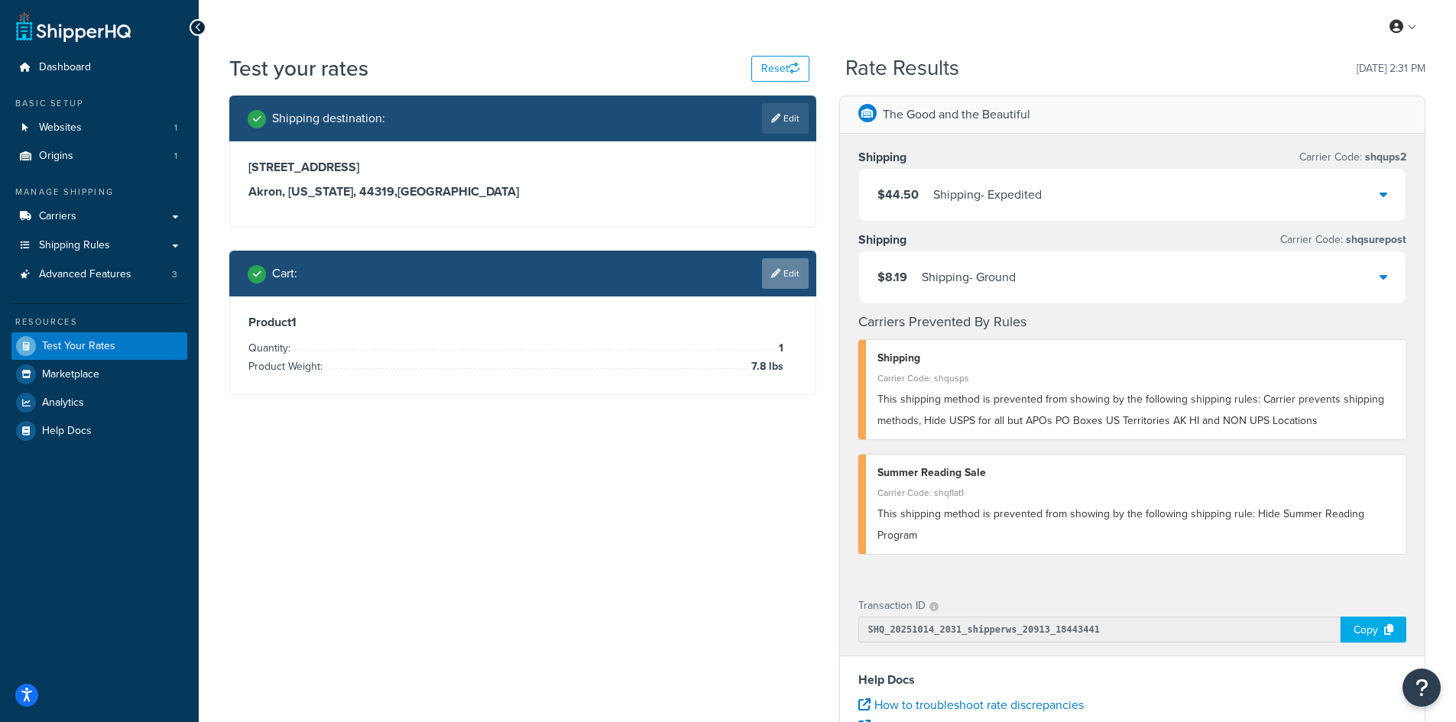
click at [781, 279] on link "Edit" at bounding box center [785, 273] width 47 height 31
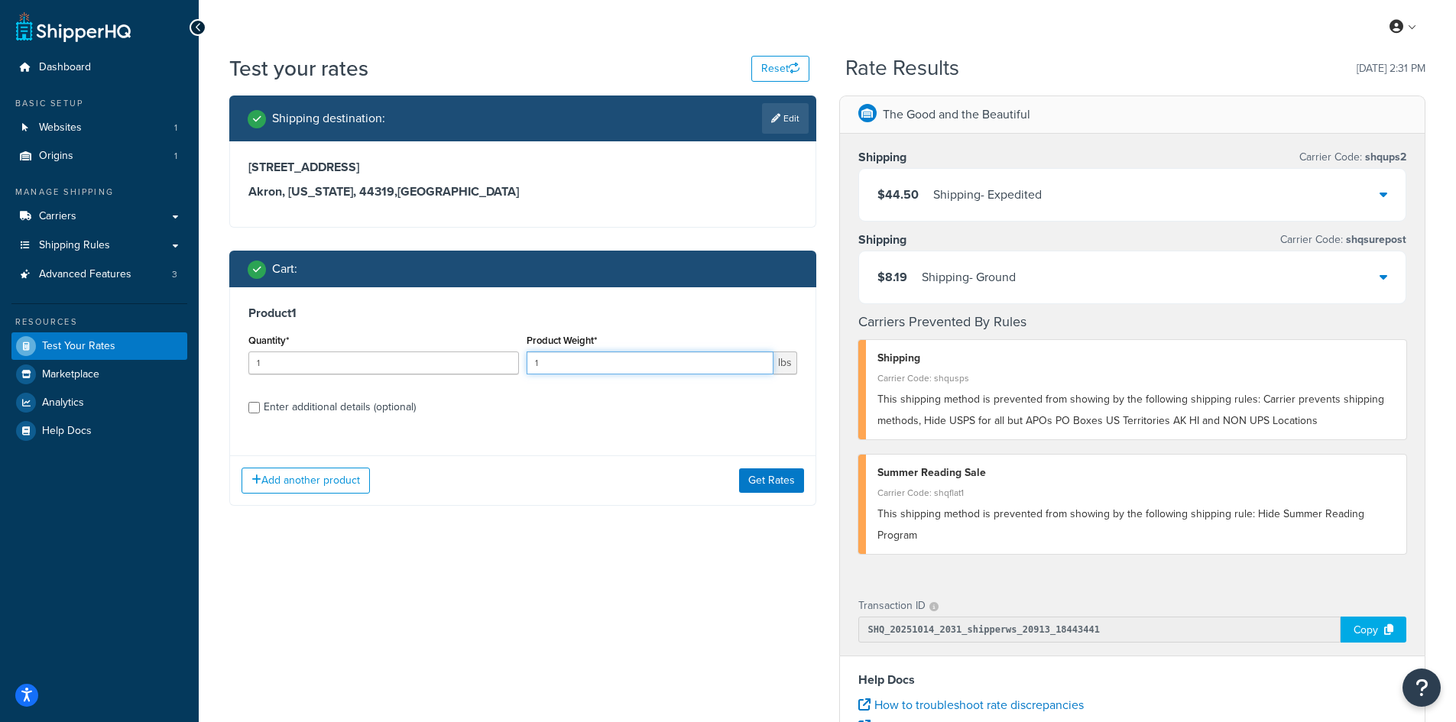
drag, startPoint x: 557, startPoint y: 361, endPoint x: 533, endPoint y: 360, distance: 24.5
click at [533, 360] on input "1" at bounding box center [650, 363] width 247 height 23
type input "12.9"
click at [771, 473] on button "Get Rates" at bounding box center [771, 481] width 65 height 24
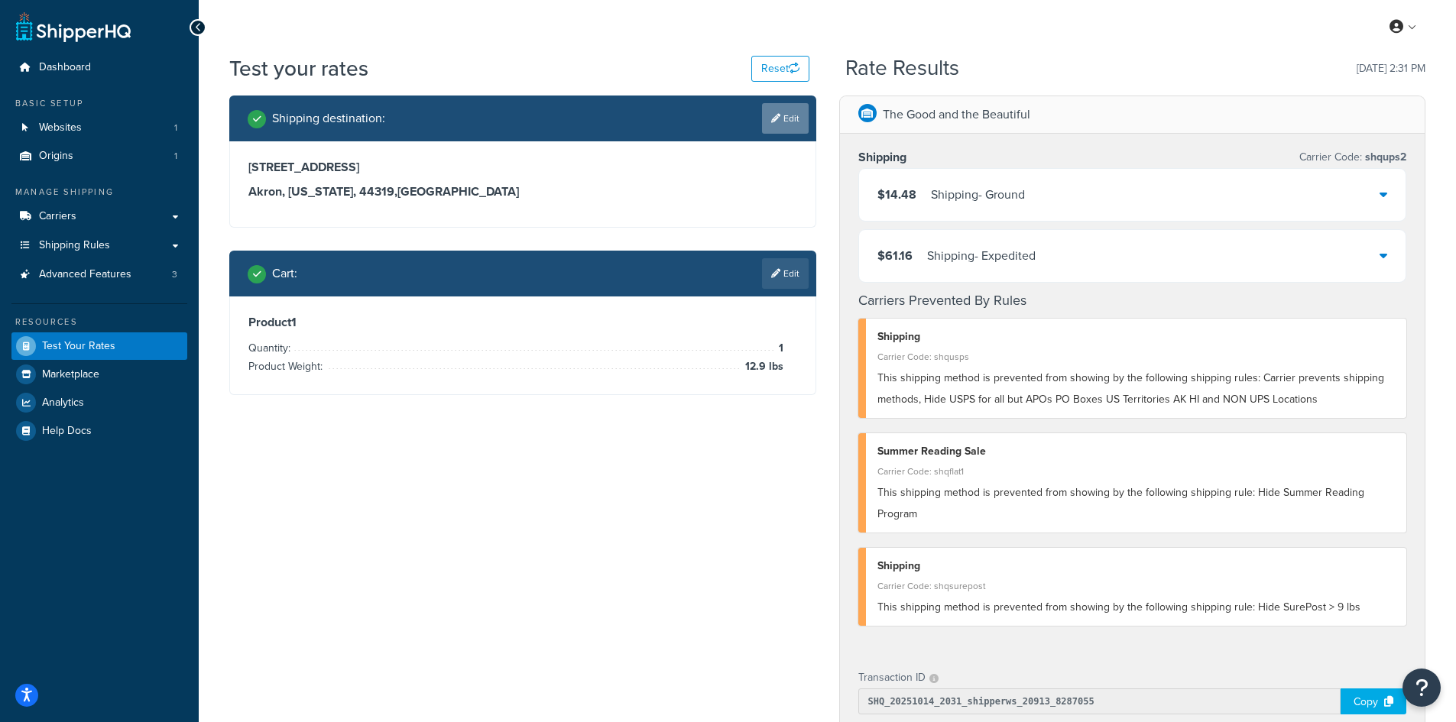
click at [775, 116] on icon at bounding box center [775, 118] width 9 height 9
select select "OH"
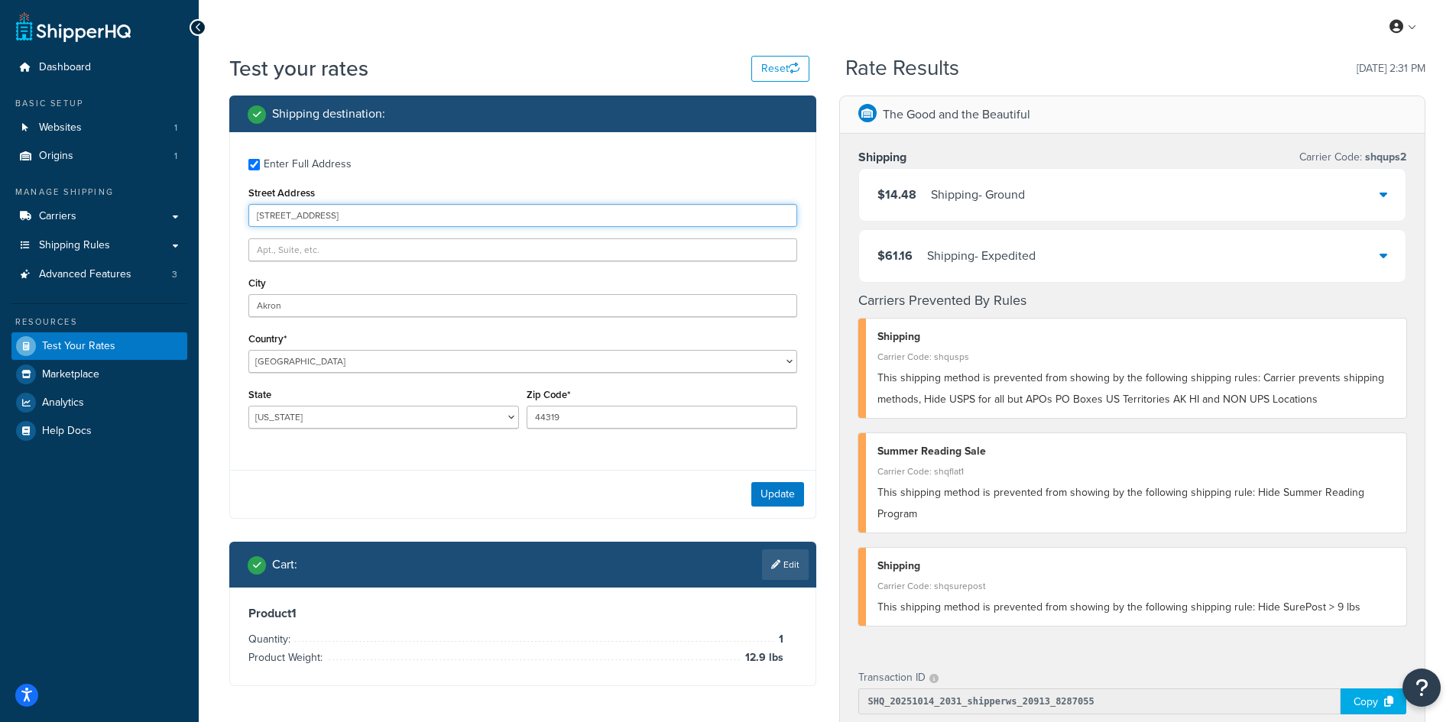
drag, startPoint x: 412, startPoint y: 216, endPoint x: 254, endPoint y: 214, distance: 158.3
click at [254, 214] on input "[STREET_ADDRESS]" at bounding box center [522, 215] width 549 height 23
paste input "49 [PERSON_NAME] R"
type input "[STREET_ADDRESS][PERSON_NAME]"
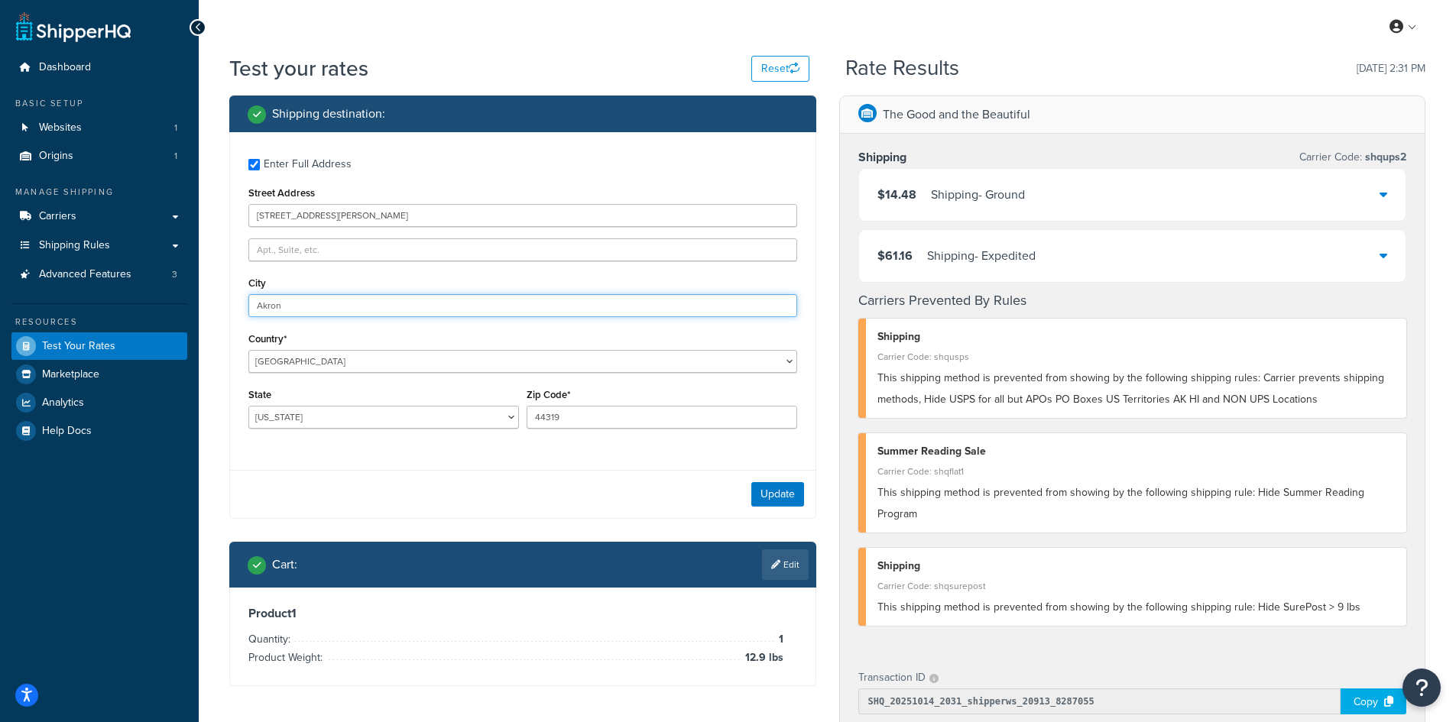
drag, startPoint x: 322, startPoint y: 302, endPoint x: 216, endPoint y: 299, distance: 106.3
click at [216, 299] on div "Test your rates Reset Rate Results [DATE] 2:31 PM Shipping destination : Enter …" at bounding box center [828, 601] width 1258 height 1095
paste input "Byrdstow"
type input "[GEOGRAPHIC_DATA]"
select select "TN"
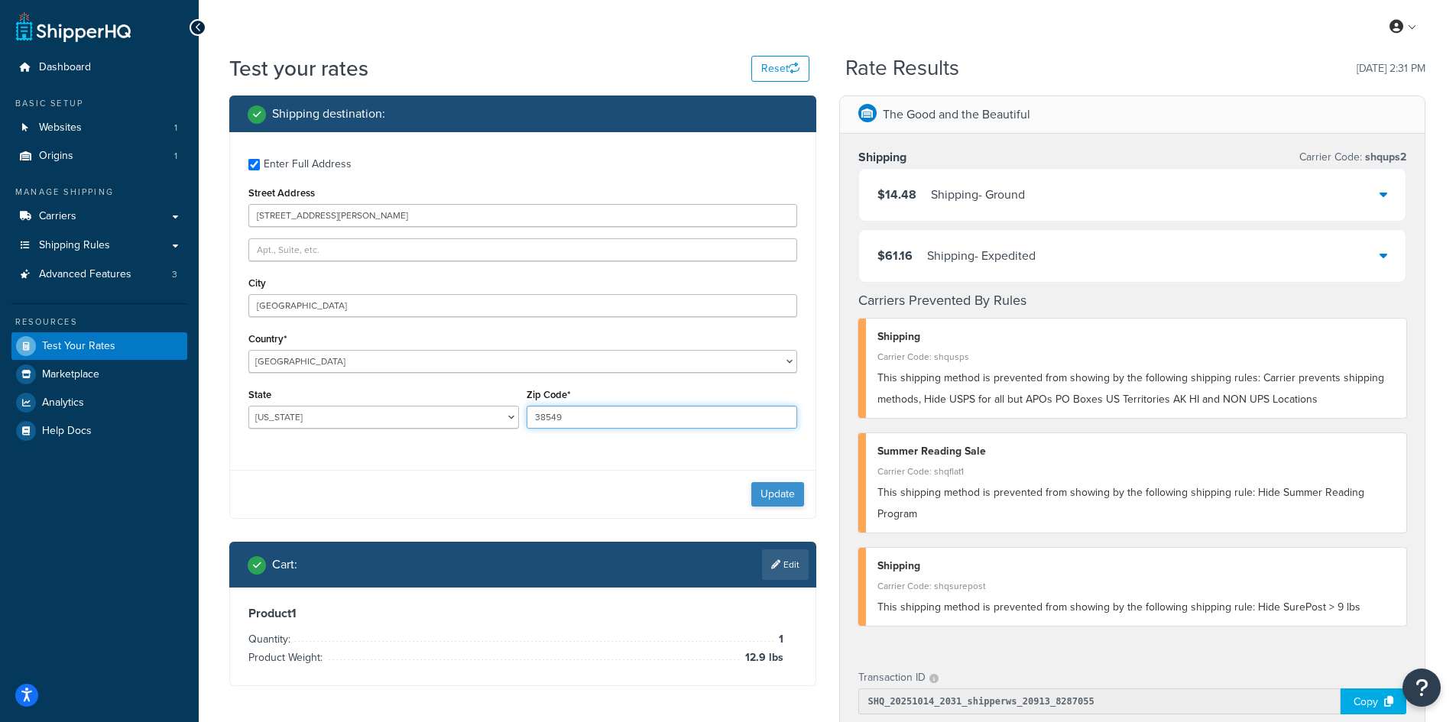
type input "38549"
click at [784, 493] on button "Update" at bounding box center [777, 494] width 53 height 24
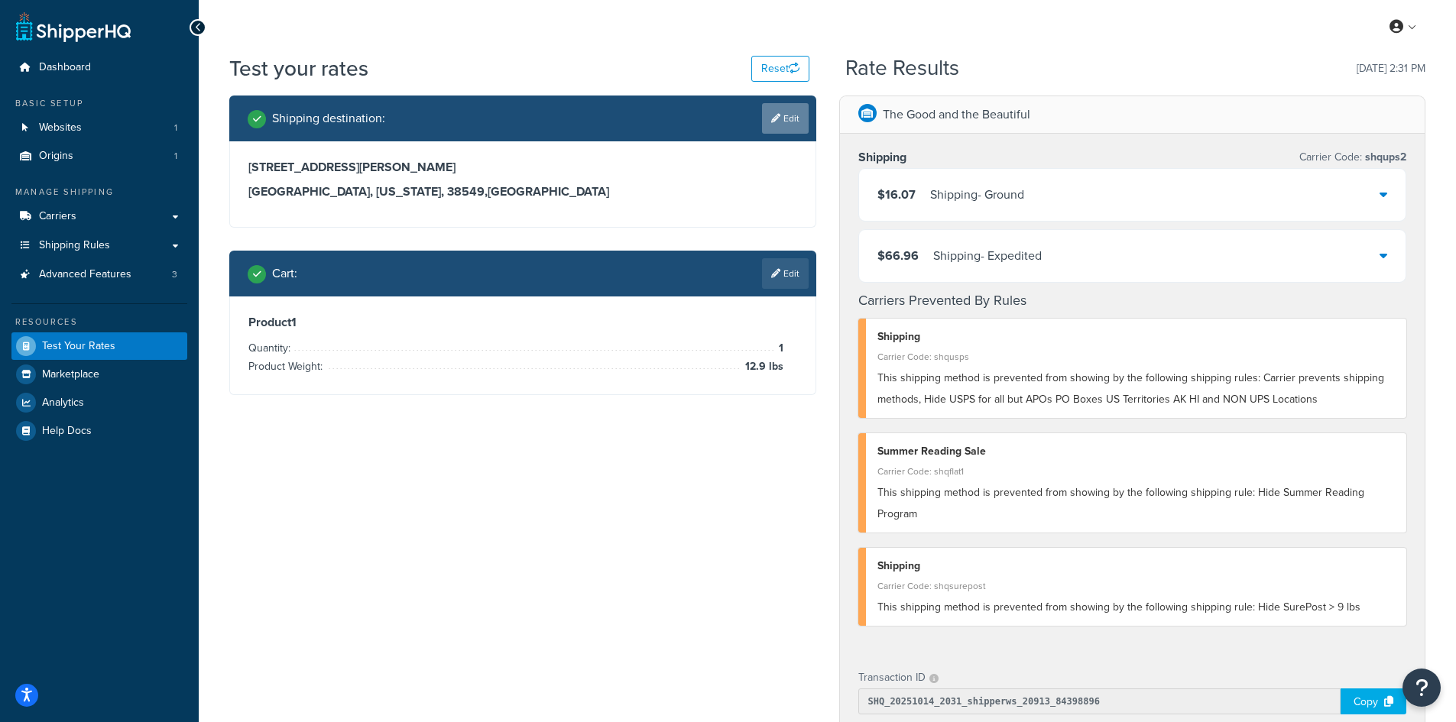
click at [793, 122] on link "Edit" at bounding box center [785, 118] width 47 height 31
select select "TN"
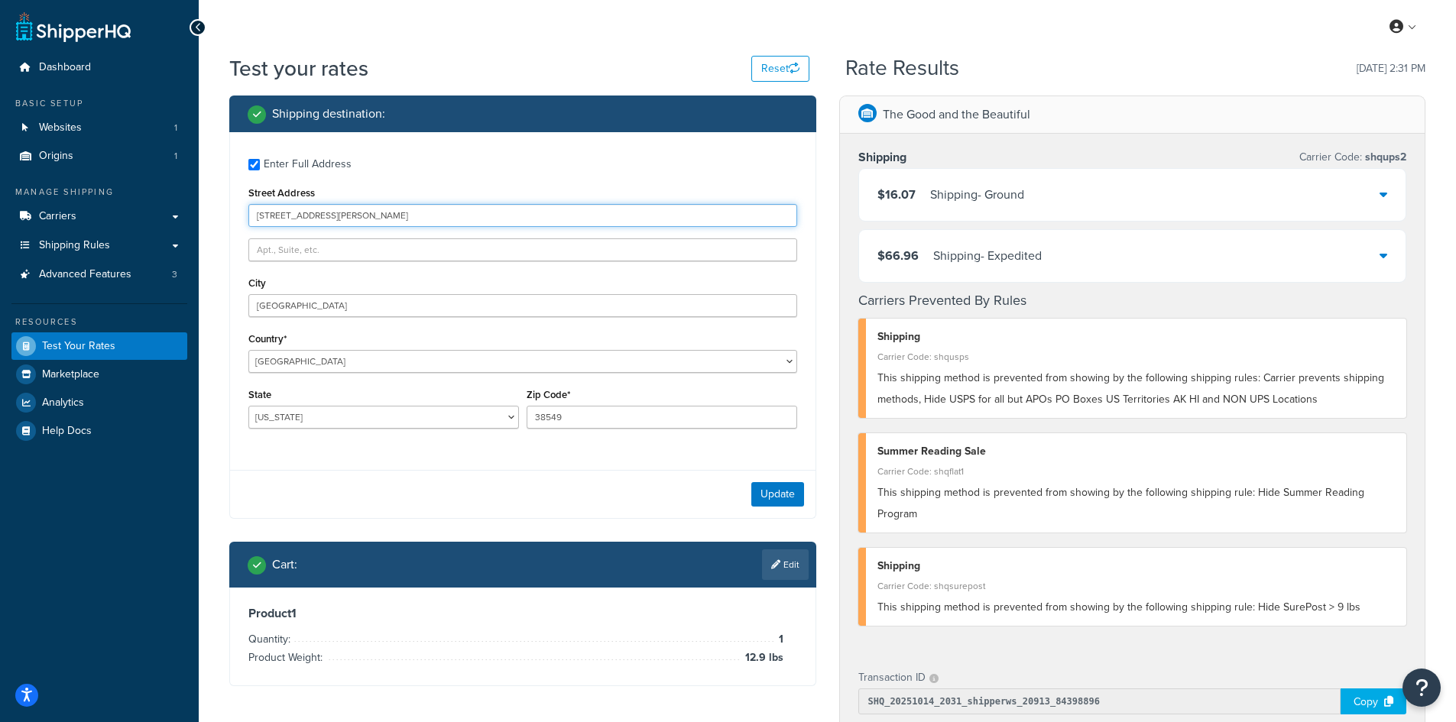
drag, startPoint x: 372, startPoint y: 213, endPoint x: 205, endPoint y: 205, distance: 167.6
click at [205, 205] on div "Test your rates Reset Rate Results [DATE] 2:31 PM Shipping destination : Enter …" at bounding box center [828, 601] width 1258 height 1095
paste input "33 Stonybrook"
type input "[STREET_ADDRESS]"
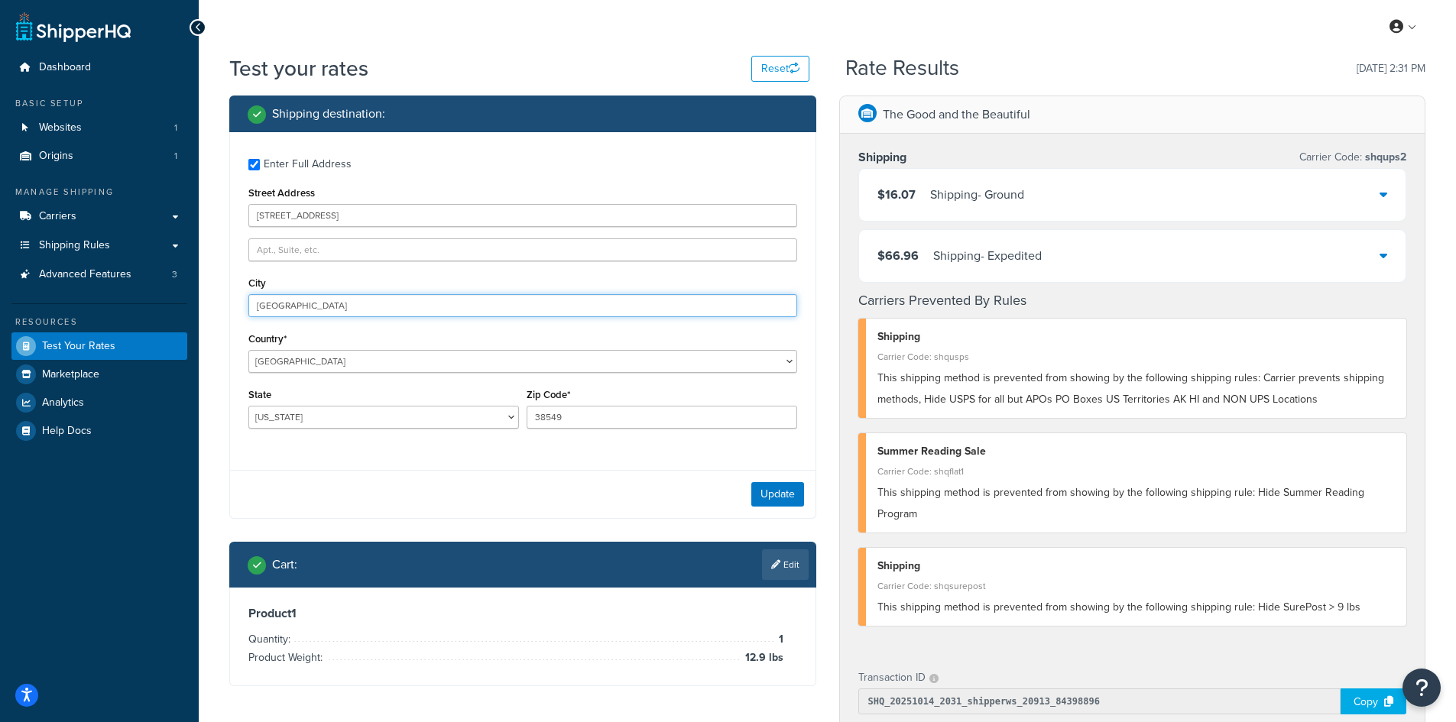
drag, startPoint x: 333, startPoint y: 310, endPoint x: 228, endPoint y: 303, distance: 105.7
click at [228, 303] on div "Shipping destination : Enter Full Address Street Address [STREET_ADDRESS] [GEOG…" at bounding box center [523, 403] width 610 height 614
paste input "Pine [PERSON_NAME]"
type input "Pine [PERSON_NAME]"
select select "NY"
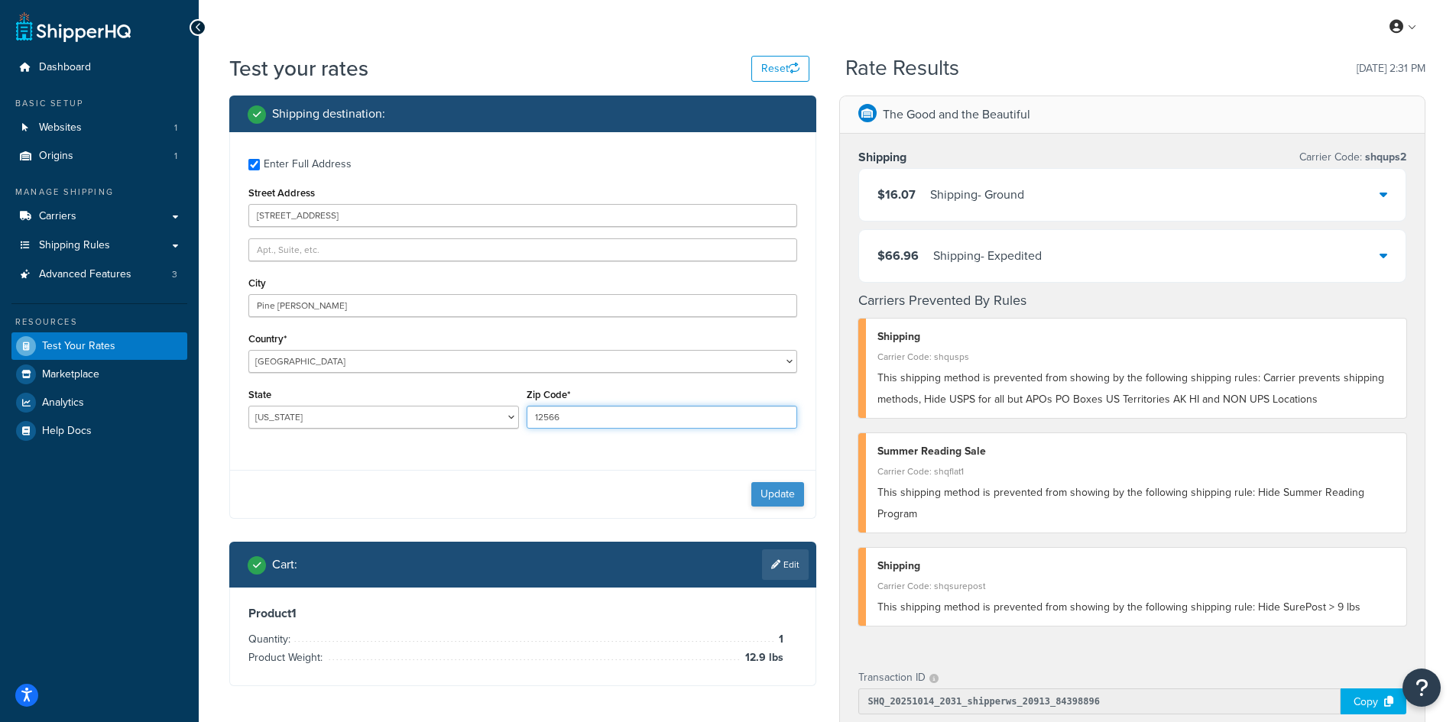
type input "12566"
click at [784, 494] on button "Update" at bounding box center [777, 494] width 53 height 24
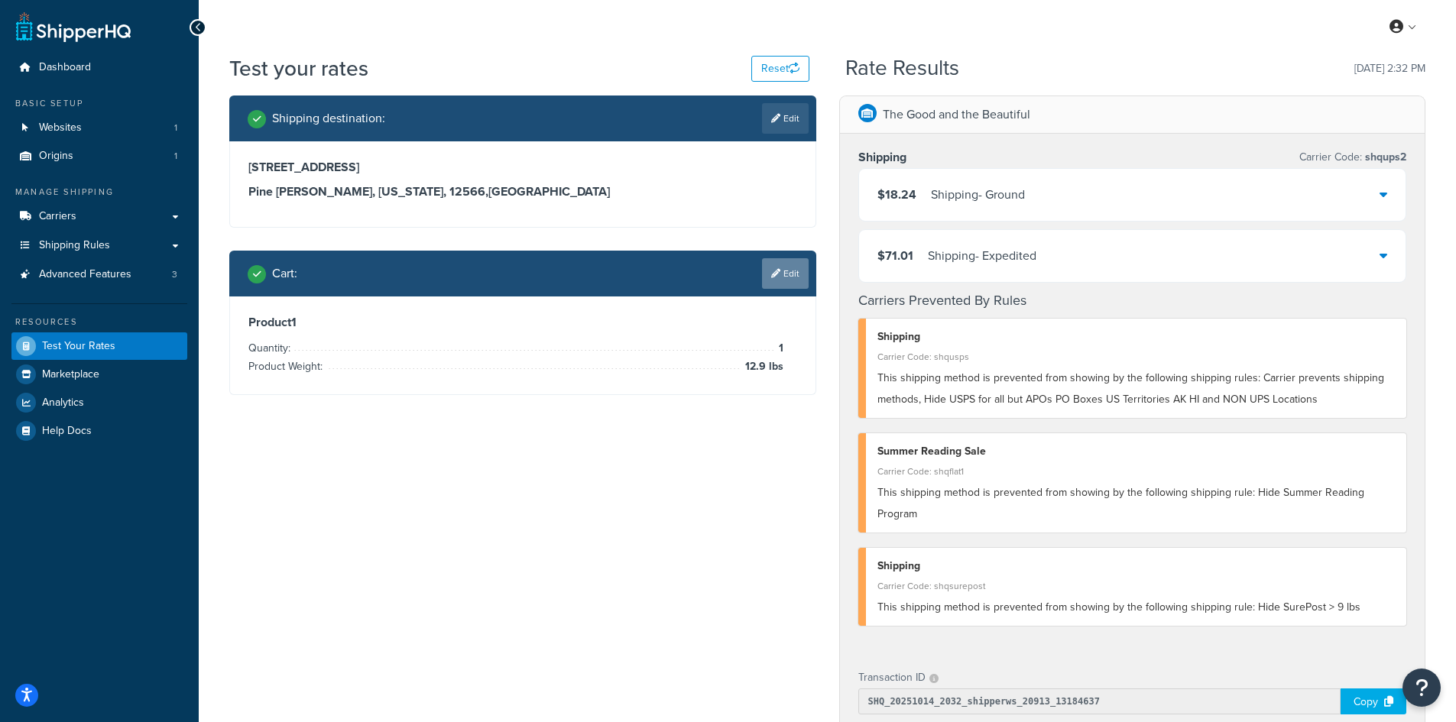
click at [792, 280] on link "Edit" at bounding box center [785, 273] width 47 height 31
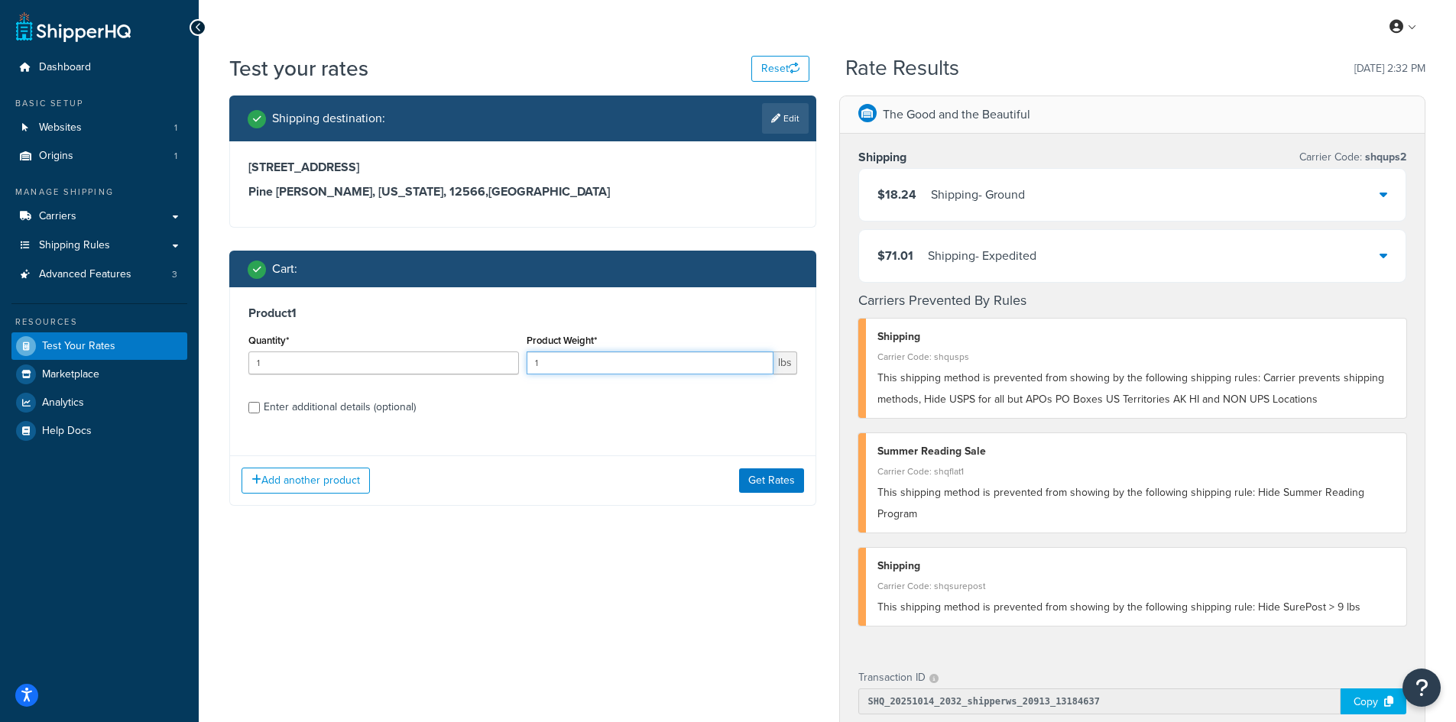
drag, startPoint x: 559, startPoint y: 365, endPoint x: 513, endPoint y: 363, distance: 45.9
click at [513, 363] on div "Quantity* 1 Product Weight* 1 lbs" at bounding box center [523, 358] width 557 height 56
type input "10.5"
click at [768, 485] on button "Get Rates" at bounding box center [771, 481] width 65 height 24
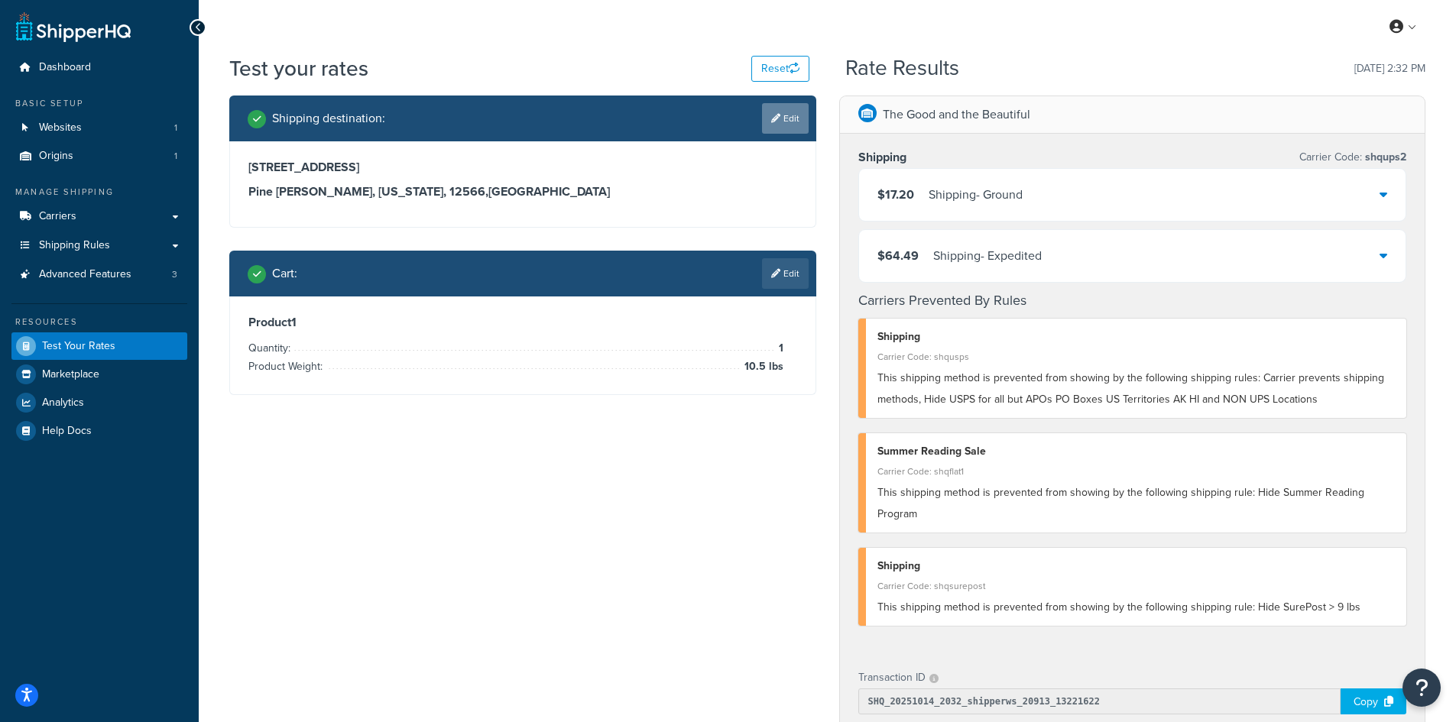
click at [797, 115] on link "Edit" at bounding box center [785, 118] width 47 height 31
select select "NY"
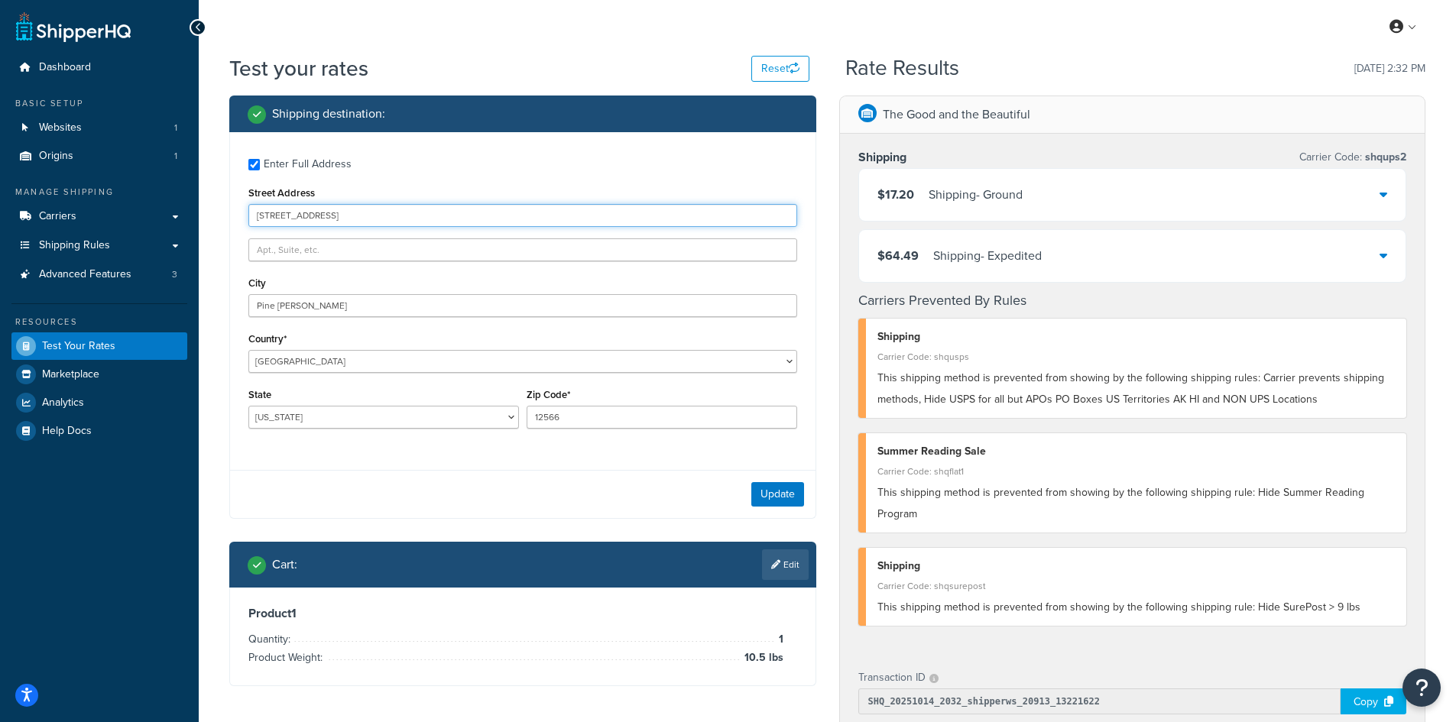
drag, startPoint x: 374, startPoint y: 214, endPoint x: 203, endPoint y: 214, distance: 171.2
click at [203, 214] on div "Test your rates Reset Rate Results [DATE] 2:32 PM Shipping destination : Enter …" at bounding box center [828, 601] width 1258 height 1095
paste input "[STREET_ADDRESS][DATE]"
type input "[STREET_ADDRESS][DATE]"
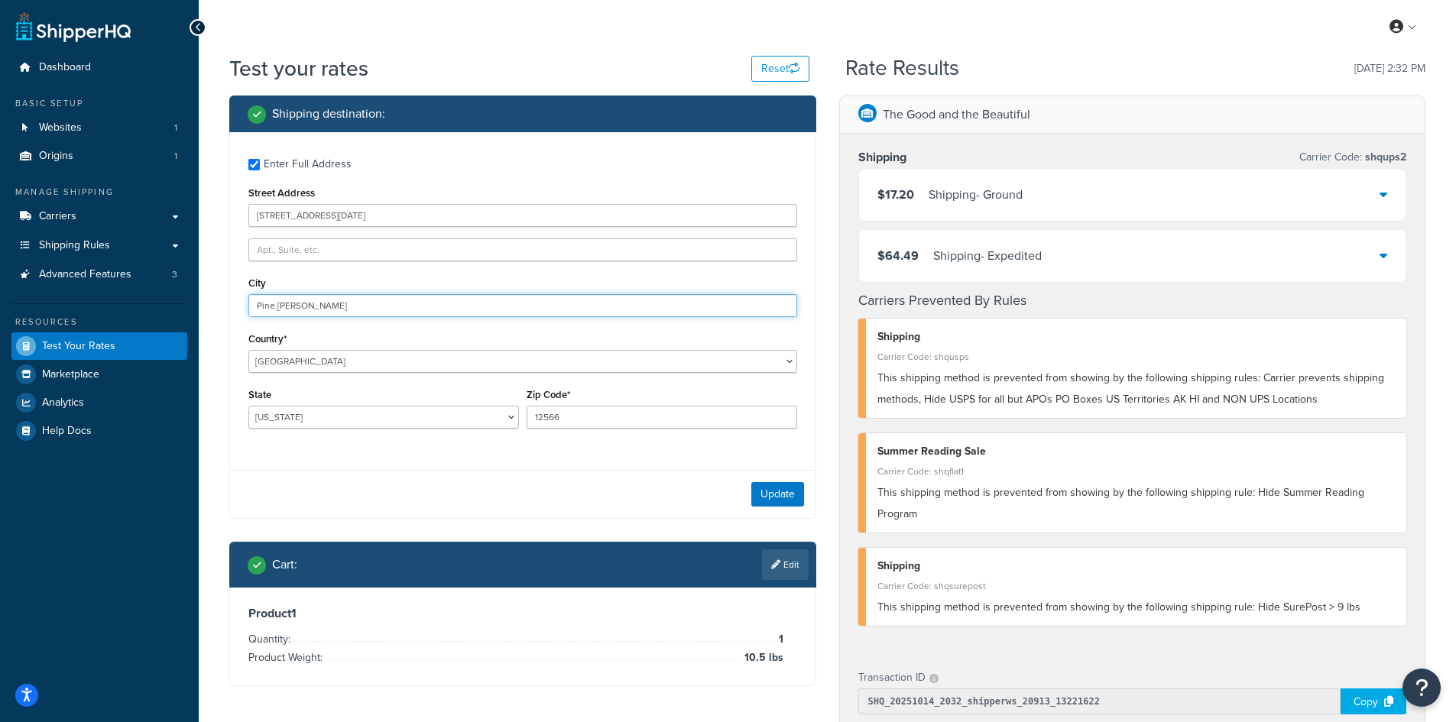
drag, startPoint x: 349, startPoint y: 305, endPoint x: 132, endPoint y: 297, distance: 216.5
click at [132, 297] on div "Dashboard Basic Setup Websites 1 Origins 1 Manage Shipping Carriers Carriers Al…" at bounding box center [728, 593] width 1456 height 1187
paste input "[GEOGRAPHIC_DATA]"
type input "[GEOGRAPHIC_DATA]"
select select "AL"
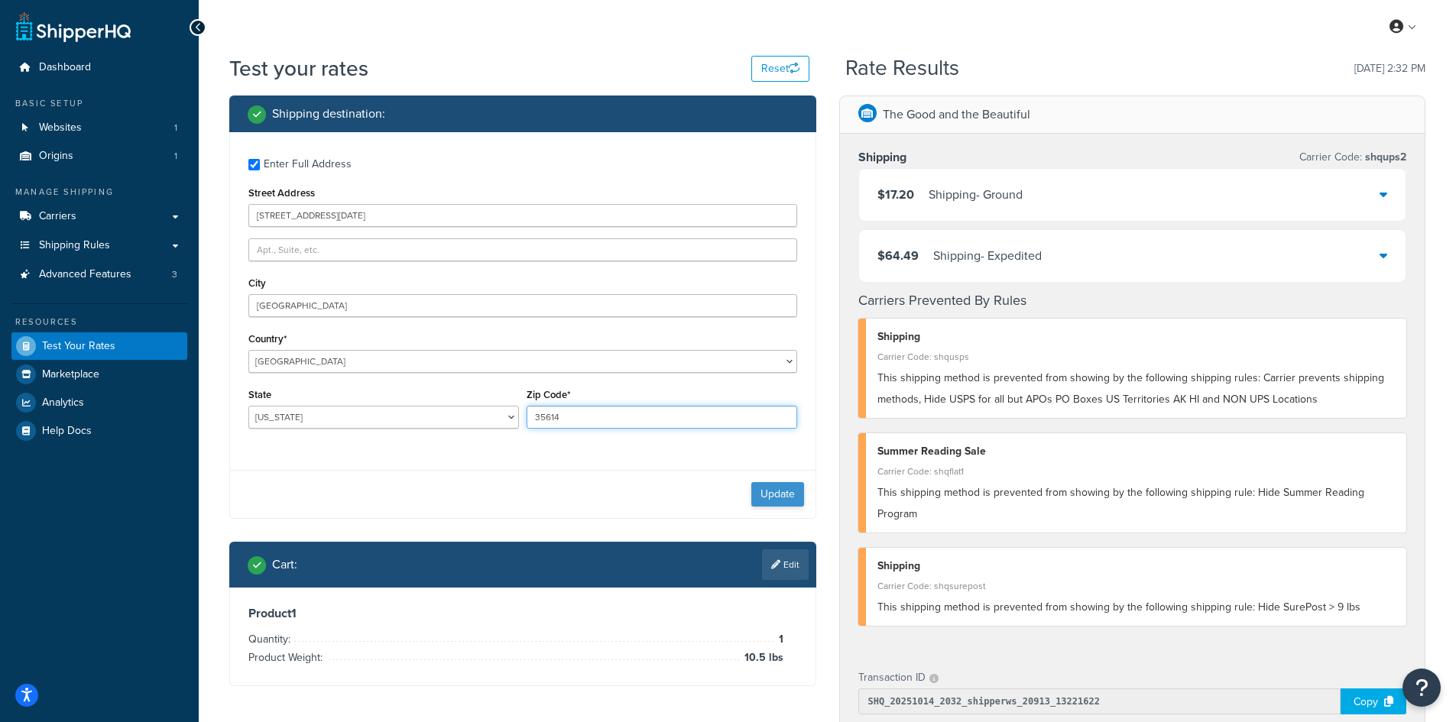
type input "35614"
click at [770, 495] on button "Update" at bounding box center [777, 494] width 53 height 24
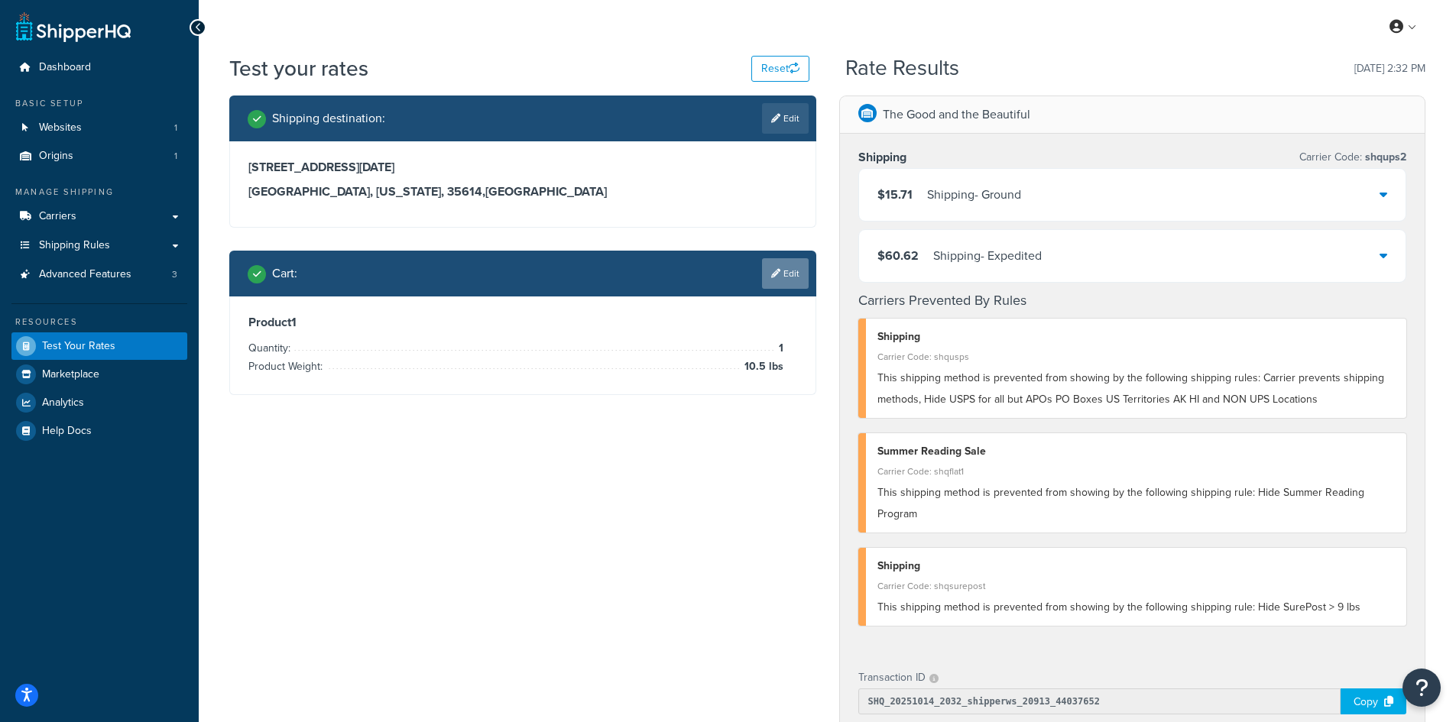
click at [781, 275] on link "Edit" at bounding box center [785, 273] width 47 height 31
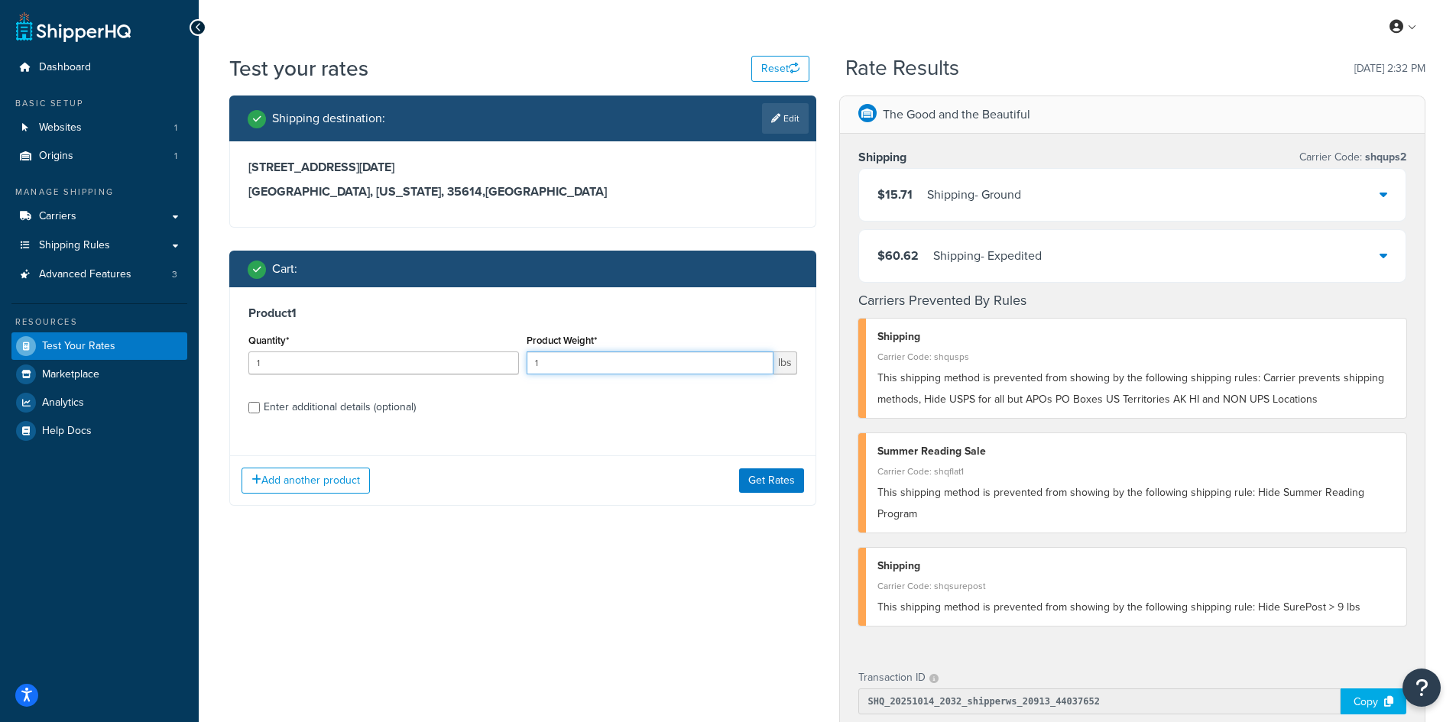
drag, startPoint x: 549, startPoint y: 363, endPoint x: 501, endPoint y: 358, distance: 48.5
click at [501, 358] on div "Quantity* 1 Product Weight* 1 lbs" at bounding box center [523, 358] width 557 height 56
type input "2.3"
click at [783, 475] on button "Get Rates" at bounding box center [771, 481] width 65 height 24
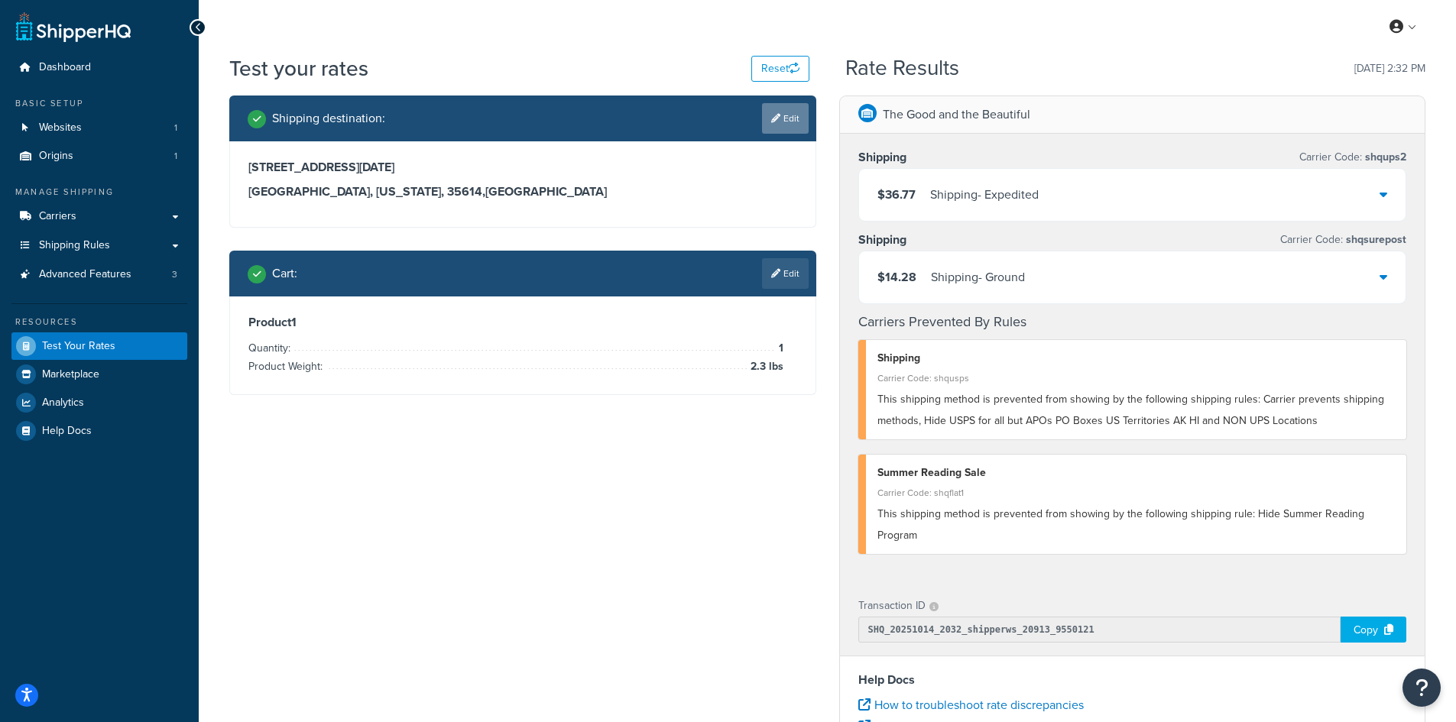
click at [779, 115] on link "Edit" at bounding box center [785, 118] width 47 height 31
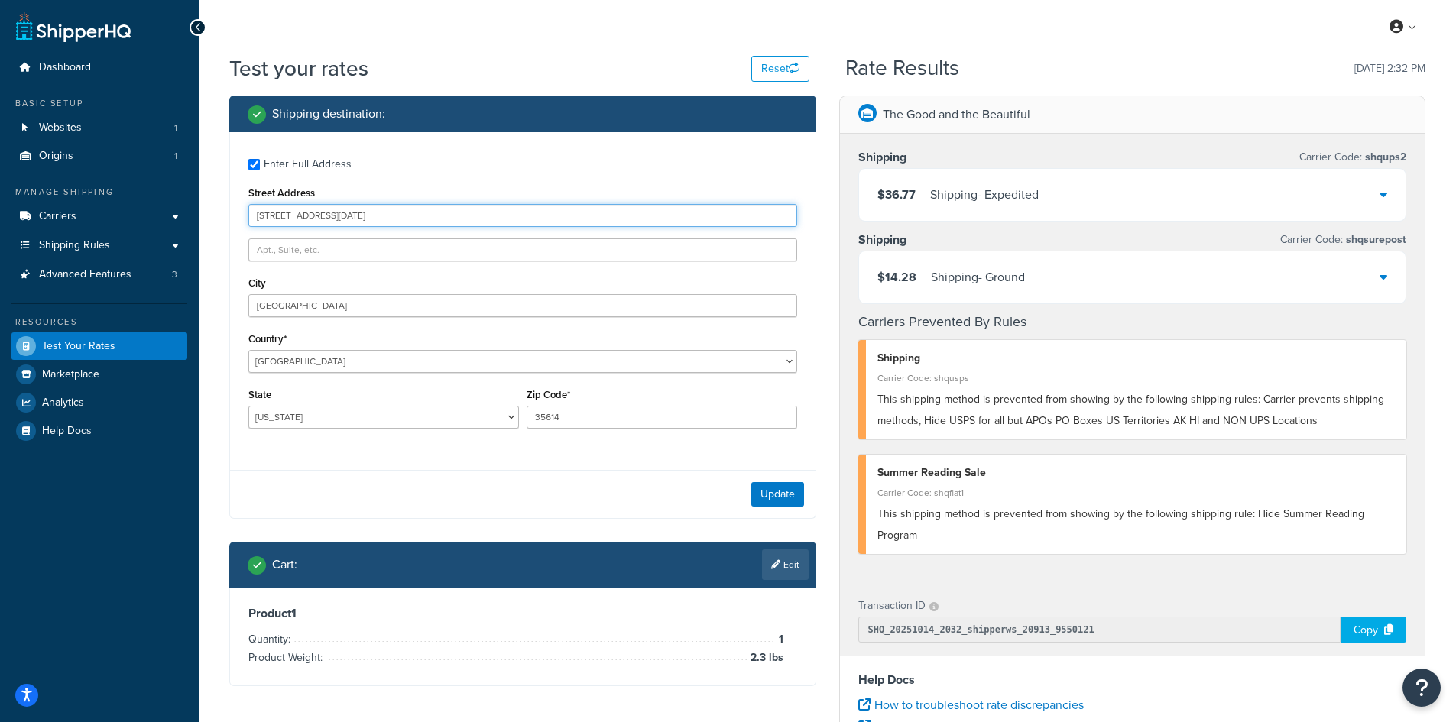
drag, startPoint x: 402, startPoint y: 215, endPoint x: 219, endPoint y: 213, distance: 183.5
click at [219, 213] on div "Shipping destination : Enter Full Address Street Address [STREET_ADDRESS][DATE]…" at bounding box center [523, 403] width 610 height 614
paste input "[STREET_ADDRESS]"
type input "[STREET_ADDRESS]"
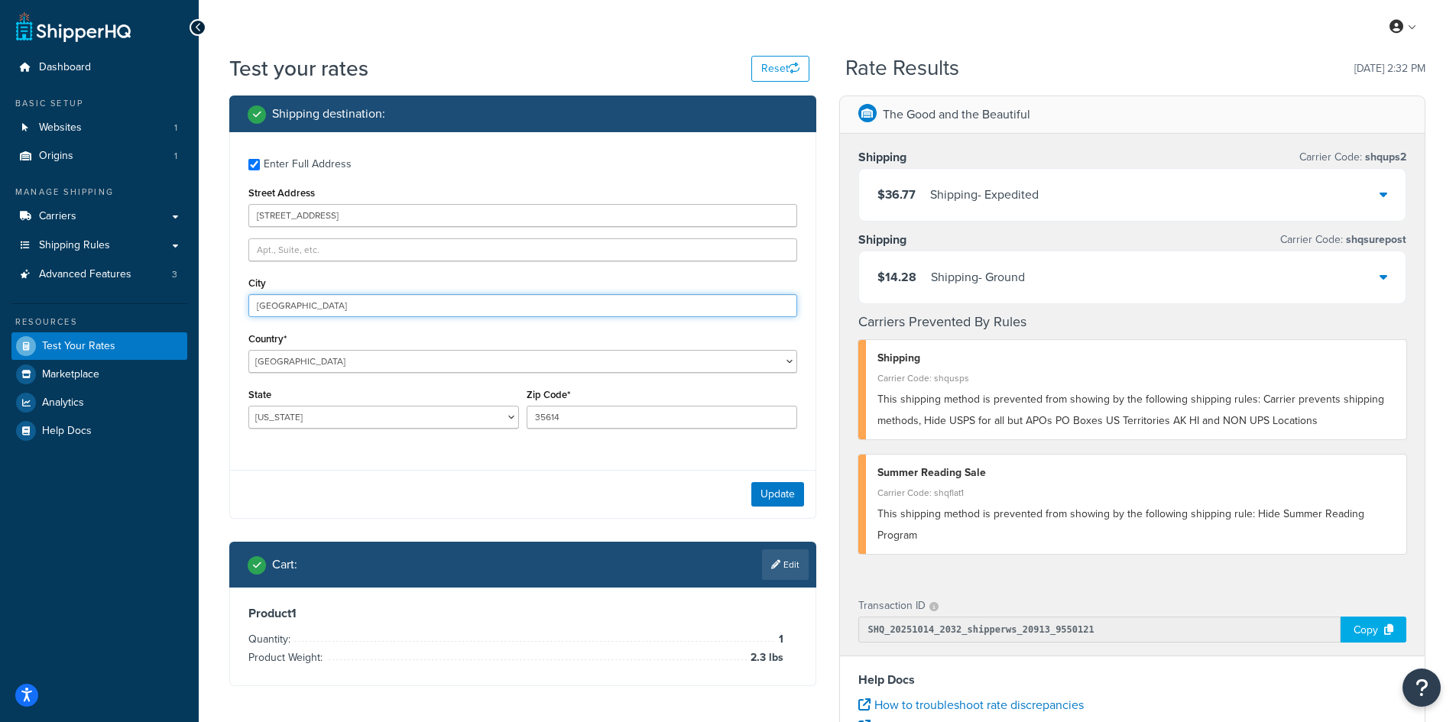
drag, startPoint x: 297, startPoint y: 305, endPoint x: 250, endPoint y: 298, distance: 47.9
click at [250, 298] on input "[GEOGRAPHIC_DATA]" at bounding box center [522, 305] width 549 height 23
paste input "Macon"
type input "Macon"
select select "GA"
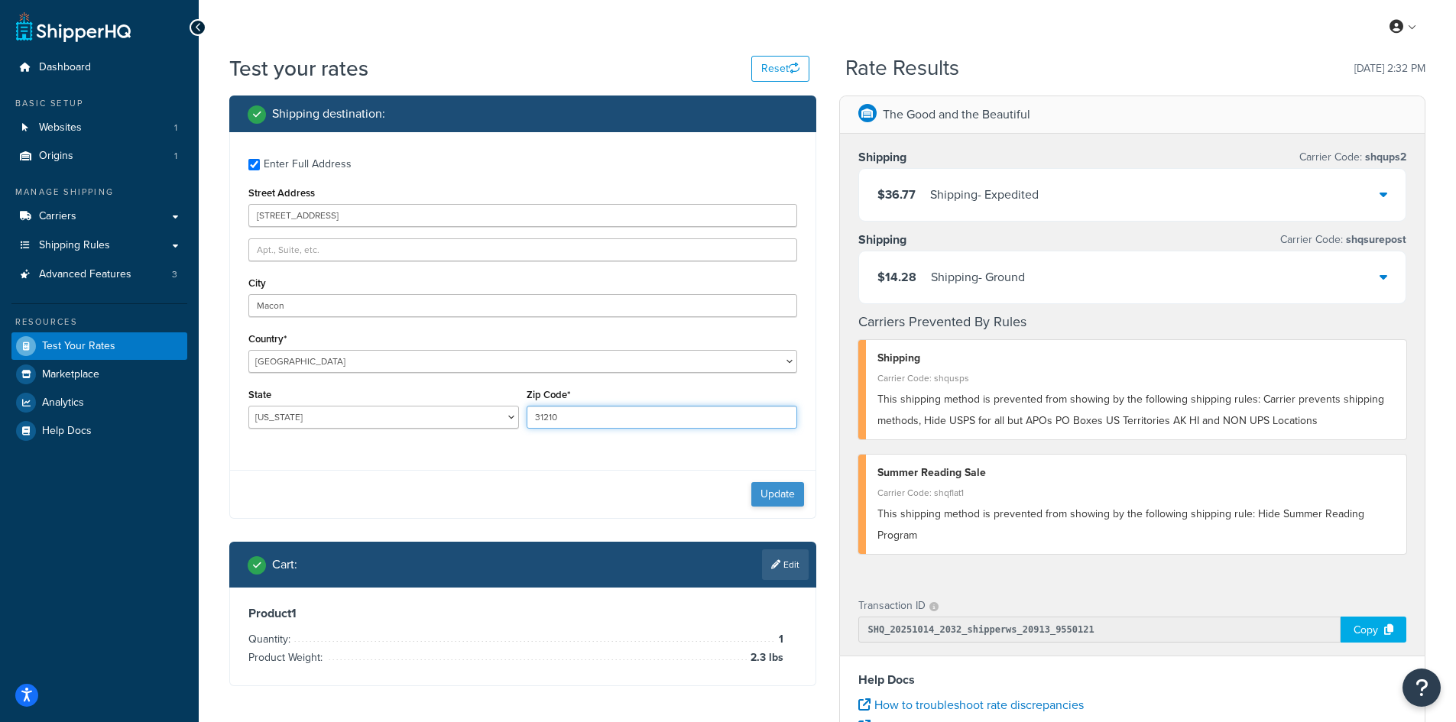
type input "31210"
click at [761, 491] on button "Update" at bounding box center [777, 494] width 53 height 24
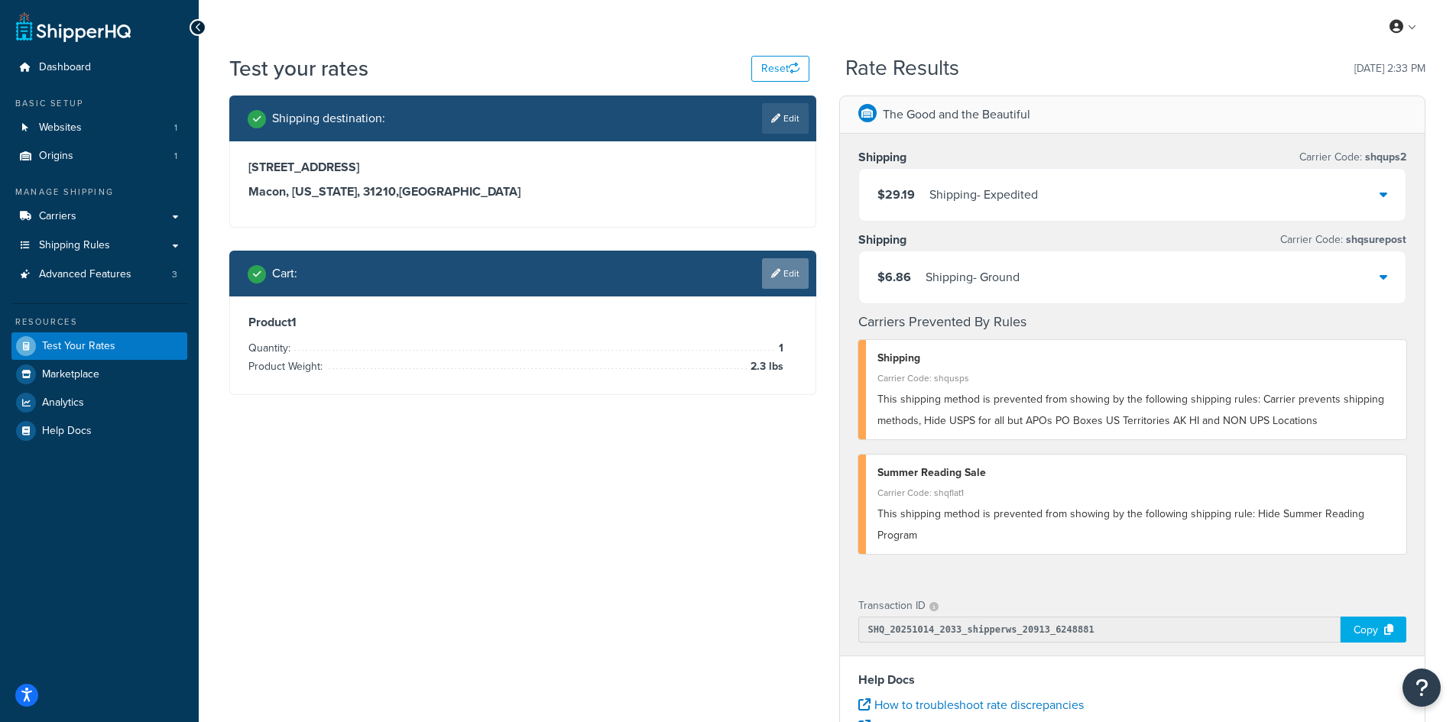
click at [785, 268] on link "Edit" at bounding box center [785, 273] width 47 height 31
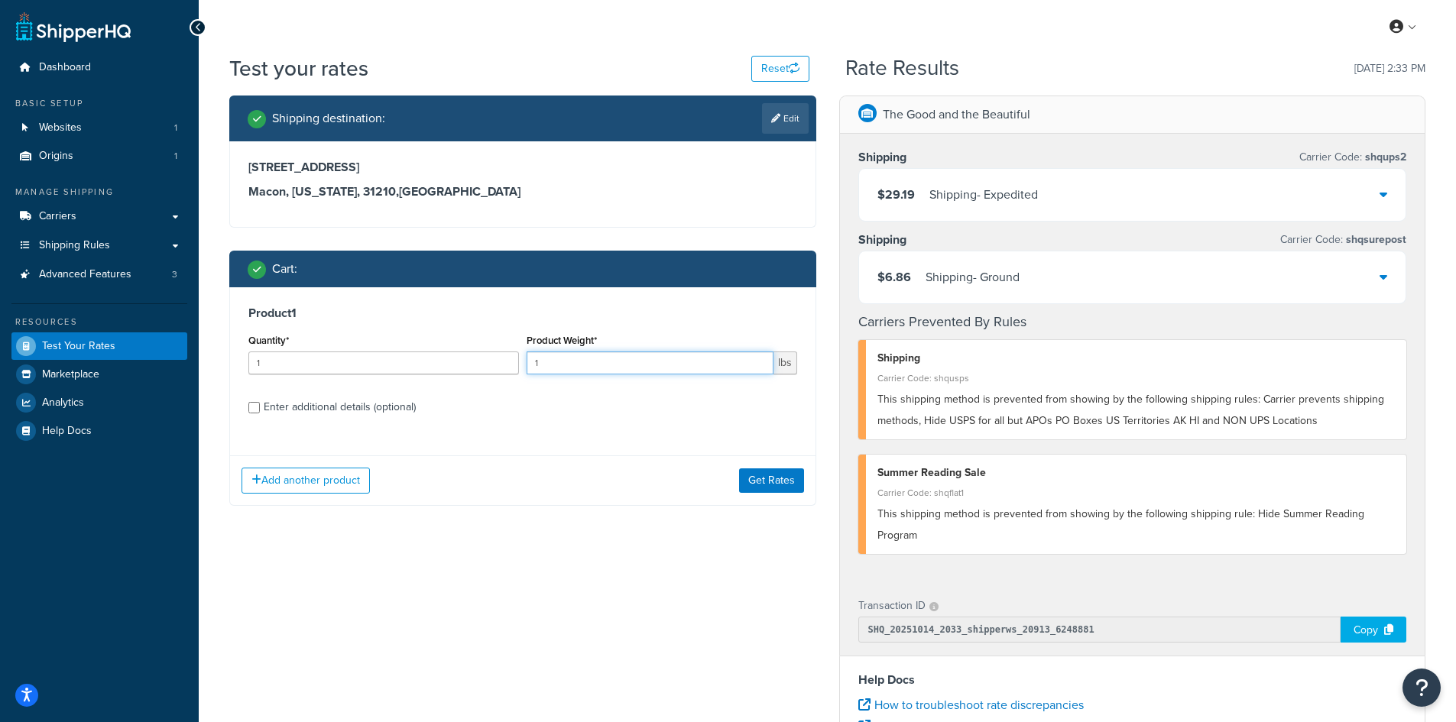
drag, startPoint x: 564, startPoint y: 364, endPoint x: 504, endPoint y: 359, distance: 60.6
click at [504, 359] on div "Quantity* 1 Product Weight* 1 lbs" at bounding box center [523, 358] width 557 height 56
type input "12"
click at [771, 476] on button "Get Rates" at bounding box center [771, 481] width 65 height 24
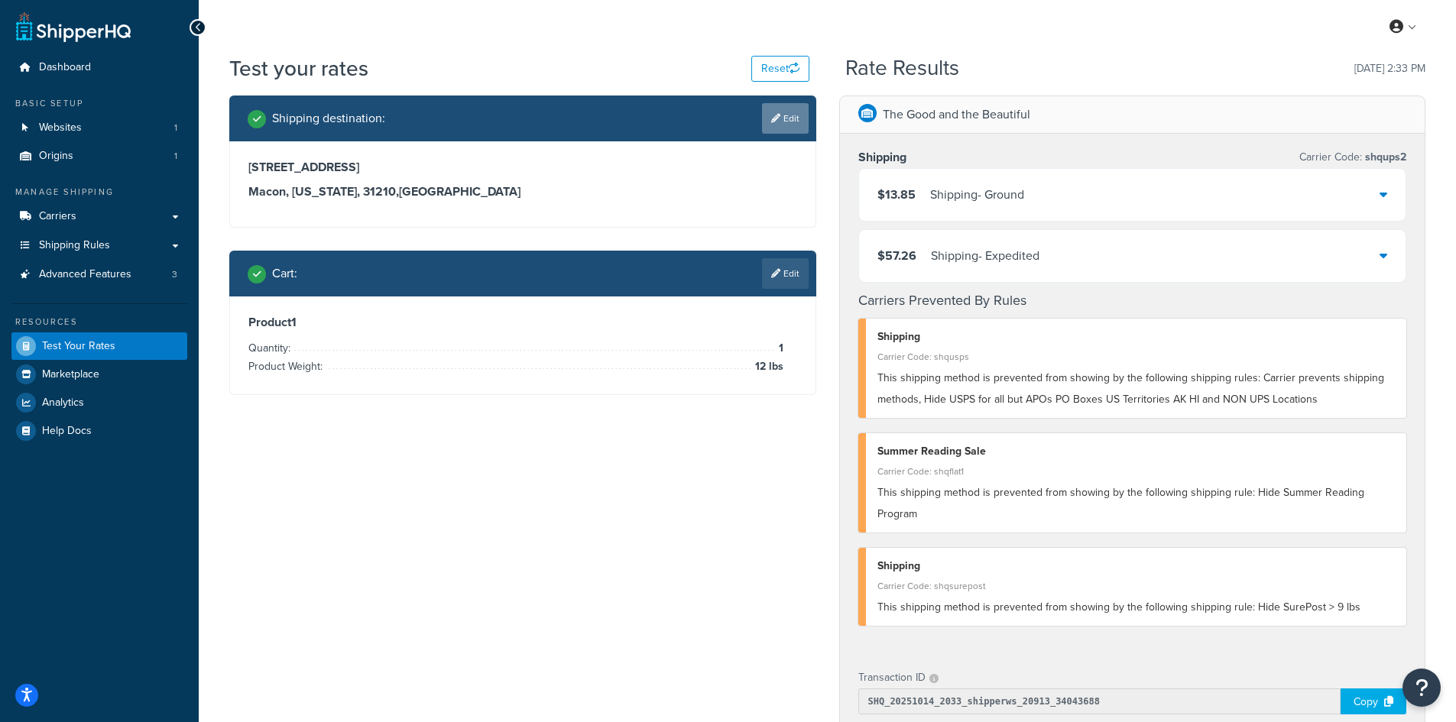
click at [788, 121] on link "Edit" at bounding box center [785, 118] width 47 height 31
select select "GA"
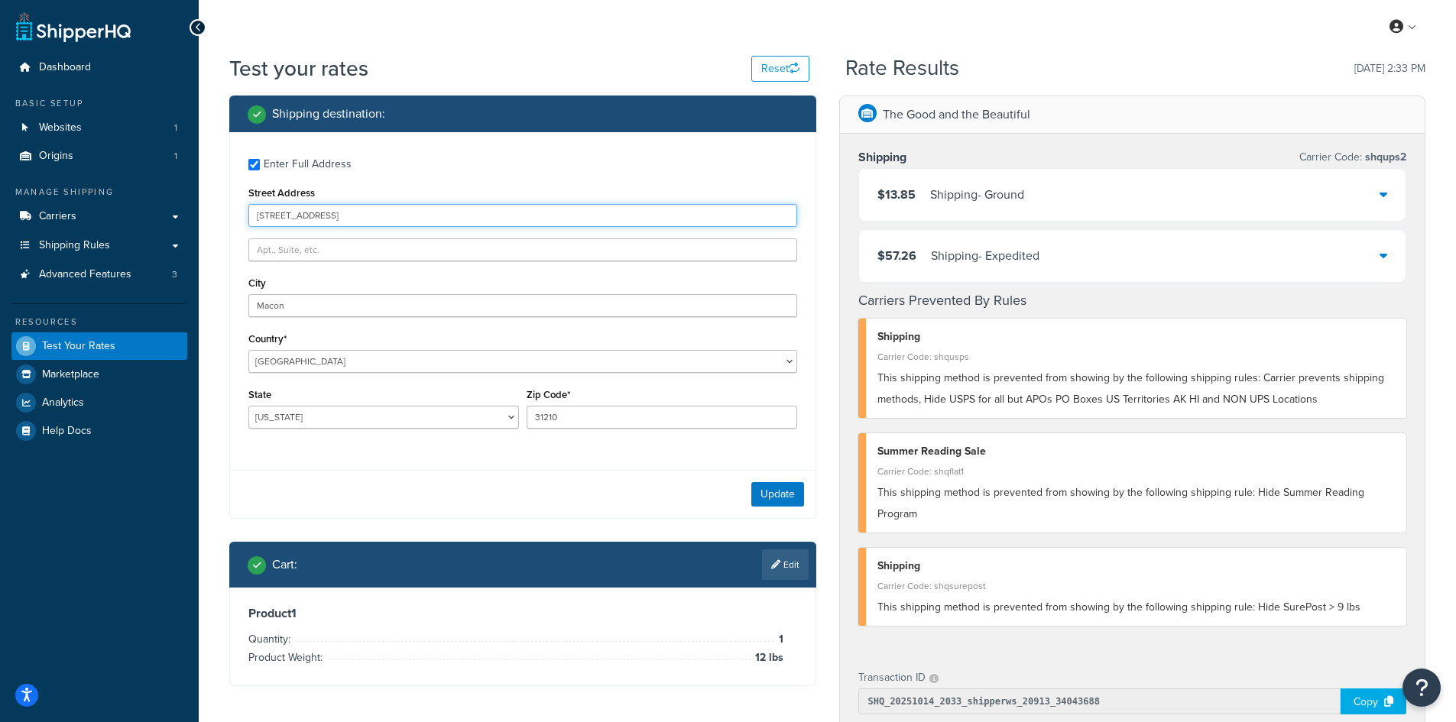
drag, startPoint x: 372, startPoint y: 216, endPoint x: 204, endPoint y: 213, distance: 167.5
click at [204, 213] on div "Test your rates Reset Rate Results [DATE] 2:33 PM Shipping destination : Enter …" at bounding box center [828, 601] width 1258 height 1095
paste input "[GEOGRAPHIC_DATA]"
type input "[STREET_ADDRESS]"
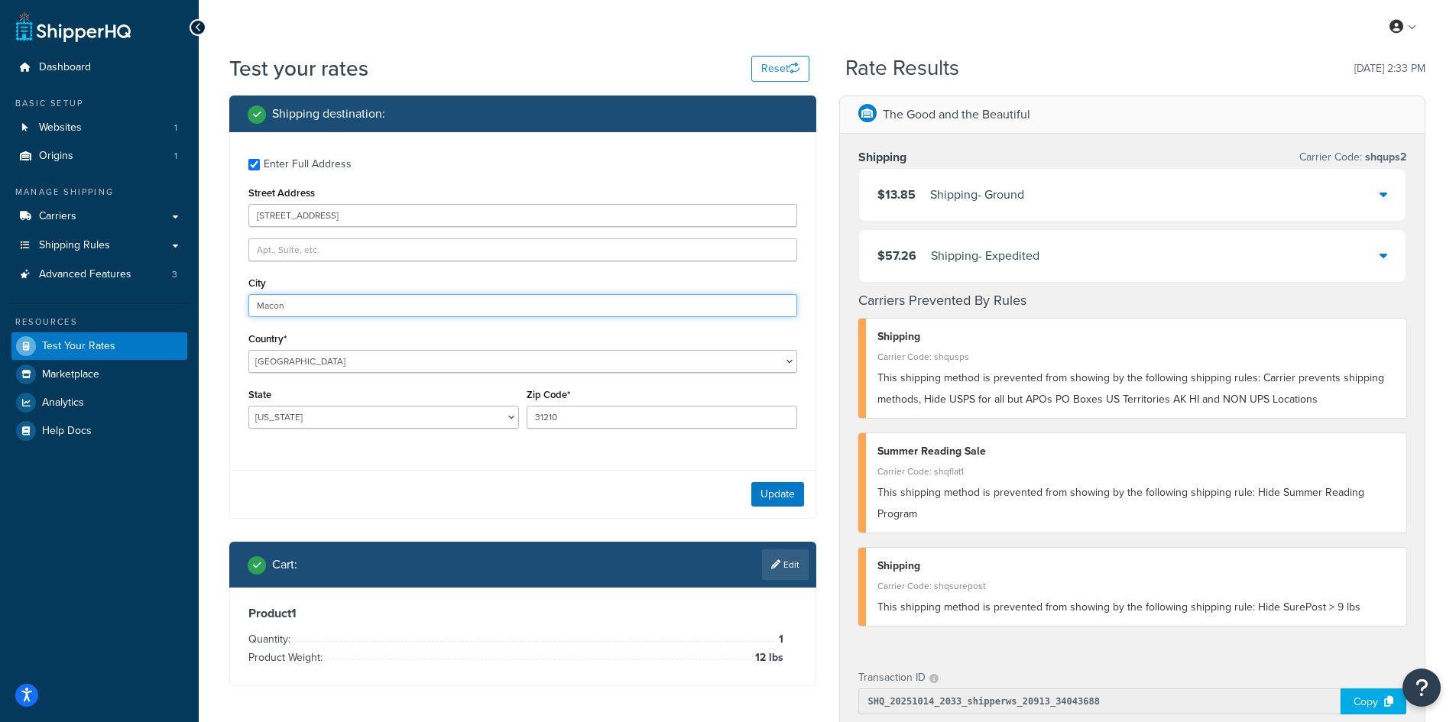
drag, startPoint x: 303, startPoint y: 307, endPoint x: 248, endPoint y: 305, distance: 55.9
click at [248, 305] on div "Enter Full Address Street Address [STREET_ADDRESS] [GEOGRAPHIC_DATA] [GEOGRAPHI…" at bounding box center [523, 295] width 586 height 326
paste input "Jenis"
type input "Jenison"
select select "MI"
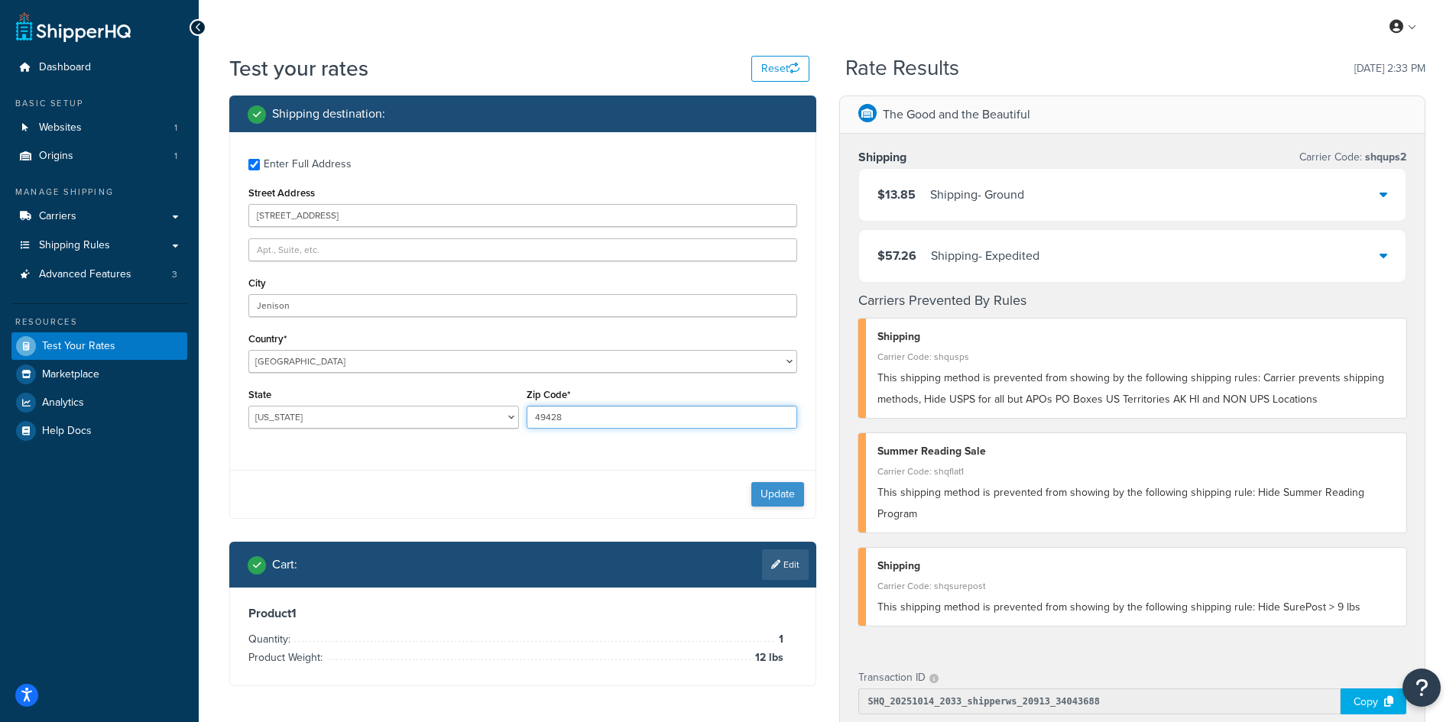
type input "49428"
click at [783, 485] on button "Update" at bounding box center [777, 494] width 53 height 24
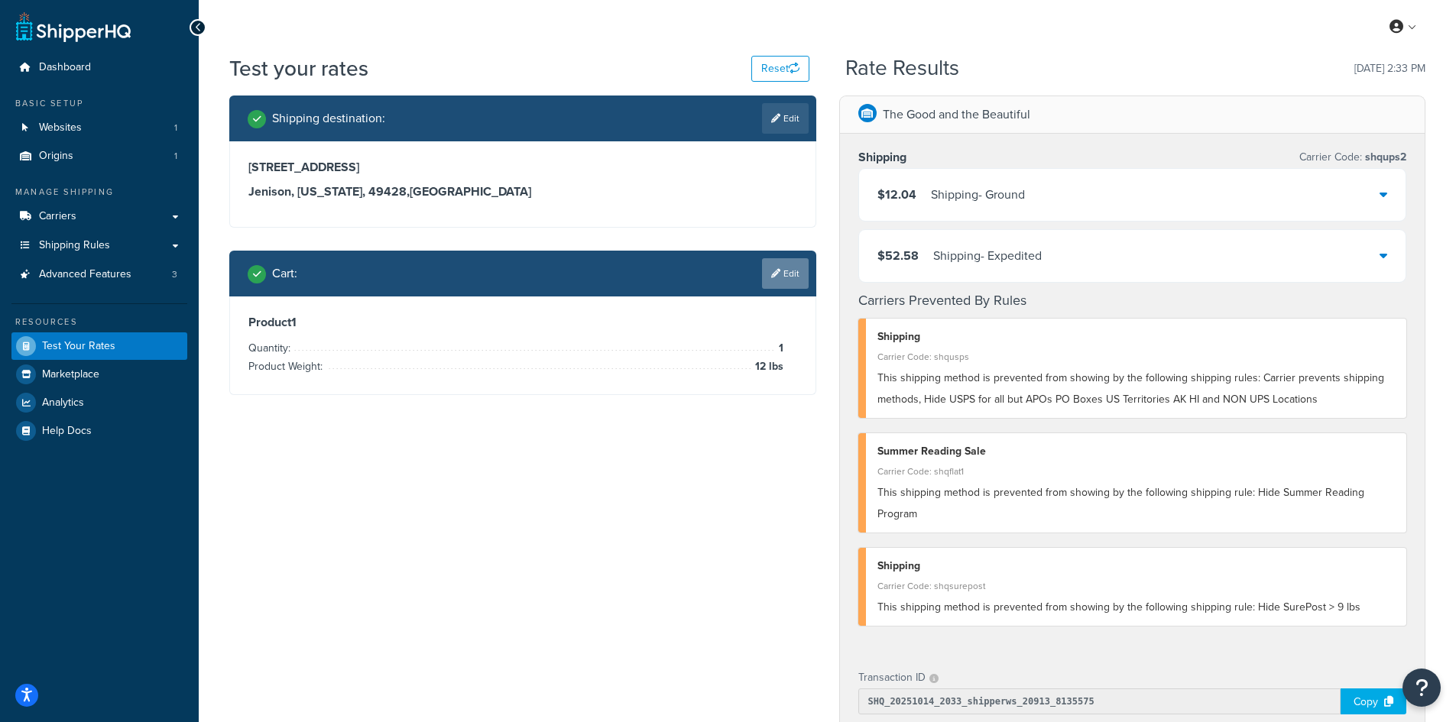
click at [775, 284] on link "Edit" at bounding box center [785, 273] width 47 height 31
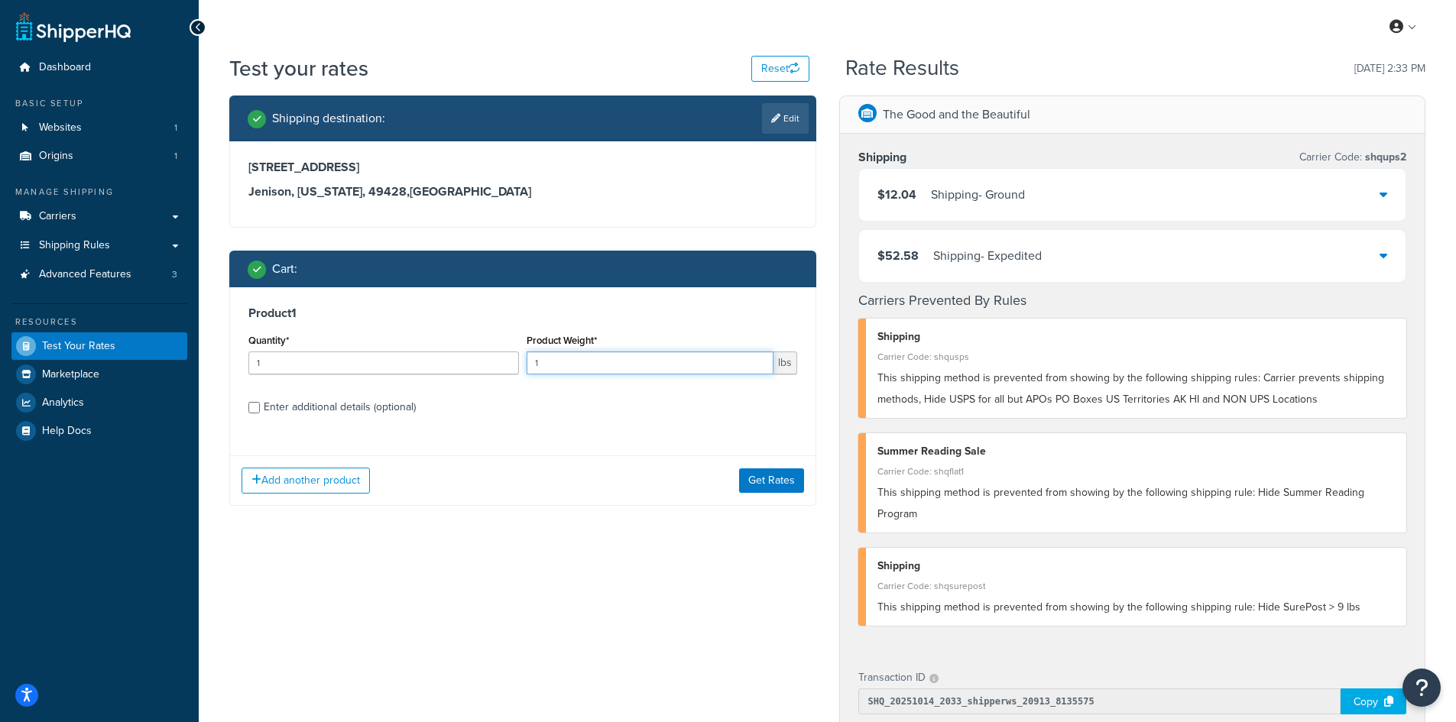
drag, startPoint x: 540, startPoint y: 368, endPoint x: 526, endPoint y: 365, distance: 14.7
click at [527, 365] on input "1" at bounding box center [650, 363] width 247 height 23
type input "2.7"
click at [779, 486] on button "Get Rates" at bounding box center [771, 481] width 65 height 24
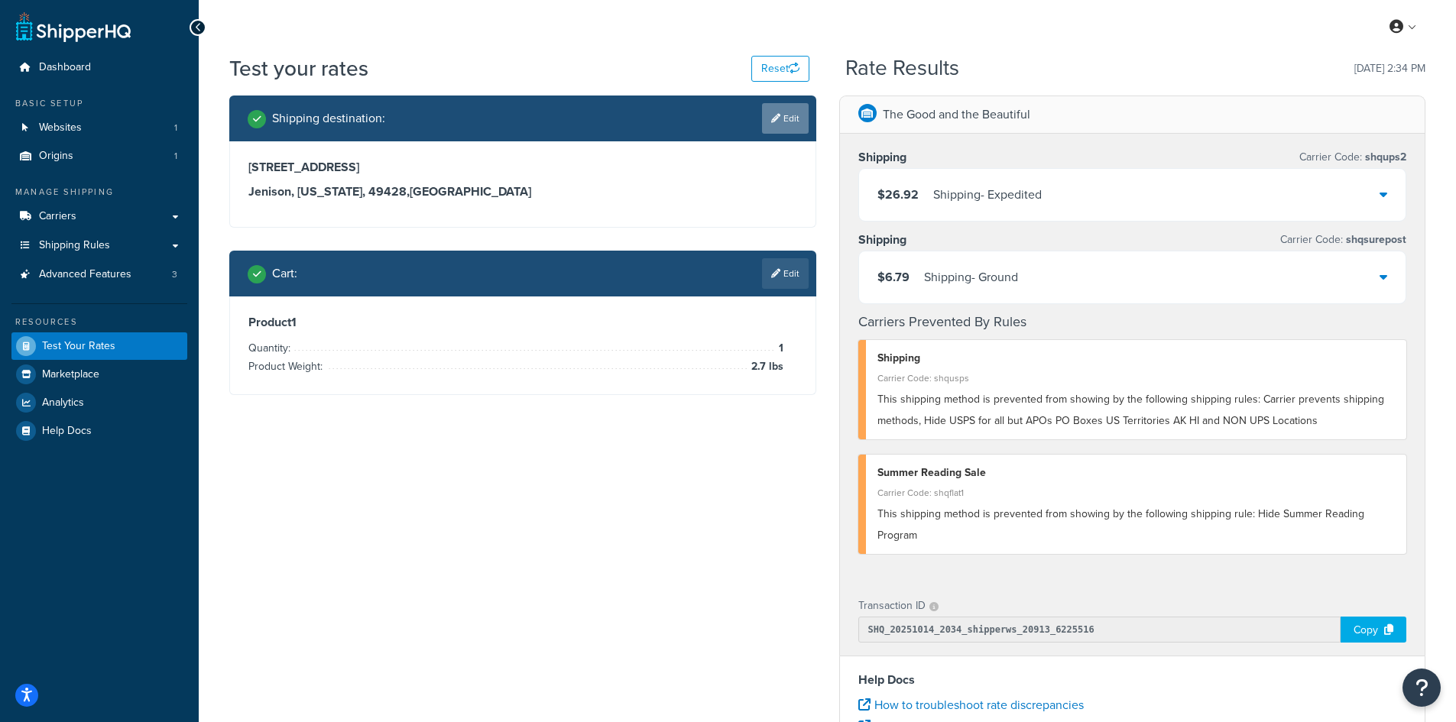
click at [762, 112] on link "Edit" at bounding box center [785, 118] width 47 height 31
select select "MI"
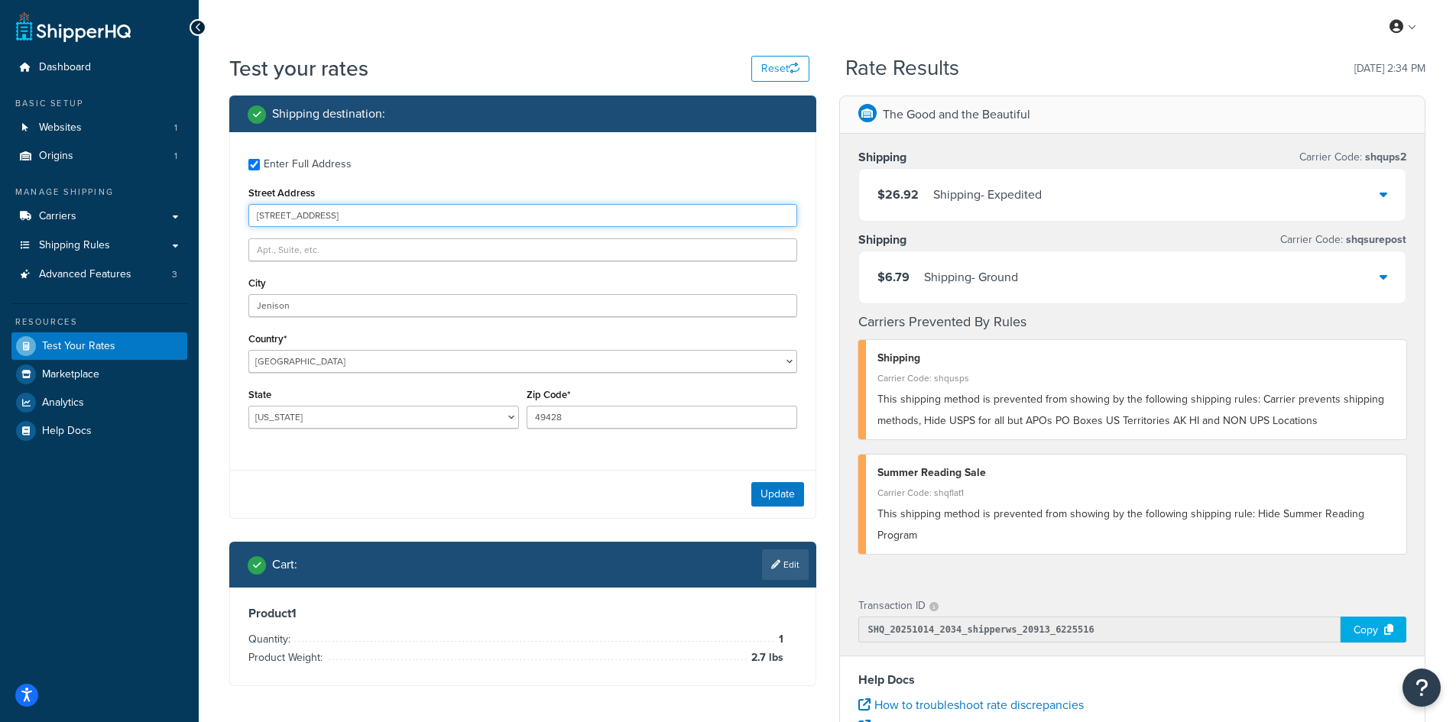
drag, startPoint x: 369, startPoint y: 216, endPoint x: 193, endPoint y: 209, distance: 176.7
click at [193, 209] on div "Dashboard Basic Setup Websites 1 Origins 1 Manage Shipping Carriers Carriers Al…" at bounding box center [728, 557] width 1456 height 1115
paste input "[STREET_ADDRESS]"
type input "[STREET_ADDRESS]"
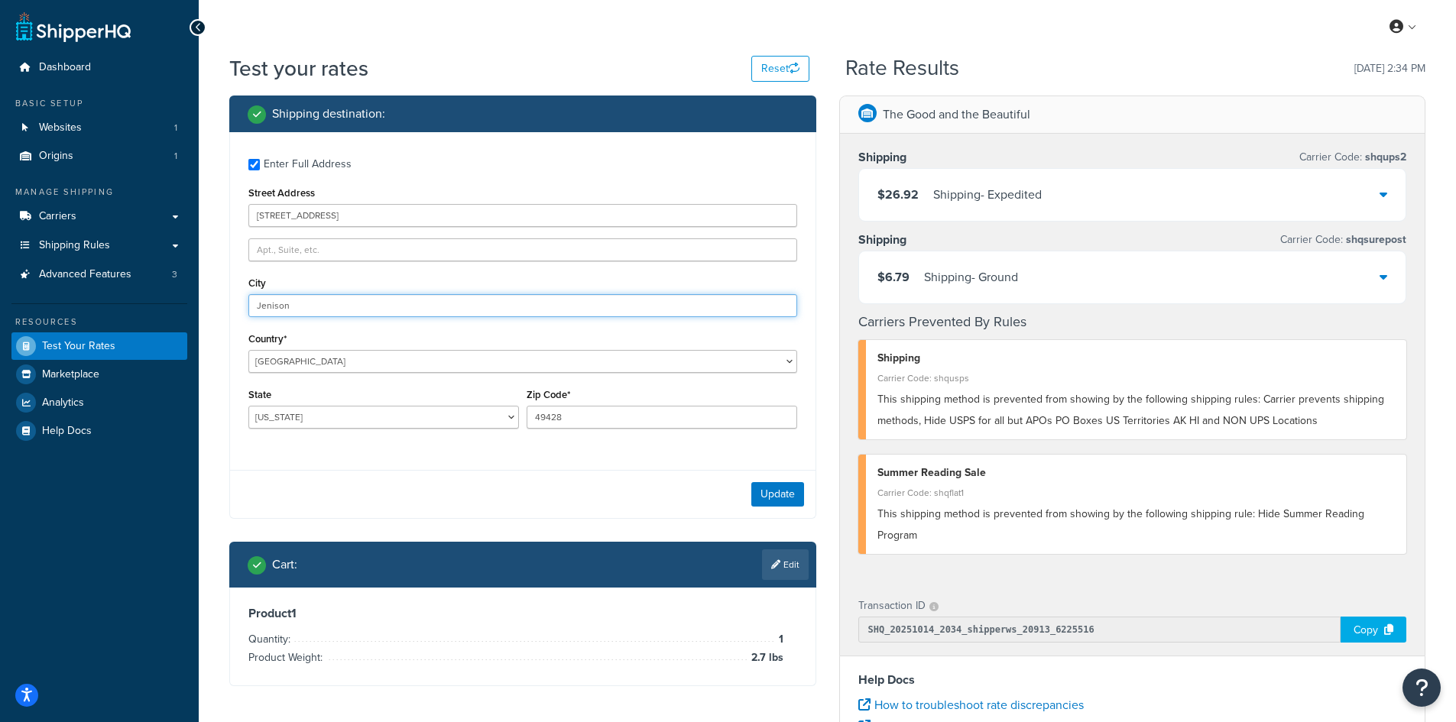
drag, startPoint x: 313, startPoint y: 307, endPoint x: 223, endPoint y: 297, distance: 90.8
click at [223, 297] on div "Shipping destination : Enter Full Address Street Address [STREET_ADDRESS] [GEOG…" at bounding box center [523, 403] width 610 height 614
paste input "Bloomfield"
type input "Bloomfield"
select select "NY"
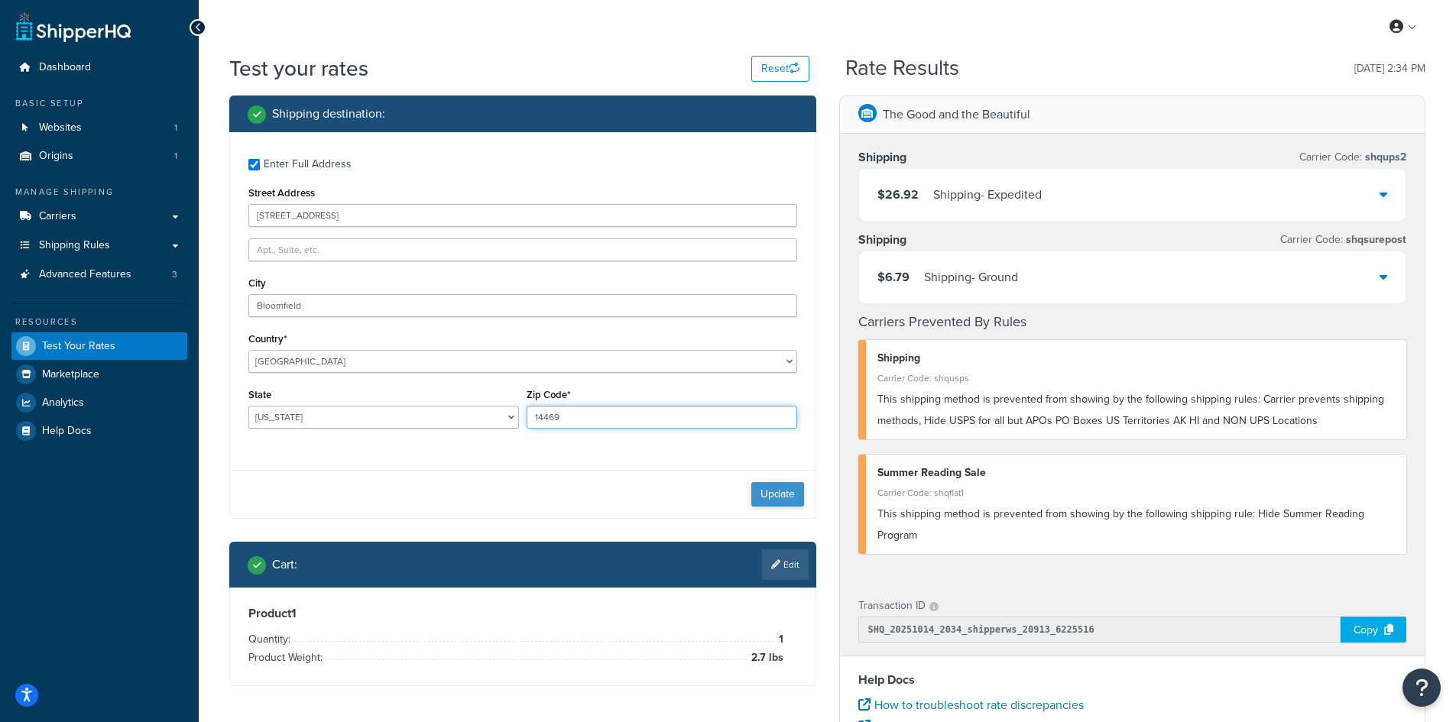
type input "14469"
click at [784, 492] on button "Update" at bounding box center [777, 494] width 53 height 24
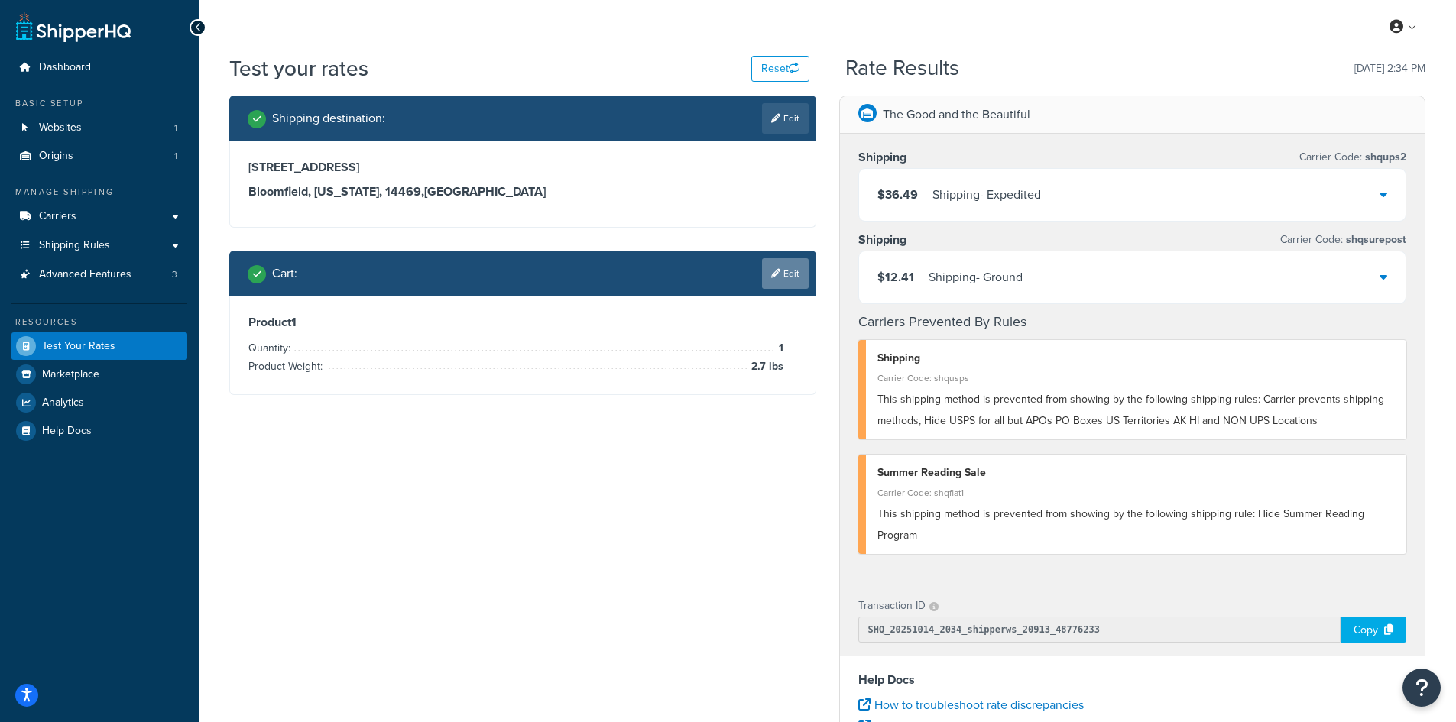
click at [794, 269] on link "Edit" at bounding box center [785, 273] width 47 height 31
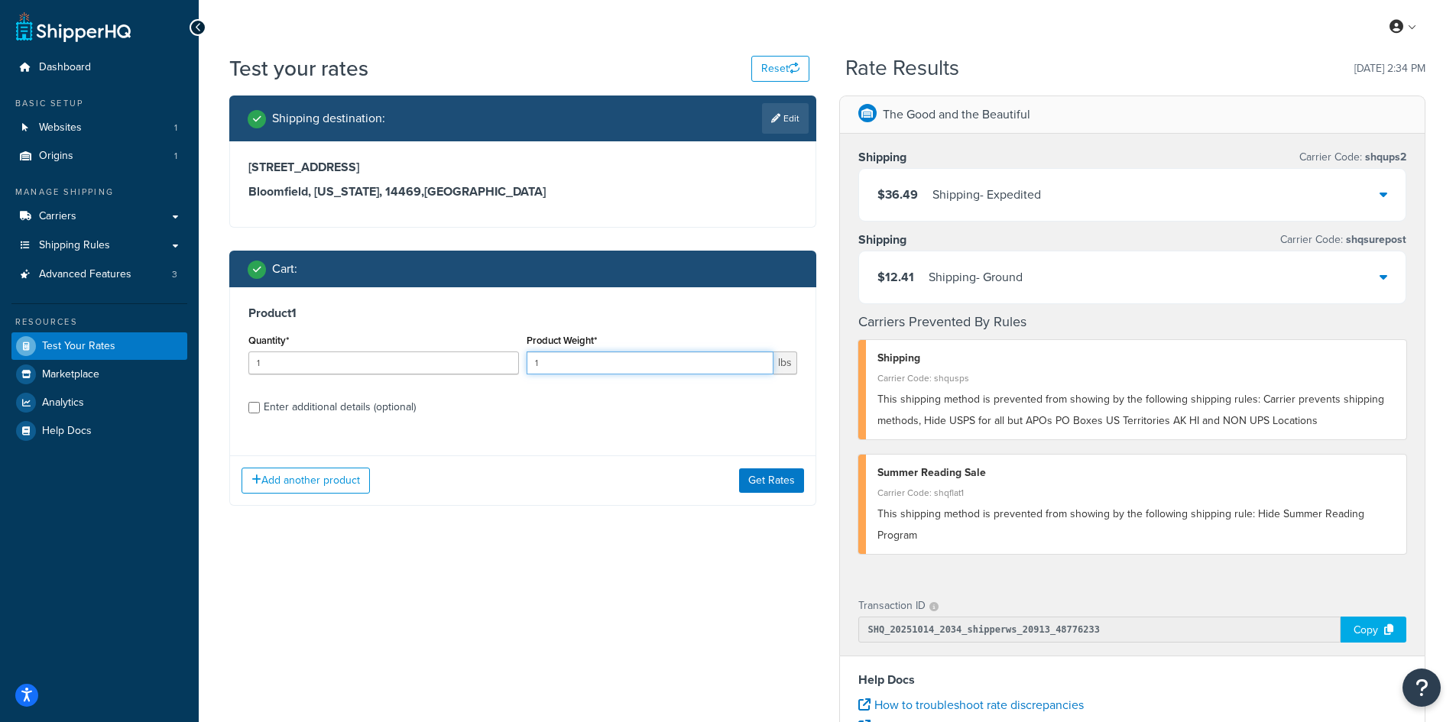
drag, startPoint x: 560, startPoint y: 362, endPoint x: 514, endPoint y: 362, distance: 45.9
click at [514, 362] on div "Quantity* 1 Product Weight* 1 lbs" at bounding box center [523, 358] width 557 height 56
type input "10.9"
click at [755, 483] on button "Get Rates" at bounding box center [771, 481] width 65 height 24
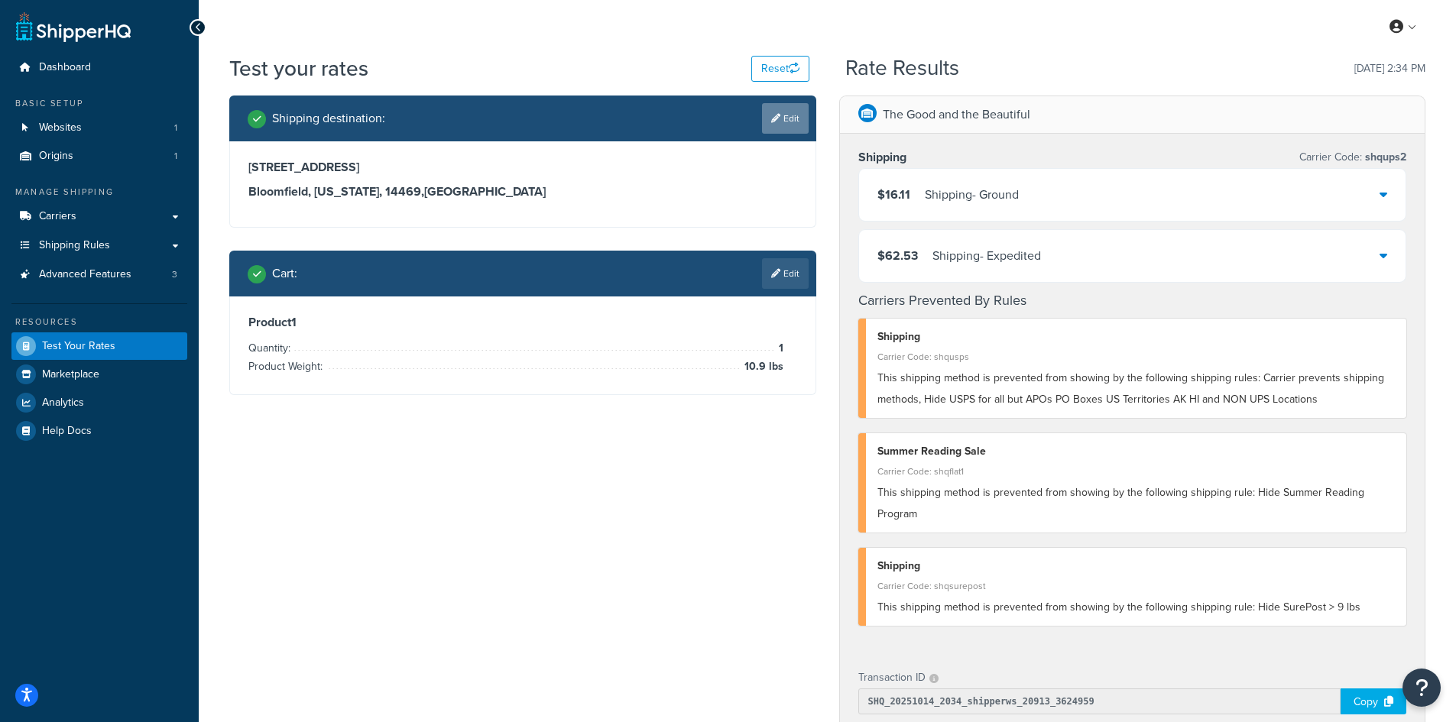
click at [774, 105] on link "Edit" at bounding box center [785, 118] width 47 height 31
select select "NY"
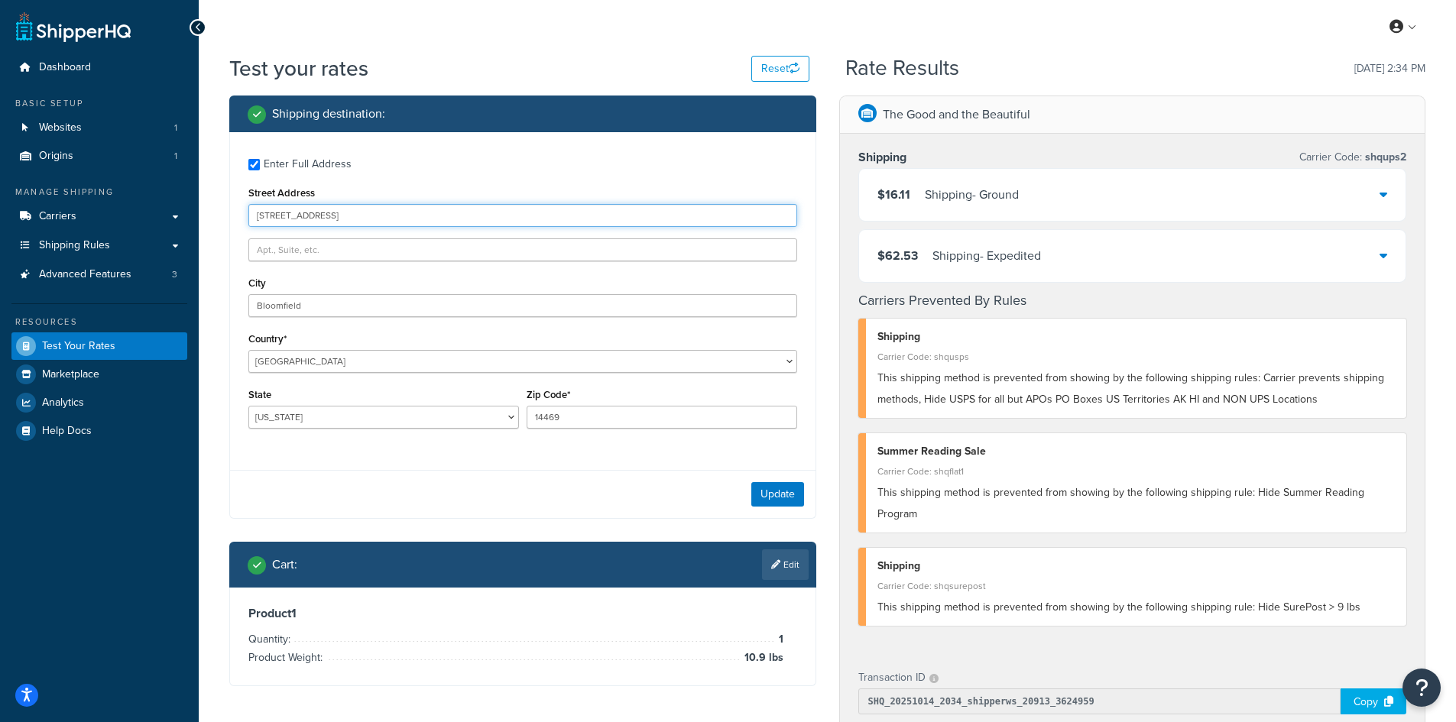
drag, startPoint x: 351, startPoint y: 224, endPoint x: 220, endPoint y: 213, distance: 131.2
click at [220, 213] on div "Shipping destination : Enter Full Address Street Address [STREET_ADDRESS] [GEOG…" at bounding box center [523, 403] width 610 height 614
paste input "[STREET_ADDRESS]"
type input "[STREET_ADDRESS]"
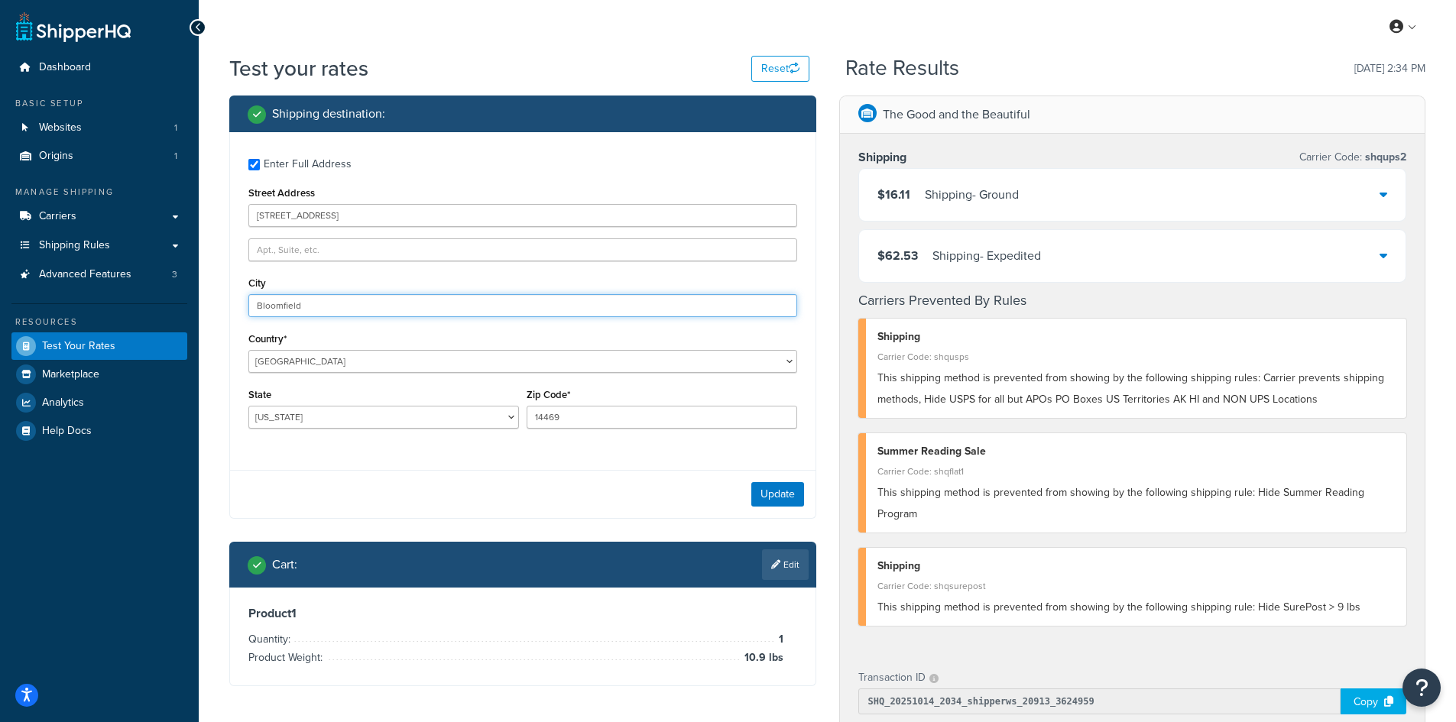
drag, startPoint x: 313, startPoint y: 314, endPoint x: 182, endPoint y: 299, distance: 131.6
click at [182, 299] on div "Dashboard Basic Setup Websites 1 Origins 1 Manage Shipping Carriers Carriers Al…" at bounding box center [728, 593] width 1456 height 1187
paste input "[GEOGRAPHIC_DATA]"
type input "[GEOGRAPHIC_DATA]"
select select "IL"
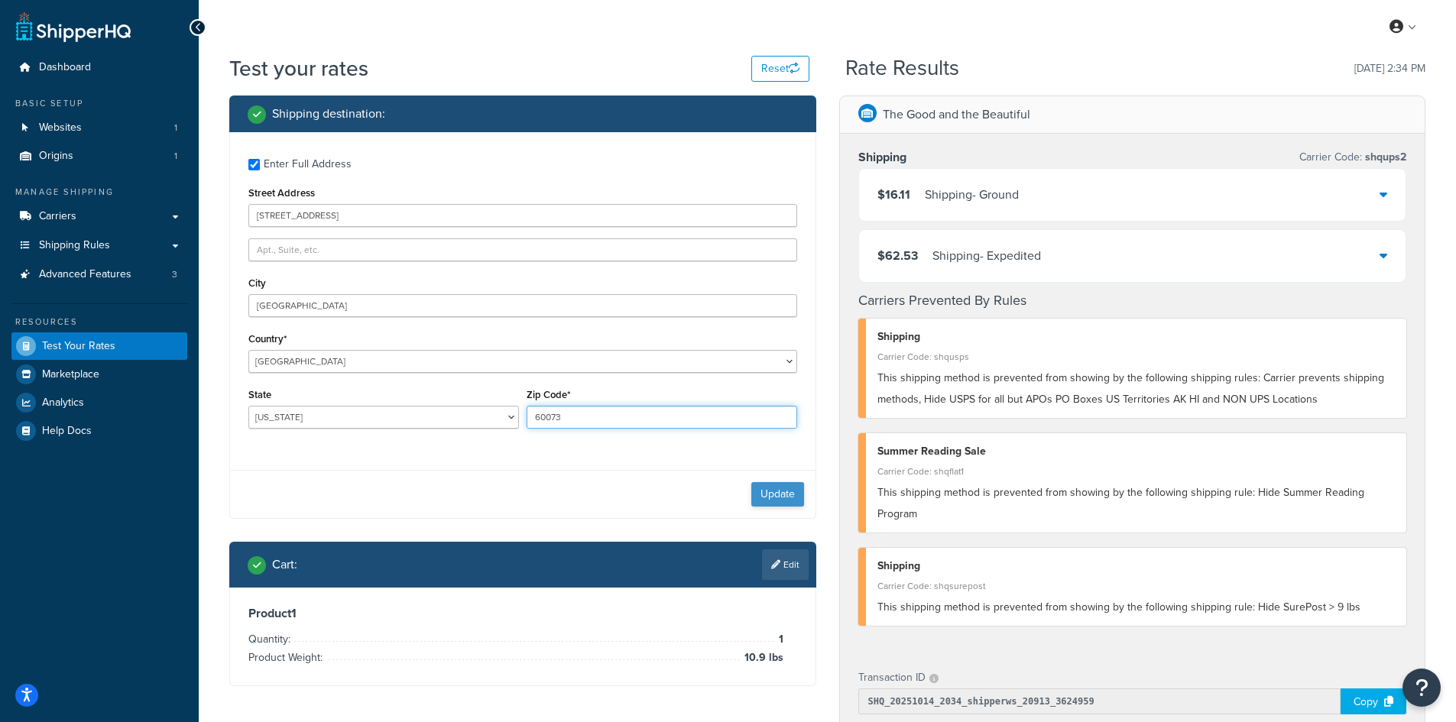
type input "60073"
click at [780, 495] on button "Update" at bounding box center [777, 494] width 53 height 24
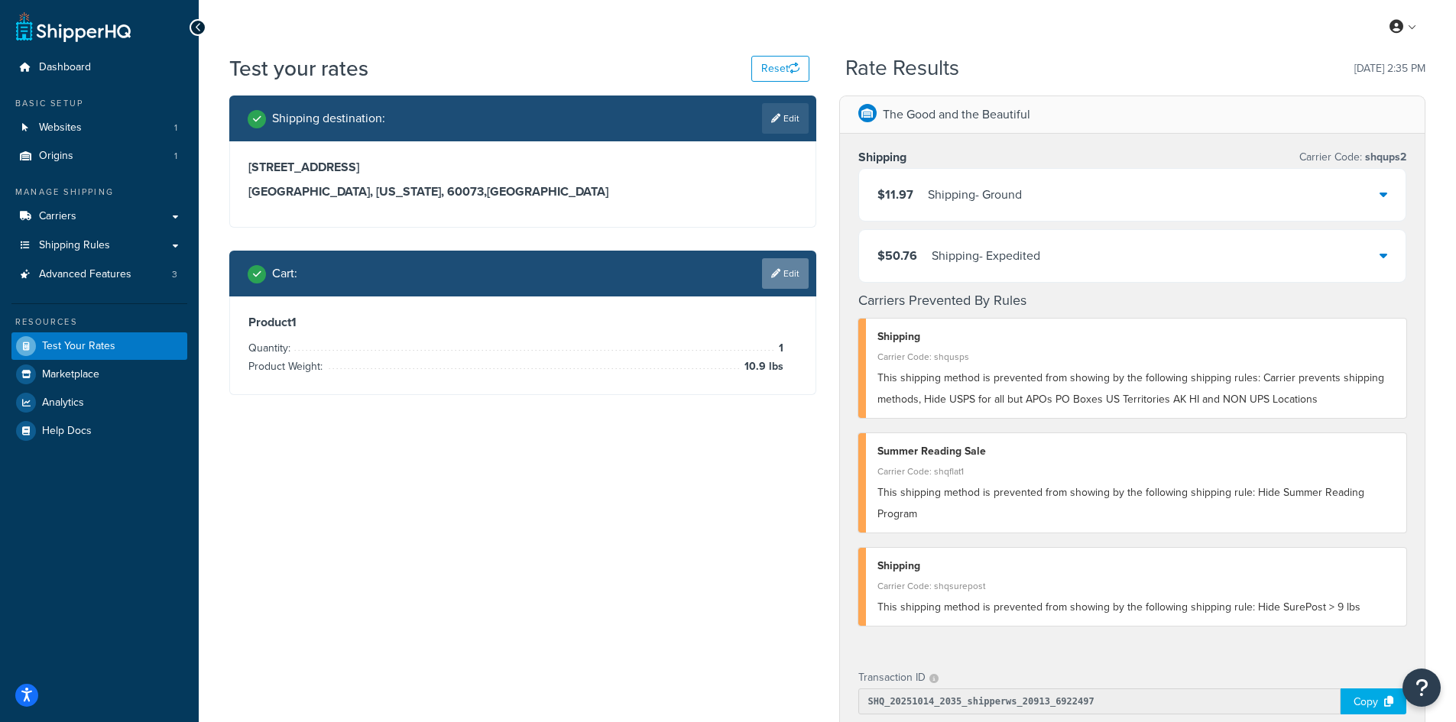
click at [778, 268] on link "Edit" at bounding box center [785, 273] width 47 height 31
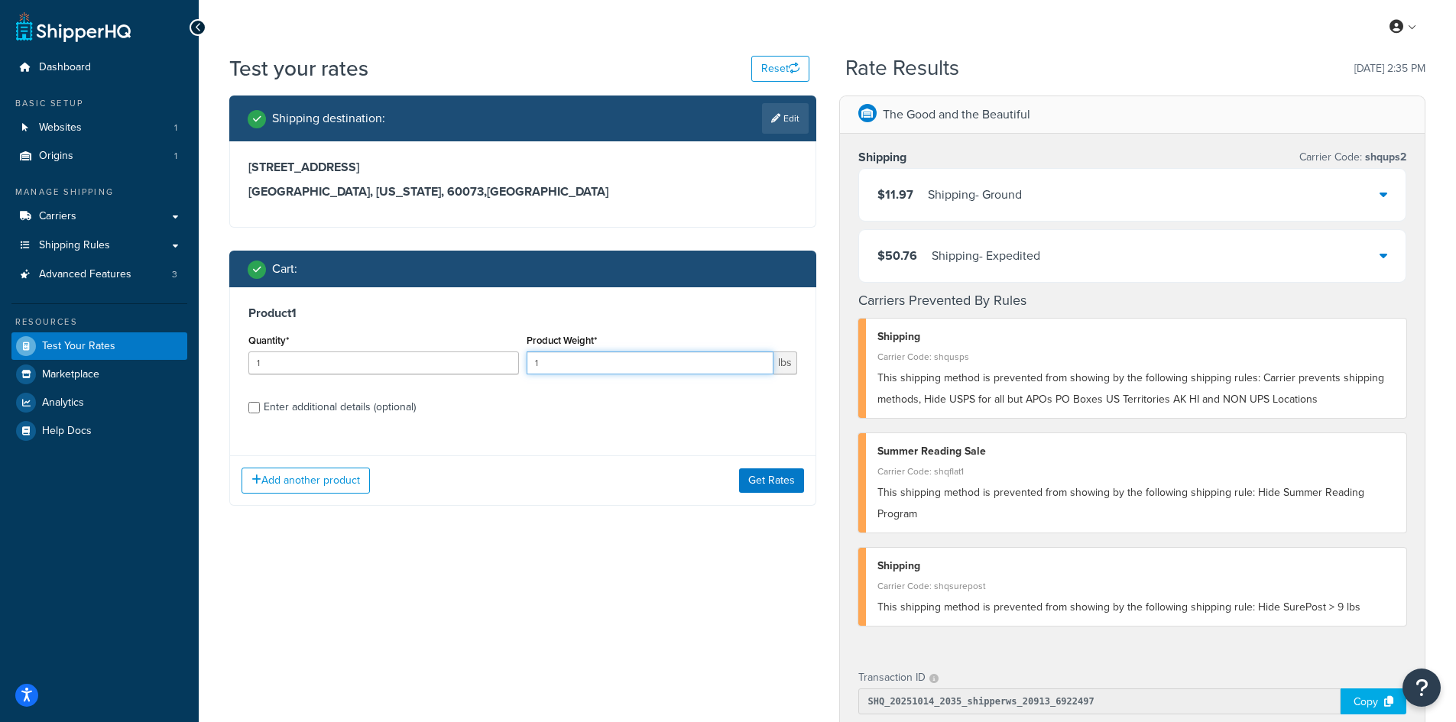
drag, startPoint x: 550, startPoint y: 362, endPoint x: 519, endPoint y: 358, distance: 30.8
click at [519, 358] on div "Quantity* 1 Product Weight* 1 lbs" at bounding box center [523, 358] width 557 height 56
type input "5.8"
click at [763, 485] on button "Get Rates" at bounding box center [771, 481] width 65 height 24
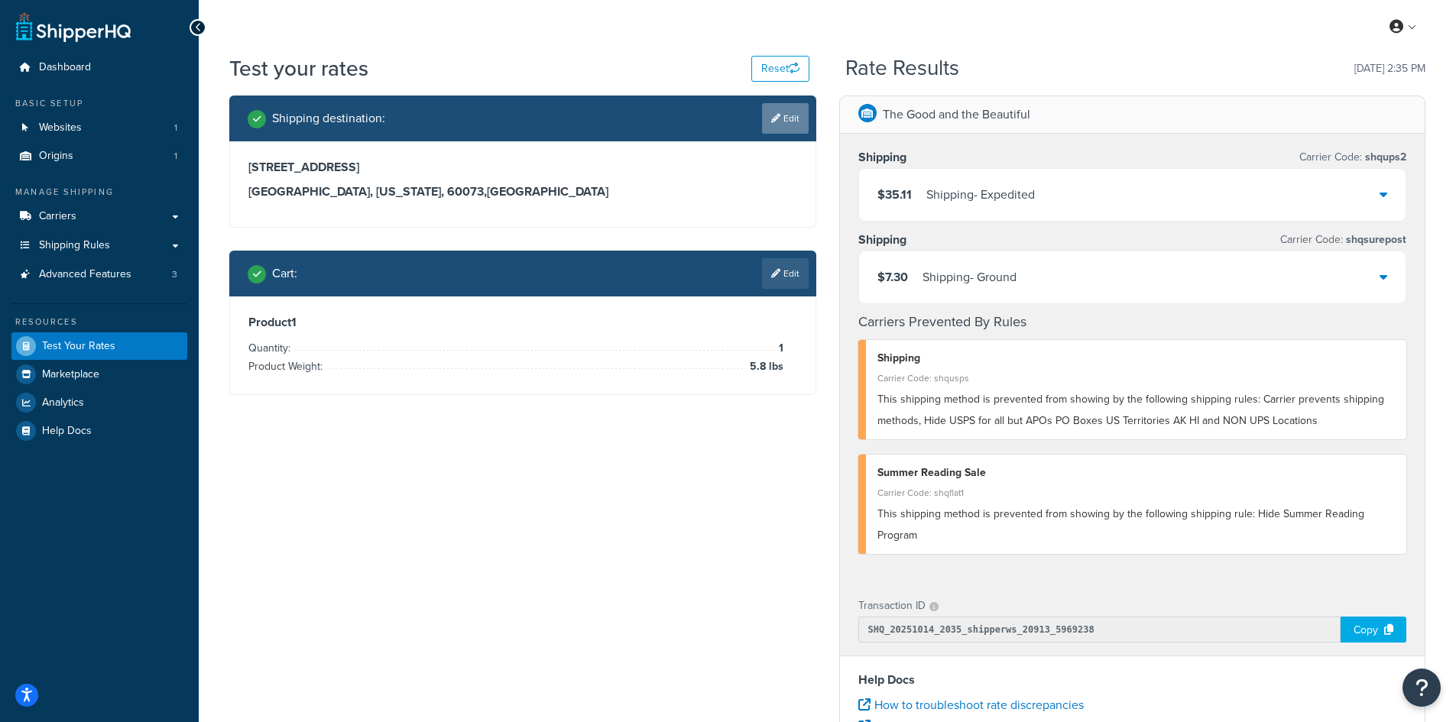
click at [784, 114] on link "Edit" at bounding box center [785, 118] width 47 height 31
select select "IL"
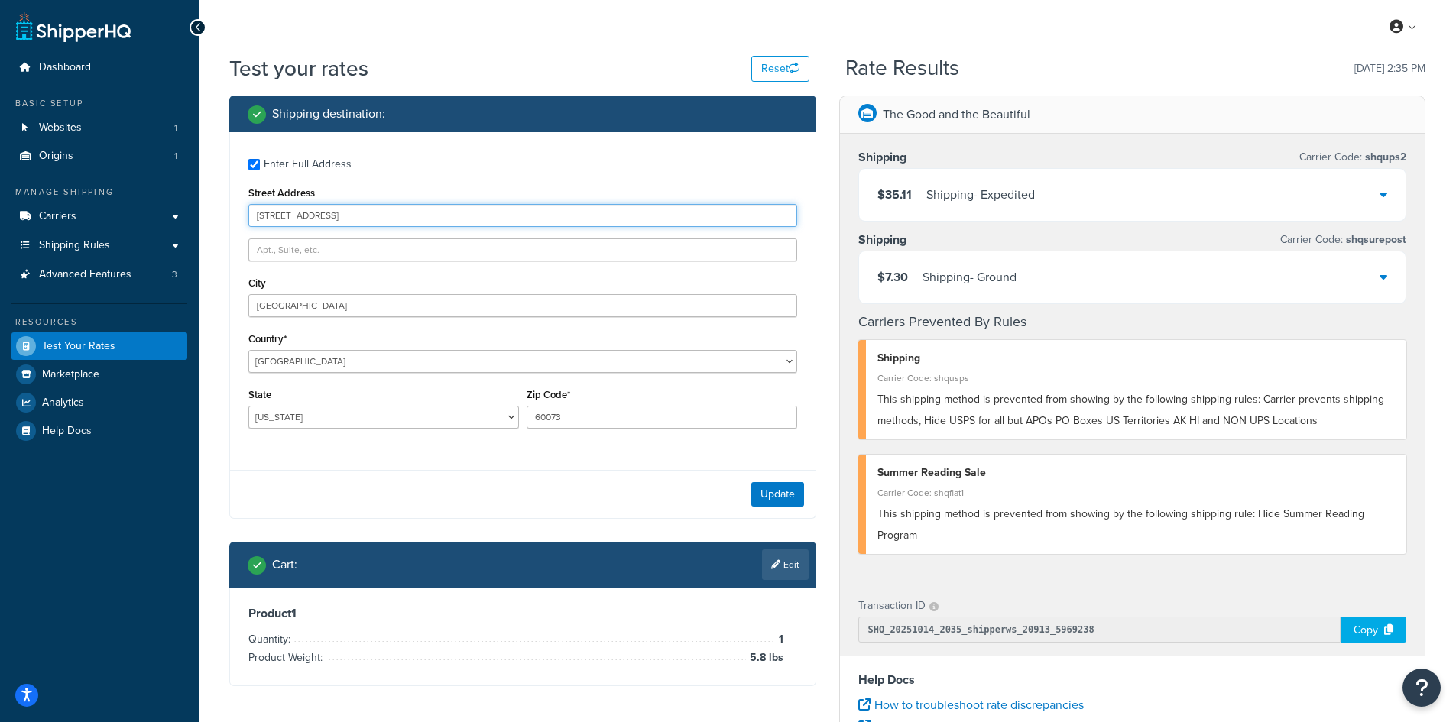
drag, startPoint x: 383, startPoint y: 224, endPoint x: 196, endPoint y: 205, distance: 187.5
click at [196, 205] on div "Dashboard Basic Setup Websites 1 Origins 1 Manage Shipping Carriers Carriers Al…" at bounding box center [728, 557] width 1456 height 1115
paste input "[STREET_ADDRESS]"
type input "[STREET_ADDRESS]"
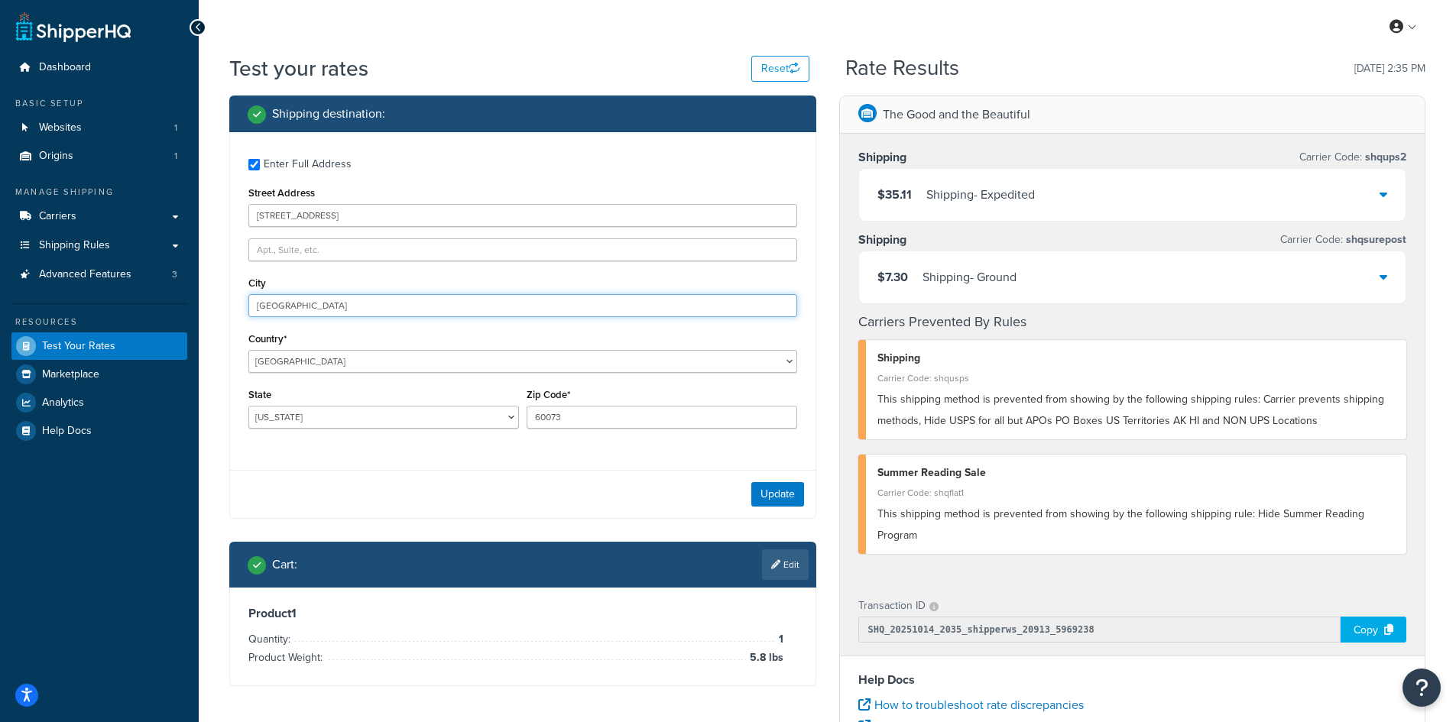
drag, startPoint x: 361, startPoint y: 311, endPoint x: 209, endPoint y: 294, distance: 152.4
click at [209, 294] on div "Test your rates Reset Rate Results [DATE] 2:35 PM Shipping destination : Enter …" at bounding box center [828, 566] width 1258 height 1024
paste input "Wausau"
type input "Wausau"
select select "WI"
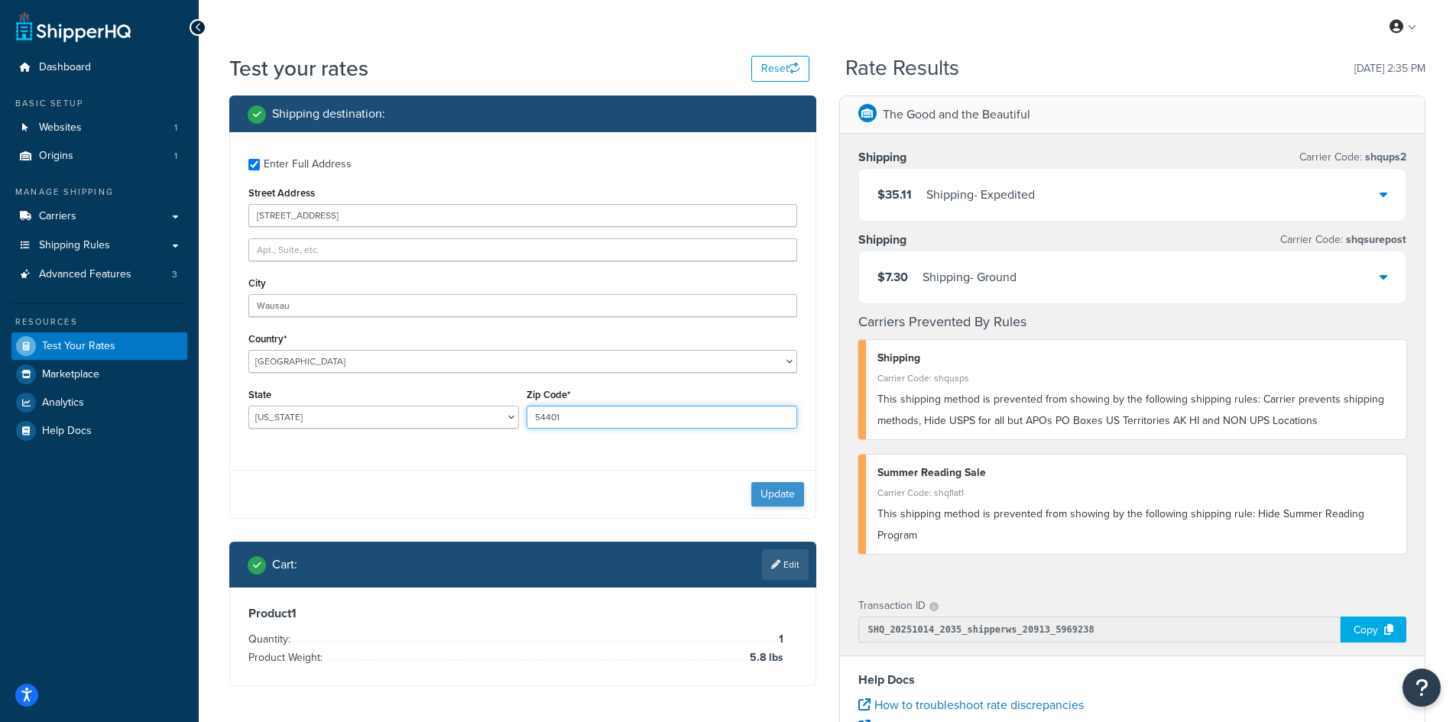
type input "54401"
click at [774, 502] on button "Update" at bounding box center [777, 494] width 53 height 24
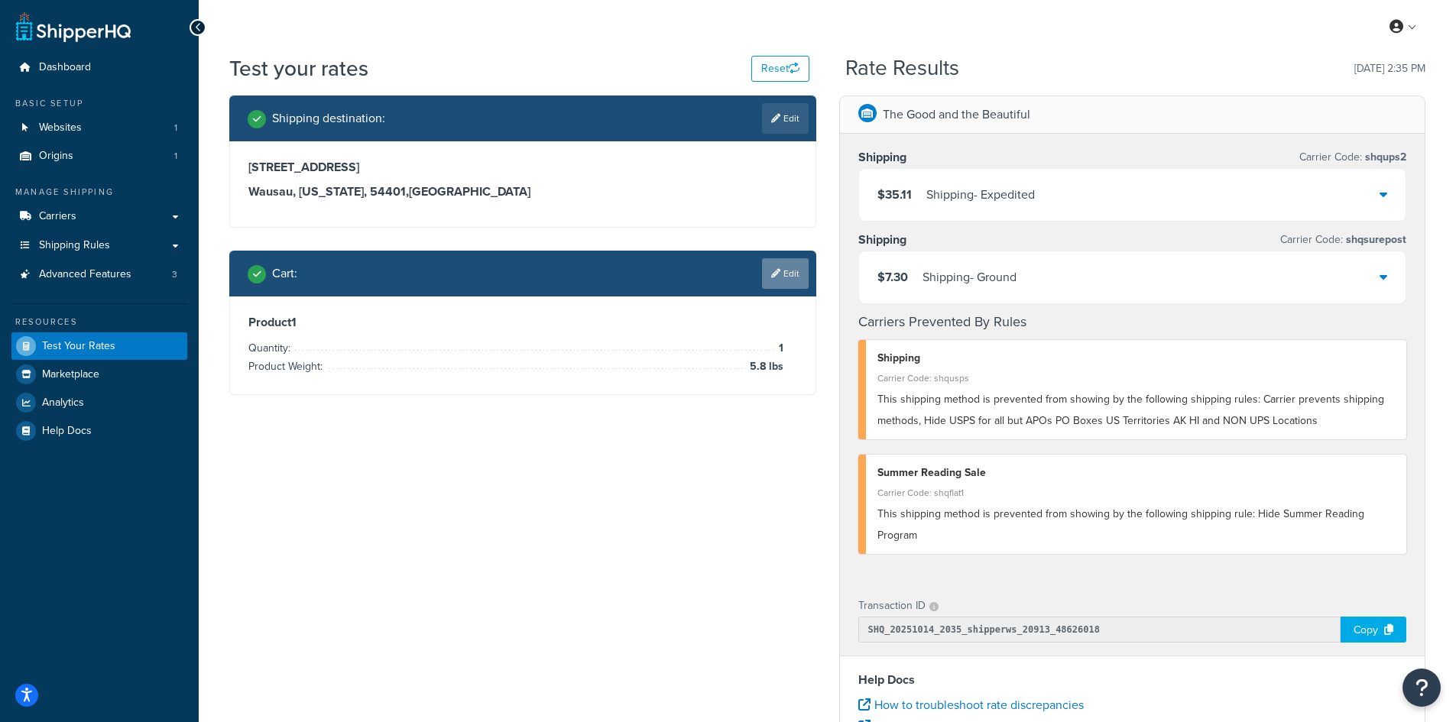
click at [797, 270] on link "Edit" at bounding box center [785, 273] width 47 height 31
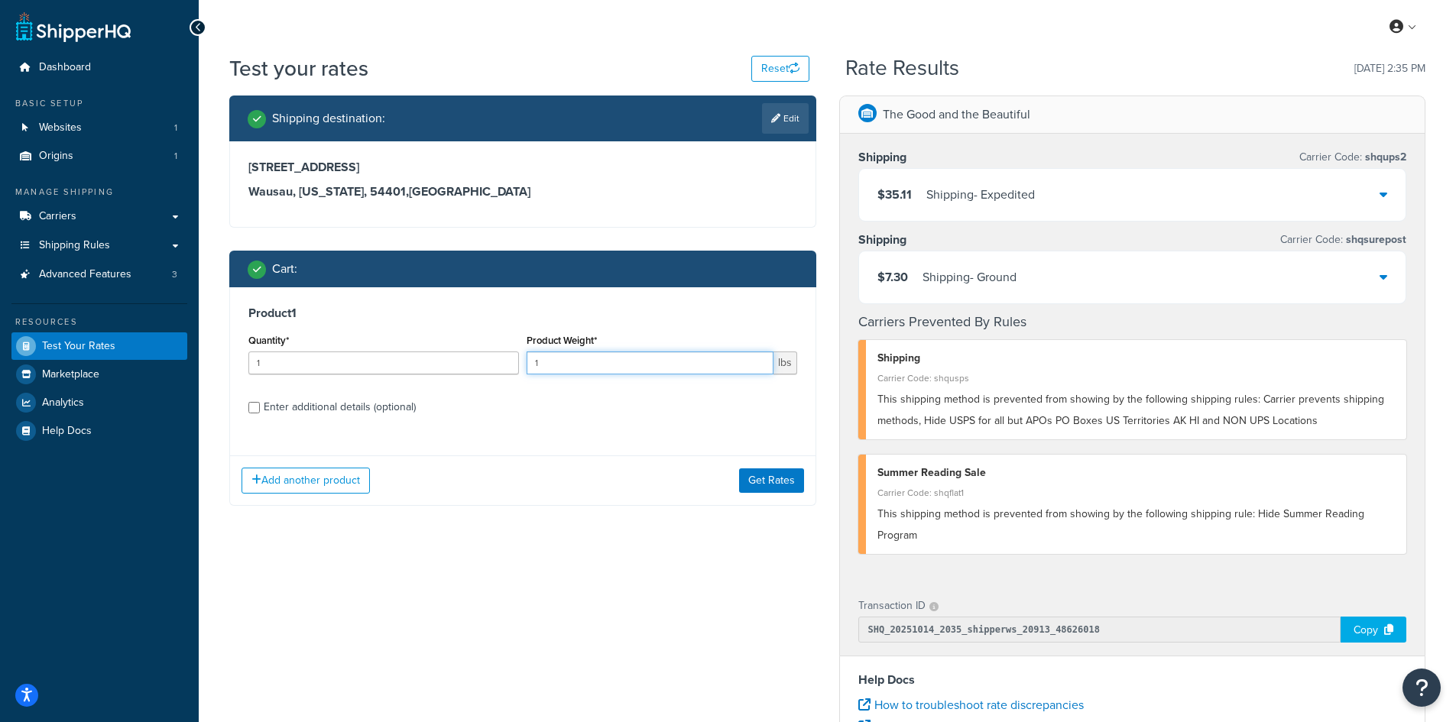
drag, startPoint x: 576, startPoint y: 368, endPoint x: 491, endPoint y: 368, distance: 84.9
click at [491, 368] on div "Quantity* 1 Product Weight* 1 lbs" at bounding box center [523, 358] width 557 height 56
type input "4.2"
click at [780, 481] on button "Get Rates" at bounding box center [771, 481] width 65 height 24
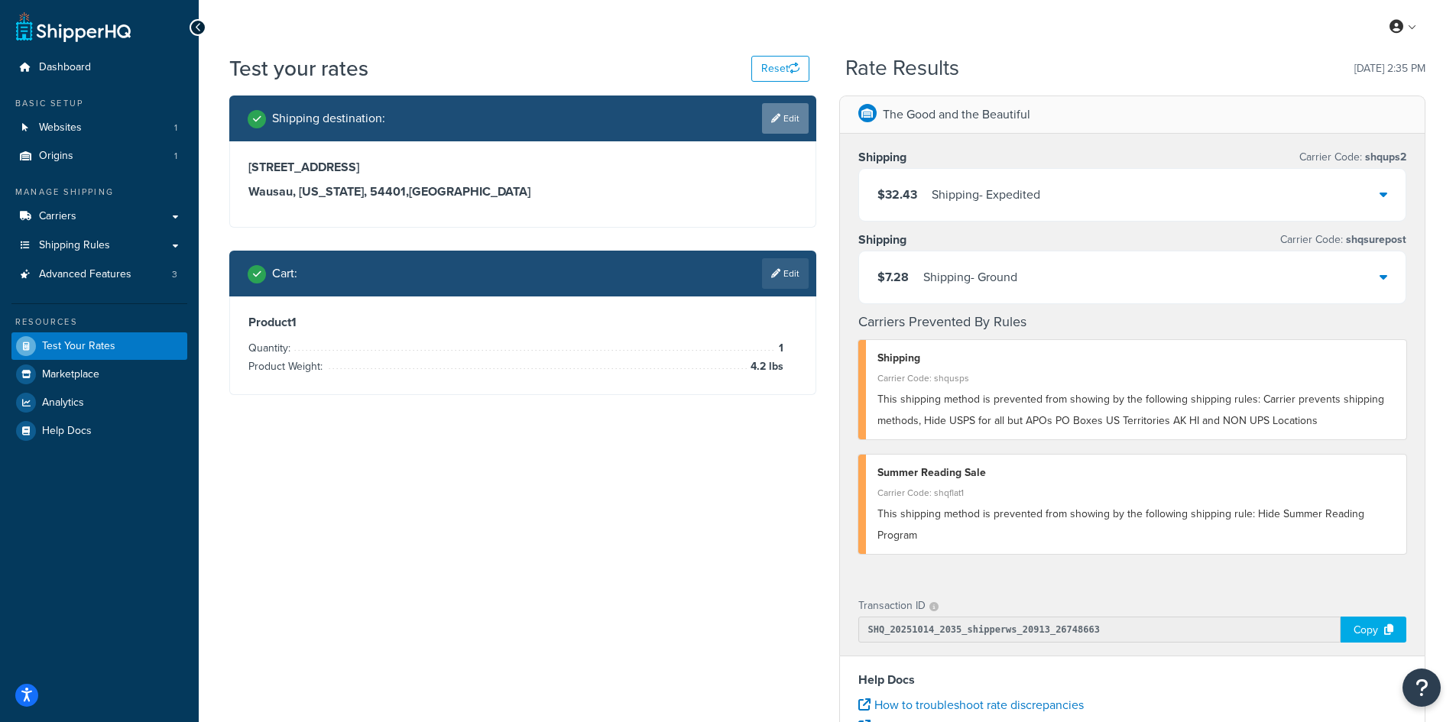
click at [783, 124] on link "Edit" at bounding box center [785, 118] width 47 height 31
select select "WI"
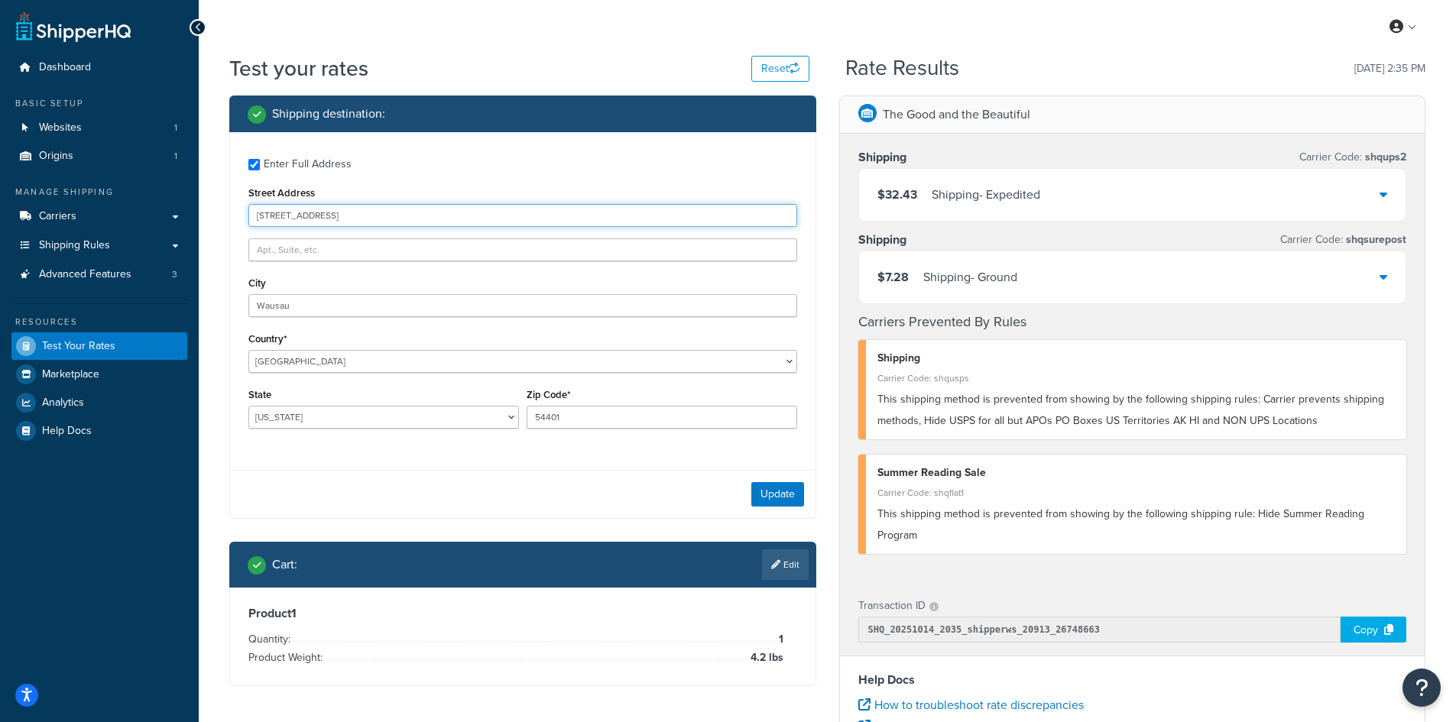
drag, startPoint x: 453, startPoint y: 218, endPoint x: 210, endPoint y: 216, distance: 242.3
click at [210, 216] on div "Test your rates Reset Rate Results [DATE] 2:35 PM Shipping destination : Enter …" at bounding box center [828, 566] width 1258 height 1024
paste input "6711 Fernwood"
type input "[STREET_ADDRESS]"
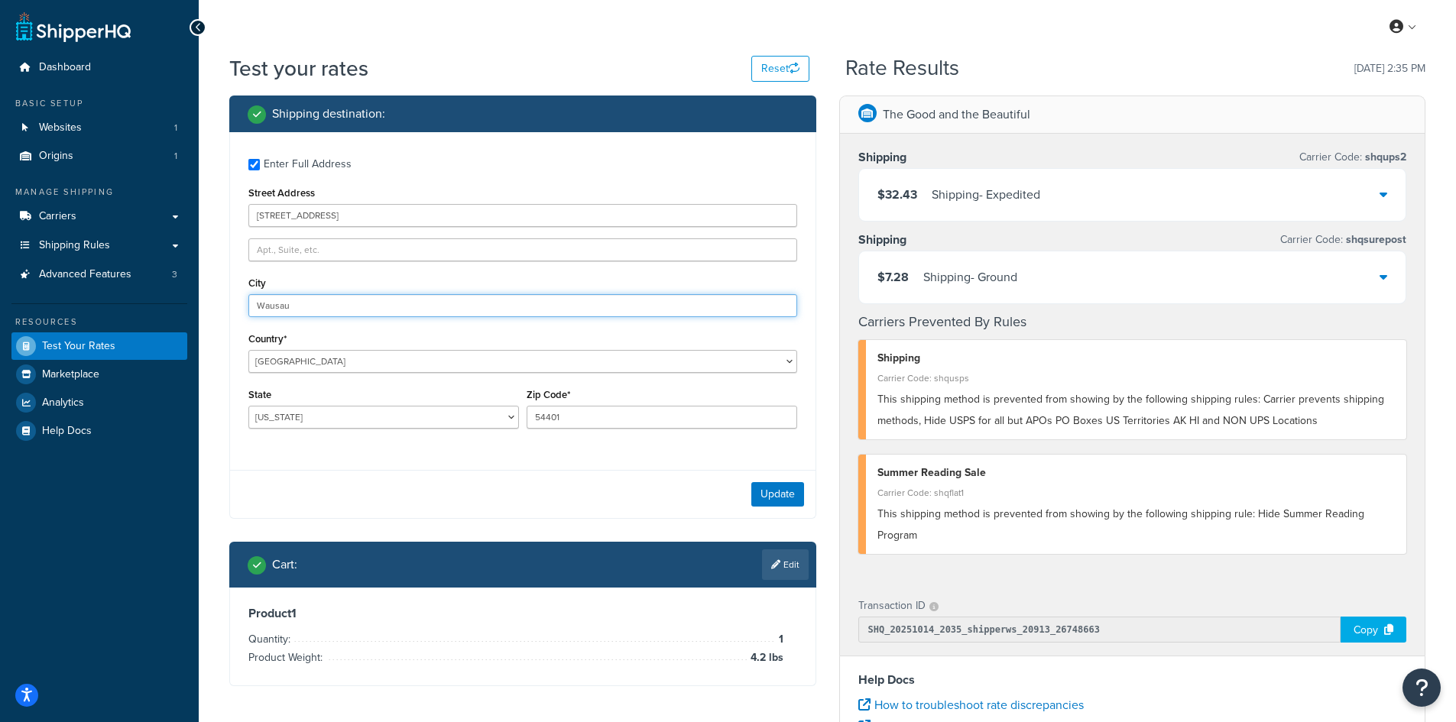
drag, startPoint x: 346, startPoint y: 305, endPoint x: 209, endPoint y: 292, distance: 136.7
click at [209, 292] on div "Test your rates Reset Rate Results [DATE] 2:35 PM Shipping destination : Enter …" at bounding box center [828, 566] width 1258 height 1024
paste input "[GEOGRAPHIC_DATA][PERSON_NAME]"
type input "[GEOGRAPHIC_DATA][PERSON_NAME]"
select select "IN"
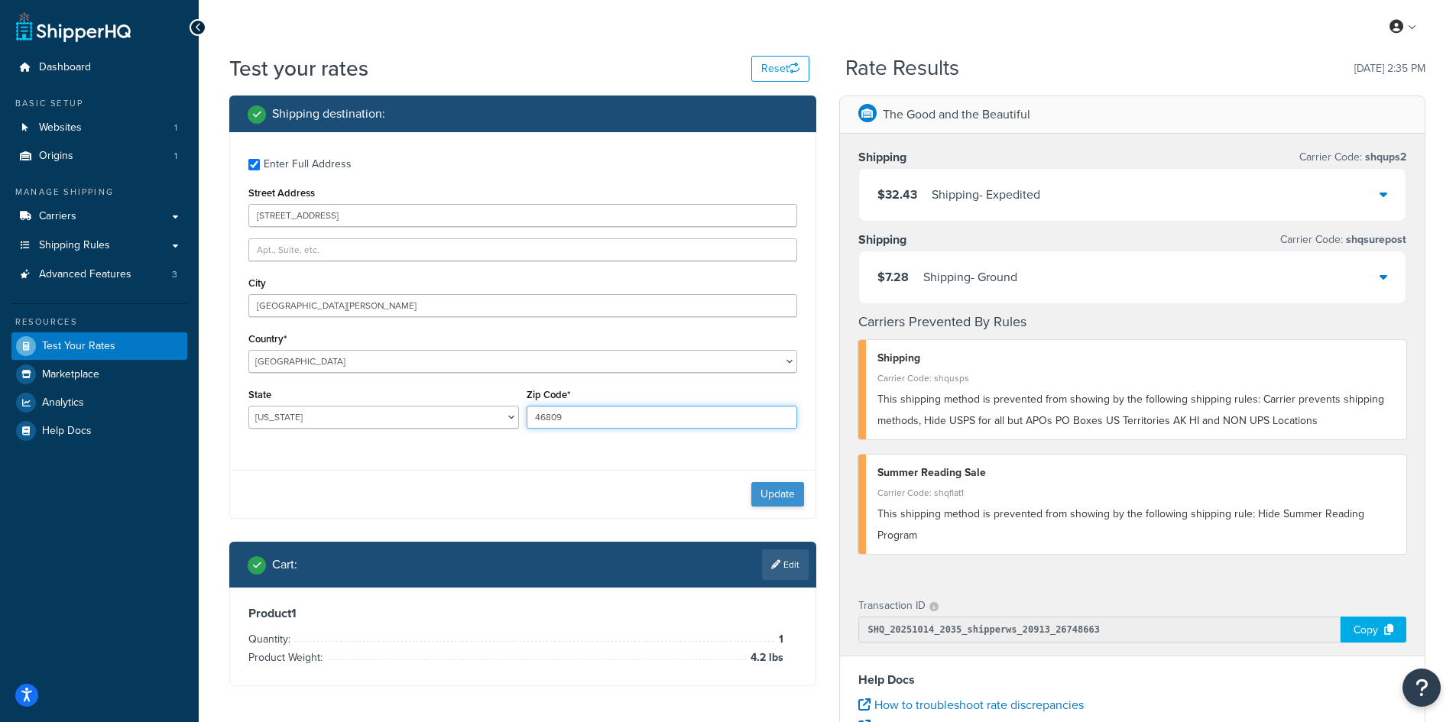
type input "46809"
click at [766, 490] on button "Update" at bounding box center [777, 494] width 53 height 24
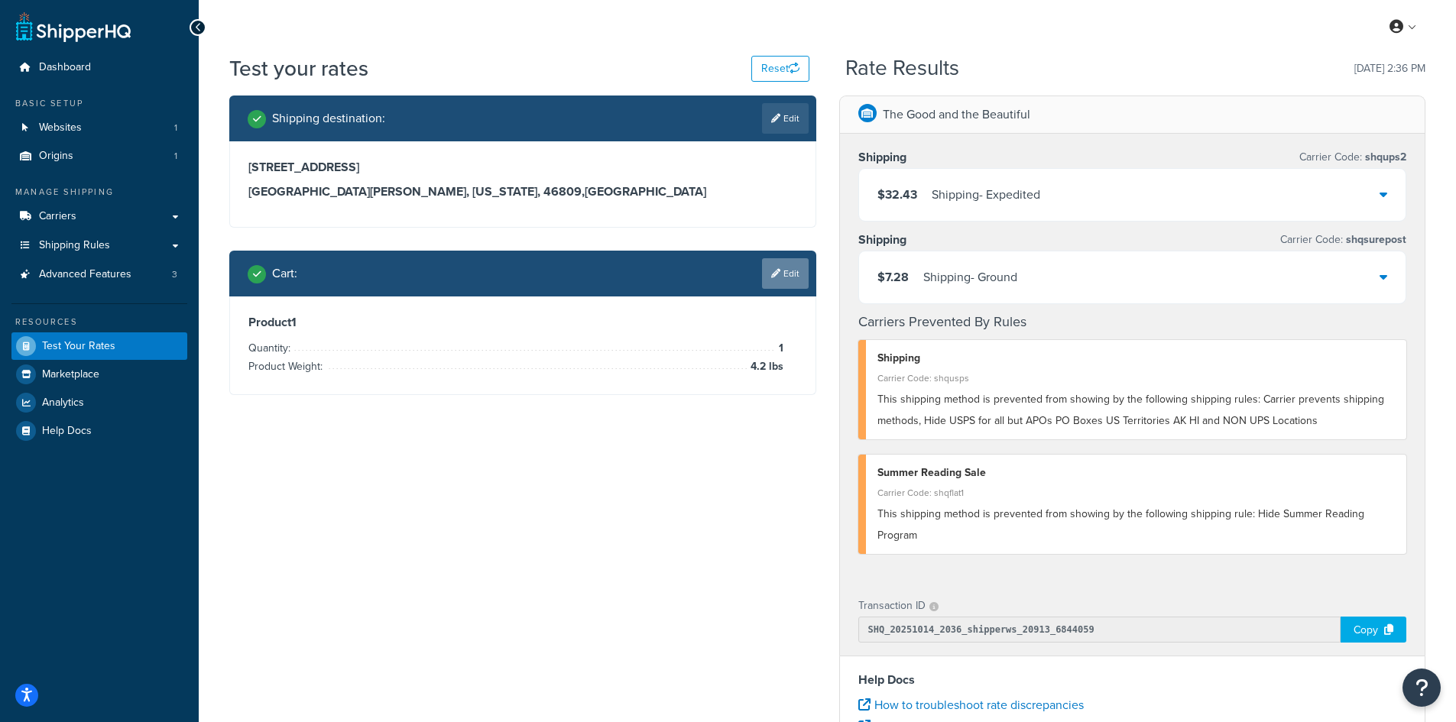
click at [780, 277] on link "Edit" at bounding box center [785, 273] width 47 height 31
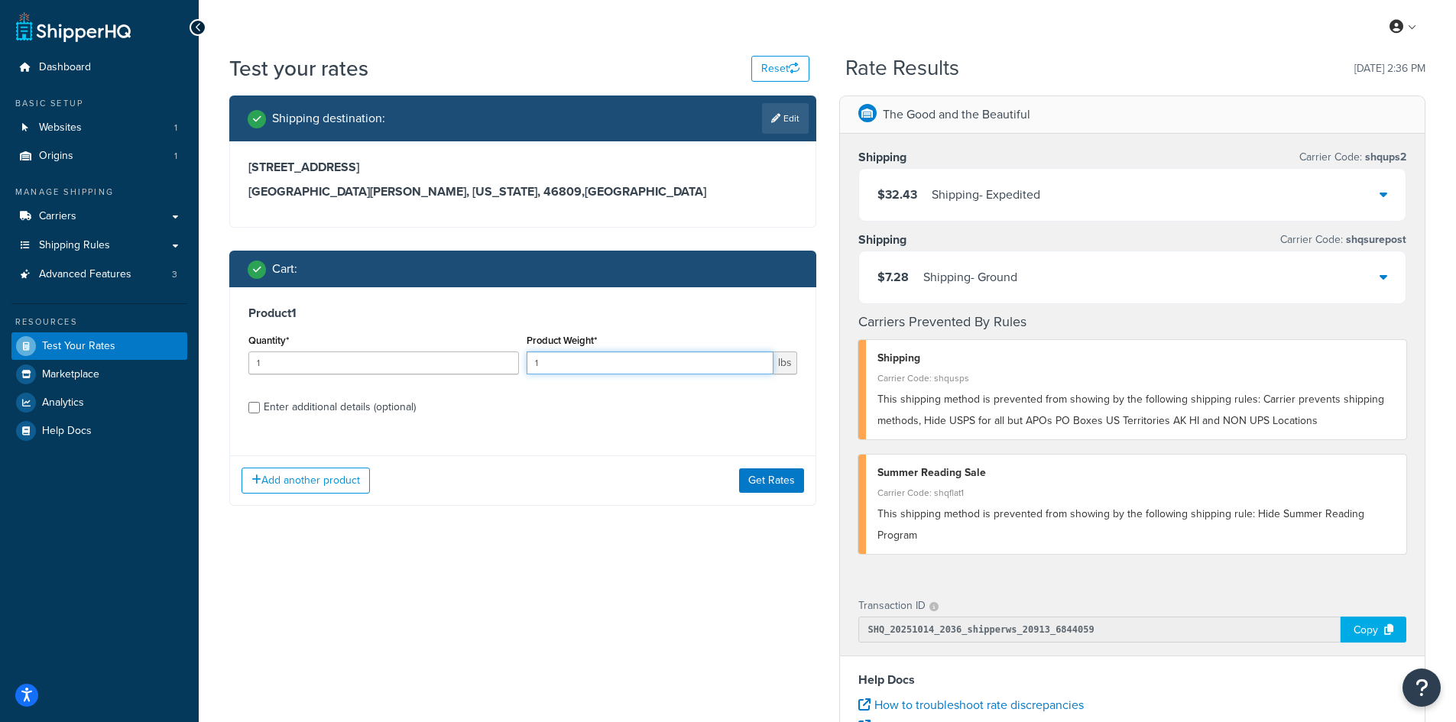
drag, startPoint x: 565, startPoint y: 364, endPoint x: 521, endPoint y: 360, distance: 44.5
click at [521, 360] on div "Quantity* 1 Product Weight* 1 lbs" at bounding box center [523, 358] width 557 height 56
type input "3.9"
click at [774, 478] on button "Get Rates" at bounding box center [771, 481] width 65 height 24
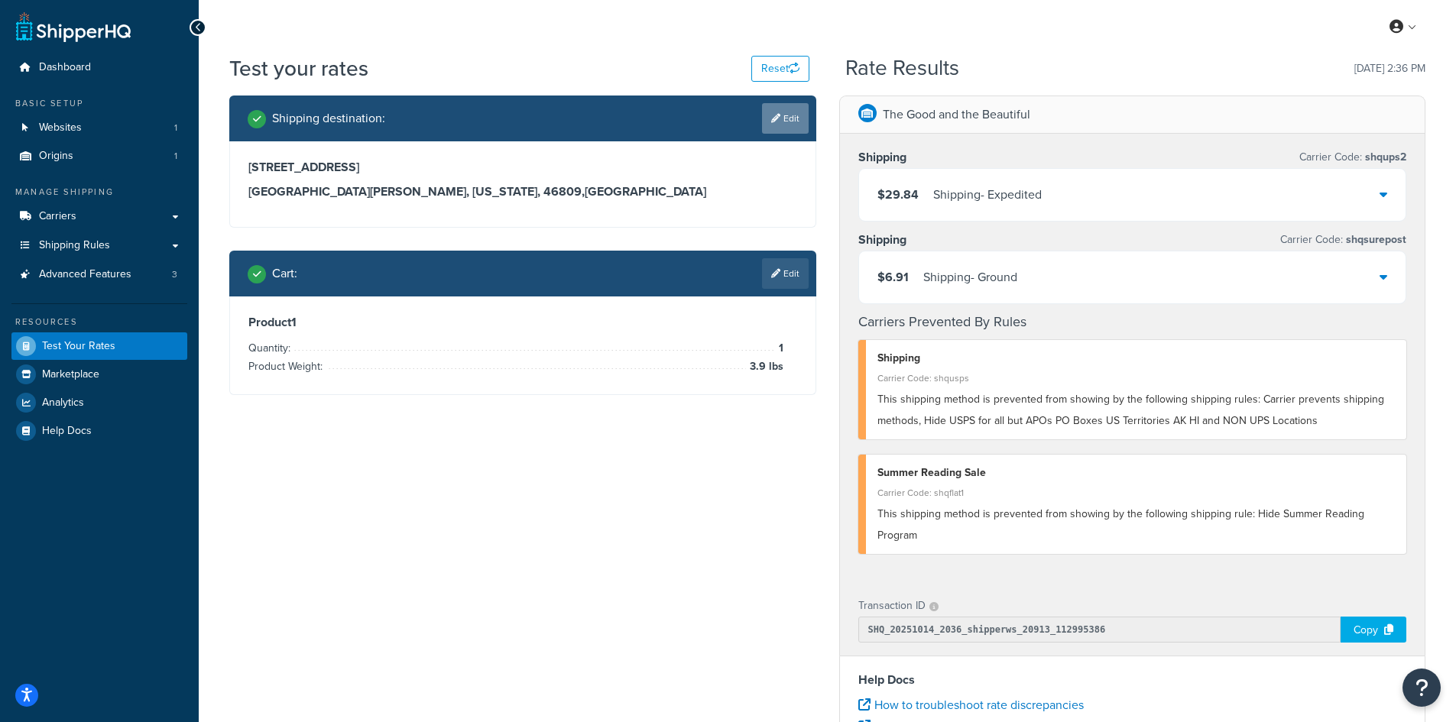
click at [784, 116] on link "Edit" at bounding box center [785, 118] width 47 height 31
select select "IN"
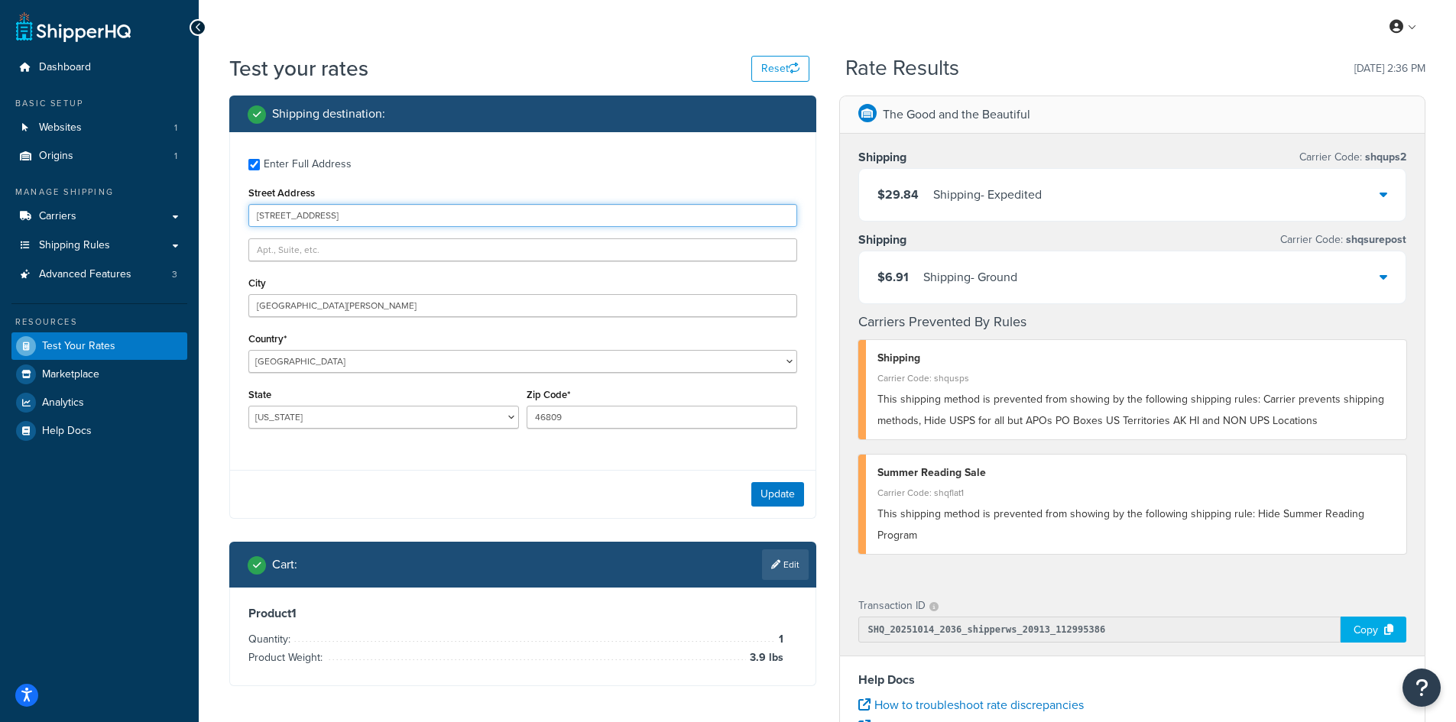
drag, startPoint x: 366, startPoint y: 214, endPoint x: 222, endPoint y: 211, distance: 143.7
click at [222, 211] on div "Shipping destination : Enter Full Address Street Address [STREET_ADDRESS][PERSO…" at bounding box center [523, 403] width 610 height 614
paste input "[STREET_ADDRESS][PERSON_NAME]"
type input "[STREET_ADDRESS][PERSON_NAME]"
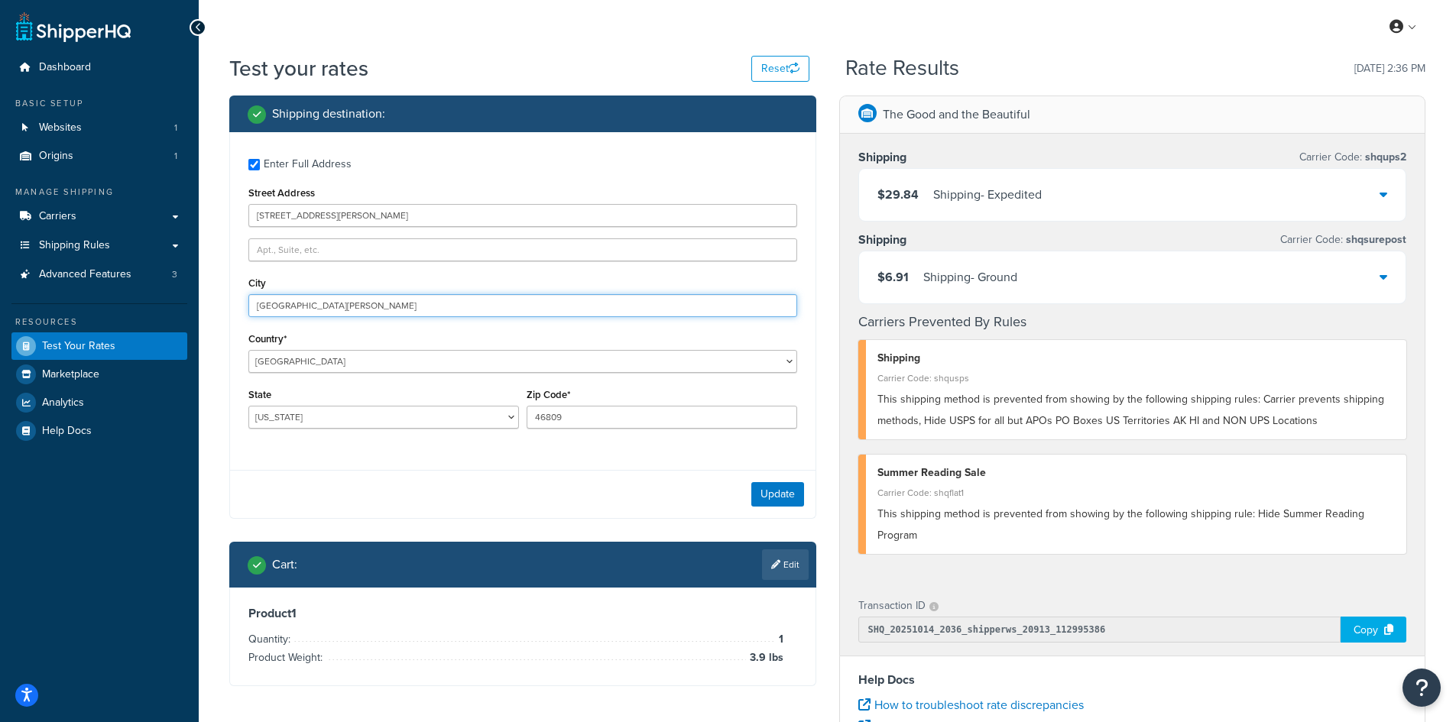
drag, startPoint x: 321, startPoint y: 304, endPoint x: 255, endPoint y: 295, distance: 67.1
click at [255, 295] on input "[GEOGRAPHIC_DATA][PERSON_NAME]" at bounding box center [522, 305] width 549 height 23
paste input "Saint Albans"
type input "Saint Albans"
select select "WV"
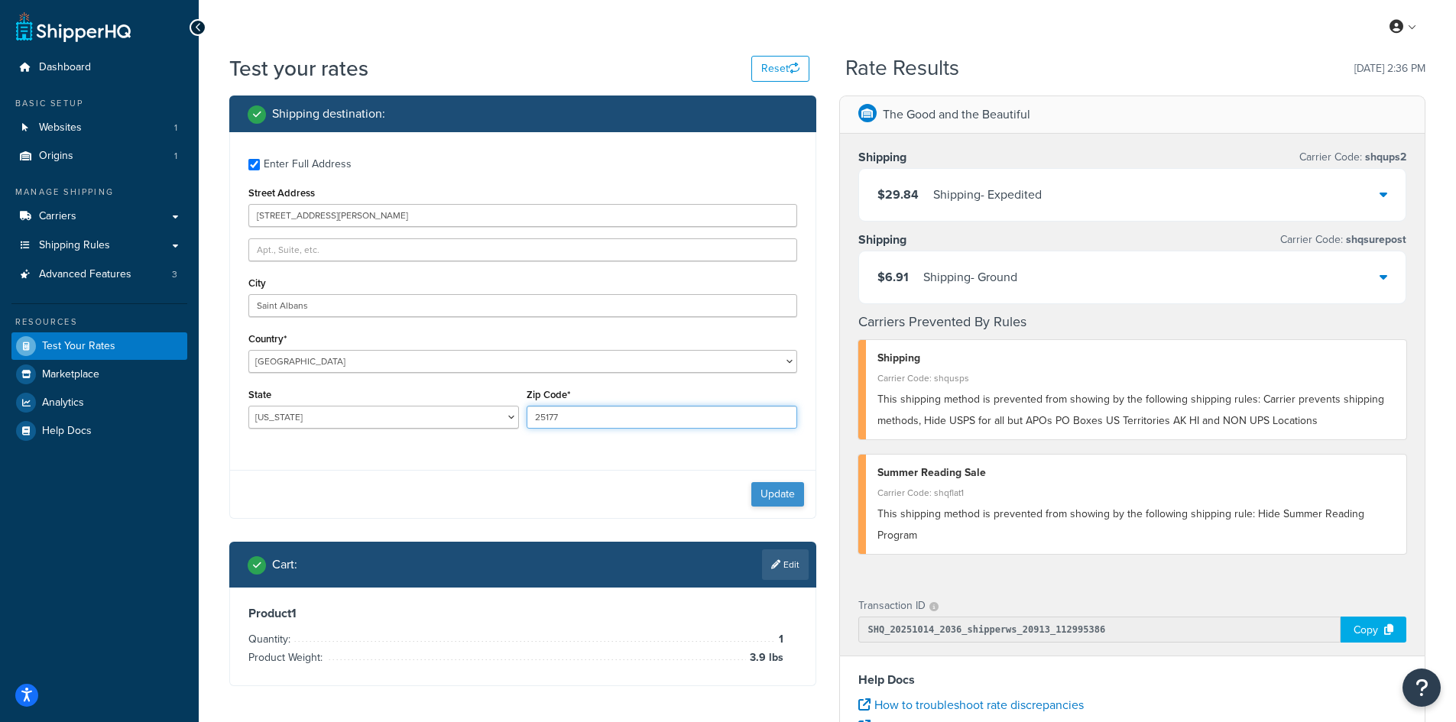
type input "25177"
click at [769, 486] on button "Update" at bounding box center [777, 494] width 53 height 24
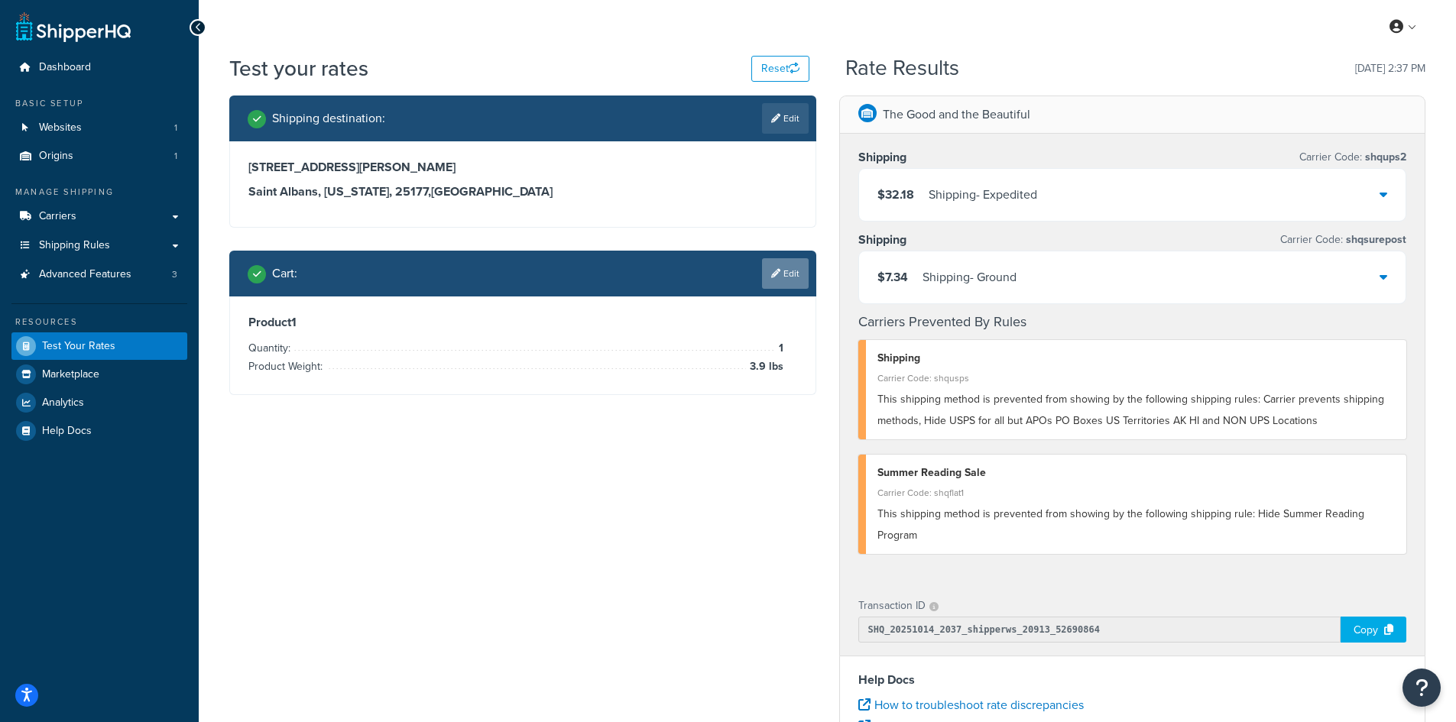
click at [777, 260] on link "Edit" at bounding box center [785, 273] width 47 height 31
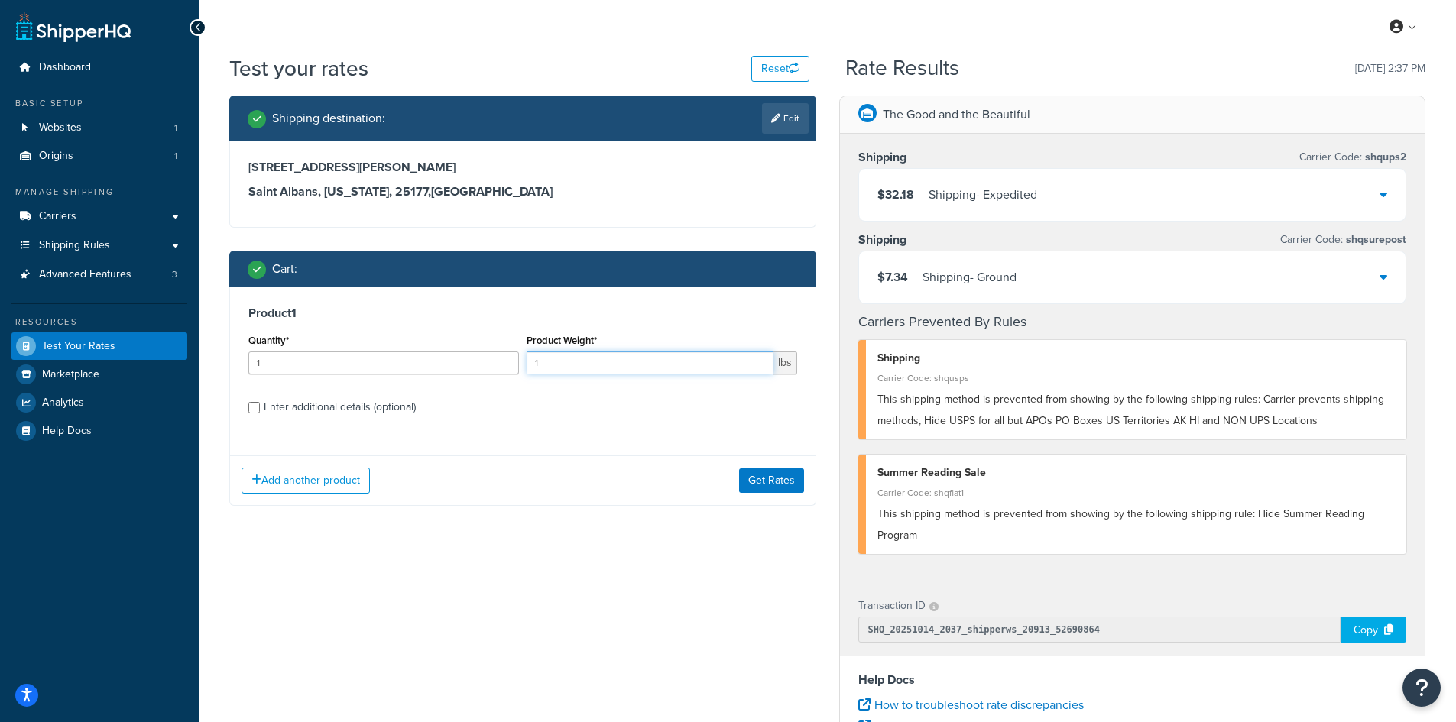
drag, startPoint x: 557, startPoint y: 361, endPoint x: 499, endPoint y: 362, distance: 58.1
click at [499, 362] on div "Quantity* 1 Product Weight* 1 lbs" at bounding box center [523, 358] width 557 height 56
type input "4.9"
click at [780, 477] on button "Get Rates" at bounding box center [771, 481] width 65 height 24
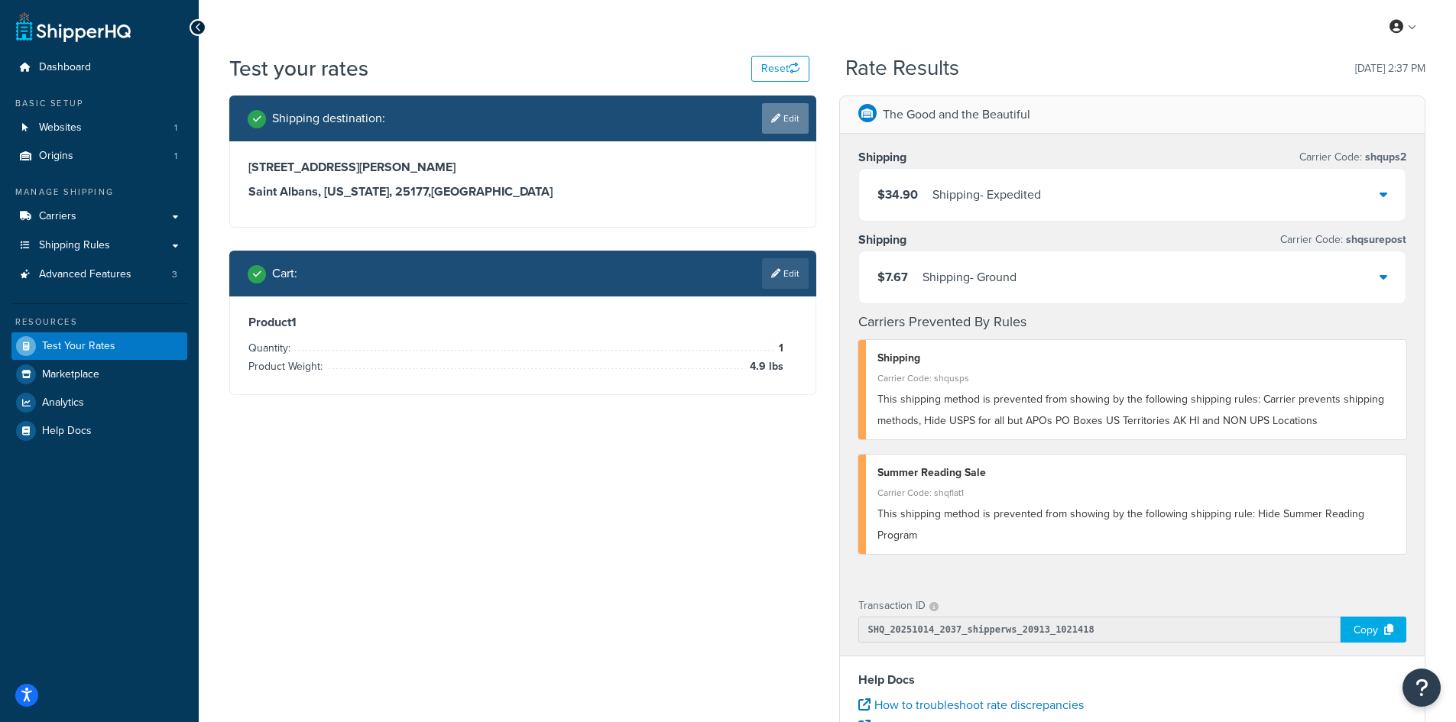
click at [781, 117] on link "Edit" at bounding box center [785, 118] width 47 height 31
select select "WV"
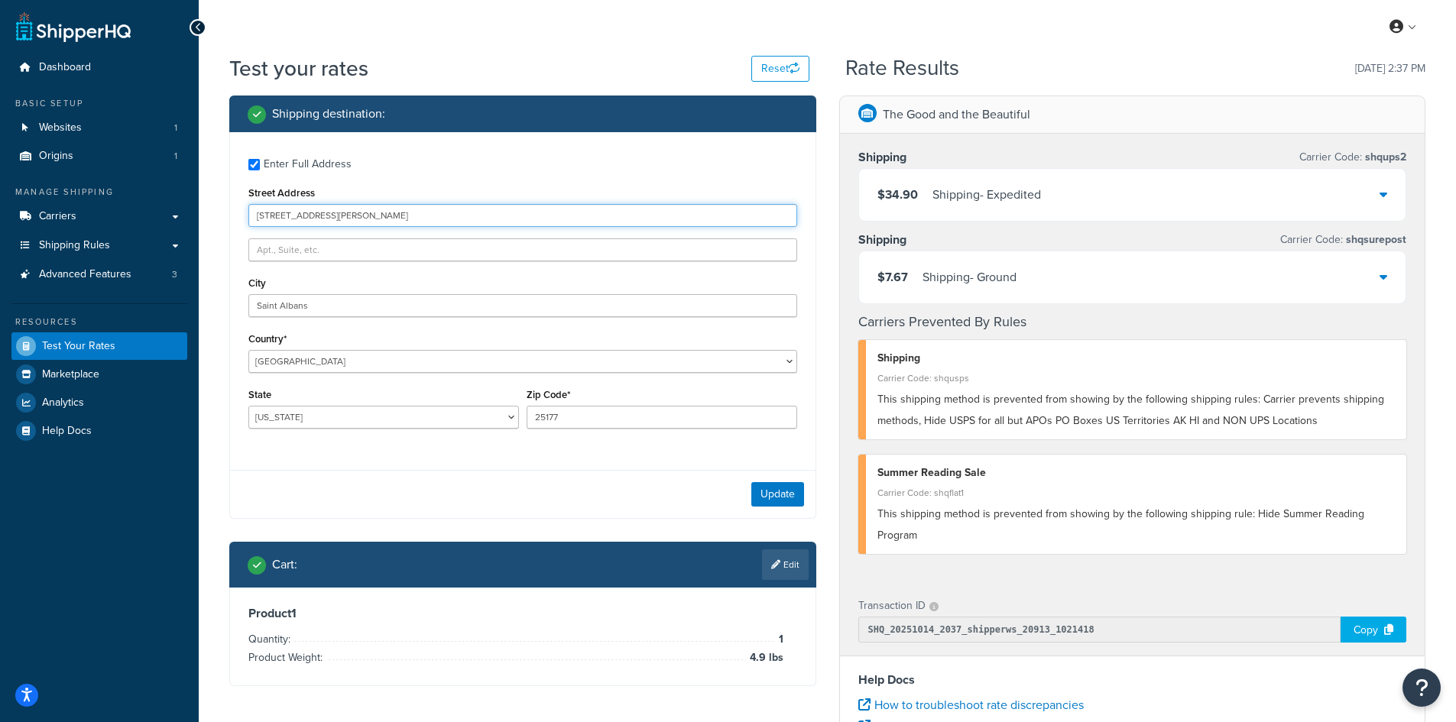
drag, startPoint x: 339, startPoint y: 213, endPoint x: 241, endPoint y: 209, distance: 98.7
click at [241, 209] on div "Enter Full Address Street Address [STREET_ADDRESS][PERSON_NAME] [GEOGRAPHIC_DAT…" at bounding box center [523, 295] width 586 height 326
paste input "[STREET_ADDRESS]"
type input "[STREET_ADDRESS]"
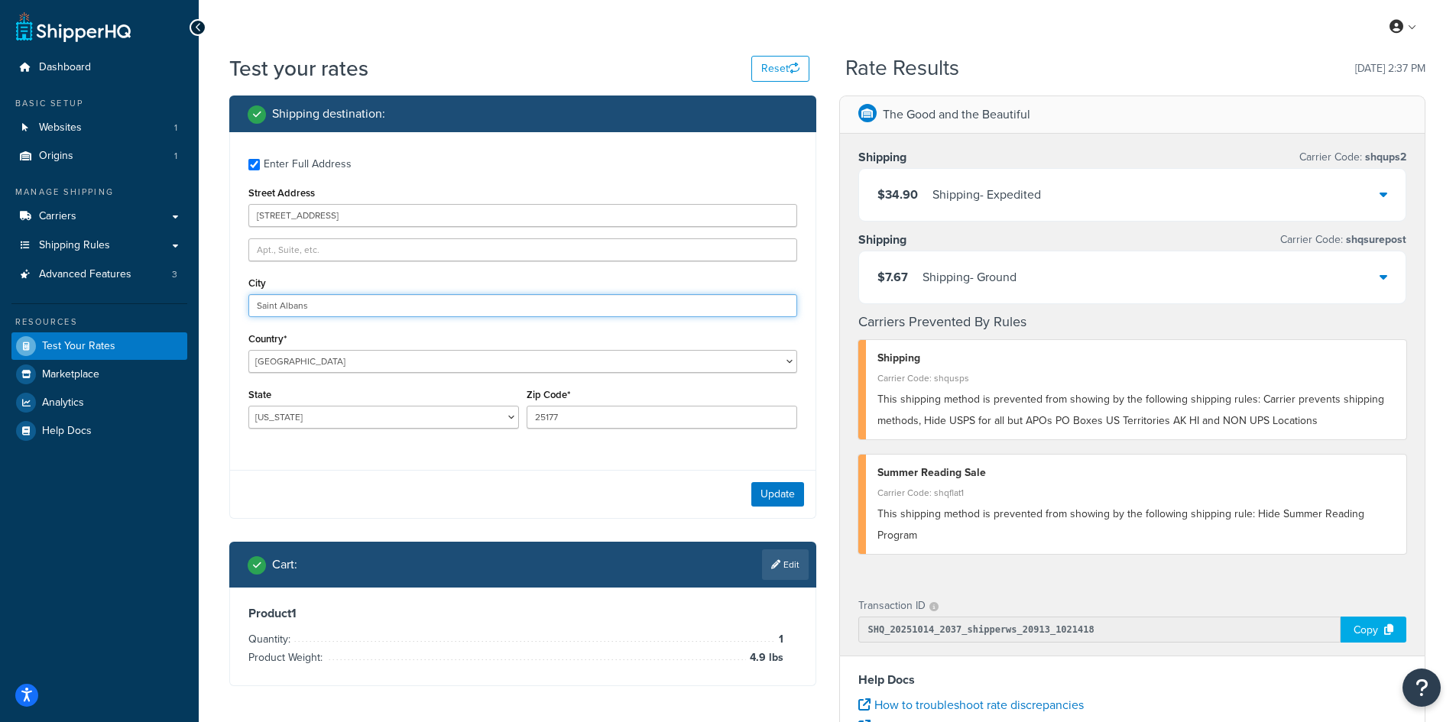
drag, startPoint x: 338, startPoint y: 309, endPoint x: 248, endPoint y: 298, distance: 90.8
click at [248, 298] on div "Enter Full Address Street Address [STREET_ADDRESS] [GEOGRAPHIC_DATA] [GEOGRAPHI…" at bounding box center [523, 295] width 586 height 326
paste input "[PERSON_NAME]"
type input "[PERSON_NAME]"
select select "CA"
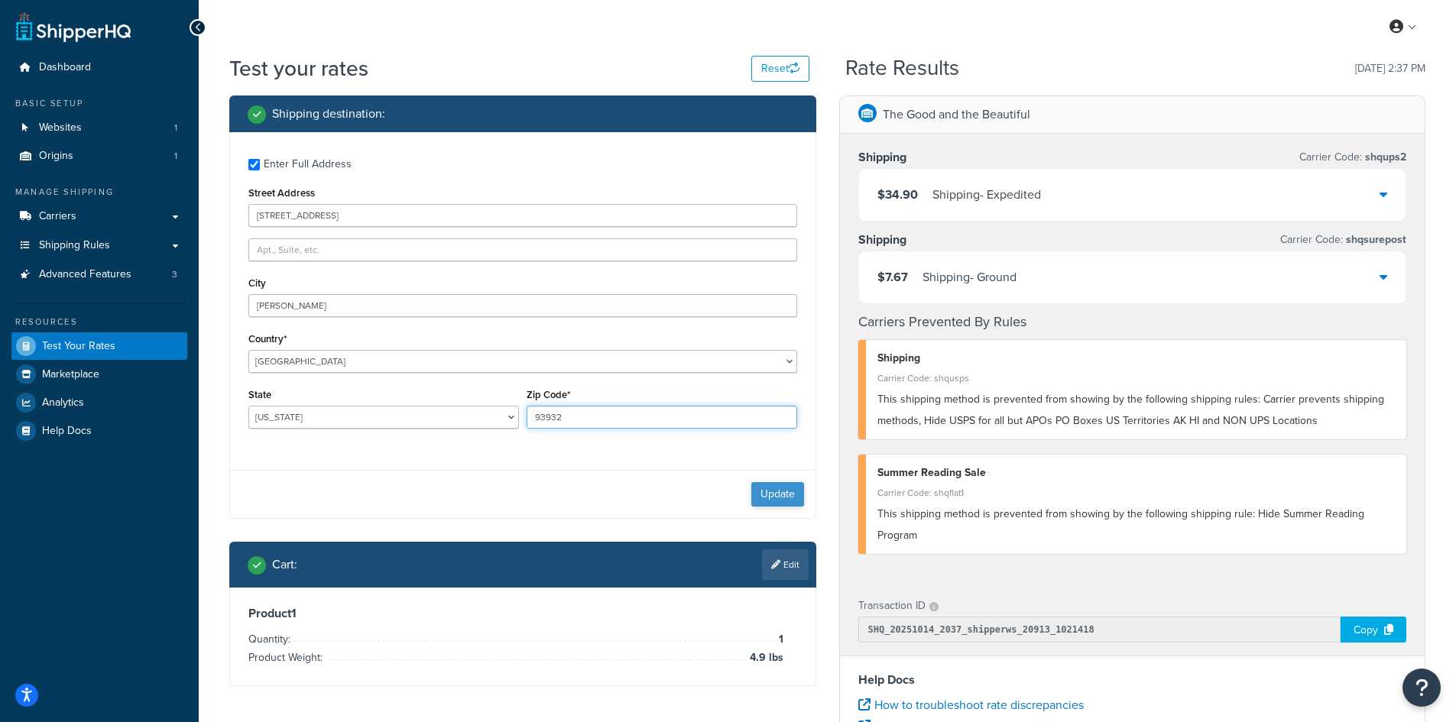
type input "93932"
click at [768, 495] on button "Update" at bounding box center [777, 494] width 53 height 24
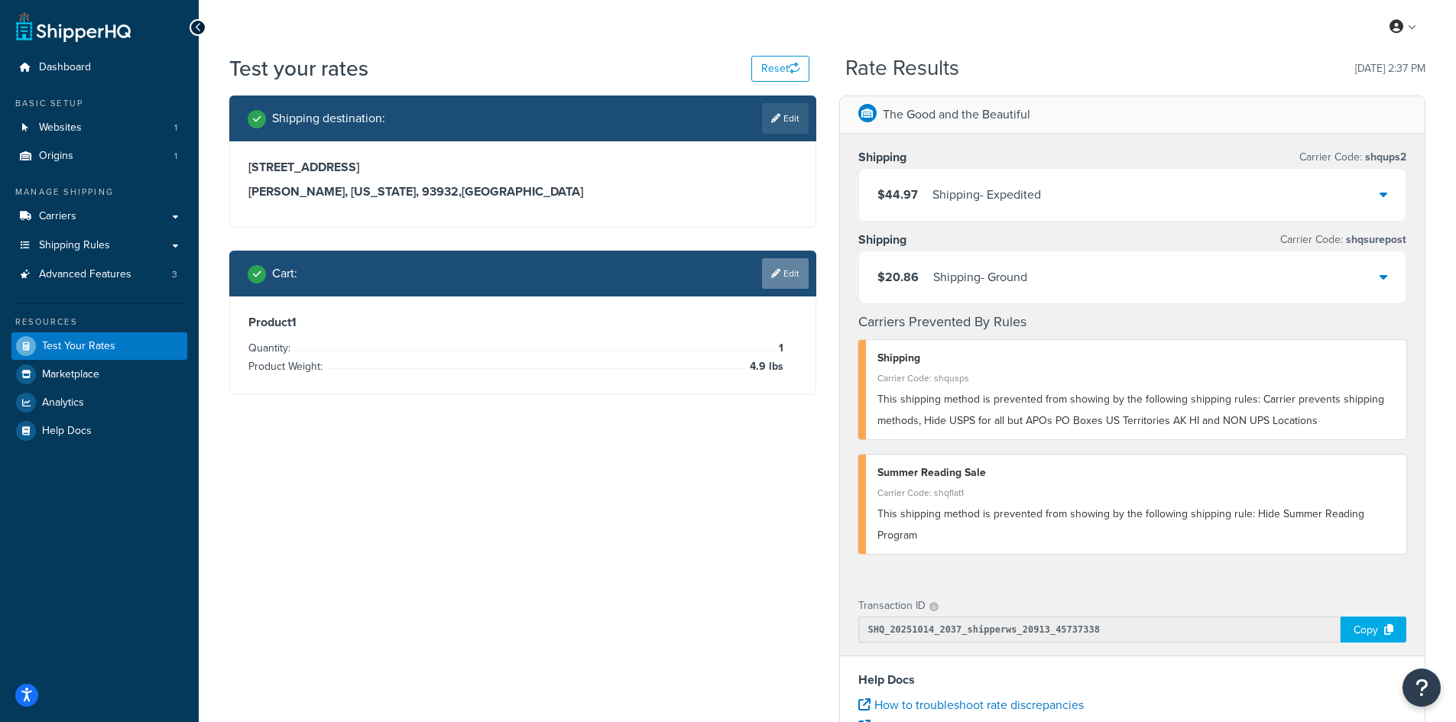
click at [785, 270] on link "Edit" at bounding box center [785, 273] width 47 height 31
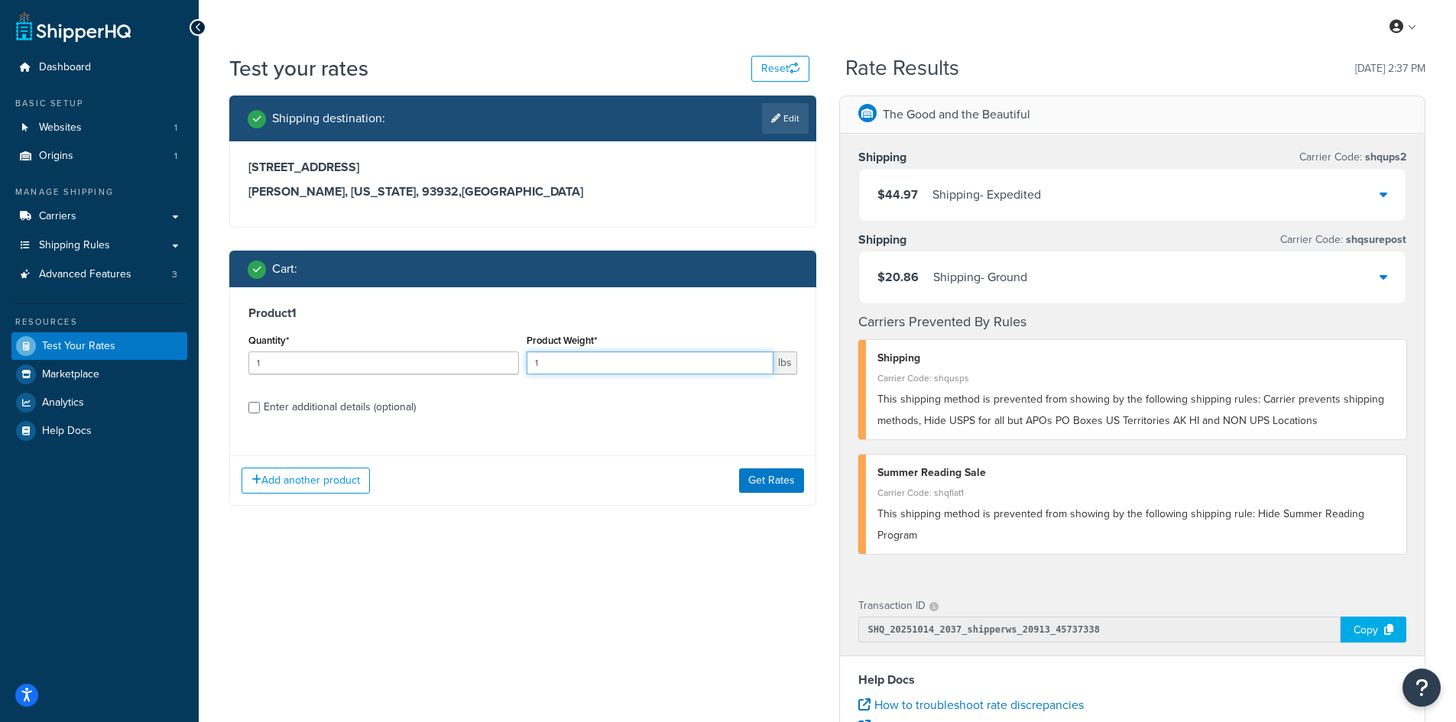
drag, startPoint x: 560, startPoint y: 363, endPoint x: 514, endPoint y: 364, distance: 45.9
click at [514, 364] on div "Quantity* 1 Product Weight* 1 lbs" at bounding box center [523, 358] width 557 height 56
type input "7.7"
click at [784, 473] on button "Get Rates" at bounding box center [771, 481] width 65 height 24
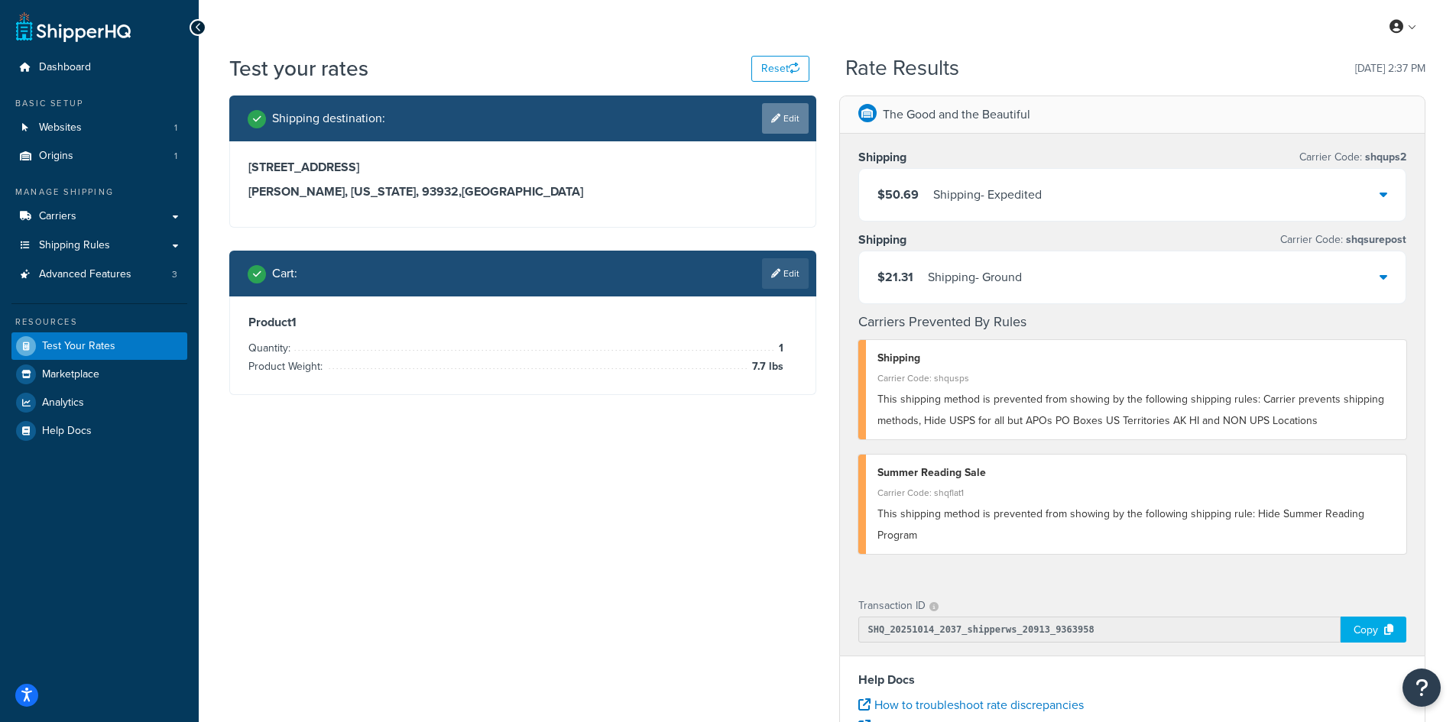
click at [767, 122] on link "Edit" at bounding box center [785, 118] width 47 height 31
select select "CA"
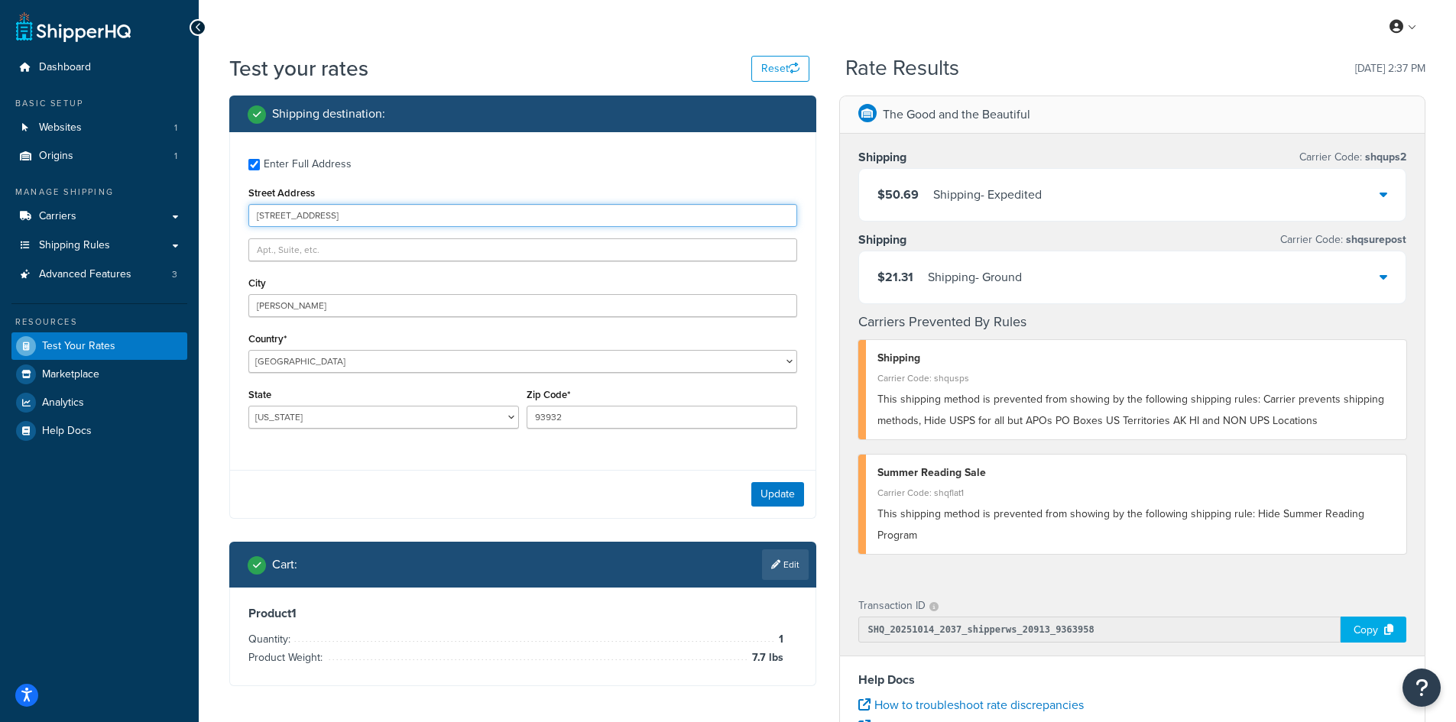
drag, startPoint x: 432, startPoint y: 216, endPoint x: 191, endPoint y: 190, distance: 242.2
click at [191, 190] on div "Dashboard Basic Setup Websites 1 Origins 1 Manage Shipping Carriers Carriers Al…" at bounding box center [728, 557] width 1456 height 1115
paste input "[STREET_ADDRESS]"
type input "[STREET_ADDRESS]"
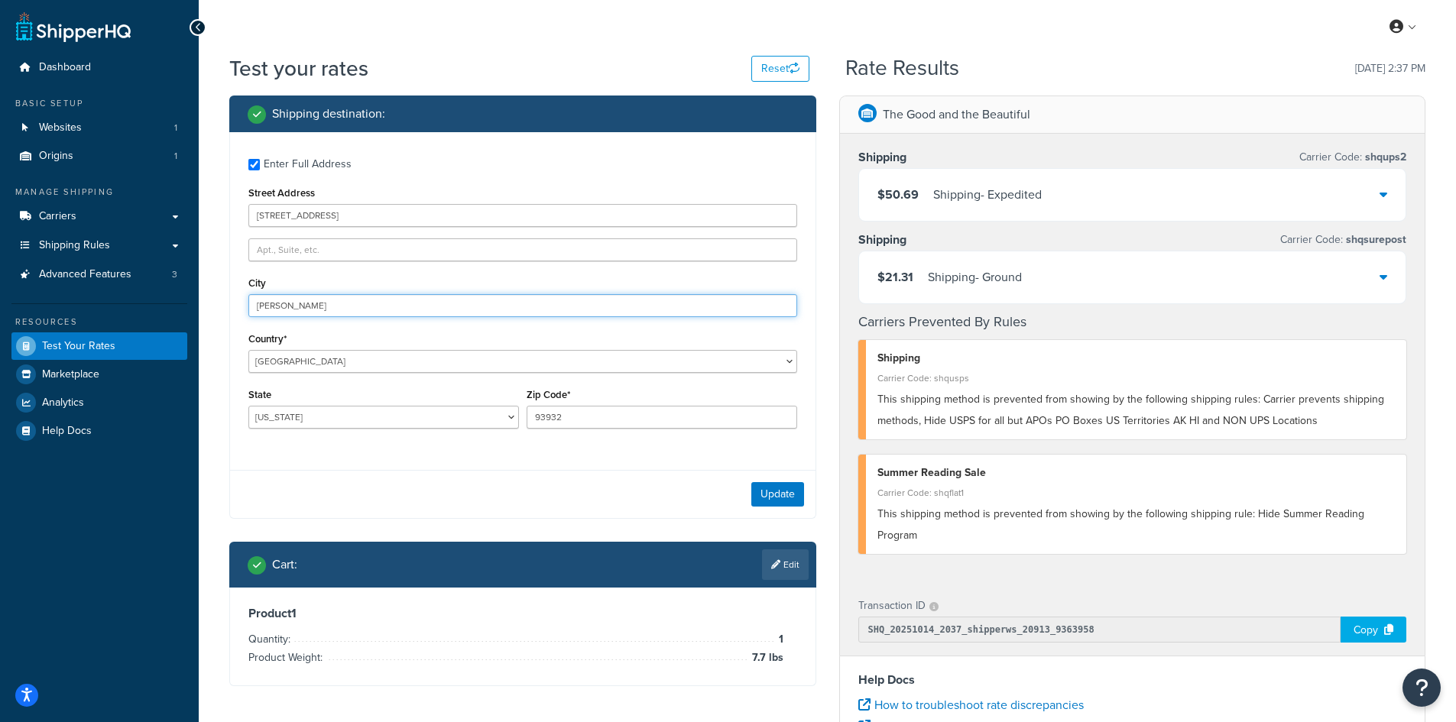
drag, startPoint x: 329, startPoint y: 307, endPoint x: 184, endPoint y: 295, distance: 145.7
click at [184, 295] on div "Dashboard Basic Setup Websites 1 Origins 1 Manage Shipping Carriers Carriers Al…" at bounding box center [728, 557] width 1456 height 1115
paste input "[GEOGRAPHIC_DATA]"
type input "[GEOGRAPHIC_DATA]"
select select "WA"
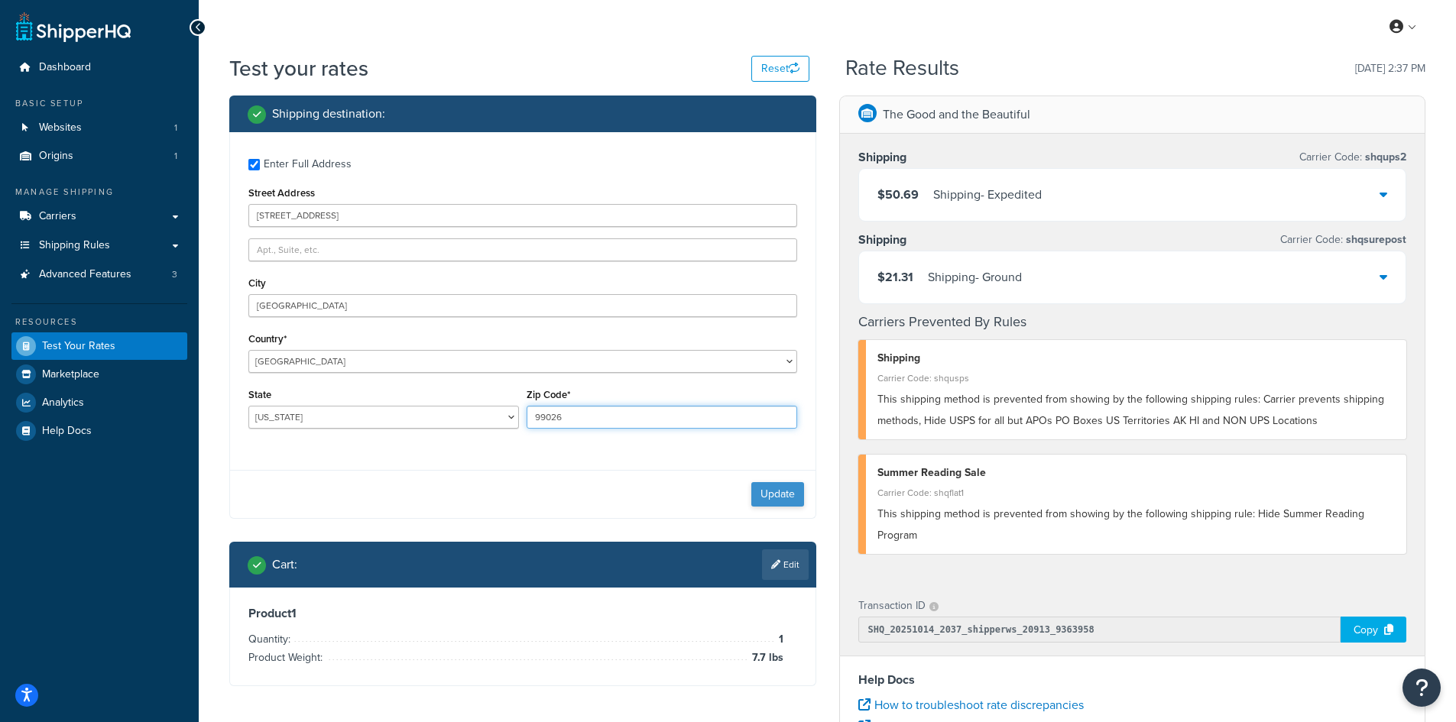
type input "99026"
click at [787, 490] on button "Update" at bounding box center [777, 494] width 53 height 24
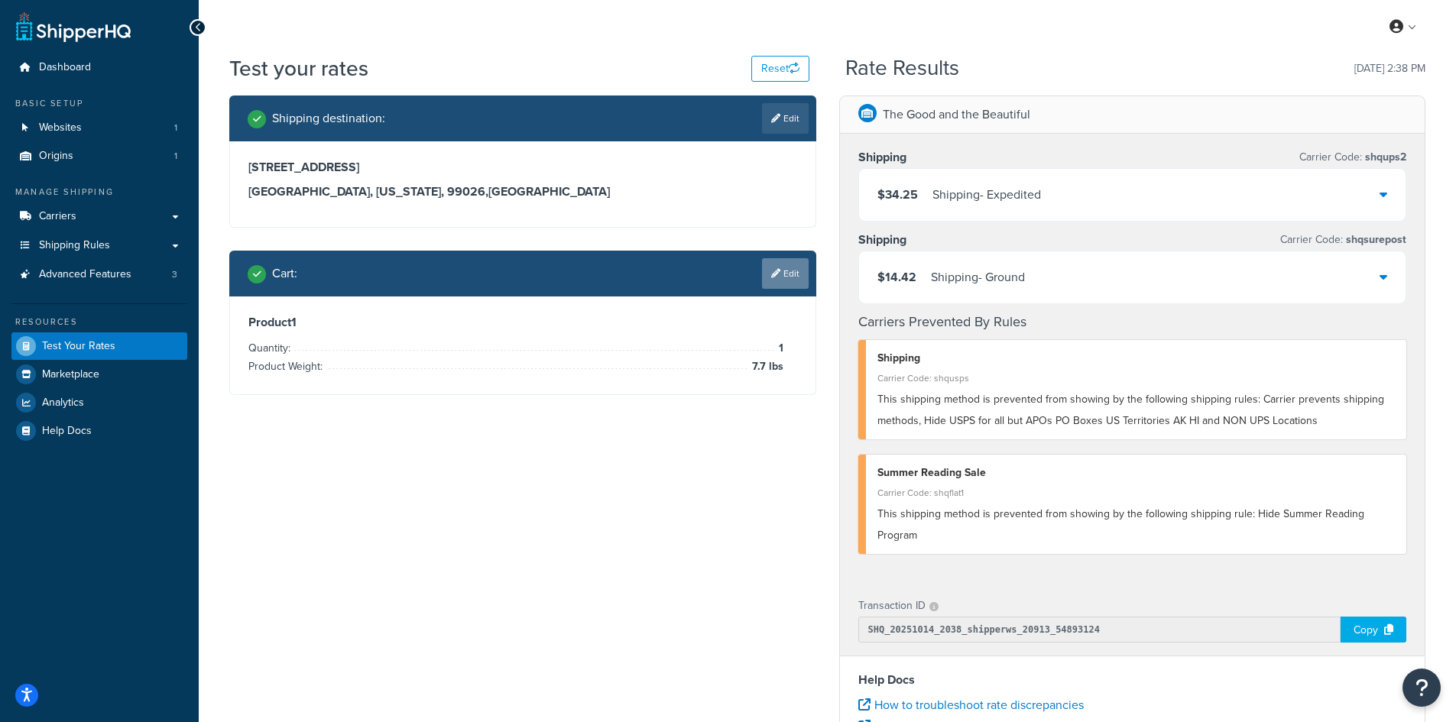
click at [791, 283] on link "Edit" at bounding box center [785, 273] width 47 height 31
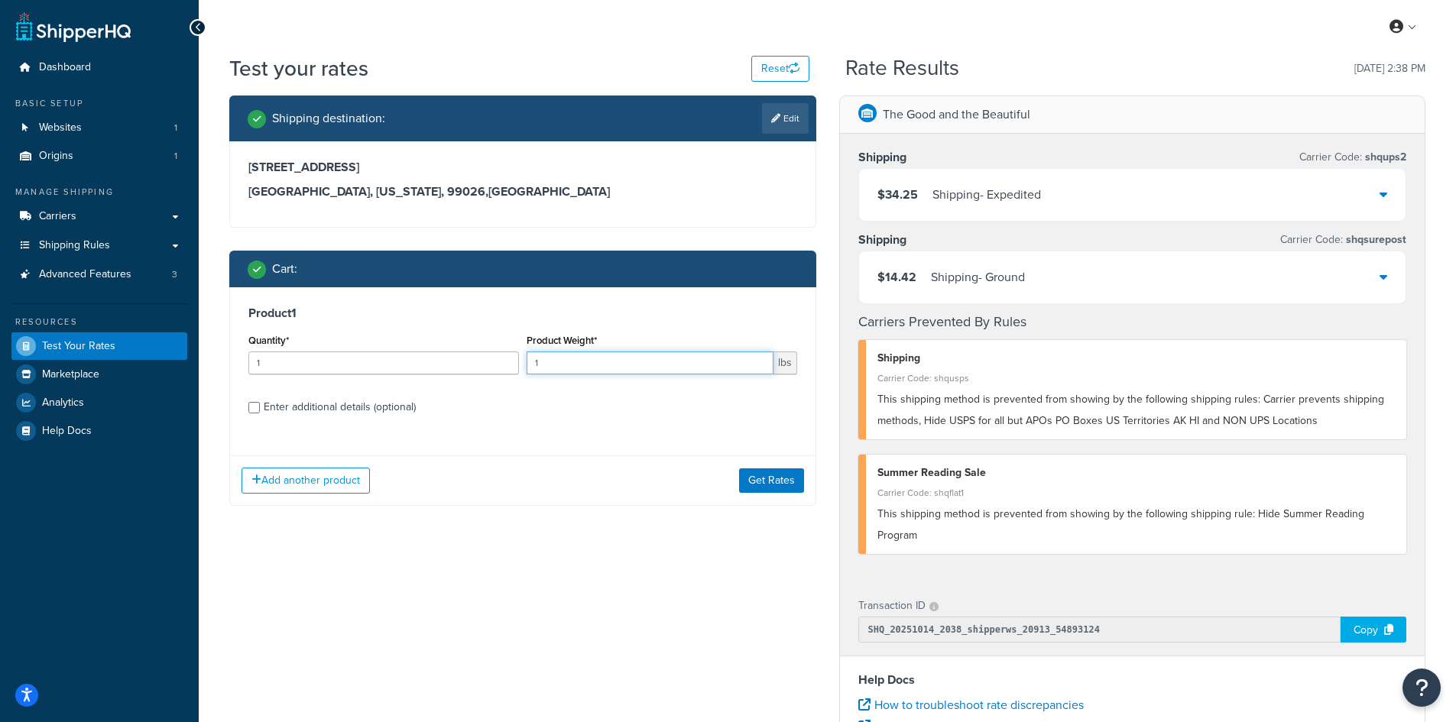
drag, startPoint x: 553, startPoint y: 368, endPoint x: 530, endPoint y: 362, distance: 24.5
click at [530, 362] on input "1" at bounding box center [650, 363] width 247 height 23
type input "7.8"
click at [770, 476] on button "Get Rates" at bounding box center [771, 481] width 65 height 24
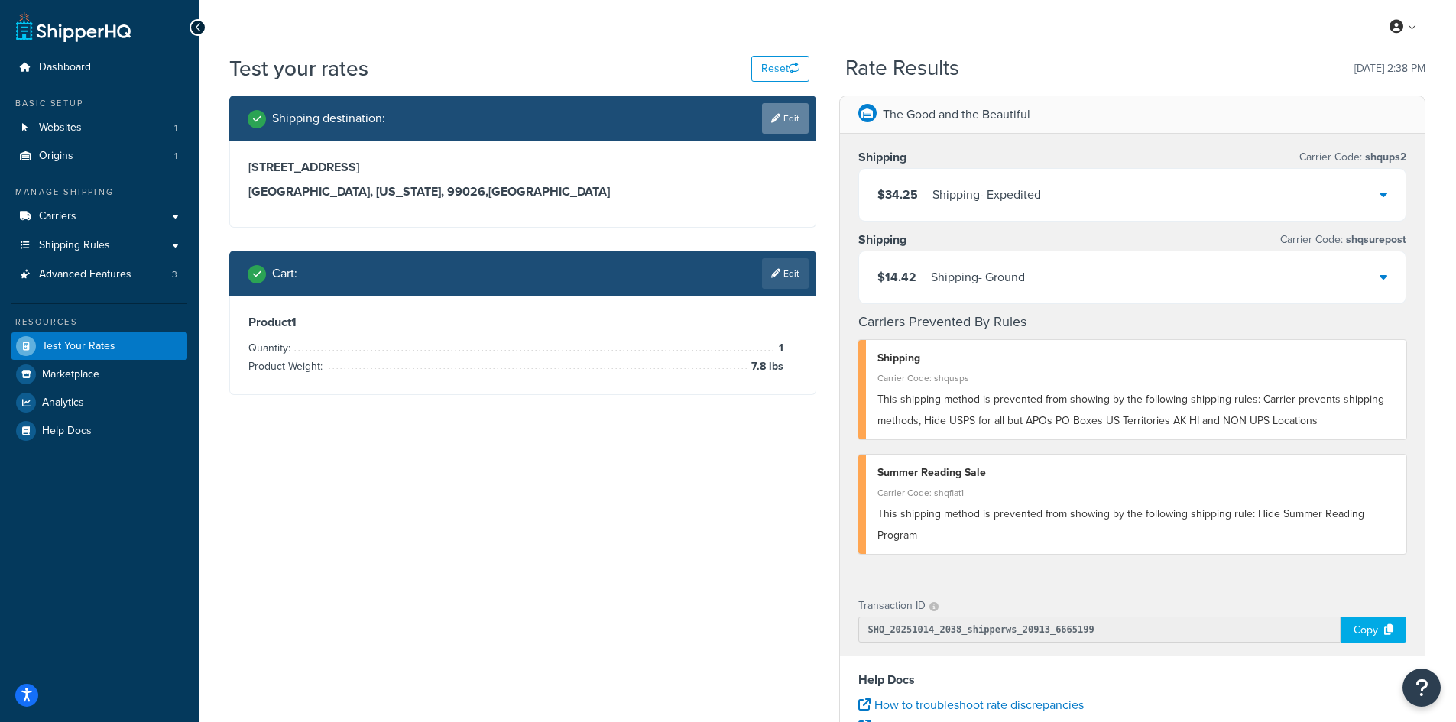
click at [793, 113] on link "Edit" at bounding box center [785, 118] width 47 height 31
select select "WA"
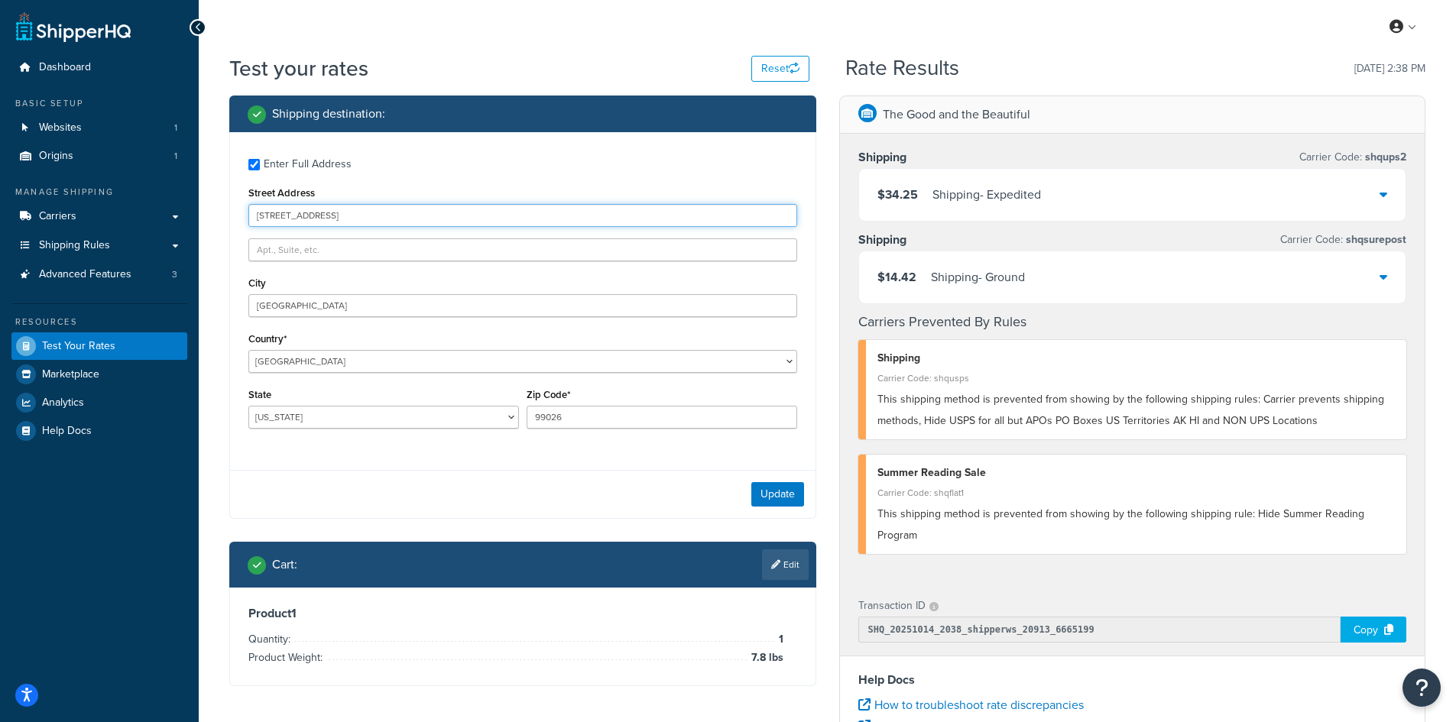
drag, startPoint x: 328, startPoint y: 213, endPoint x: 202, endPoint y: 207, distance: 126.2
click at [192, 213] on div "Dashboard Basic Setup Websites 1 Origins 1 Manage Shipping Carriers Carriers Al…" at bounding box center [728, 557] width 1456 height 1115
paste input "72 Osprey Watch Ln E"
type input "72 Osprey Watch Ln E"
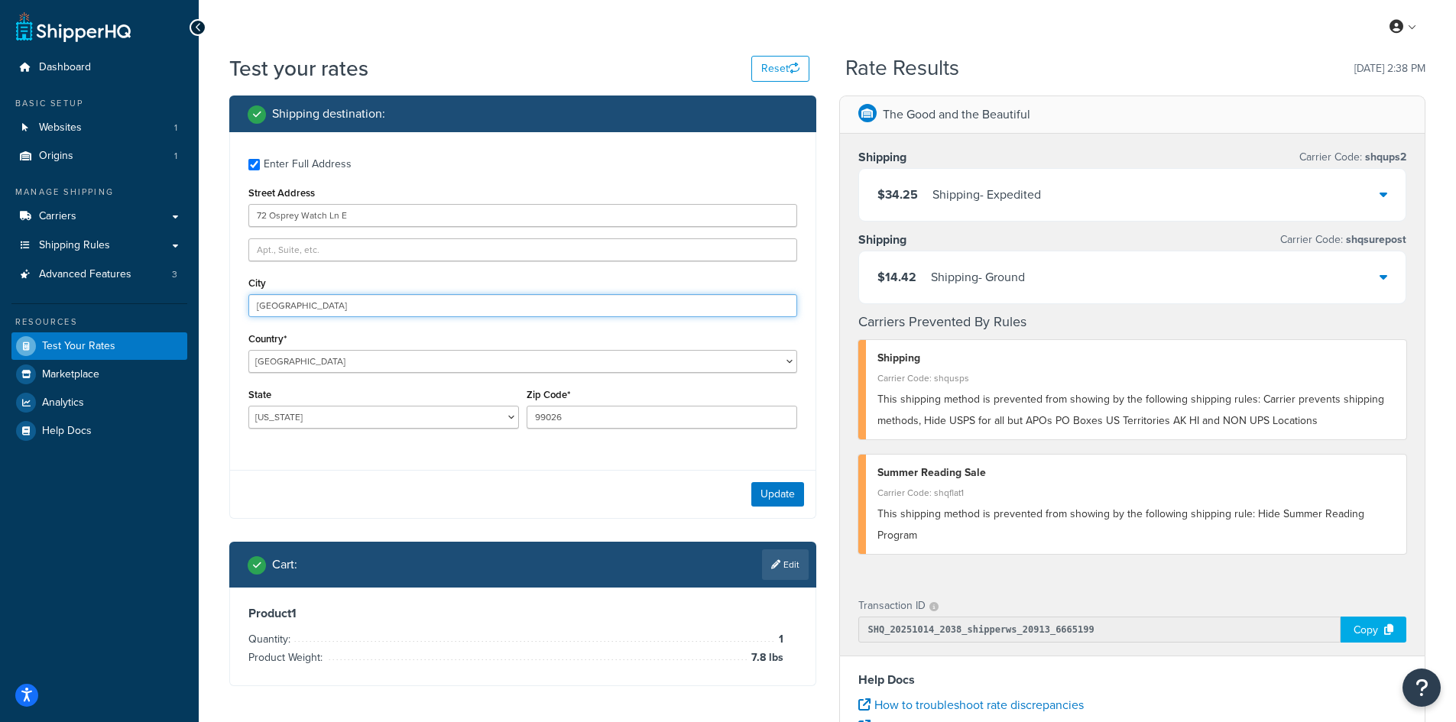
drag, startPoint x: 339, startPoint y: 307, endPoint x: 186, endPoint y: 305, distance: 152.9
click at [187, 307] on div "Dashboard Basic Setup Websites 1 Origins 1 Manage Shipping Carriers Carriers Al…" at bounding box center [728, 557] width 1456 height 1115
paste input "Oriental"
type input "Oriental"
click at [763, 498] on button "Update" at bounding box center [777, 494] width 53 height 24
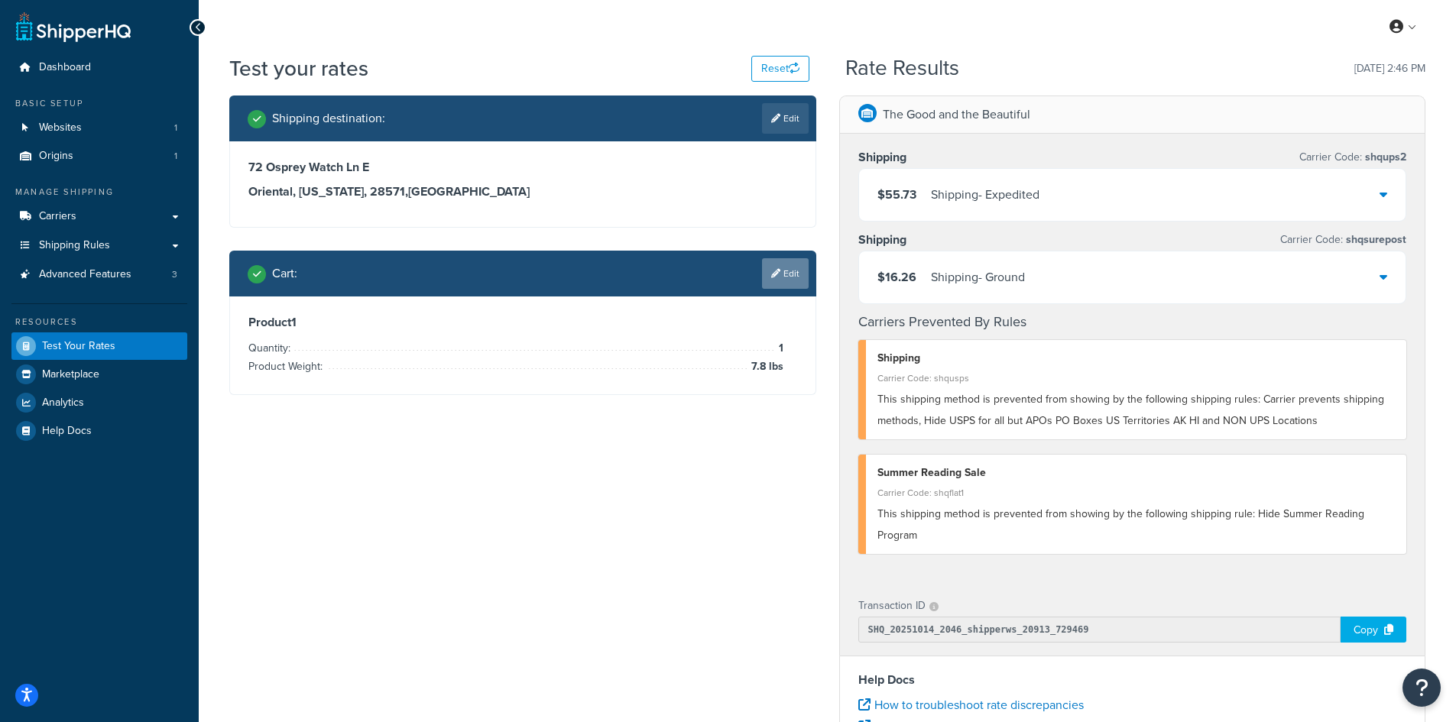
click at [788, 278] on link "Edit" at bounding box center [785, 273] width 47 height 31
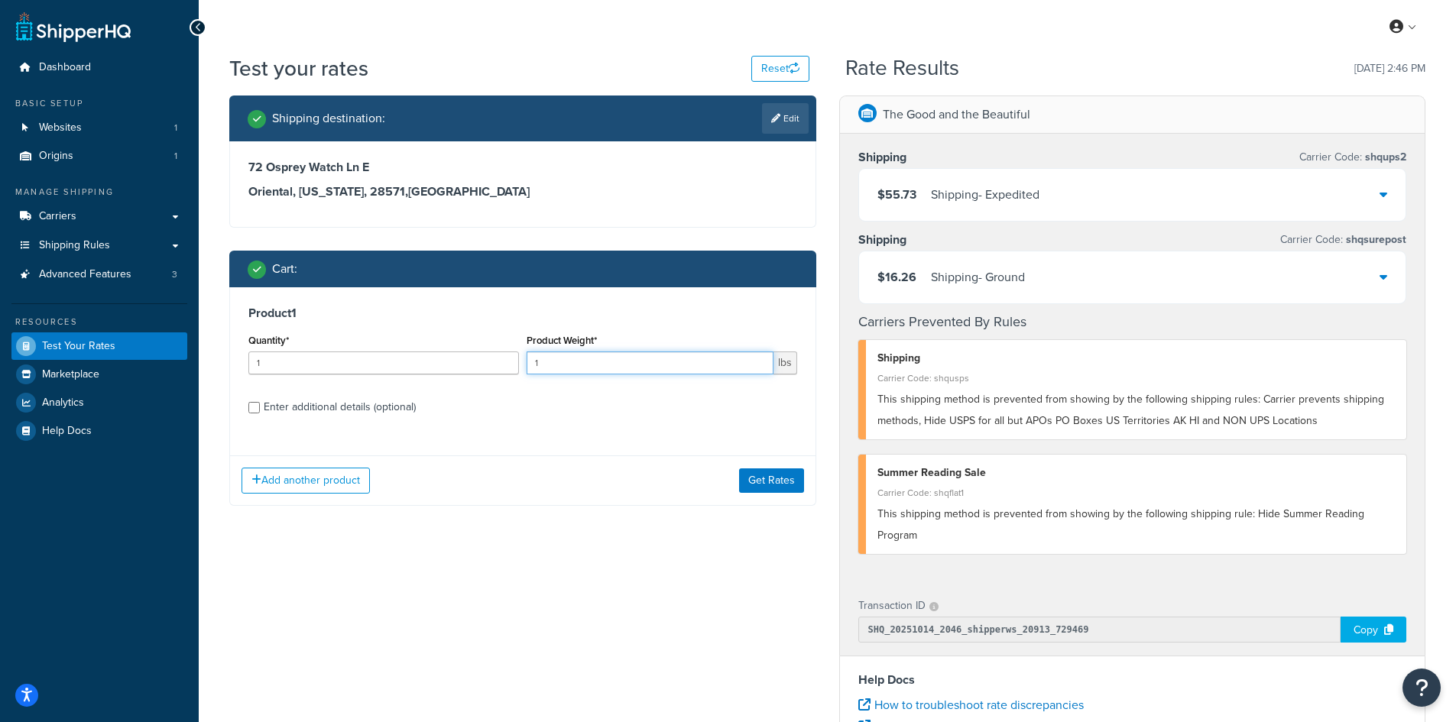
drag, startPoint x: 534, startPoint y: 363, endPoint x: 506, endPoint y: 360, distance: 27.7
click at [506, 360] on div "Quantity* 1 Product Weight* 1 lbs" at bounding box center [523, 358] width 557 height 56
click at [781, 475] on button "Get Rates" at bounding box center [771, 481] width 65 height 24
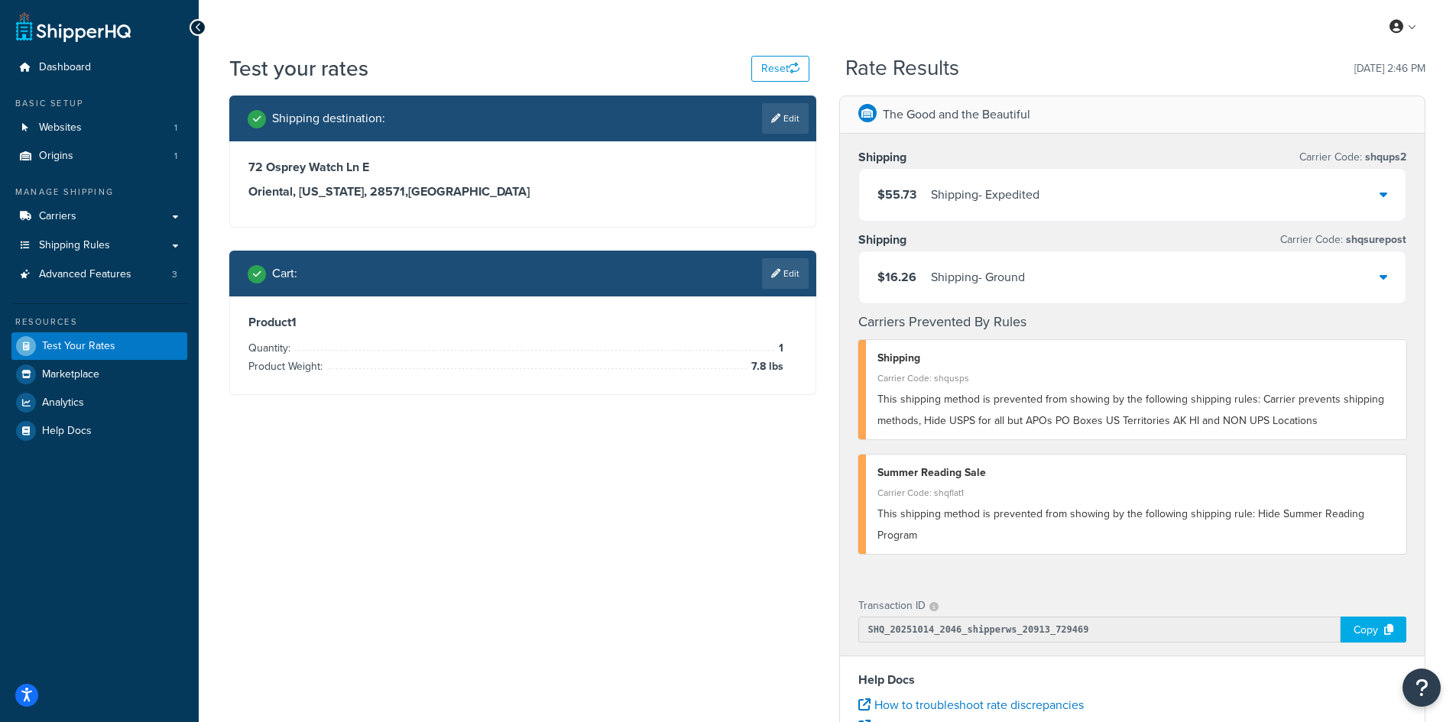
click at [785, 118] on link "Edit" at bounding box center [785, 118] width 47 height 31
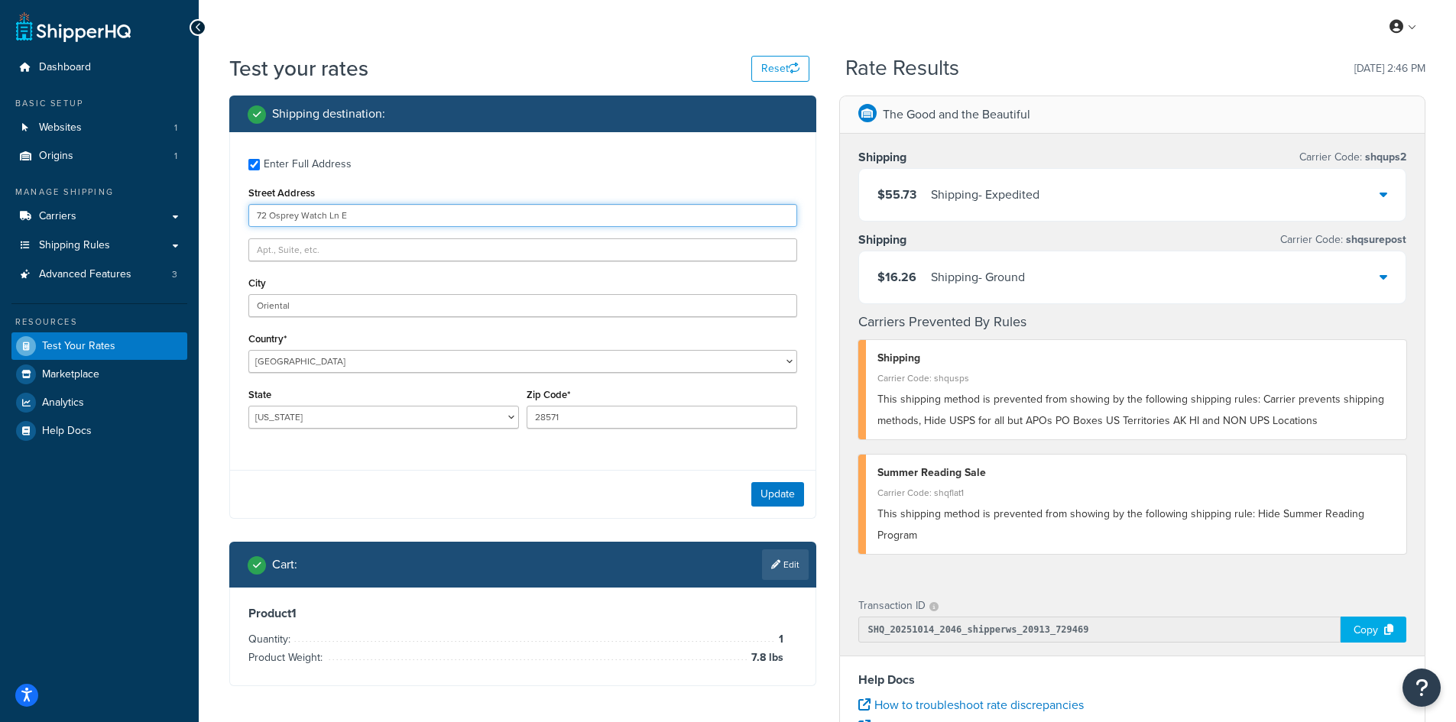
drag, startPoint x: 358, startPoint y: 216, endPoint x: 232, endPoint y: 210, distance: 126.2
click at [232, 210] on div "Enter Full Address Street Address 72 Osprey Watch [GEOGRAPHIC_DATA] Country* [G…" at bounding box center [523, 295] width 586 height 326
paste input "[STREET_ADDRESS]"
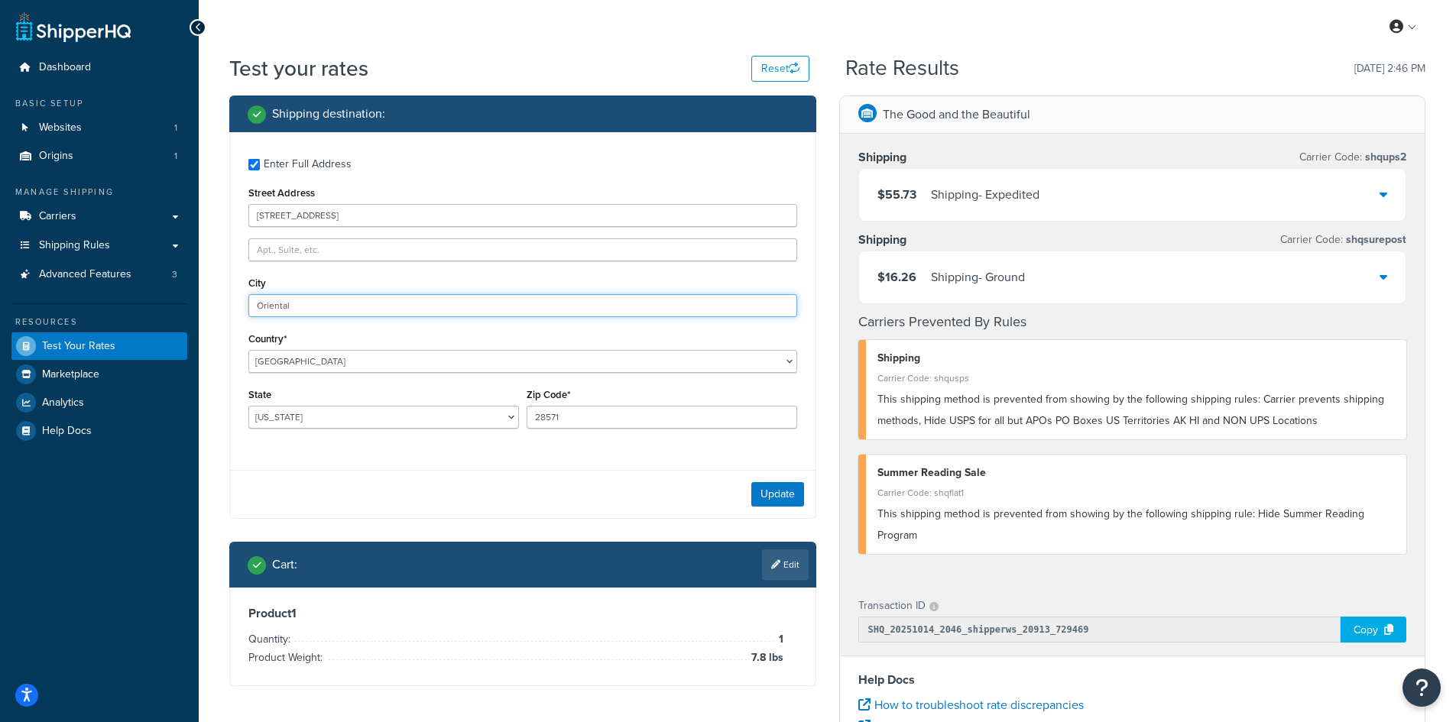
drag, startPoint x: 310, startPoint y: 310, endPoint x: 203, endPoint y: 294, distance: 109.1
click at [203, 294] on div "Test your rates Reset Rate Results [DATE] 2:46 PM Shipping destination : Enter …" at bounding box center [828, 566] width 1258 height 1024
paste input "[PERSON_NAME]"
click at [782, 492] on button "Update" at bounding box center [777, 494] width 53 height 24
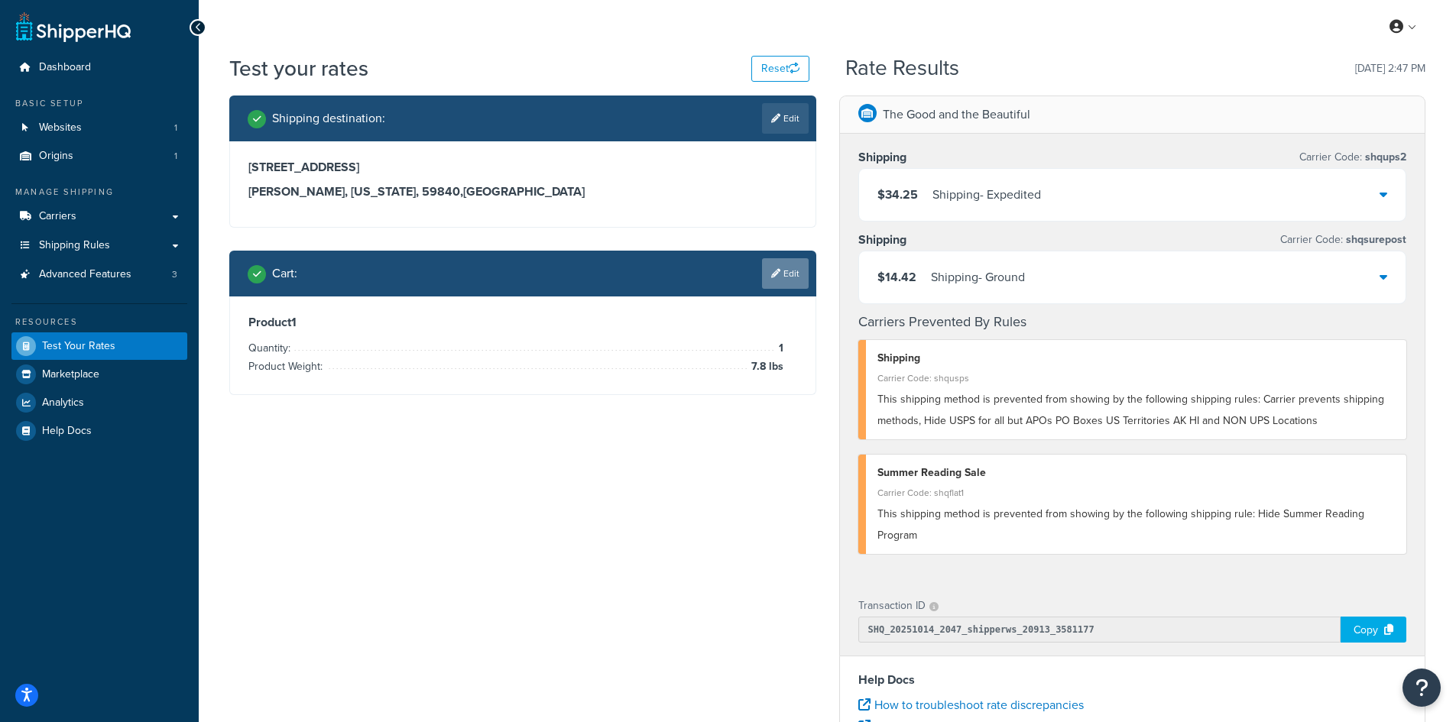
click at [780, 274] on link "Edit" at bounding box center [785, 273] width 47 height 31
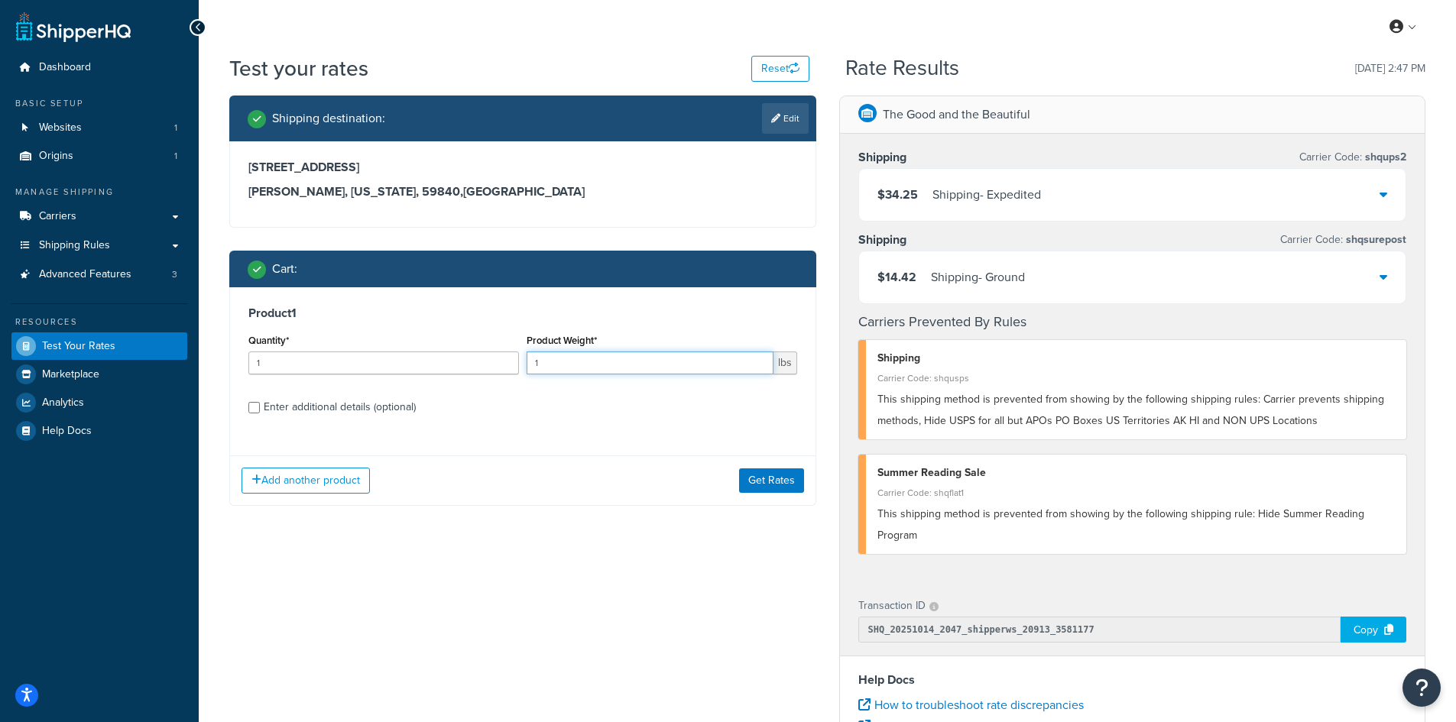
drag, startPoint x: 552, startPoint y: 368, endPoint x: 499, endPoint y: 365, distance: 52.8
click at [499, 365] on div "Quantity* 1 Product Weight* 1 lbs" at bounding box center [523, 358] width 557 height 56
click at [788, 475] on button "Get Rates" at bounding box center [771, 481] width 65 height 24
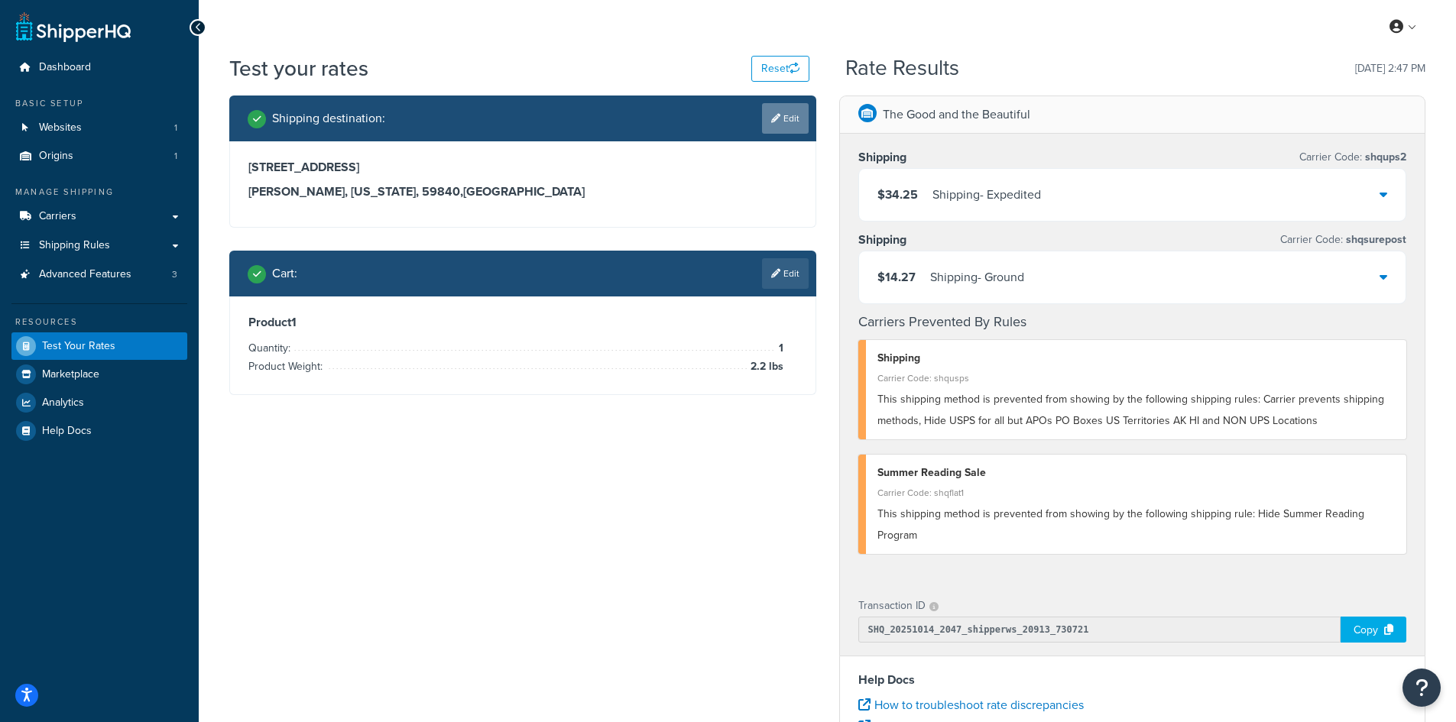
click at [777, 116] on icon at bounding box center [775, 118] width 9 height 9
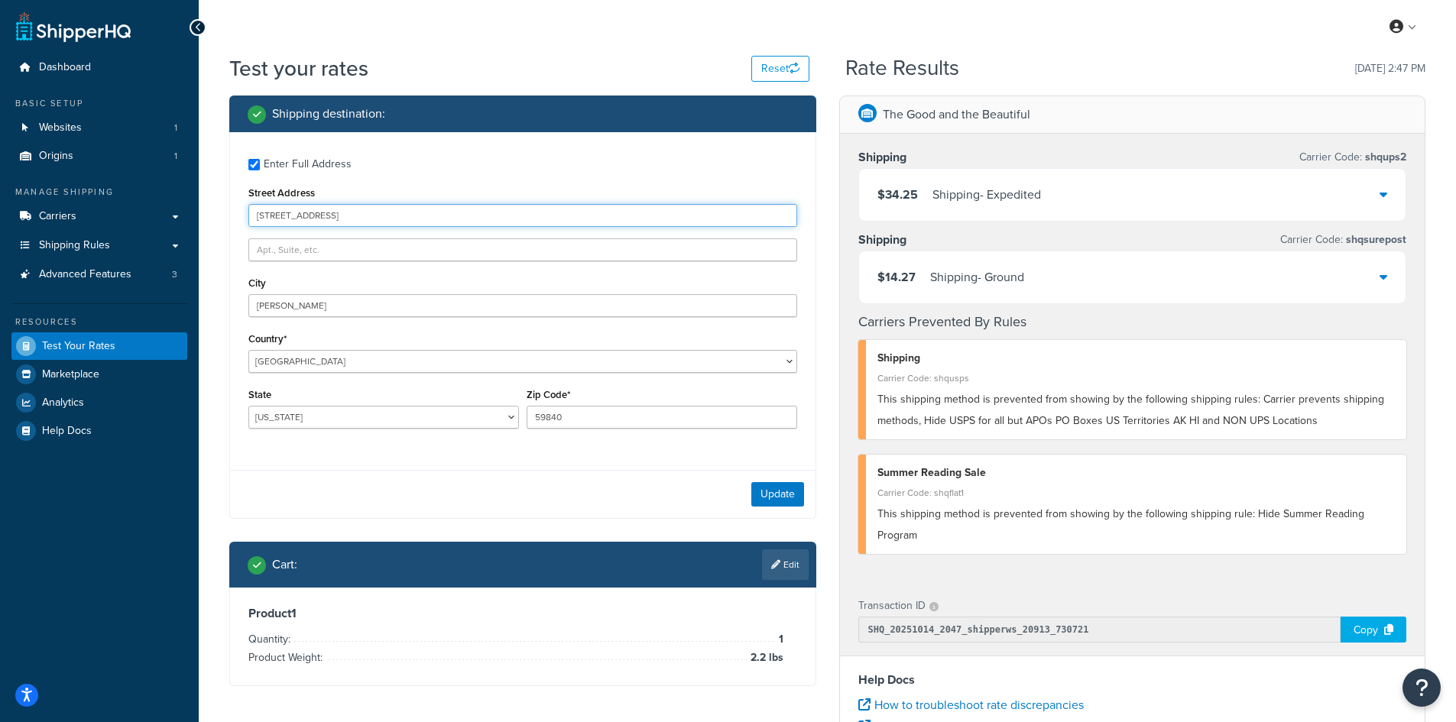
drag, startPoint x: 403, startPoint y: 216, endPoint x: 210, endPoint y: 208, distance: 192.8
click at [210, 208] on div "Test your rates Reset Rate Results [DATE] 2:47 PM Shipping destination : Enter …" at bounding box center [828, 566] width 1258 height 1024
paste input "[STREET_ADDRESS]"
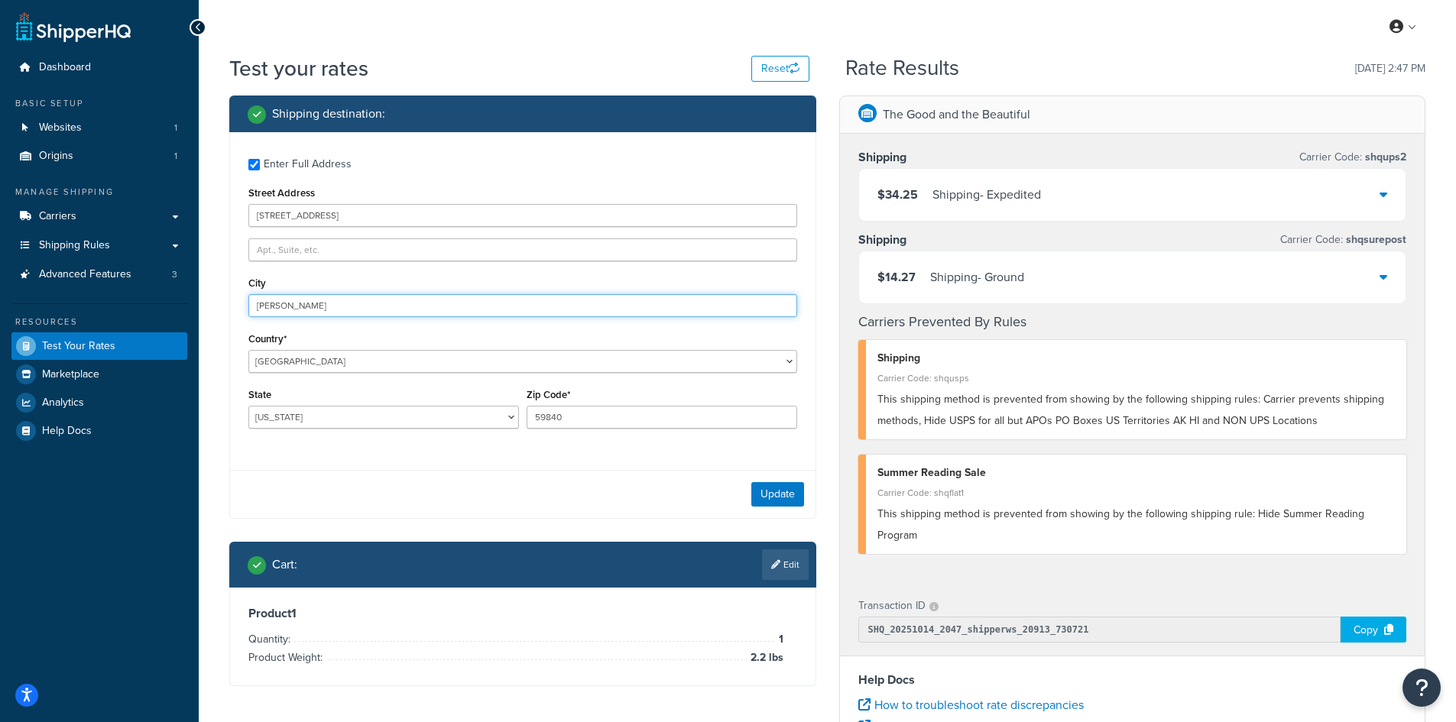
drag, startPoint x: 300, startPoint y: 310, endPoint x: 255, endPoint y: 305, distance: 44.6
click at [255, 305] on input "[PERSON_NAME]" at bounding box center [522, 305] width 549 height 23
paste input "[GEOGRAPHIC_DATA]"
click at [765, 496] on button "Update" at bounding box center [777, 494] width 53 height 24
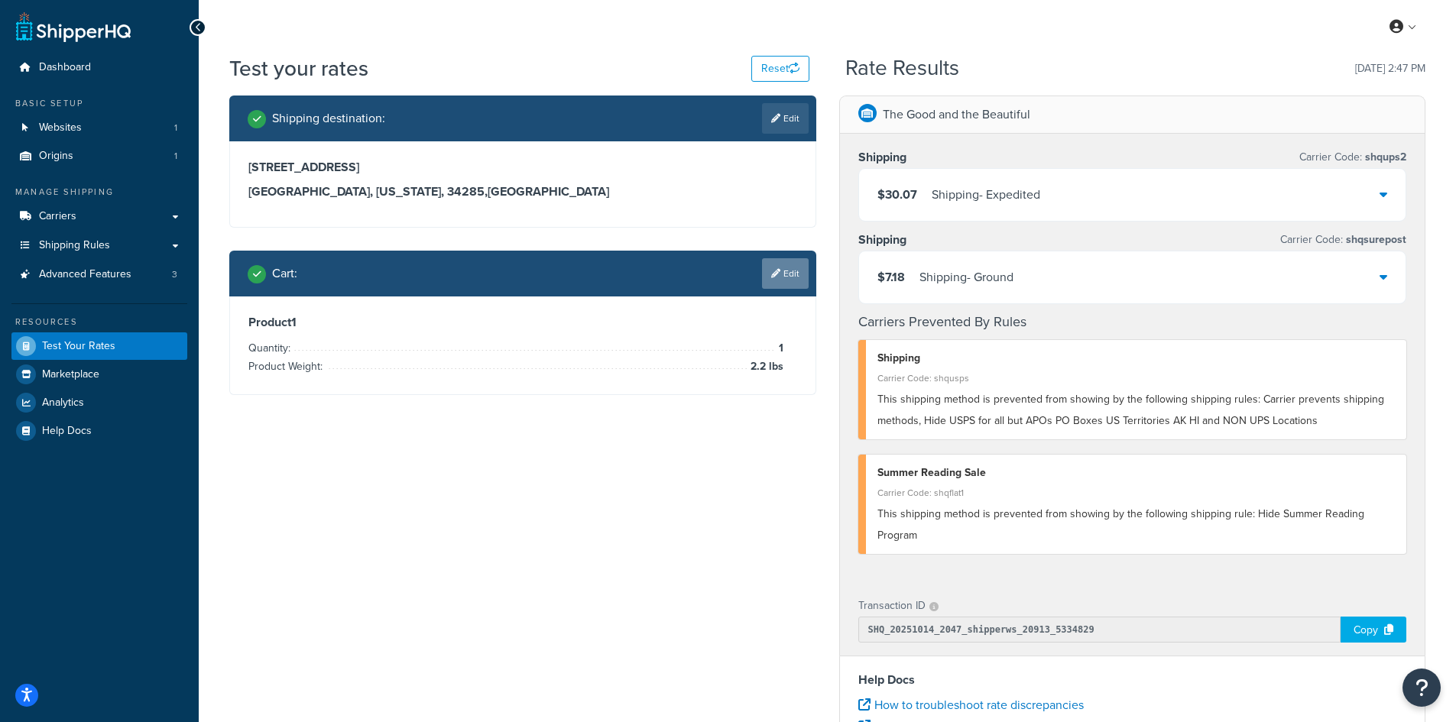
click at [784, 268] on link "Edit" at bounding box center [785, 273] width 47 height 31
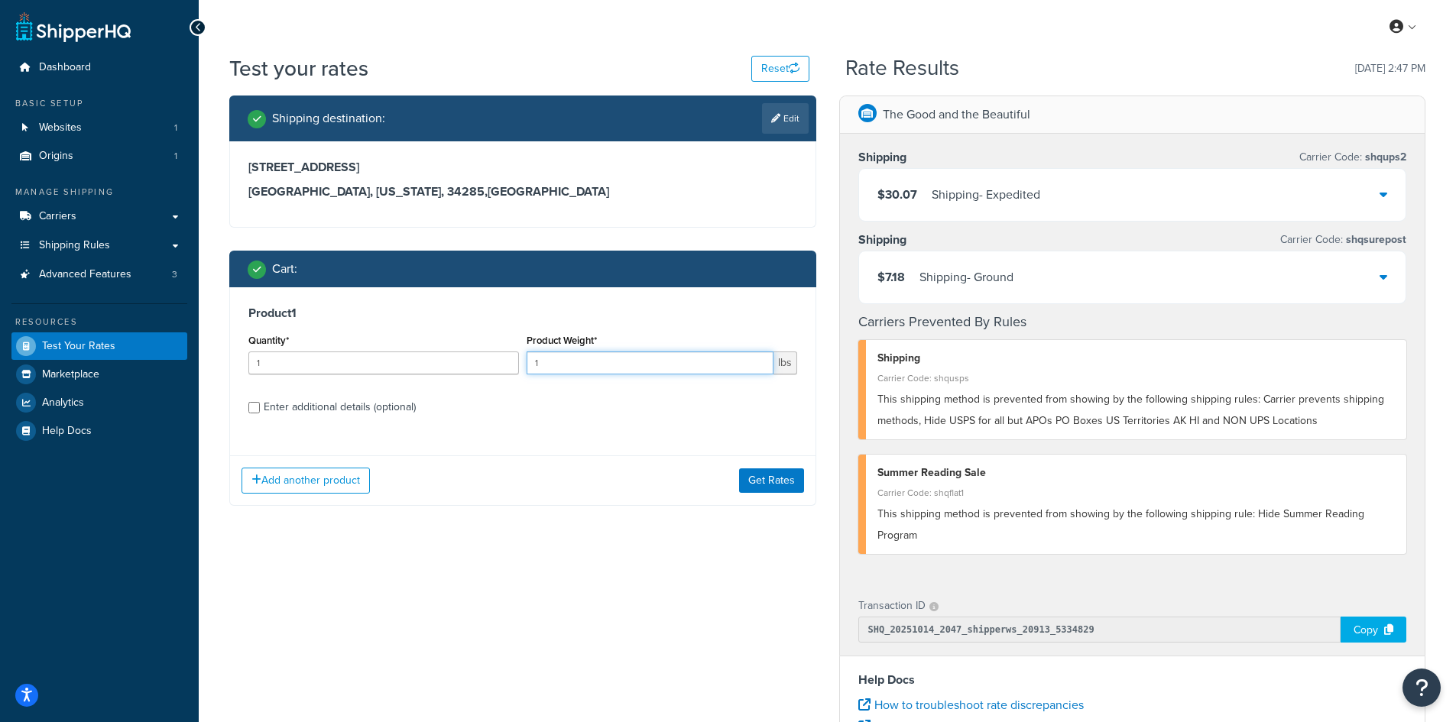
drag, startPoint x: 566, startPoint y: 363, endPoint x: 507, endPoint y: 362, distance: 58.9
click at [507, 362] on div "Quantity* 1 Product Weight* 1 lbs" at bounding box center [523, 358] width 557 height 56
click at [781, 482] on button "Get Rates" at bounding box center [771, 481] width 65 height 24
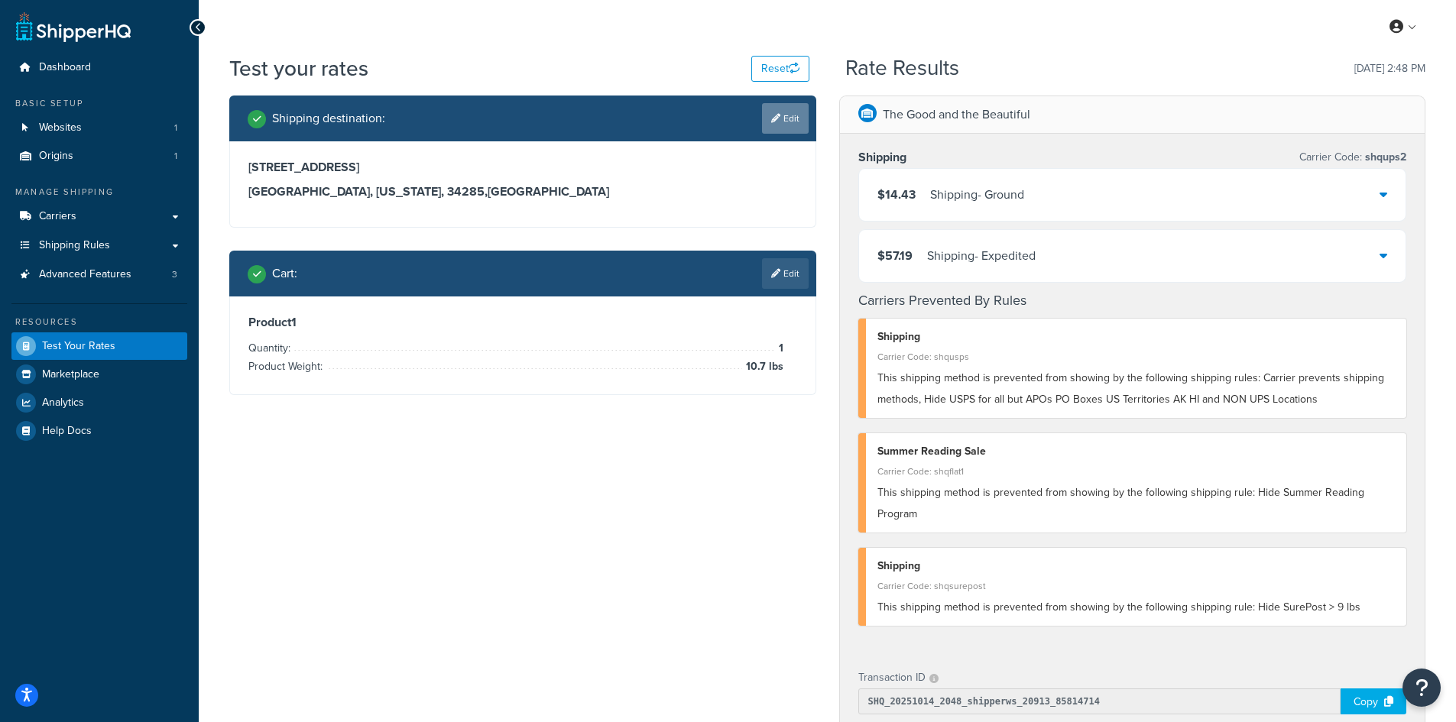
click at [787, 118] on link "Edit" at bounding box center [785, 118] width 47 height 31
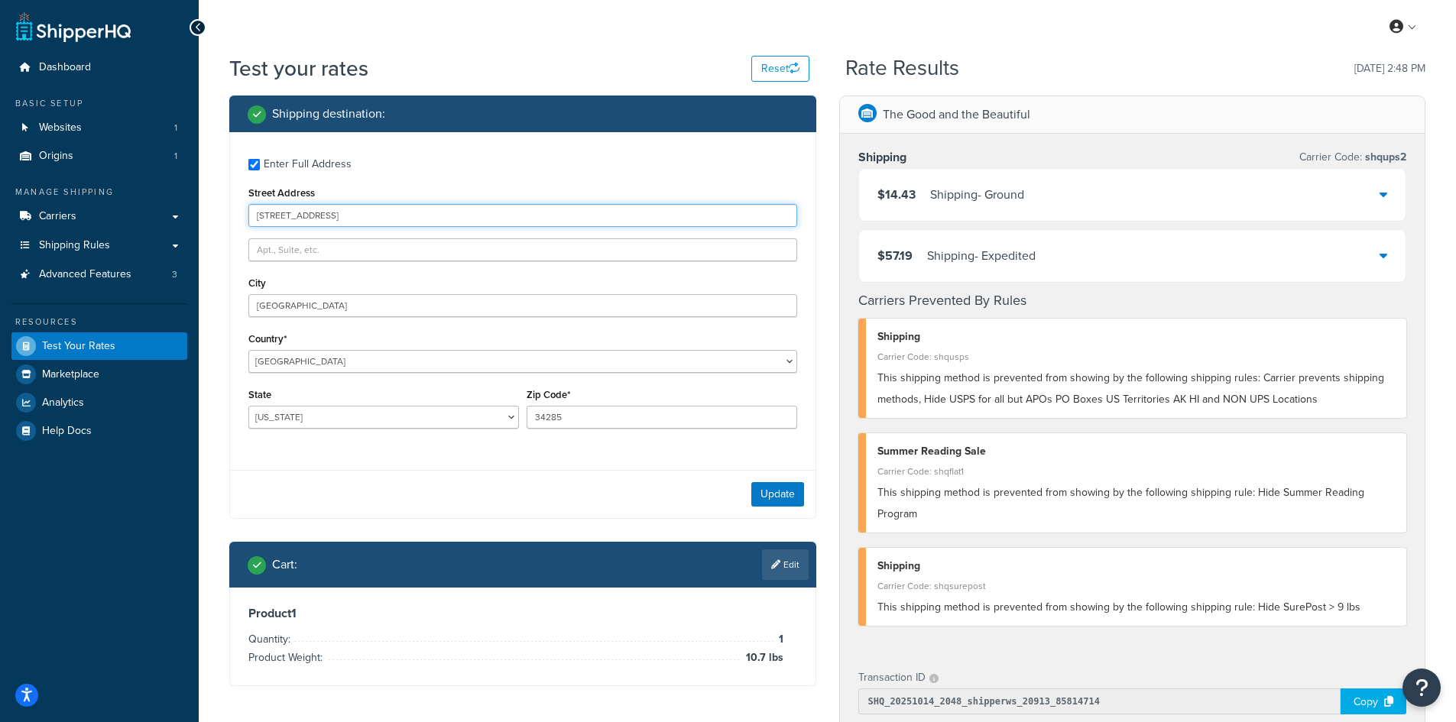
drag, startPoint x: 394, startPoint y: 216, endPoint x: 229, endPoint y: 206, distance: 165.4
click at [229, 206] on div "Shipping destination : Enter Full Address Street Address [STREET_ADDRESS] [GEOG…" at bounding box center [523, 403] width 610 height 614
paste input "[STREET_ADDRESS]"
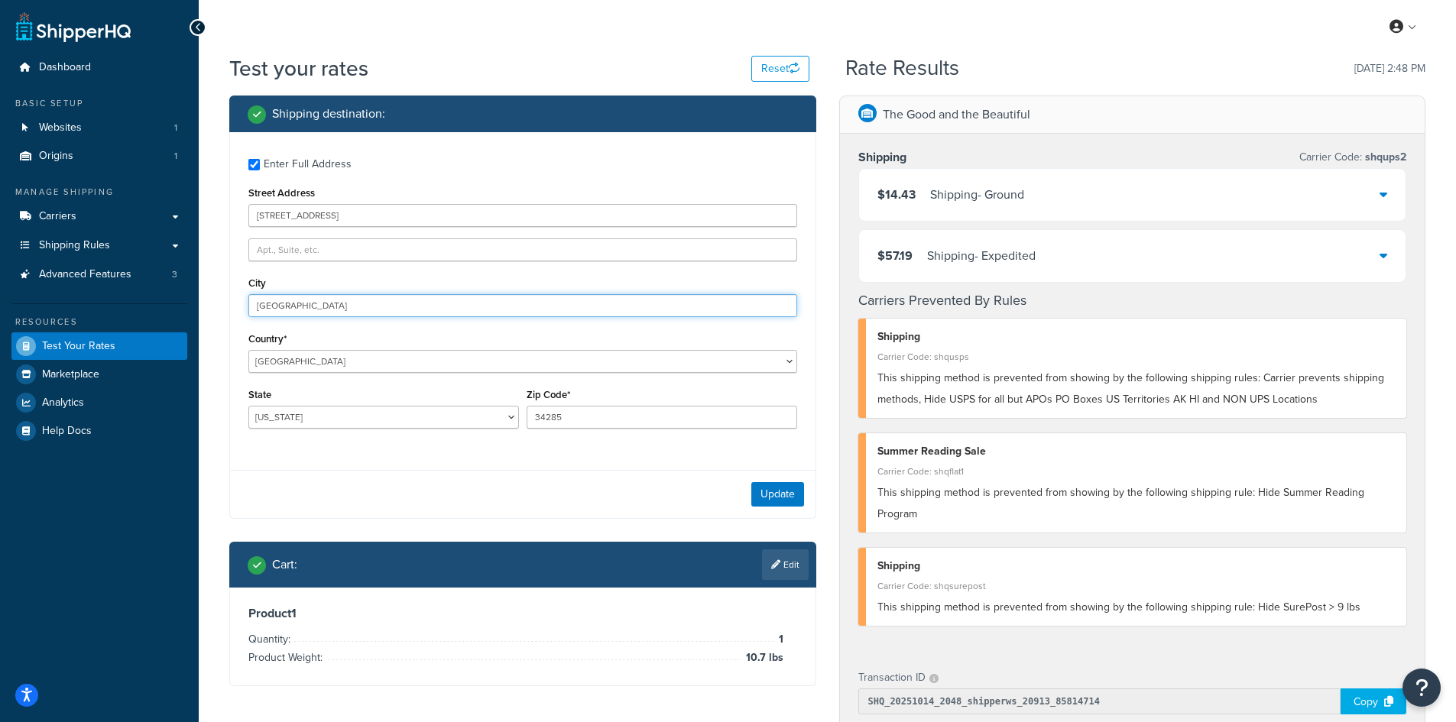
drag, startPoint x: 333, startPoint y: 299, endPoint x: 157, endPoint y: 298, distance: 175.8
click at [157, 298] on div "Dashboard Basic Setup Websites 1 Origins 1 Manage Shipping Carriers Carriers Al…" at bounding box center [728, 593] width 1456 height 1187
paste input "[PERSON_NAME]"
click at [781, 494] on button "Update" at bounding box center [777, 494] width 53 height 24
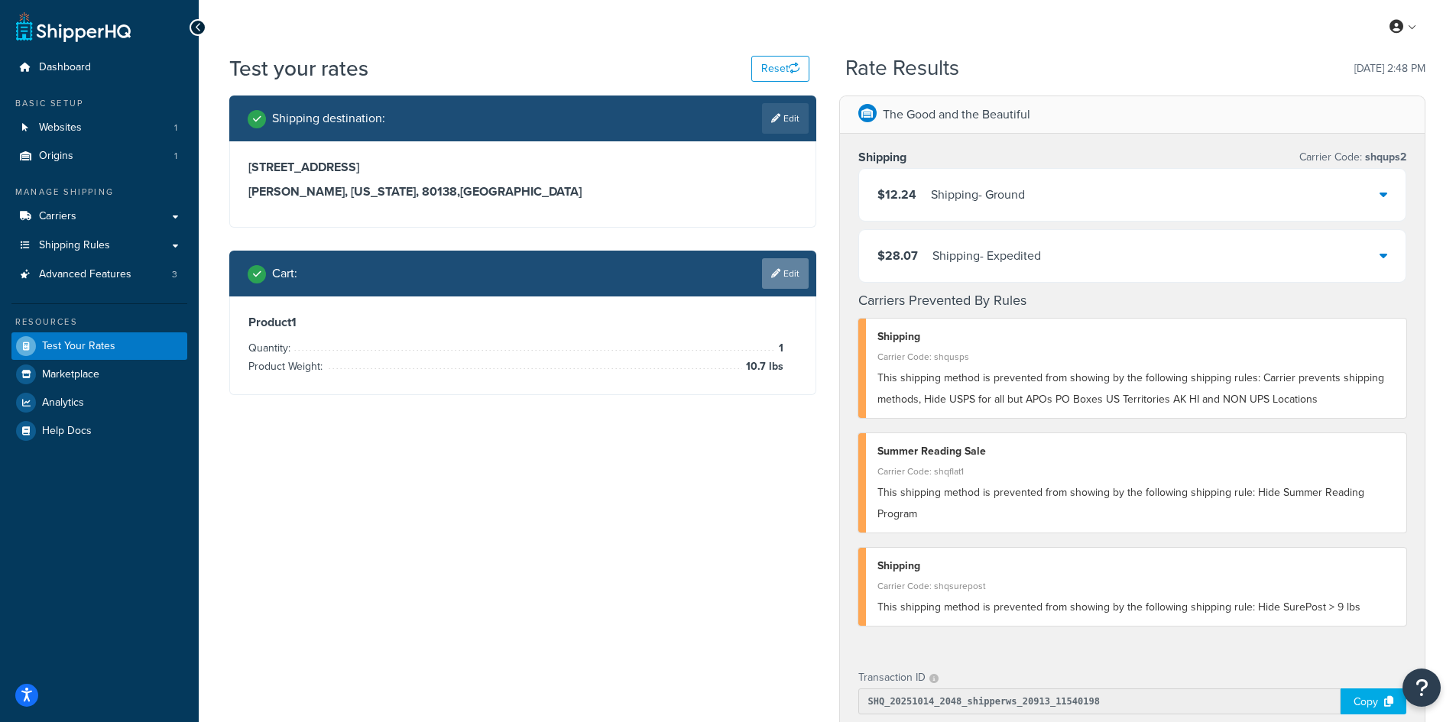
click at [777, 265] on link "Edit" at bounding box center [785, 273] width 47 height 31
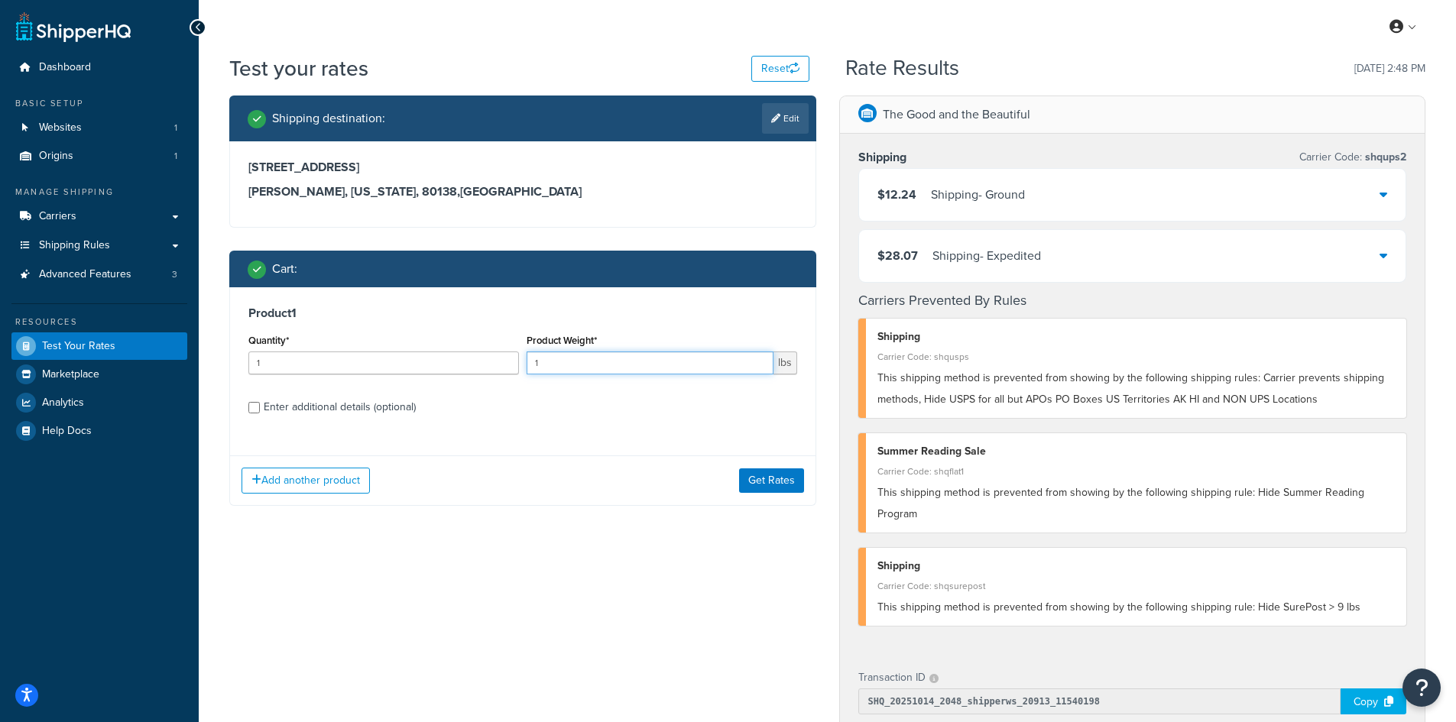
drag, startPoint x: 553, startPoint y: 368, endPoint x: 526, endPoint y: 365, distance: 27.0
click at [527, 365] on input "1" at bounding box center [650, 363] width 247 height 23
click at [790, 472] on button "Get Rates" at bounding box center [771, 481] width 65 height 24
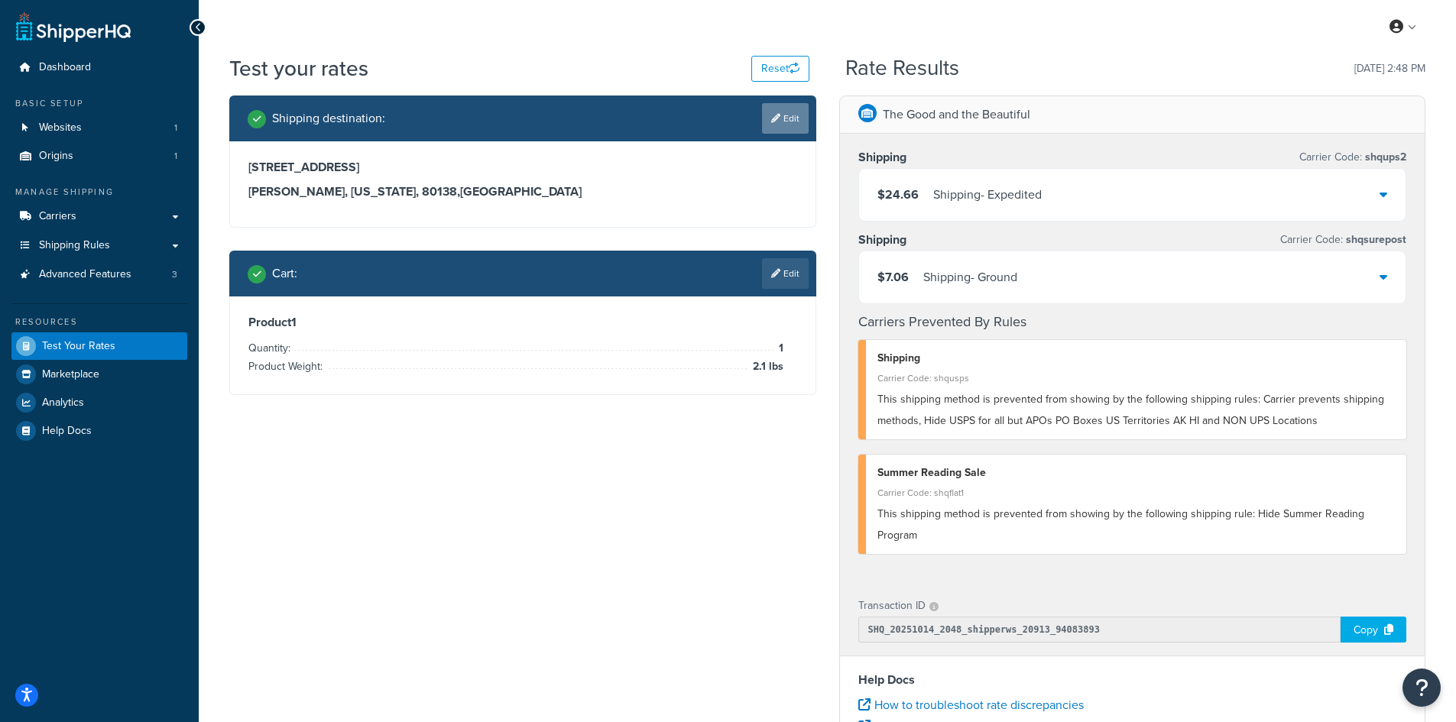
click at [771, 122] on icon at bounding box center [775, 118] width 9 height 9
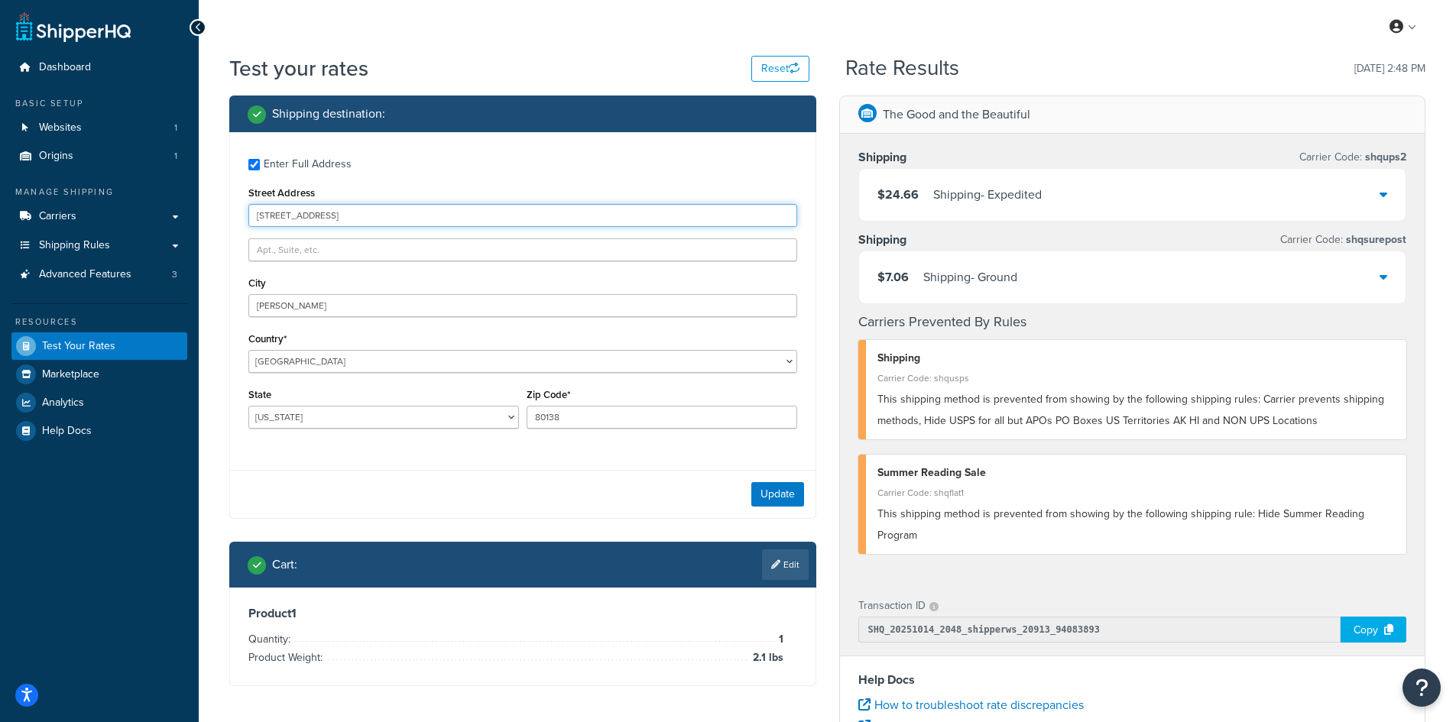
drag, startPoint x: 391, startPoint y: 212, endPoint x: 196, endPoint y: 193, distance: 195.8
click at [196, 193] on div "Dashboard Basic Setup Websites 1 Origins 1 Manage Shipping Carriers Carriers Al…" at bounding box center [728, 557] width 1456 height 1115
paste input "[STREET_ADDRESS]"
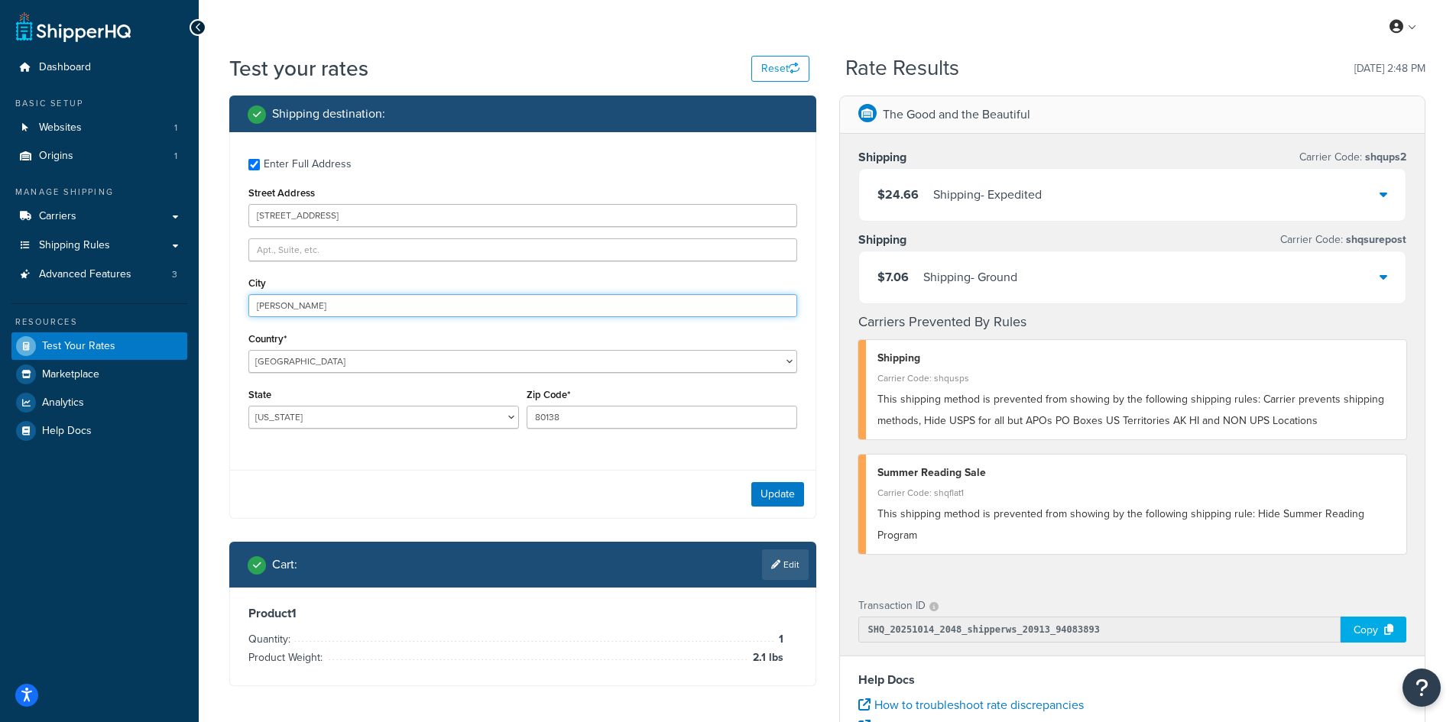
drag, startPoint x: 330, startPoint y: 305, endPoint x: 212, endPoint y: 303, distance: 118.5
click at [212, 303] on div "Test your rates Reset Rate Results [DATE] 2:48 PM Shipping destination : Enter …" at bounding box center [828, 566] width 1258 height 1024
paste input "[GEOGRAPHIC_DATA]"
click at [788, 495] on button "Update" at bounding box center [777, 494] width 53 height 24
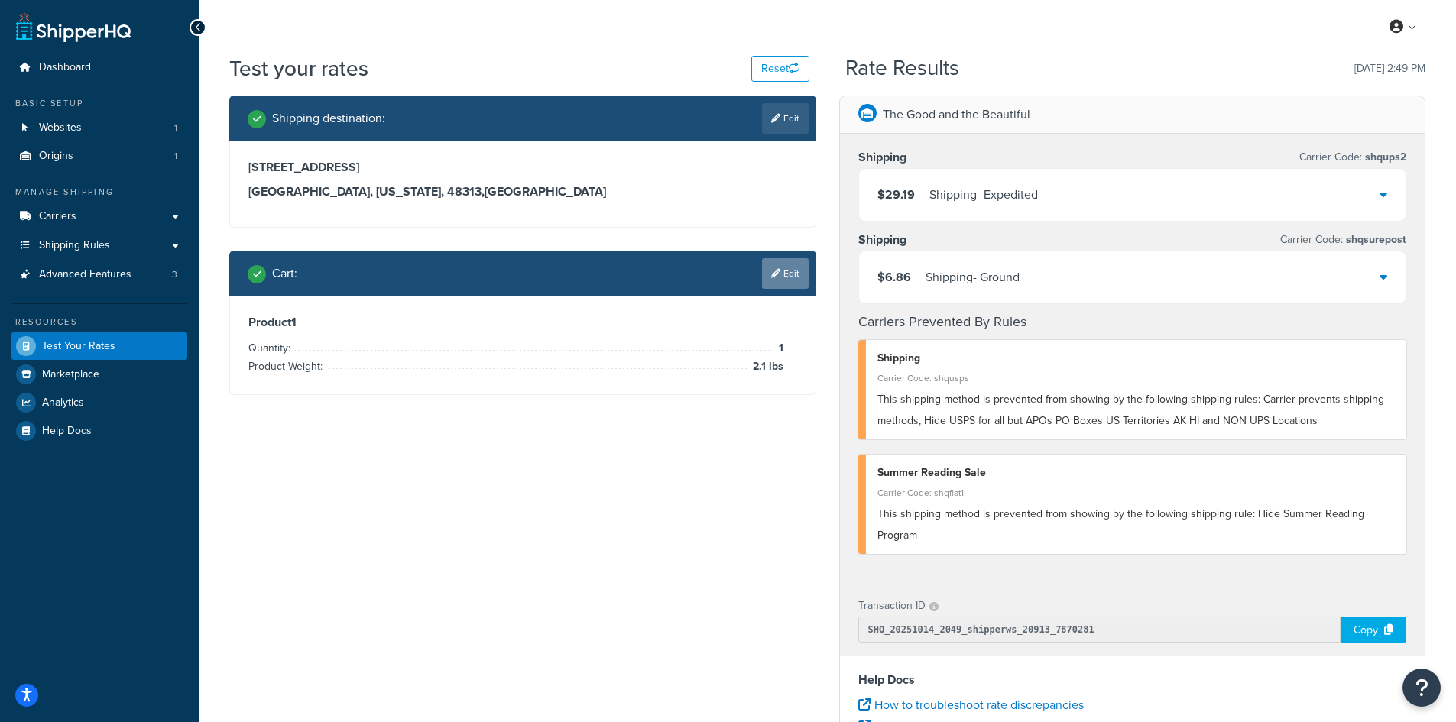
click at [787, 273] on link "Edit" at bounding box center [785, 273] width 47 height 31
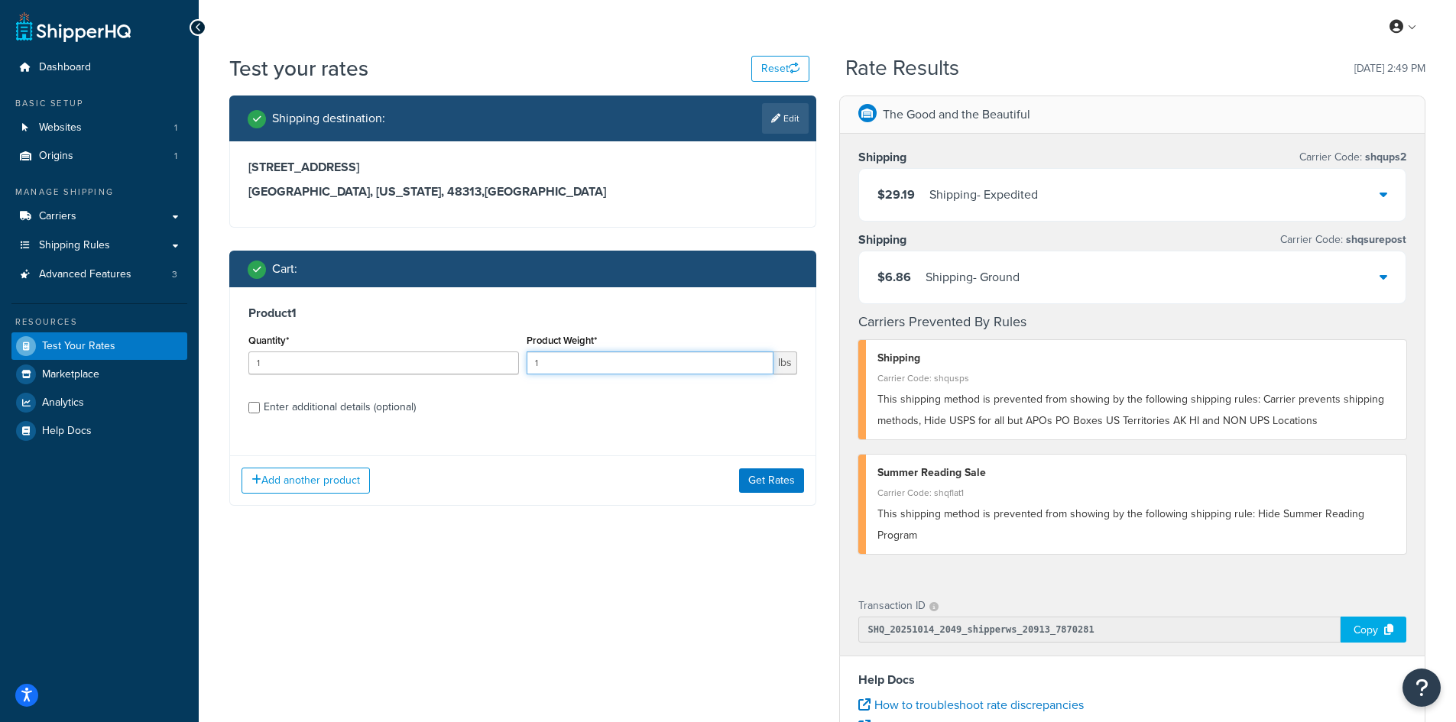
drag, startPoint x: 527, startPoint y: 365, endPoint x: 510, endPoint y: 365, distance: 16.8
click at [510, 365] on div "Quantity* 1 Product Weight* 1 lbs" at bounding box center [523, 358] width 557 height 56
click at [781, 477] on button "Get Rates" at bounding box center [771, 481] width 65 height 24
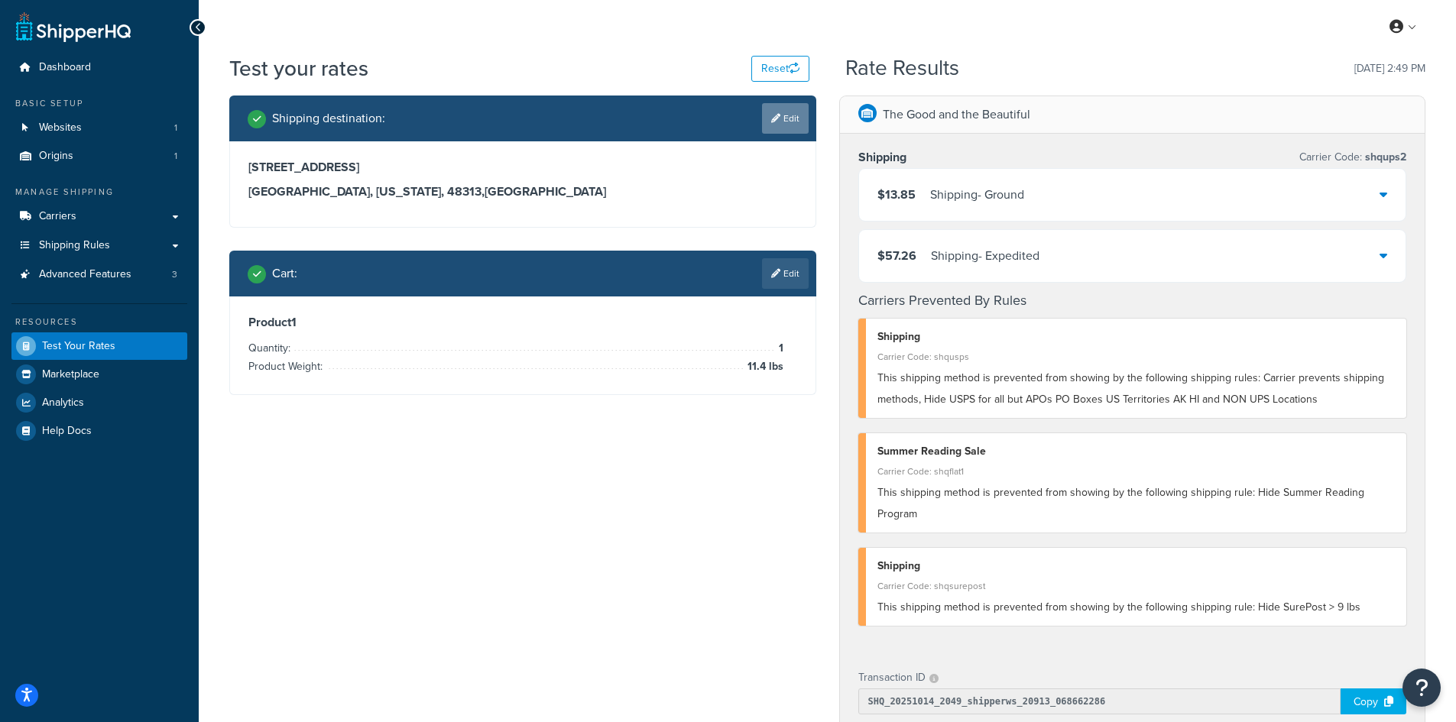
click at [783, 112] on link "Edit" at bounding box center [785, 118] width 47 height 31
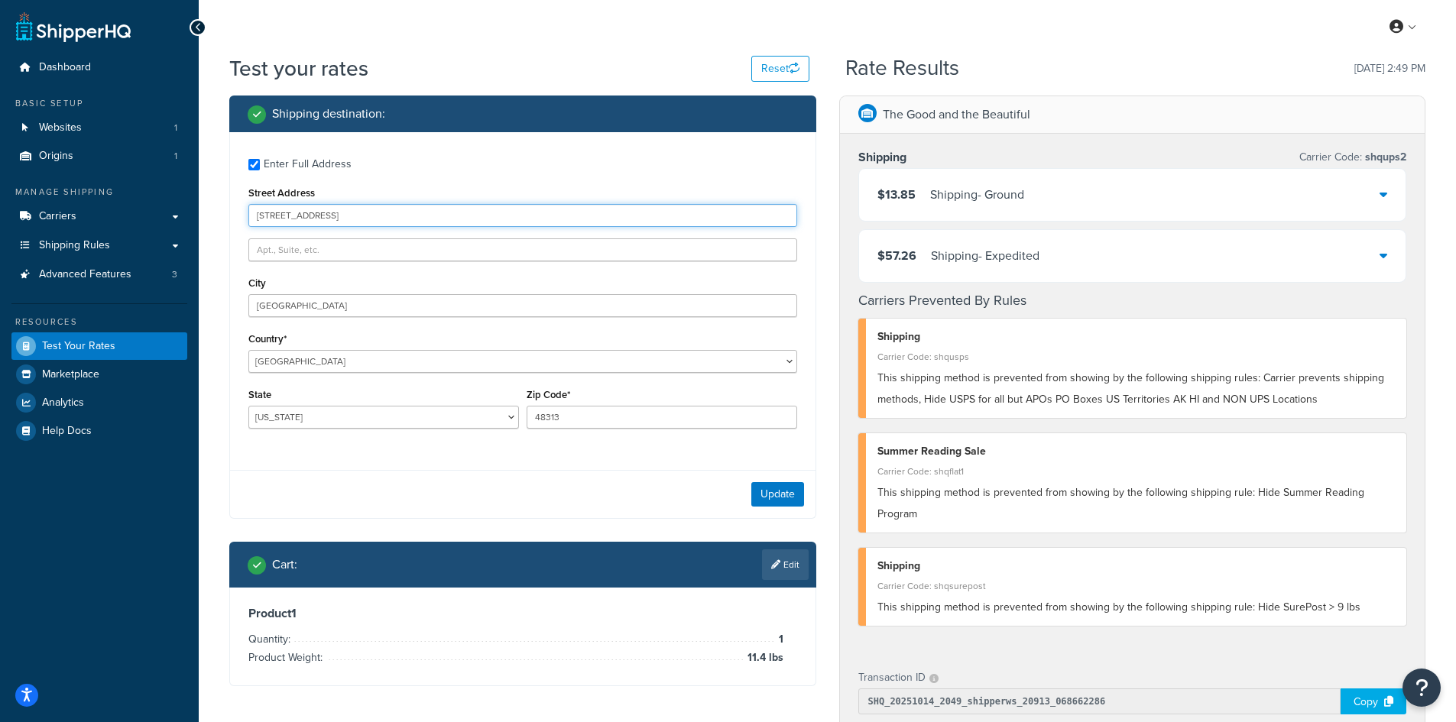
drag, startPoint x: 375, startPoint y: 216, endPoint x: 252, endPoint y: 204, distance: 123.6
click at [252, 204] on div "Street Address [STREET_ADDRESS]" at bounding box center [522, 205] width 549 height 44
paste input "[STREET_ADDRESS]"
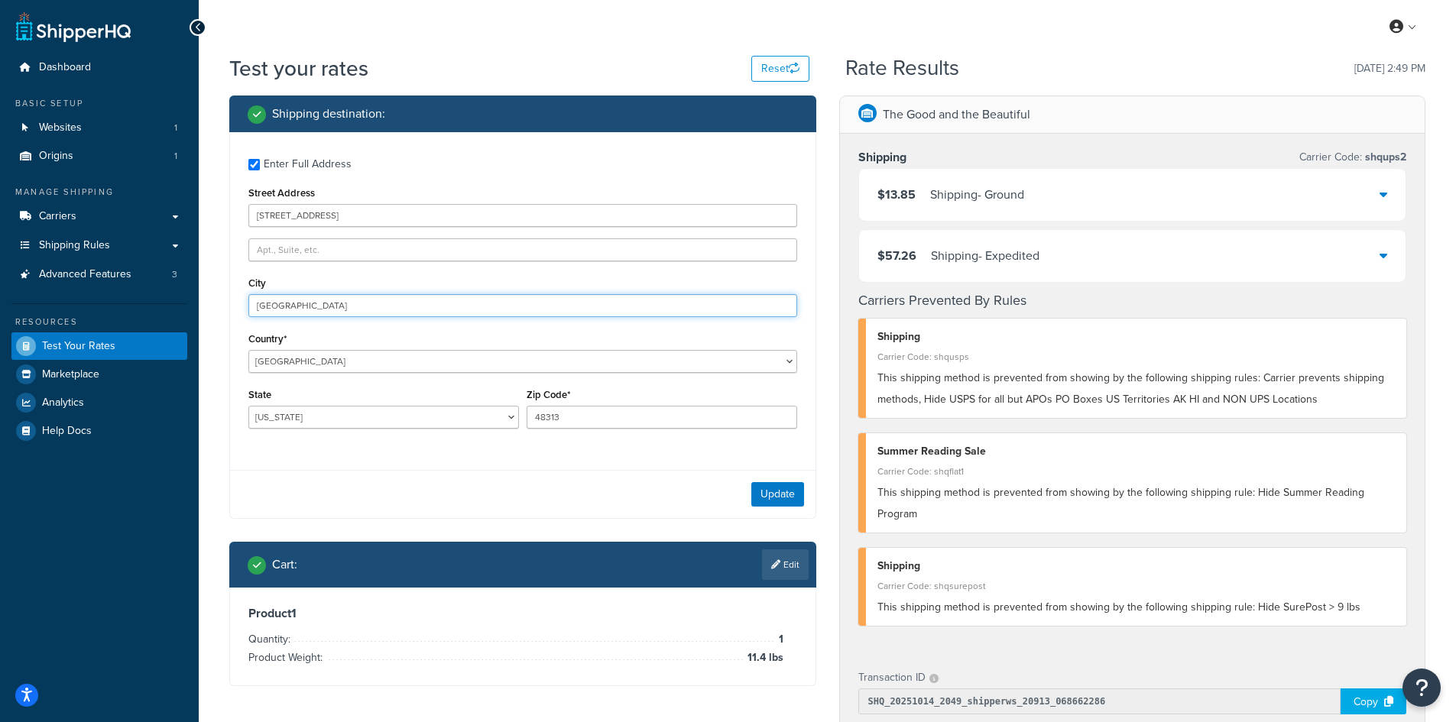
drag, startPoint x: 363, startPoint y: 303, endPoint x: 232, endPoint y: 288, distance: 131.5
click at [232, 288] on div "Enter Full Address Street Address [STREET_ADDRESS] [GEOGRAPHIC_DATA] [GEOGRAPHI…" at bounding box center [523, 295] width 586 height 326
paste input "Morgantown"
click at [795, 495] on button "Update" at bounding box center [777, 494] width 53 height 24
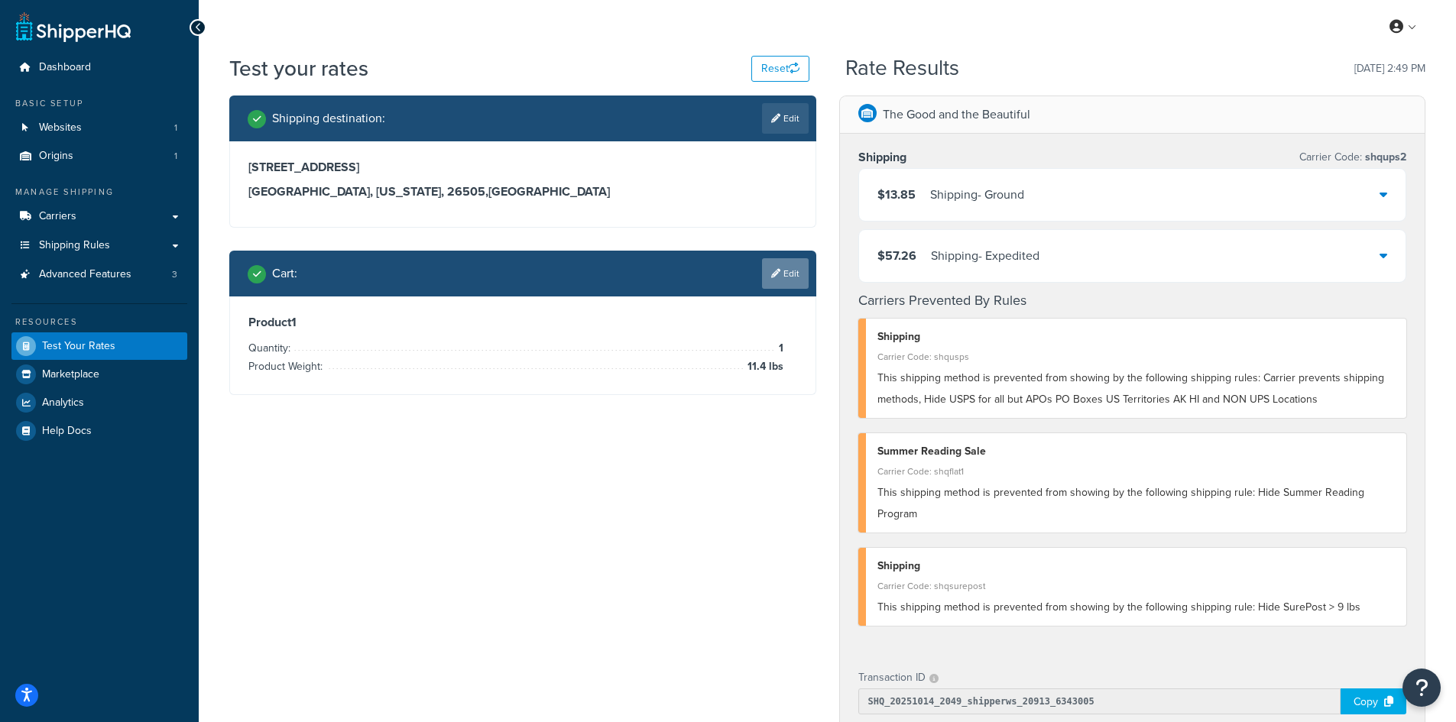
click at [791, 272] on link "Edit" at bounding box center [785, 273] width 47 height 31
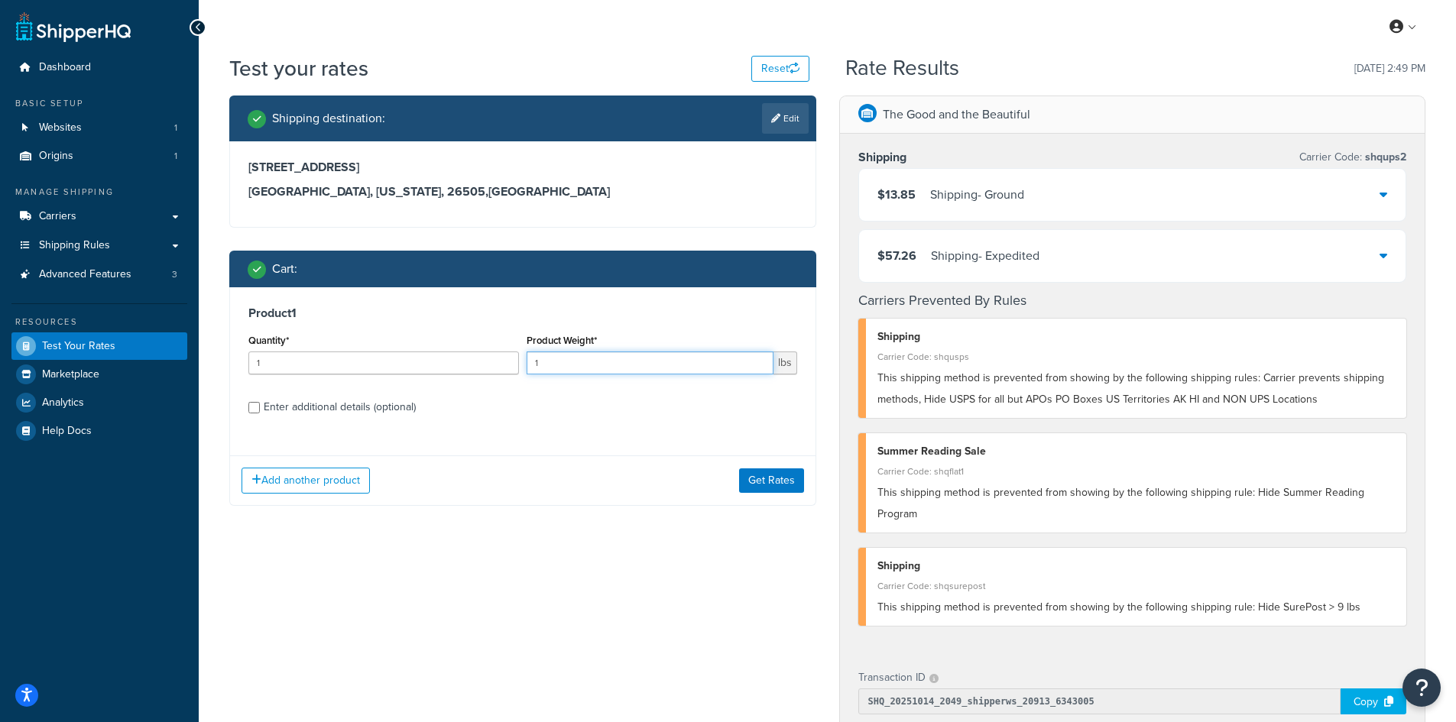
drag, startPoint x: 568, startPoint y: 362, endPoint x: 503, endPoint y: 359, distance: 65.1
click at [503, 359] on div "Quantity* 1 Product Weight* 1 lbs" at bounding box center [523, 358] width 557 height 56
click at [780, 479] on button "Get Rates" at bounding box center [771, 481] width 65 height 24
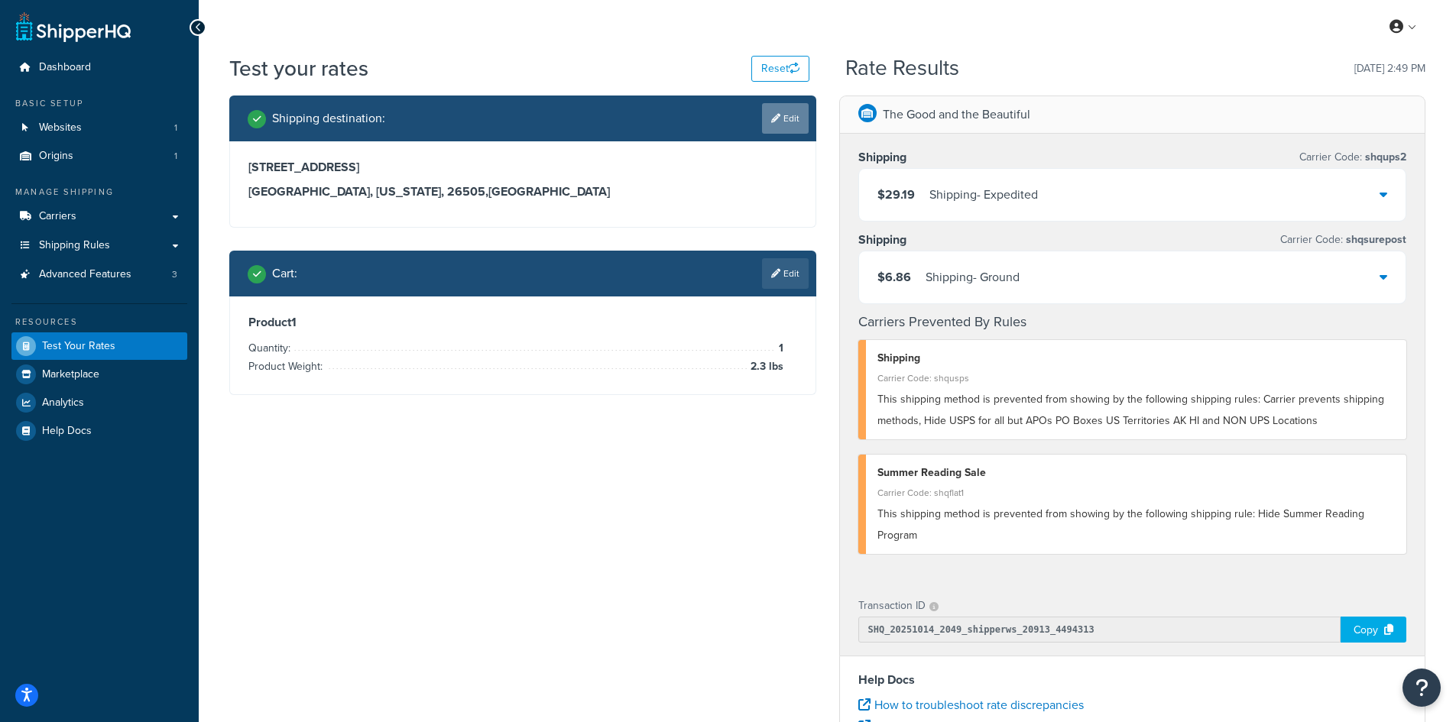
click at [781, 114] on link "Edit" at bounding box center [785, 118] width 47 height 31
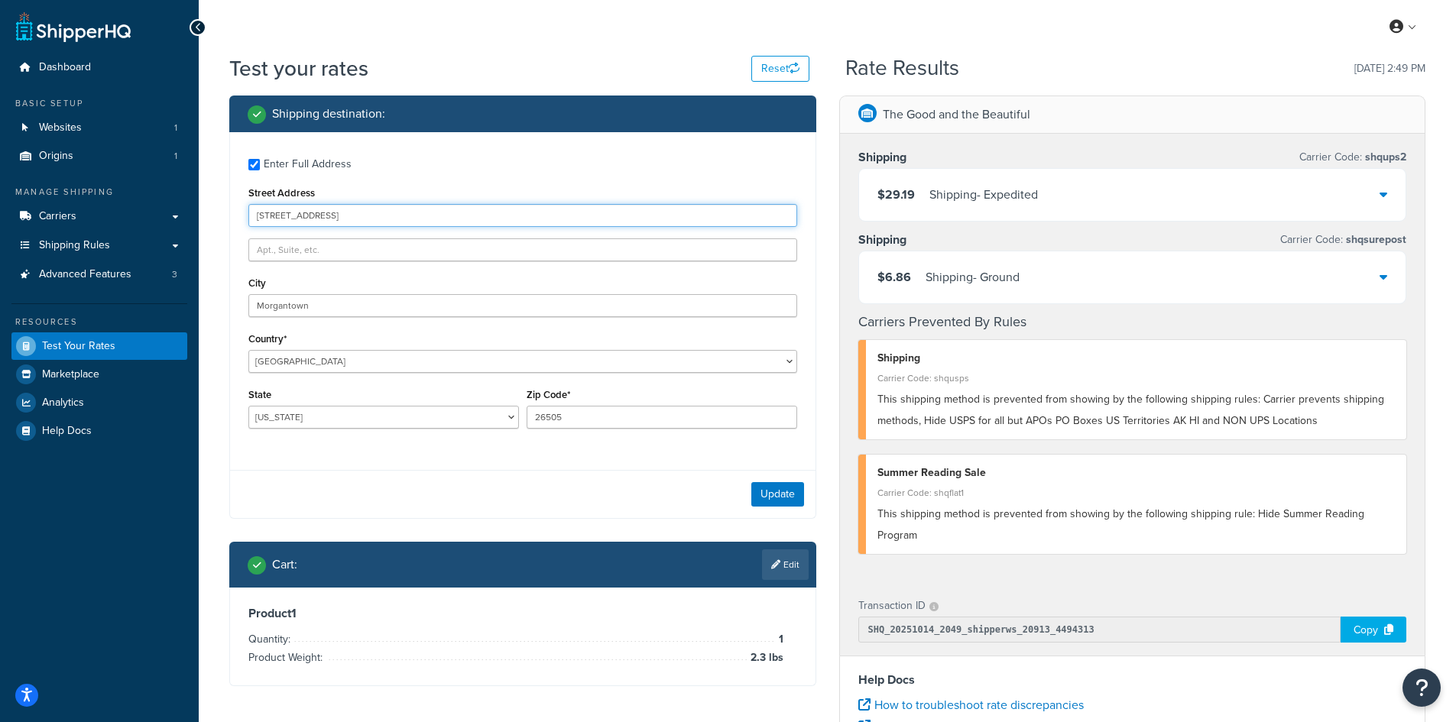
drag, startPoint x: 401, startPoint y: 215, endPoint x: 242, endPoint y: 206, distance: 159.3
click at [242, 206] on div "Enter Full Address Street Address [STREET_ADDRESS] [GEOGRAPHIC_DATA] [GEOGRAPHI…" at bounding box center [523, 295] width 586 height 326
paste input "[STREET_ADDRESS]"
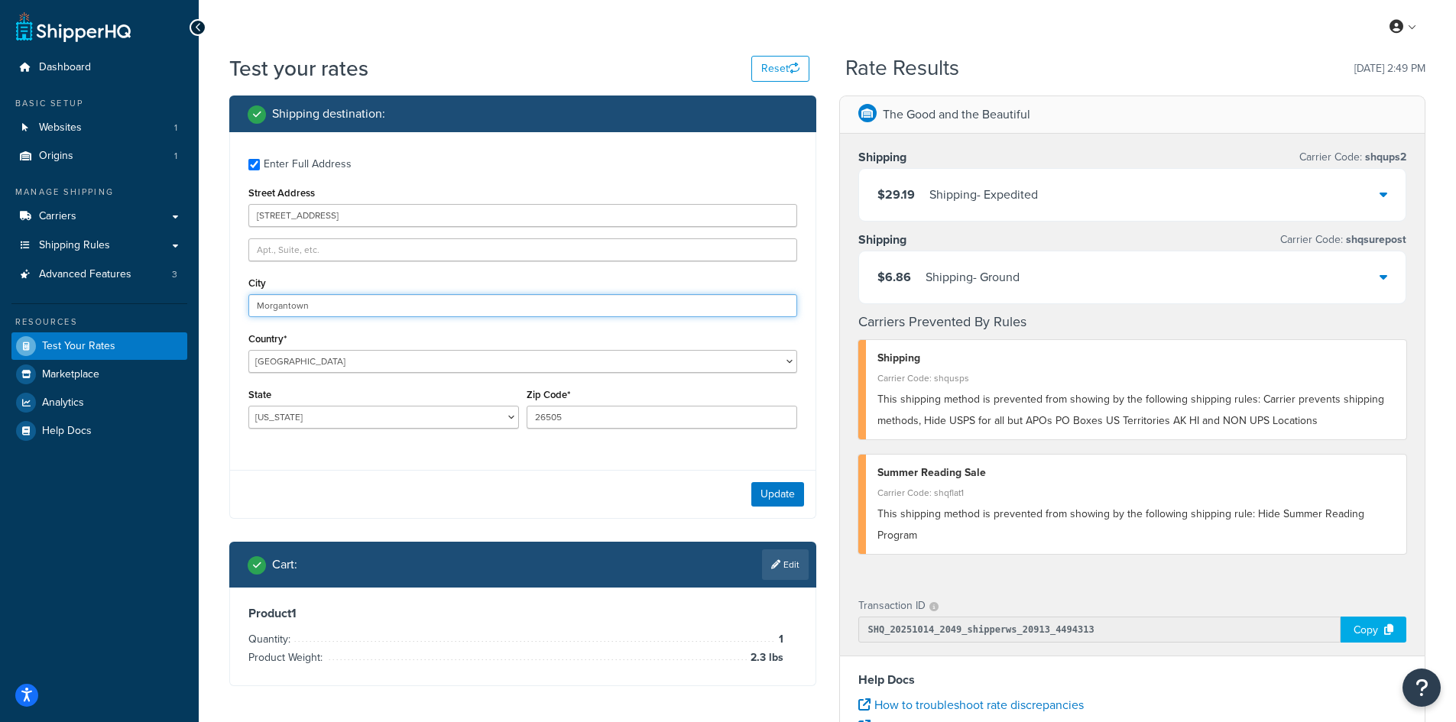
drag, startPoint x: 328, startPoint y: 303, endPoint x: 206, endPoint y: 301, distance: 122.3
click at [206, 301] on div "Test your rates Reset Rate Results [DATE] 2:49 PM Shipping destination : Enter …" at bounding box center [828, 566] width 1258 height 1024
paste input "Cavalier"
click at [783, 488] on button "Update" at bounding box center [777, 494] width 53 height 24
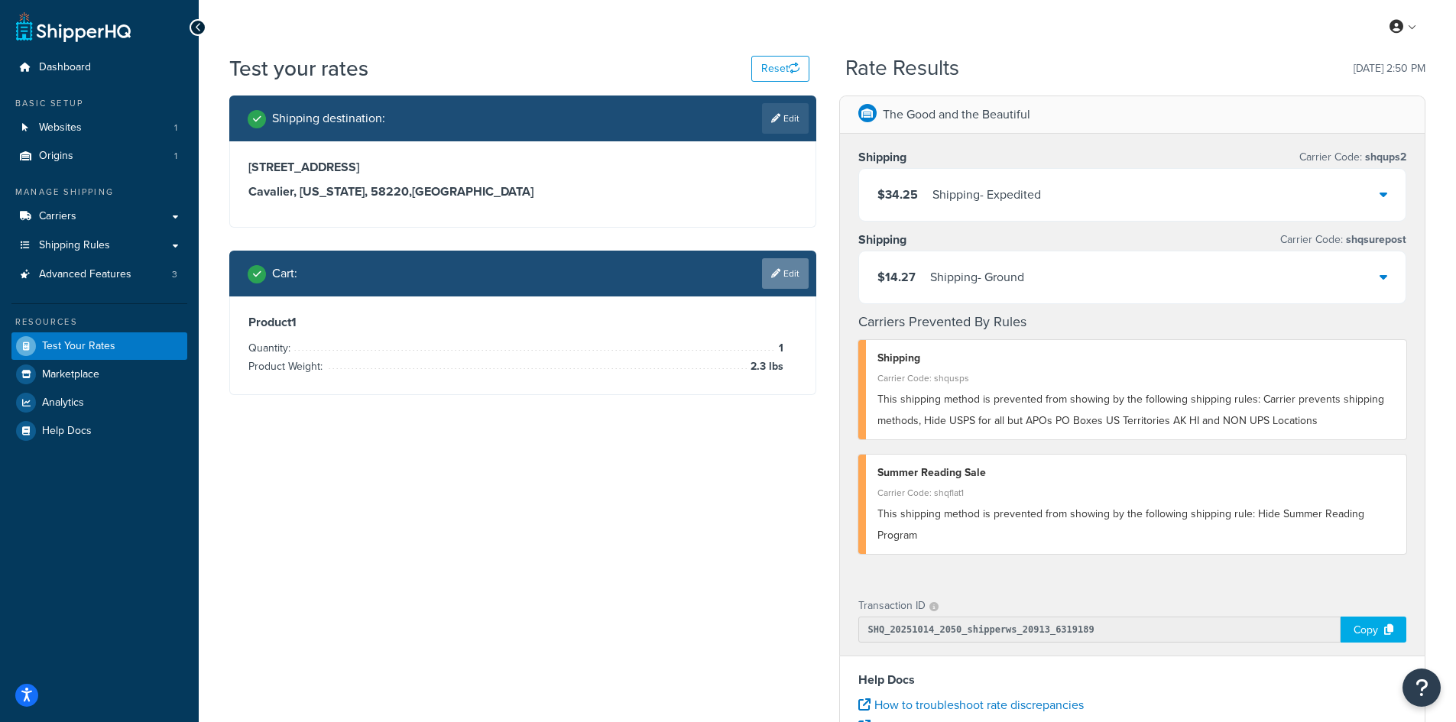
click at [780, 277] on link "Edit" at bounding box center [785, 273] width 47 height 31
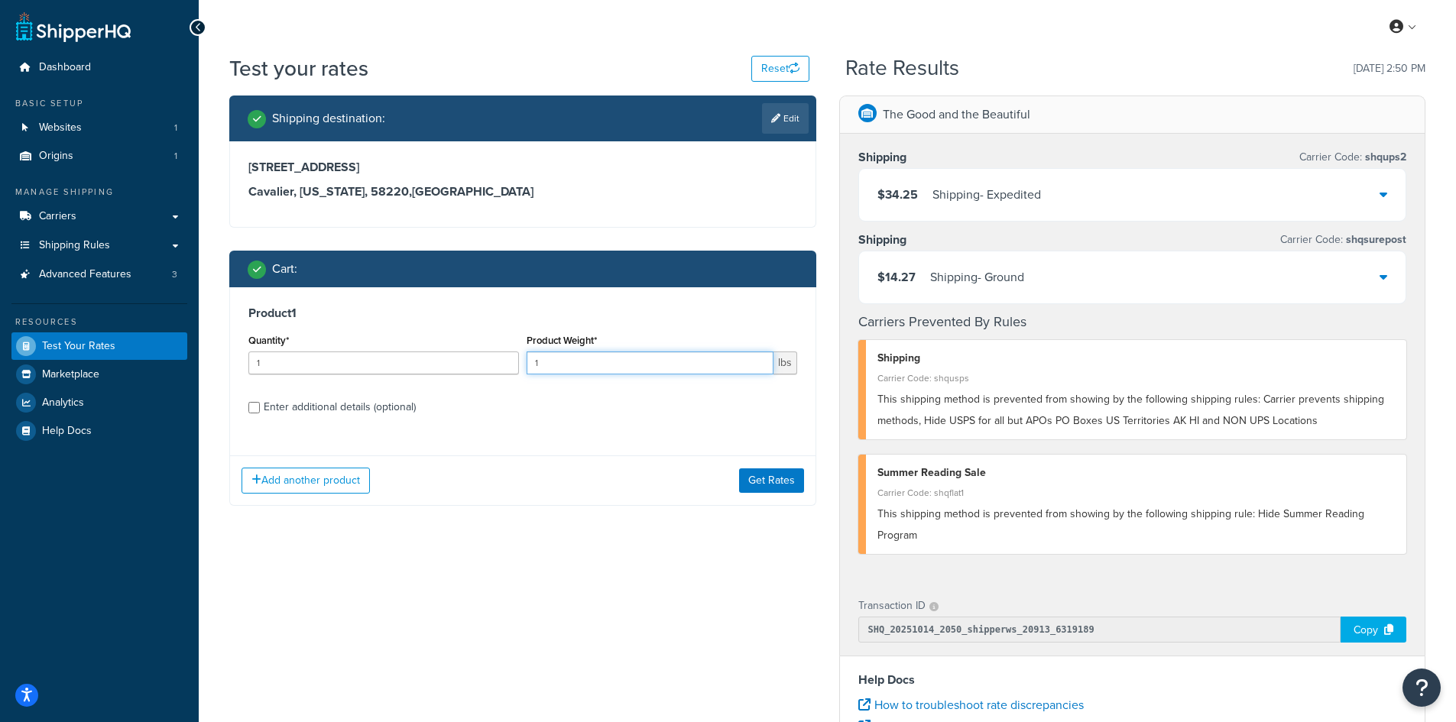
drag, startPoint x: 566, startPoint y: 362, endPoint x: 531, endPoint y: 359, distance: 35.2
click at [531, 359] on input "1" at bounding box center [650, 363] width 247 height 23
click at [771, 478] on button "Get Rates" at bounding box center [771, 481] width 65 height 24
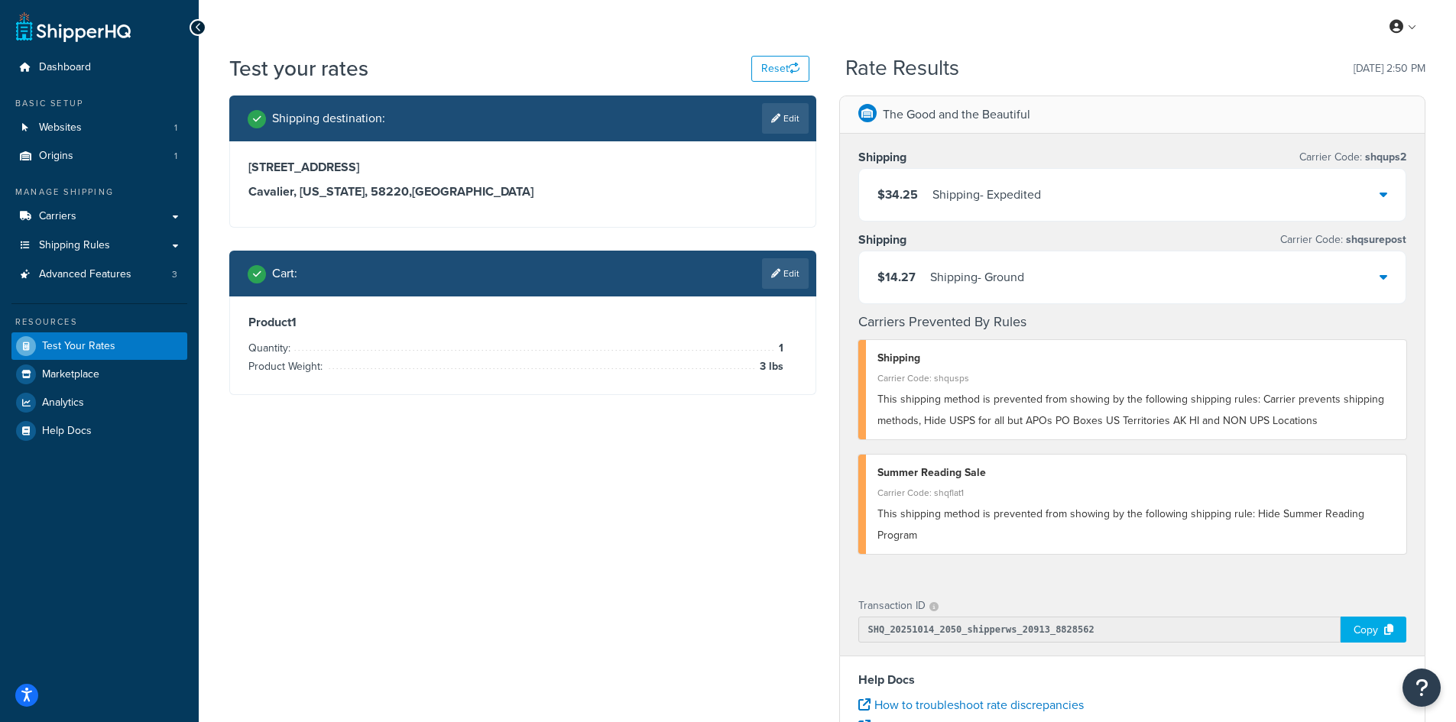
drag, startPoint x: 787, startPoint y: 118, endPoint x: 719, endPoint y: 120, distance: 68.8
click at [787, 118] on link "Edit" at bounding box center [785, 118] width 47 height 31
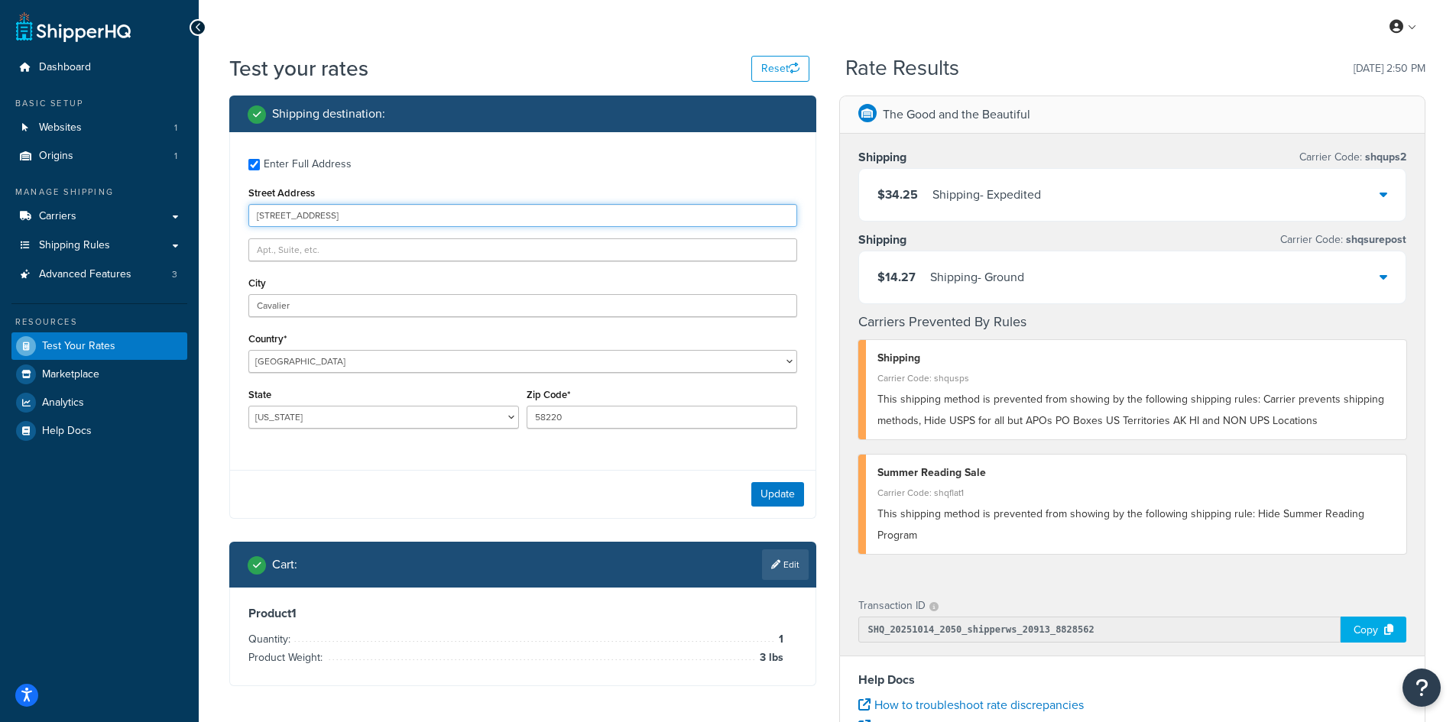
drag, startPoint x: 352, startPoint y: 215, endPoint x: 252, endPoint y: 209, distance: 101.0
click at [252, 209] on input "[STREET_ADDRESS]" at bounding box center [522, 215] width 549 height 23
paste input "[STREET_ADDRESS]"
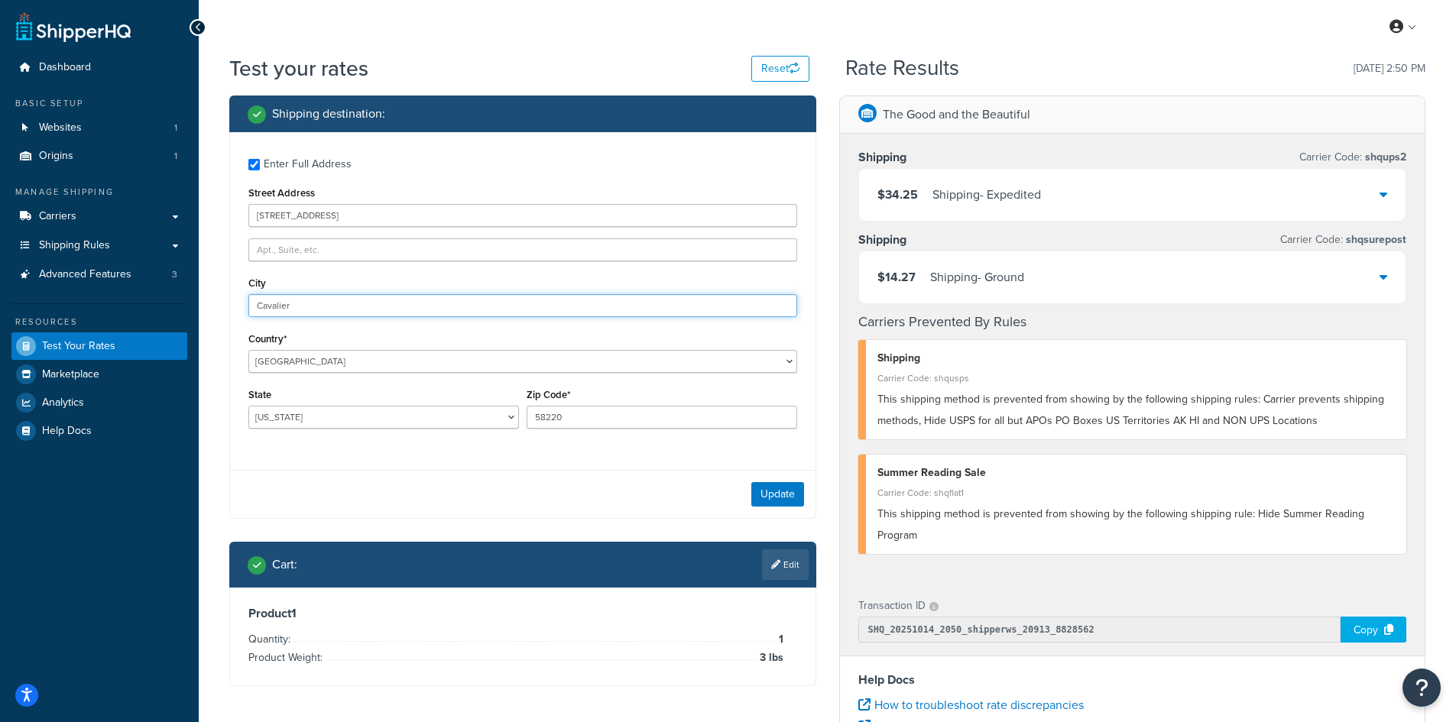
drag, startPoint x: 218, startPoint y: 300, endPoint x: 195, endPoint y: 300, distance: 22.9
click at [195, 300] on div "Dashboard Basic Setup Websites 1 Origins 1 Manage Shipping Carriers Carriers Al…" at bounding box center [728, 557] width 1456 height 1115
paste input "[PERSON_NAME]"
click at [782, 498] on button "Update" at bounding box center [777, 494] width 53 height 24
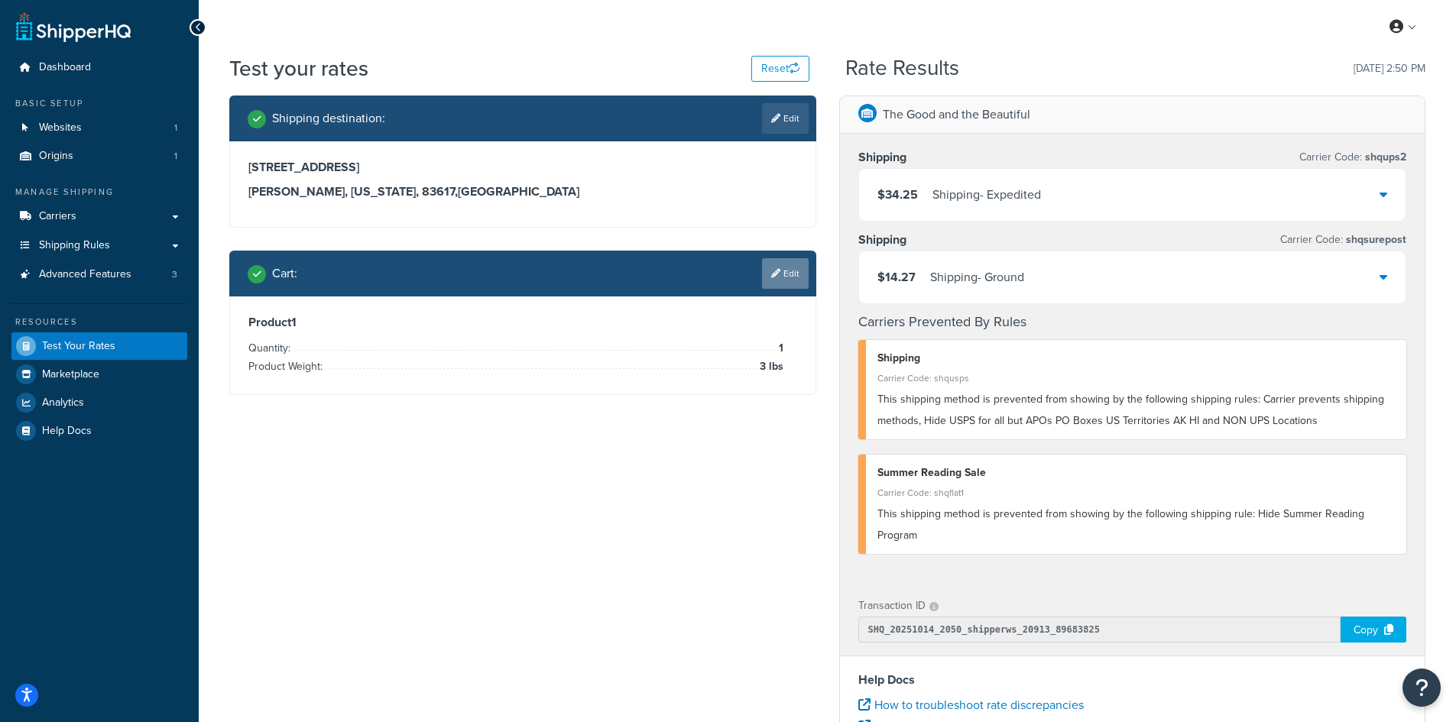
click at [792, 276] on link "Edit" at bounding box center [785, 273] width 47 height 31
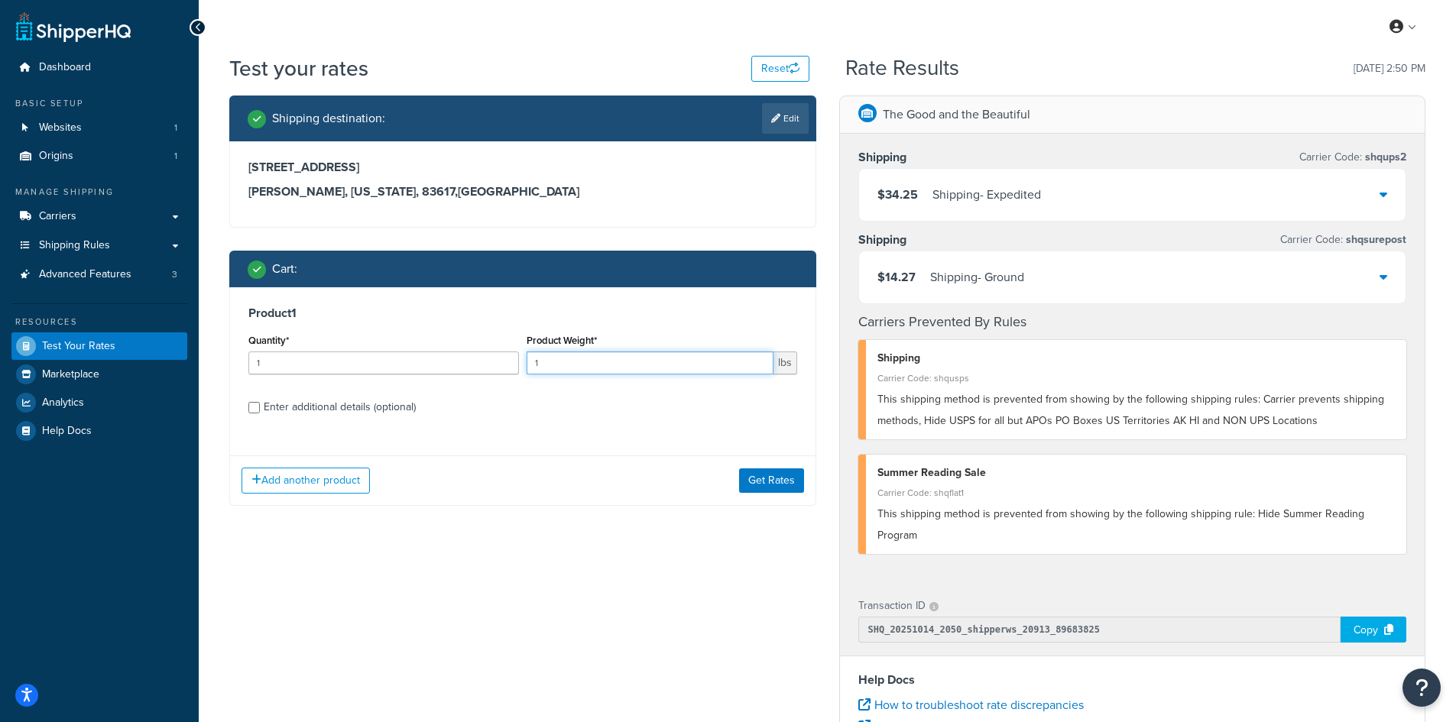
click at [513, 364] on div "Quantity* 1 Product Weight* 1 lbs" at bounding box center [523, 358] width 557 height 56
click at [787, 482] on button "Get Rates" at bounding box center [771, 481] width 65 height 24
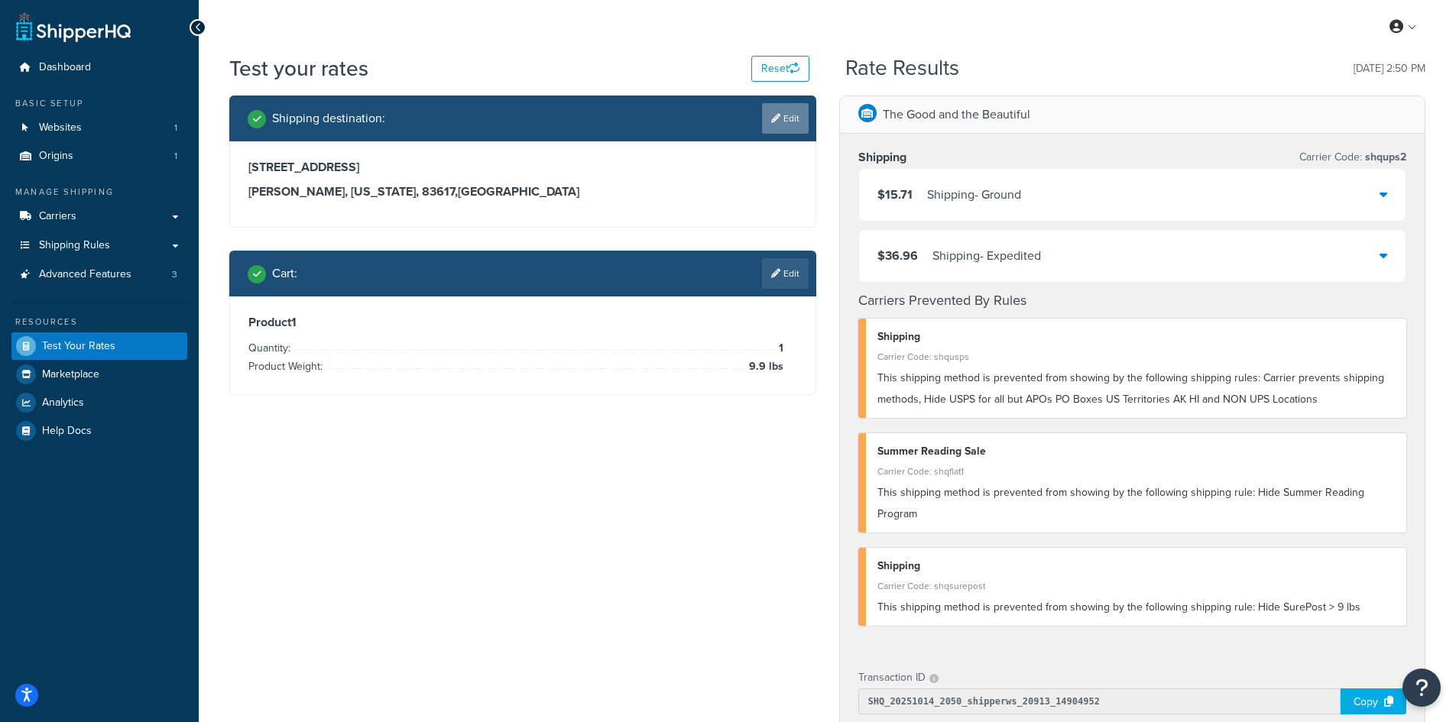
click at [783, 122] on link "Edit" at bounding box center [785, 118] width 47 height 31
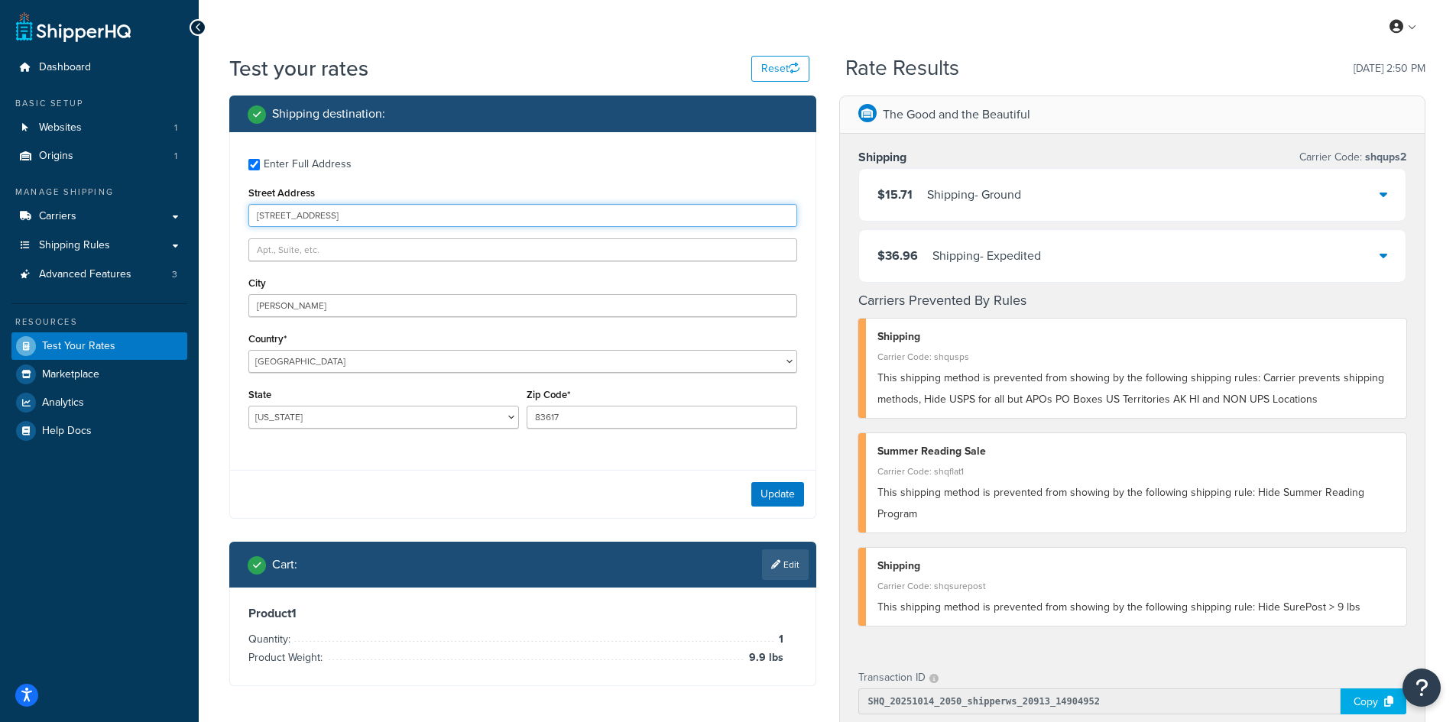
drag, startPoint x: 401, startPoint y: 216, endPoint x: 227, endPoint y: 208, distance: 174.5
click at [227, 208] on div "Shipping destination : Enter Full Address Street Address [STREET_ADDRESS] [GEOG…" at bounding box center [523, 403] width 610 height 614
paste input "[STREET_ADDRESS]"
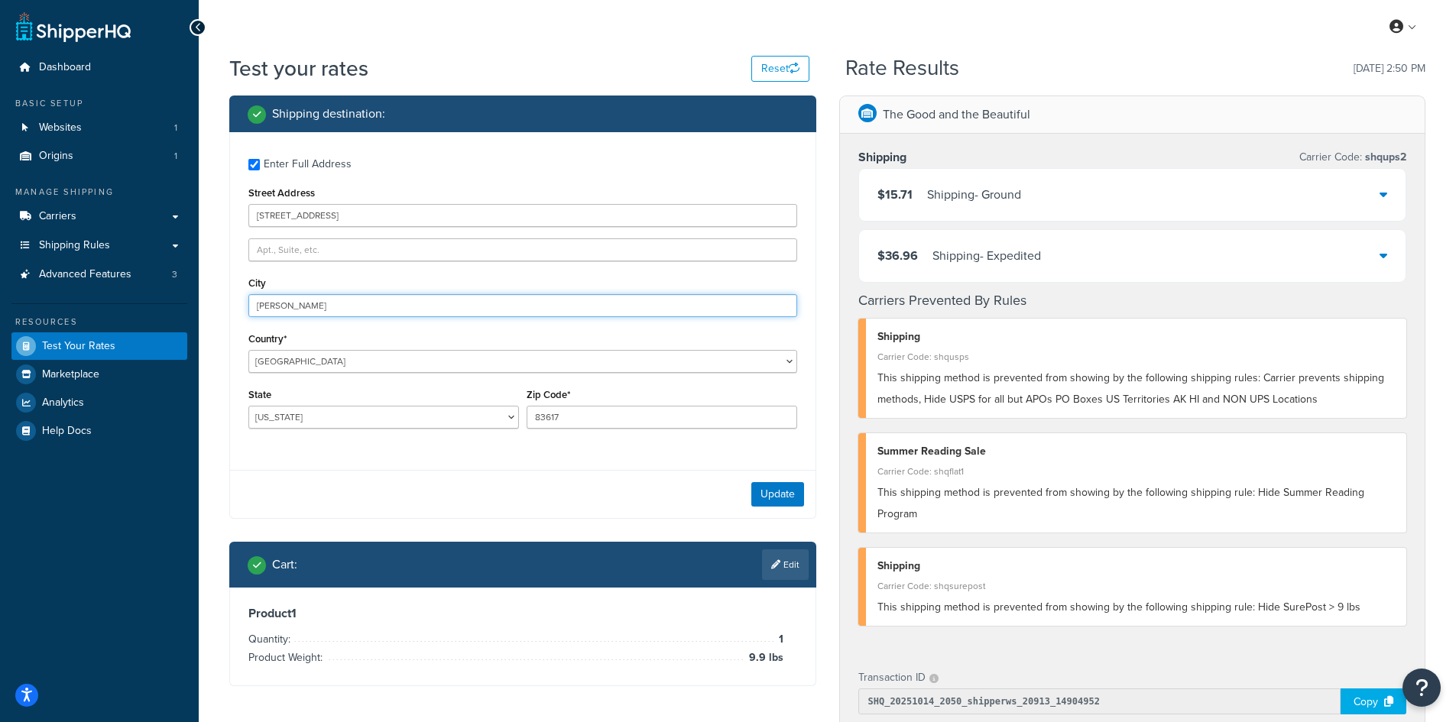
drag, startPoint x: 305, startPoint y: 305, endPoint x: 234, endPoint y: 297, distance: 71.5
click at [234, 297] on div "Enter Full Address Street Address [GEOGRAPHIC_DATA][PERSON_NAME] Country* [GEOG…" at bounding box center [523, 295] width 586 height 326
paste input "[PERSON_NAME]"
click at [780, 494] on button "Update" at bounding box center [777, 494] width 53 height 24
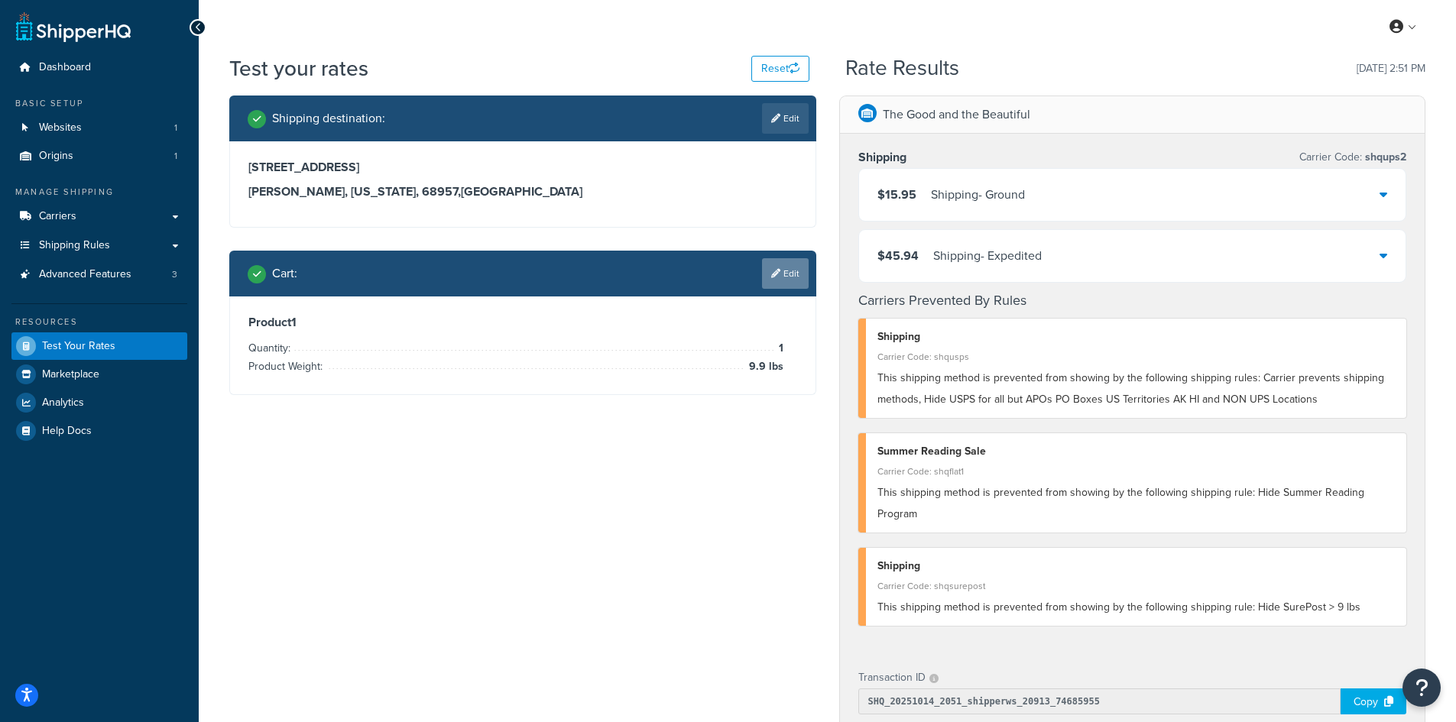
click at [789, 277] on link "Edit" at bounding box center [785, 273] width 47 height 31
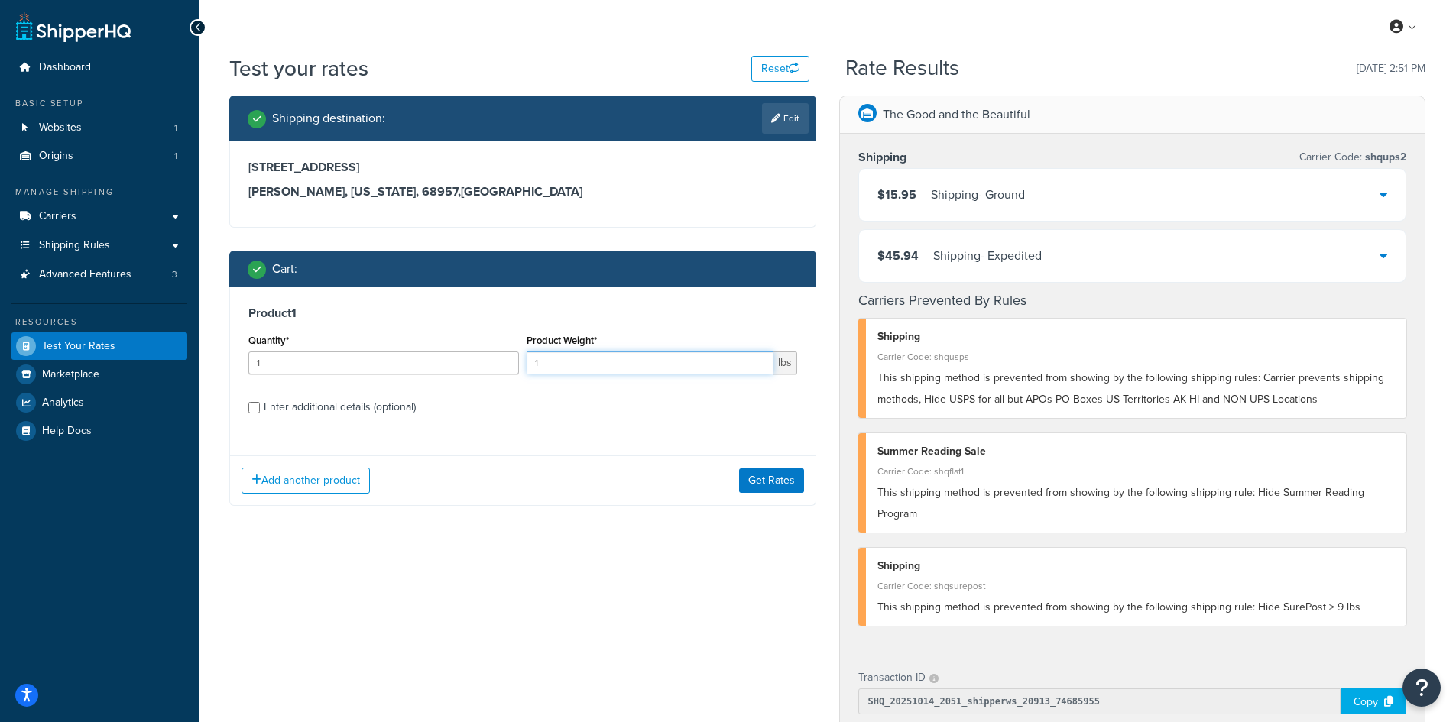
drag, startPoint x: 547, startPoint y: 365, endPoint x: 508, endPoint y: 362, distance: 39.1
click at [508, 362] on div "Quantity* 1 Product Weight* 1 lbs" at bounding box center [523, 358] width 557 height 56
click at [761, 482] on button "Get Rates" at bounding box center [771, 481] width 65 height 24
